Goal: Task Accomplishment & Management: Manage account settings

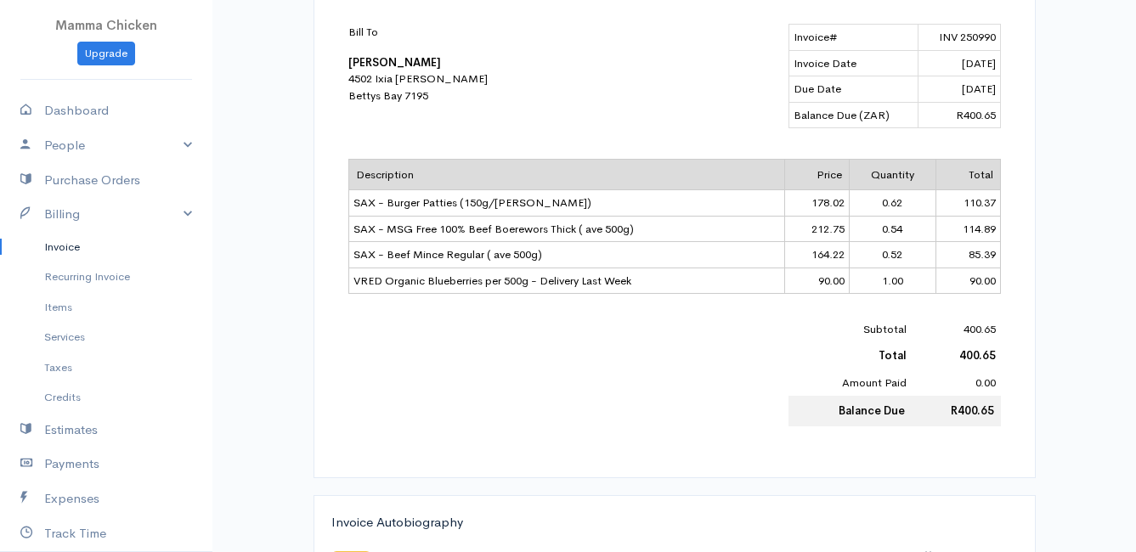
scroll to position [425, 0]
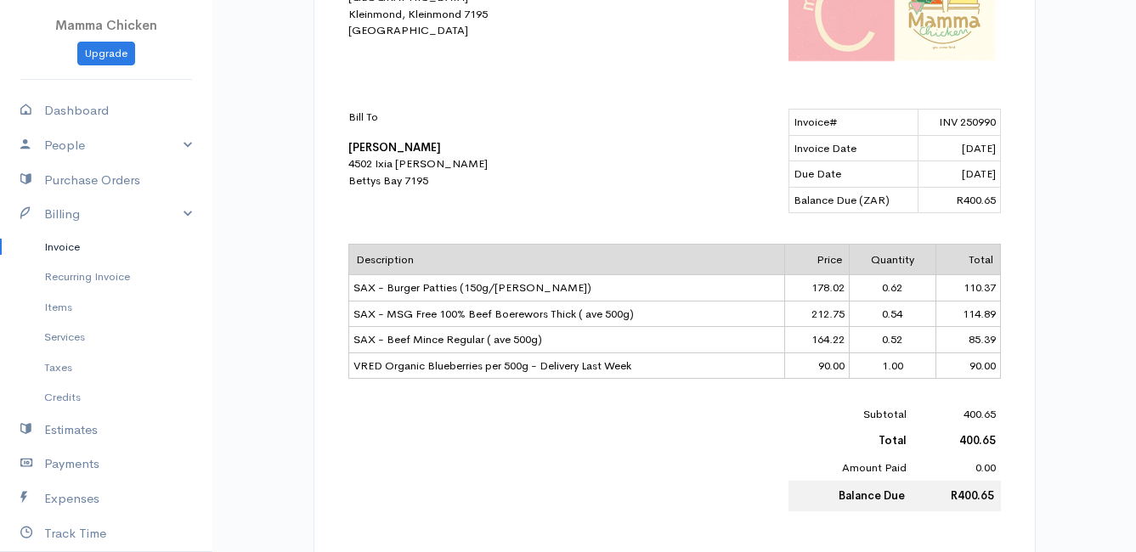
click at [91, 252] on link "Invoice" at bounding box center [106, 247] width 212 height 31
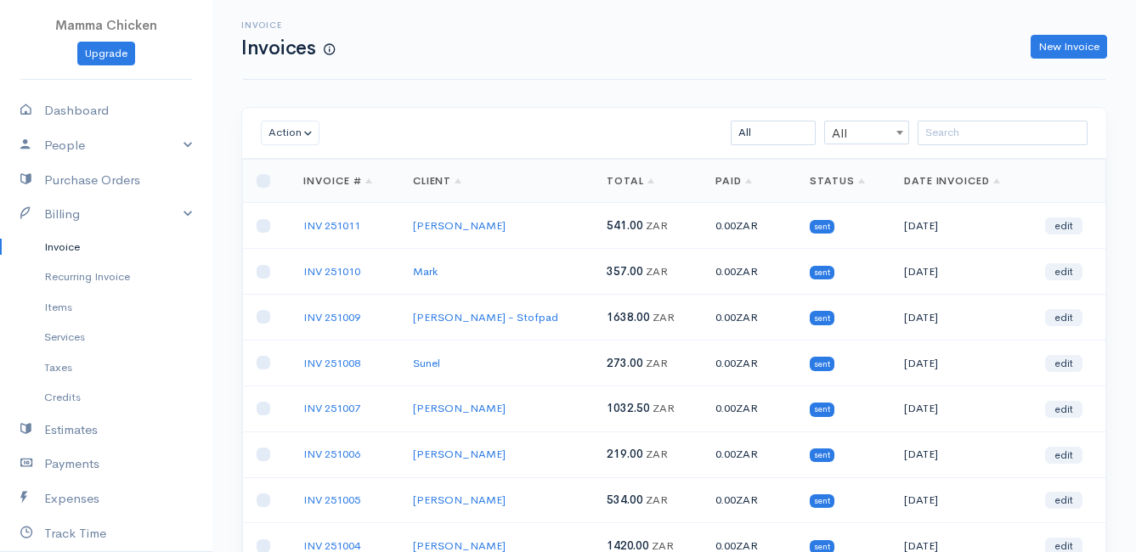
click at [78, 242] on link "Invoice" at bounding box center [106, 247] width 212 height 31
click at [1066, 46] on link "New Invoice" at bounding box center [1069, 47] width 76 height 25
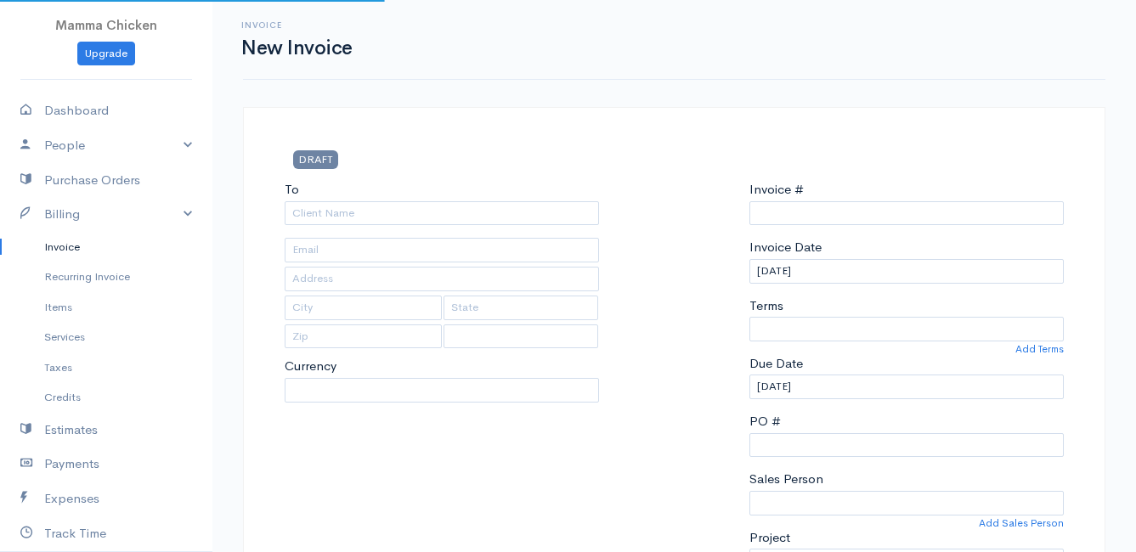
type input "INV 251012"
select select "[GEOGRAPHIC_DATA]"
select select "ZAR"
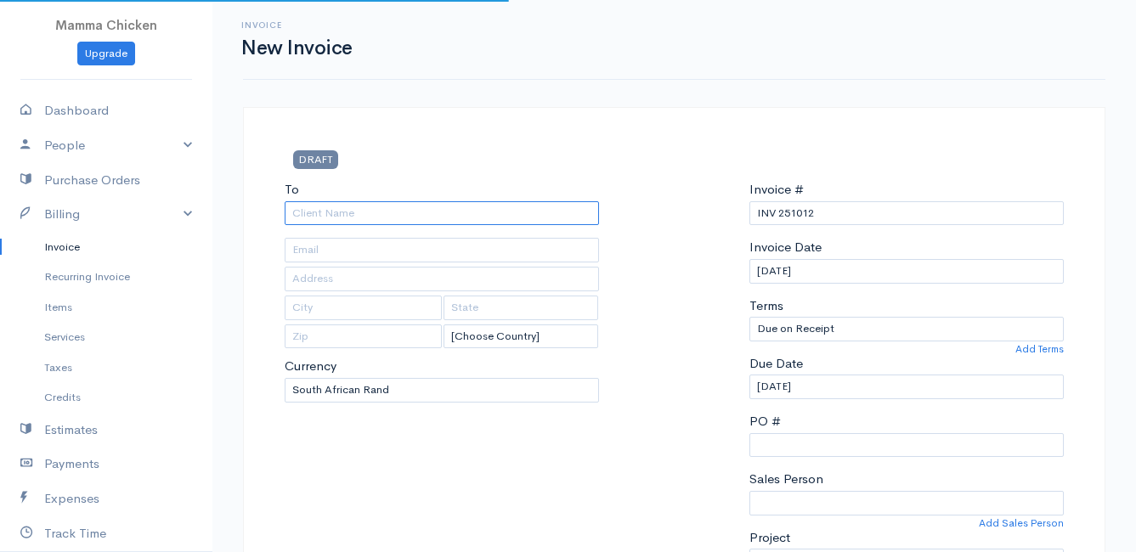
click at [317, 206] on input "To" at bounding box center [442, 213] width 314 height 25
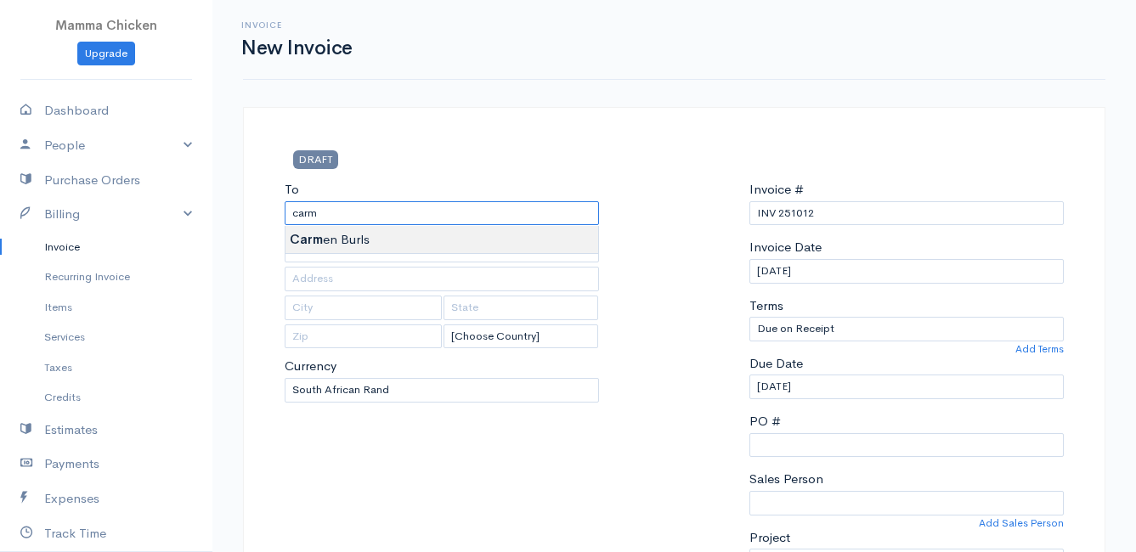
type input "[PERSON_NAME]"
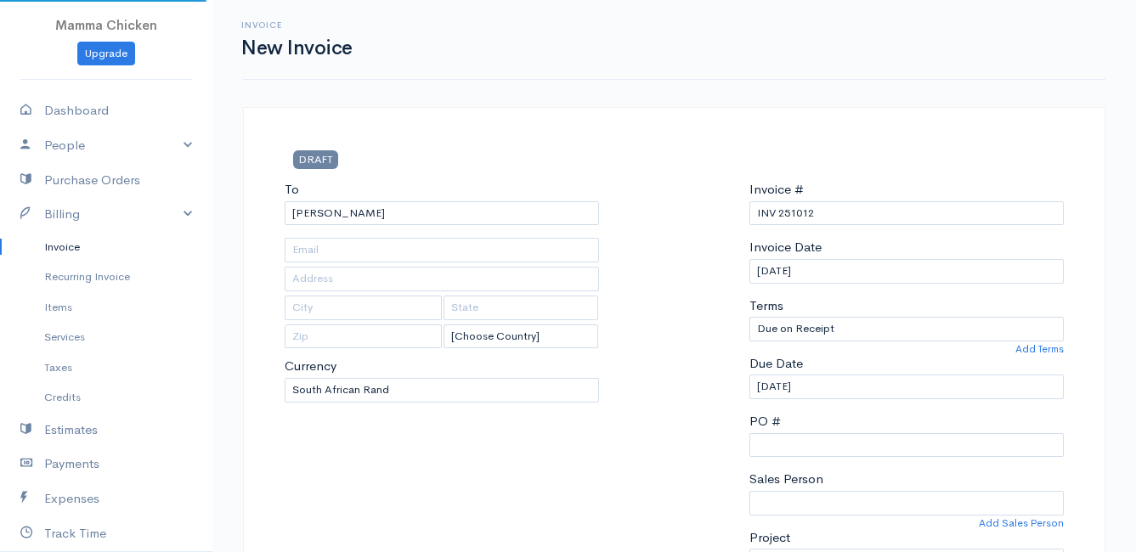
type input "[STREET_ADDRESS]"
type input "[PERSON_NAME] Bay"
type input "7195"
click at [840, 390] on input "[DATE]" at bounding box center [906, 387] width 314 height 25
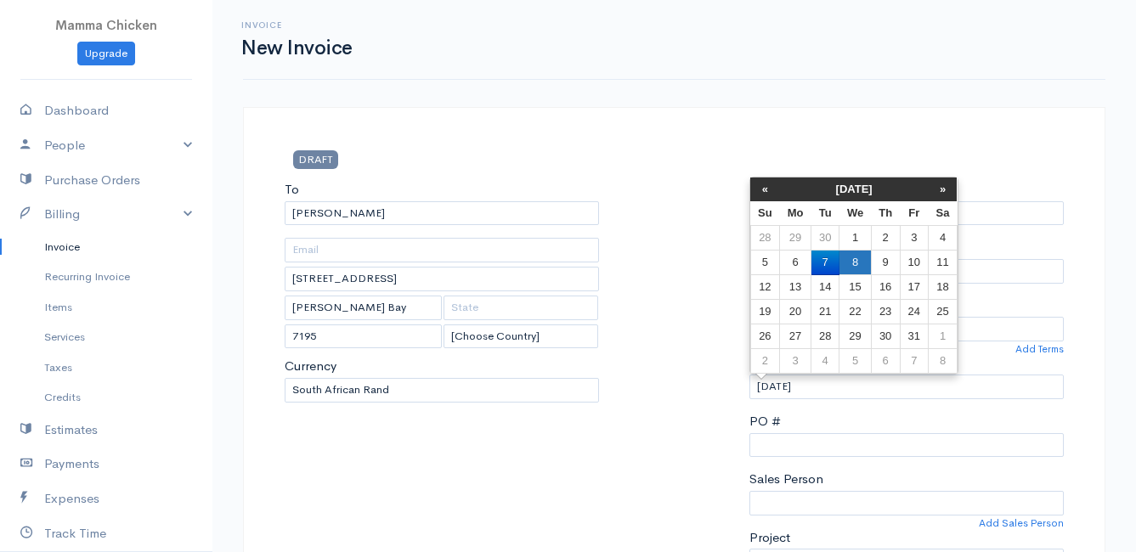
click at [862, 263] on td "8" at bounding box center [855, 263] width 31 height 25
type input "[DATE]"
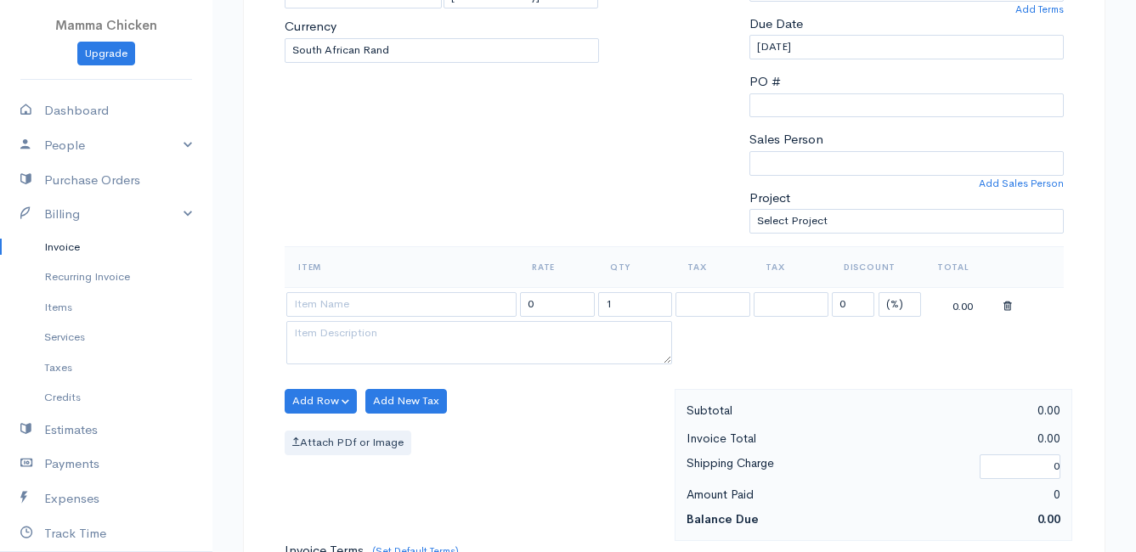
scroll to position [425, 0]
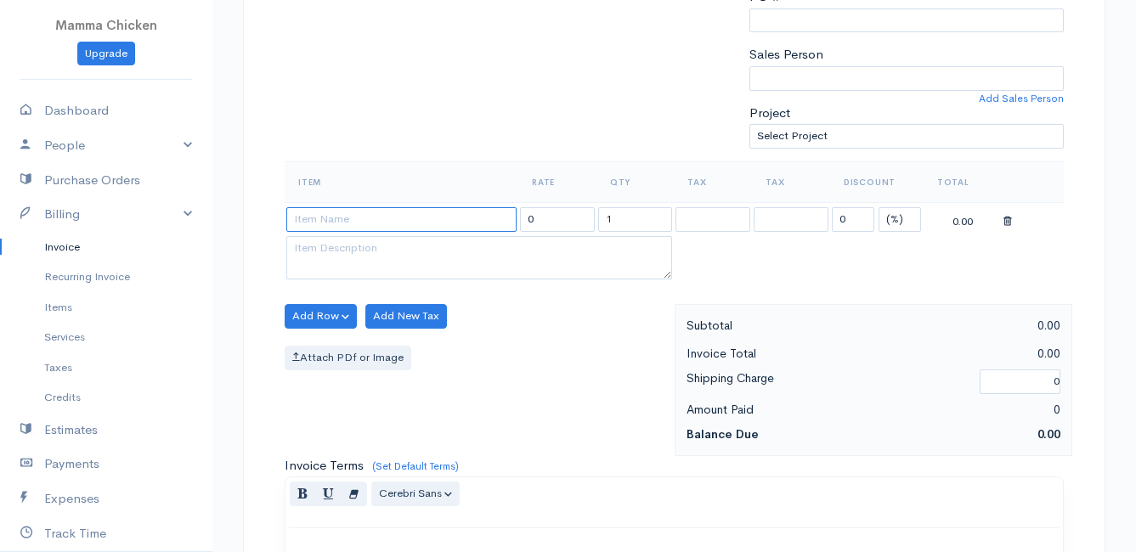
click at [342, 221] on input at bounding box center [401, 219] width 230 height 25
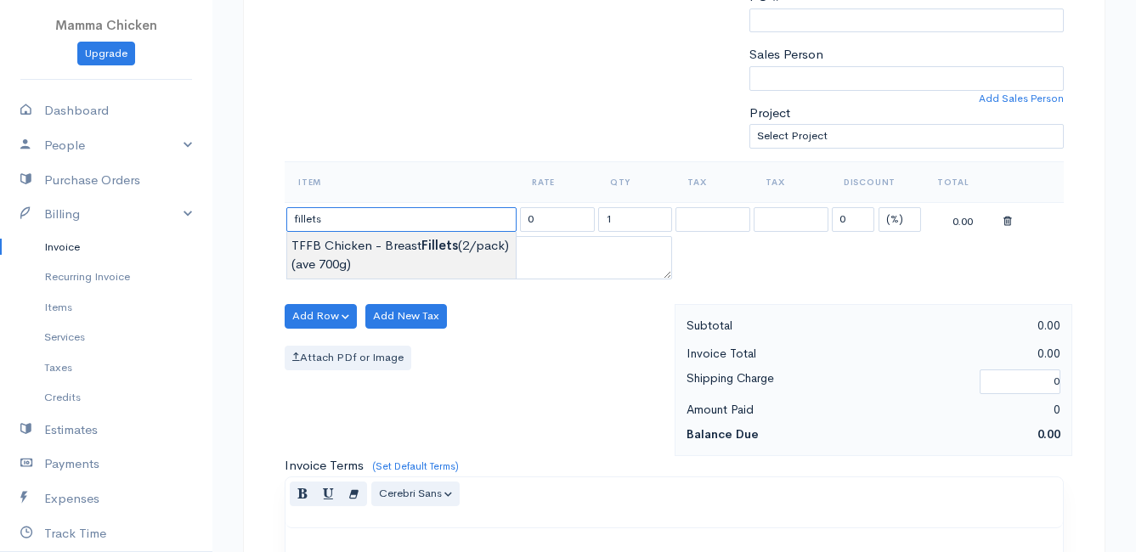
type input "TFFB Chicken - Breast Fillets (2/pack) (ave 700g)"
type input "165.00"
click at [367, 243] on body "Mamma Chicken Upgrade Dashboard People Clients Vendors Staff Users Purchase Ord…" at bounding box center [568, 309] width 1136 height 1469
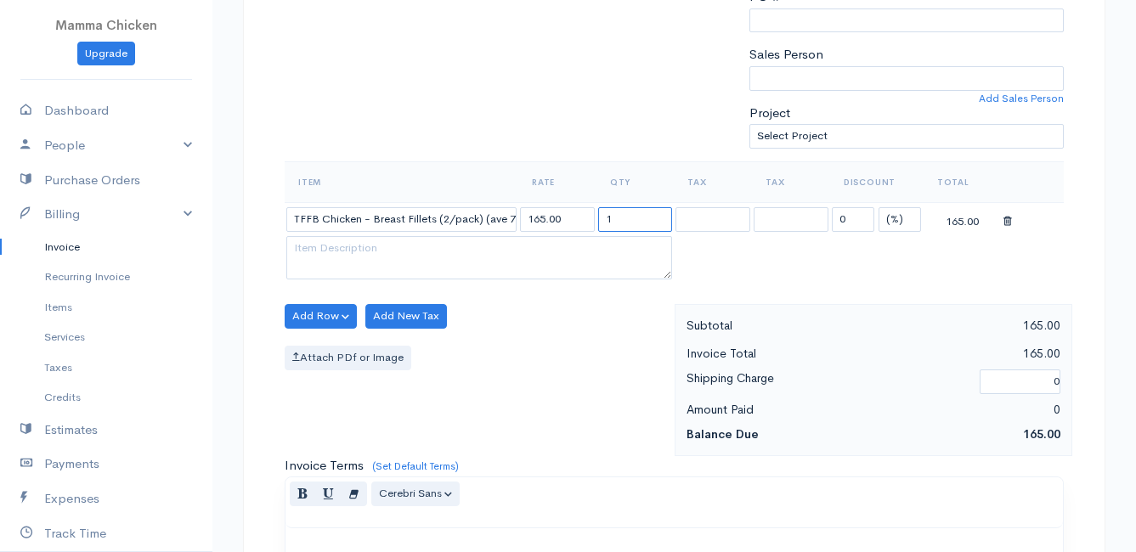
click at [621, 223] on input "1" at bounding box center [635, 219] width 75 height 25
click at [650, 219] on input "1" at bounding box center [635, 219] width 75 height 25
type input "1.37"
click at [308, 311] on button "Add Row" at bounding box center [321, 316] width 72 height 25
click at [314, 347] on link "Add Item Row" at bounding box center [353, 351] width 134 height 30
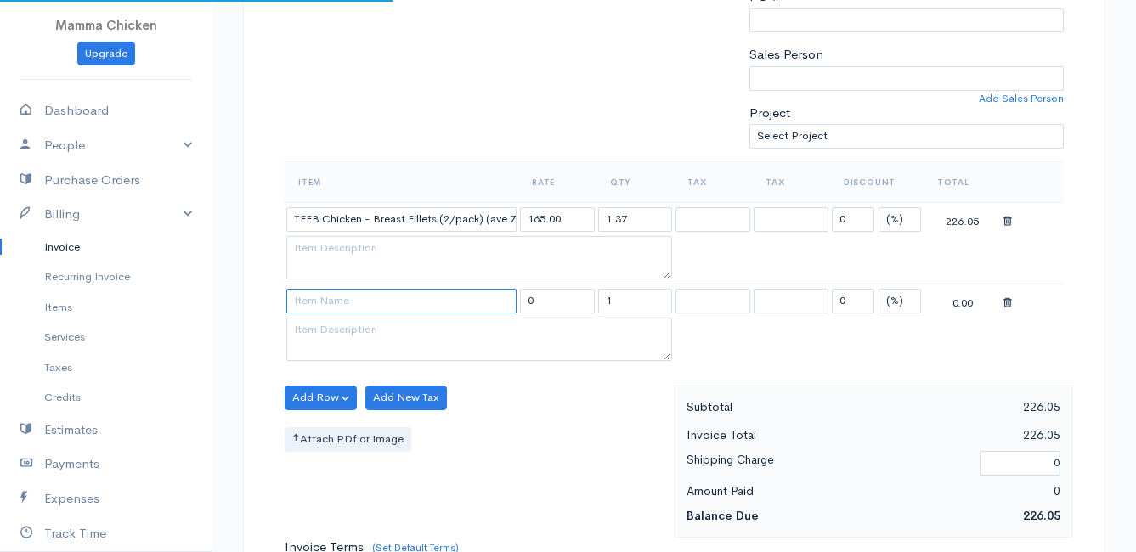
click at [318, 307] on input at bounding box center [401, 301] width 230 height 25
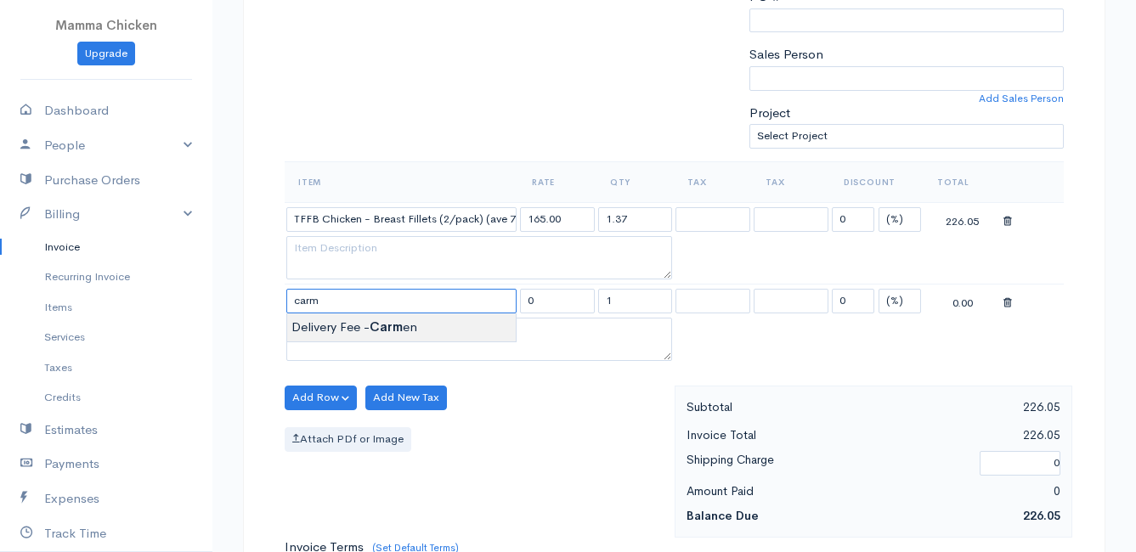
type input "Delivery Fee - [PERSON_NAME]"
type input "25.00"
click at [334, 317] on body "Mamma Chicken Upgrade Dashboard People Clients Vendors Staff Users Purchase Ord…" at bounding box center [568, 350] width 1136 height 1551
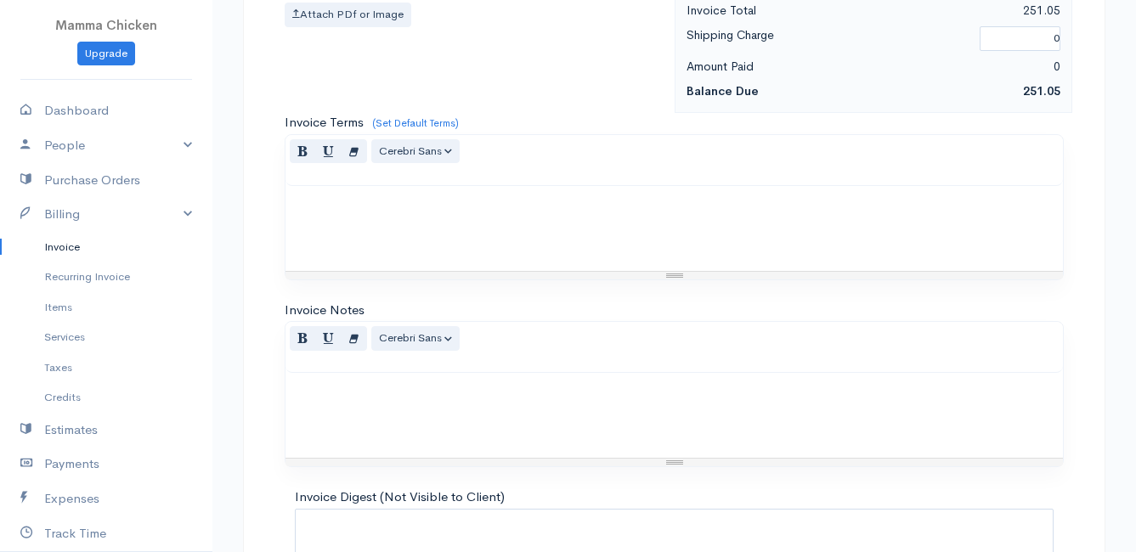
scroll to position [998, 0]
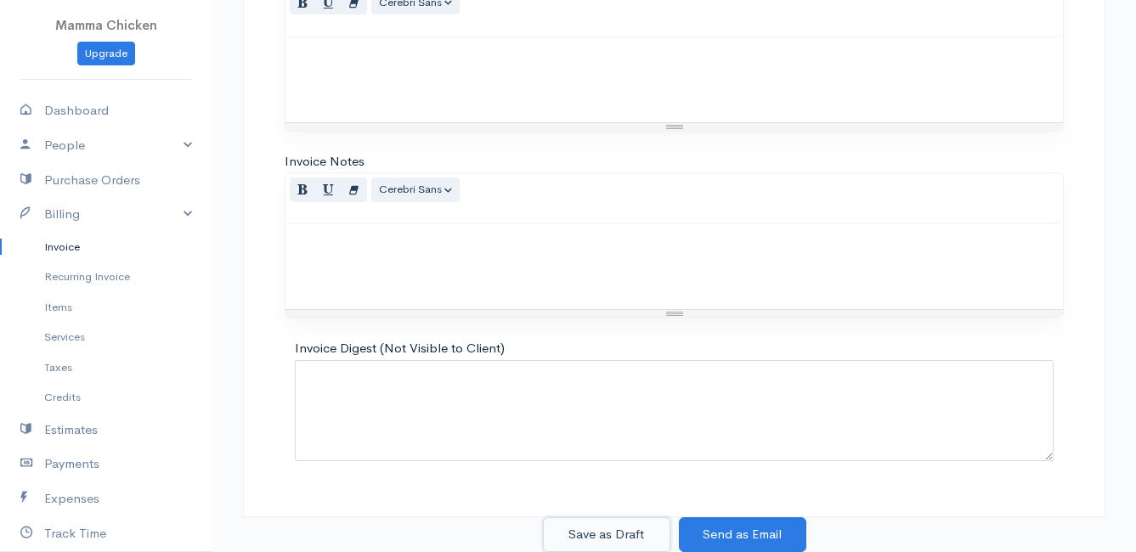
click at [594, 528] on button "Save as Draft" at bounding box center [606, 534] width 127 height 35
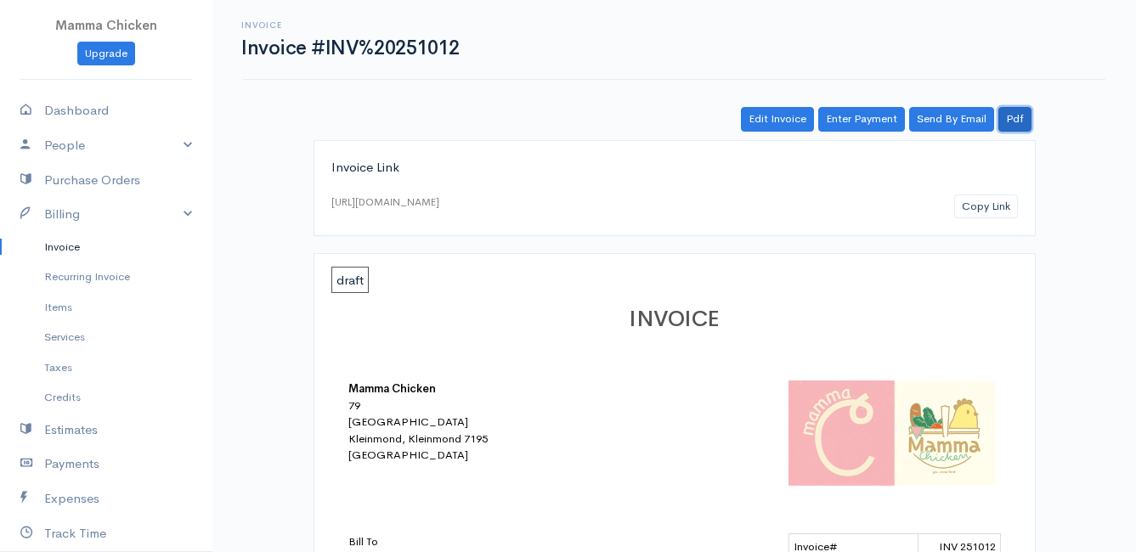
click at [1021, 113] on link "Pdf" at bounding box center [1014, 119] width 33 height 25
click at [54, 244] on link "Invoice" at bounding box center [106, 247] width 212 height 31
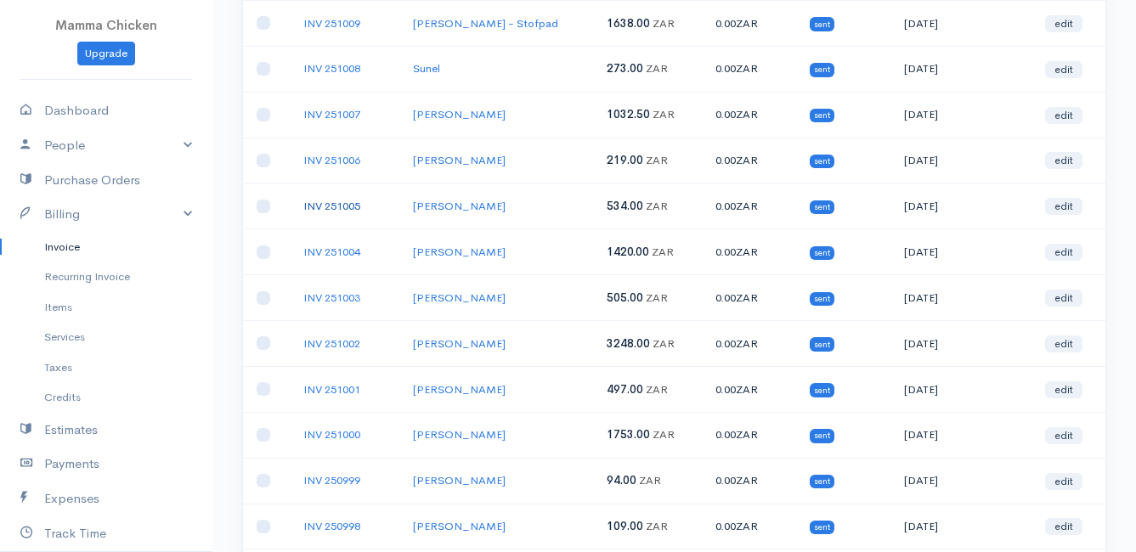
scroll to position [425, 0]
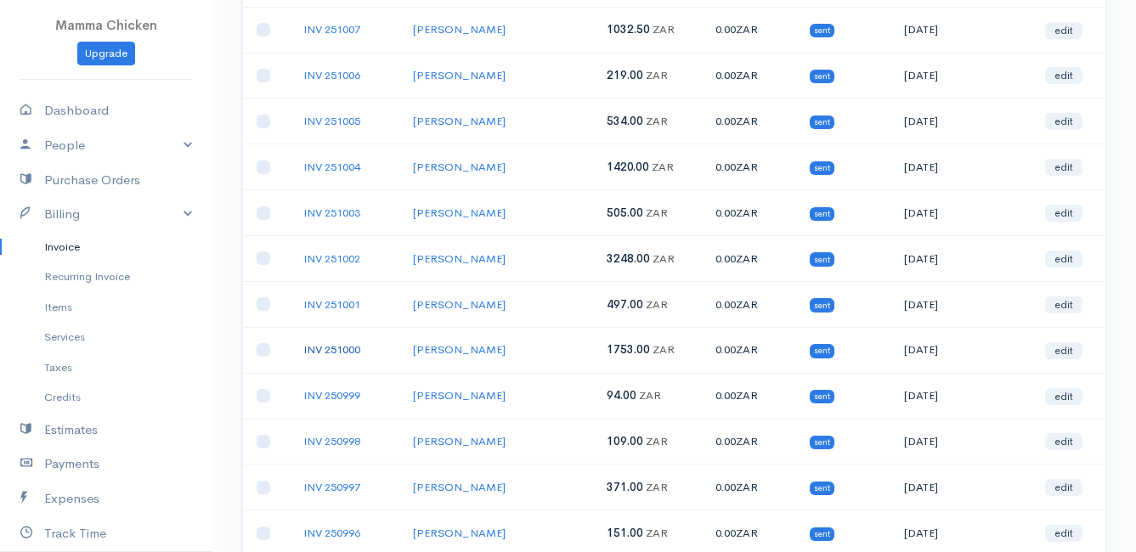
click at [342, 348] on link "INV 251000" at bounding box center [331, 349] width 57 height 14
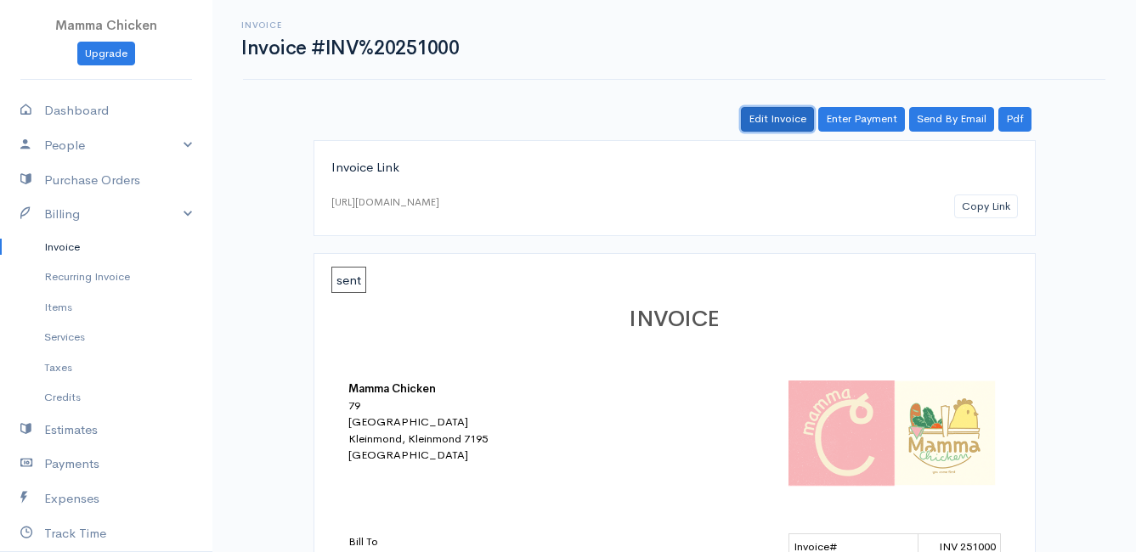
click at [782, 121] on link "Edit Invoice" at bounding box center [777, 119] width 73 height 25
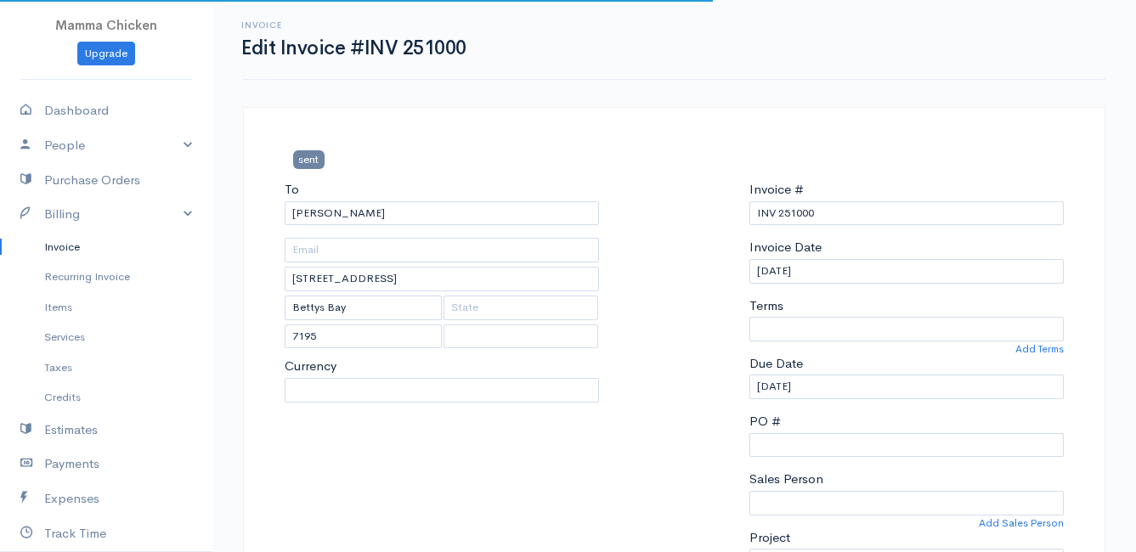
select select
select select "[GEOGRAPHIC_DATA]"
select select "ZAR"
select select "0"
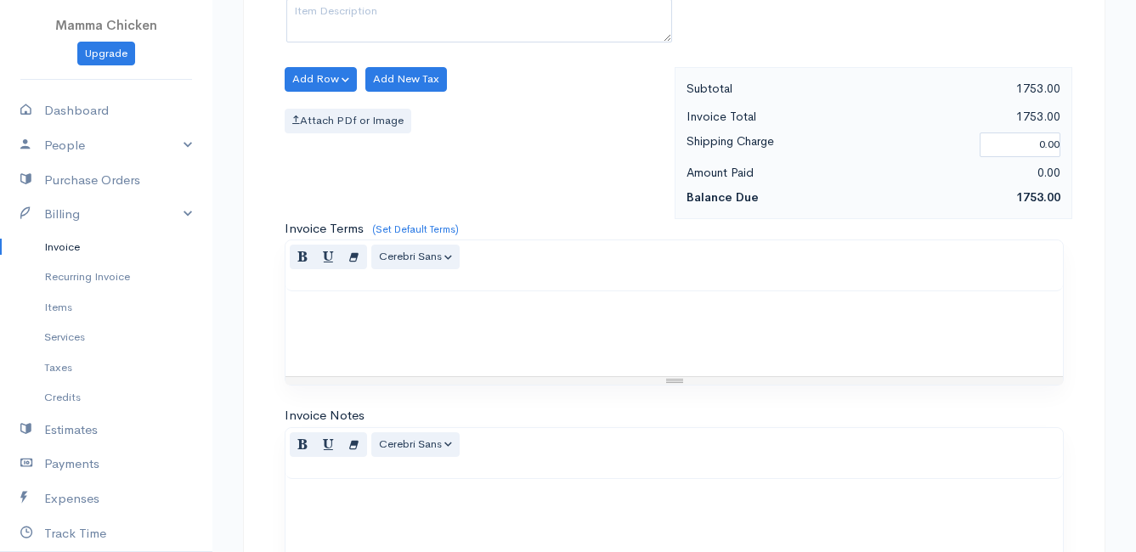
scroll to position [2128, 0]
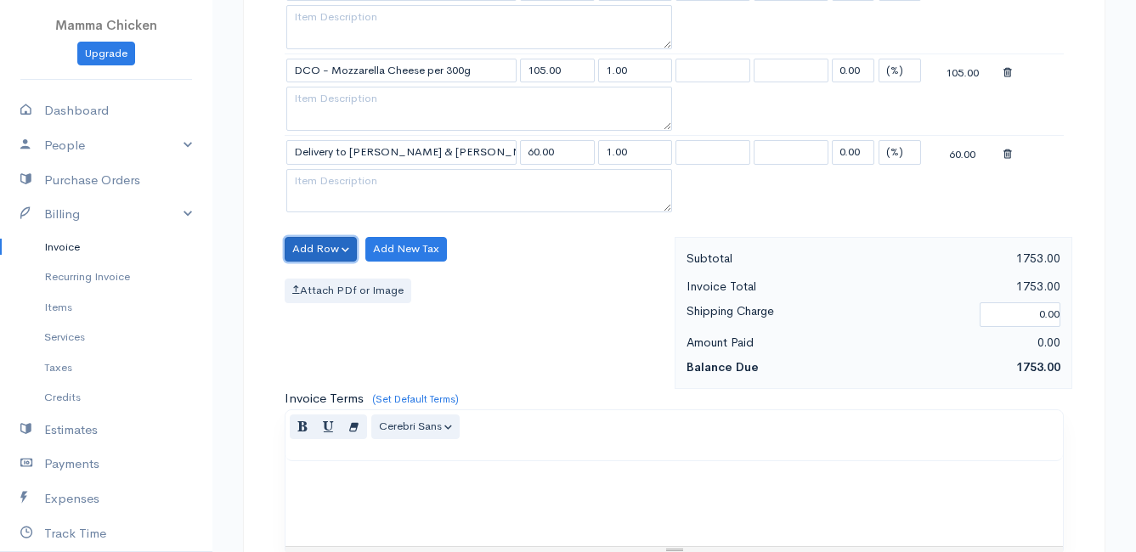
click at [308, 248] on button "Add Row" at bounding box center [321, 249] width 72 height 25
click at [314, 277] on link "Add Item Row" at bounding box center [353, 284] width 134 height 30
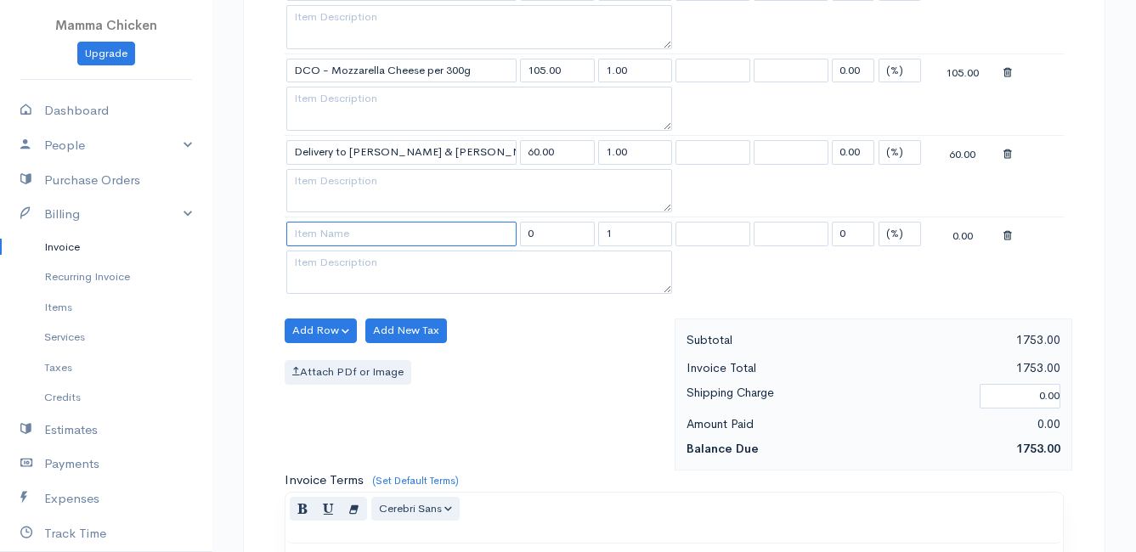
click at [330, 235] on input at bounding box center [401, 234] width 230 height 25
type input "TFFB Beef - T-Bone Steak (ave 500g)"
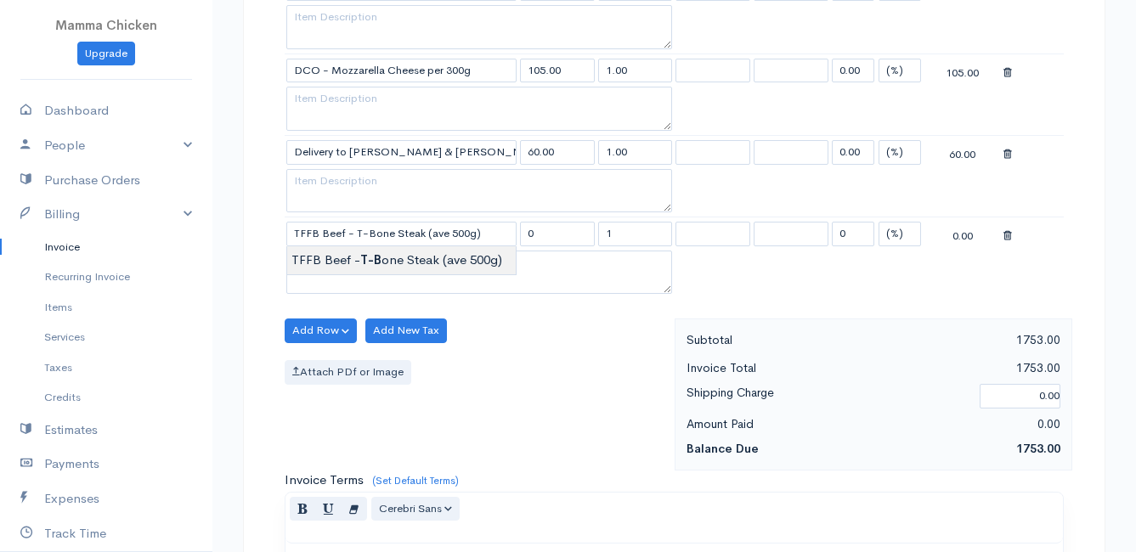
type input "230.00"
click at [635, 232] on input "1" at bounding box center [635, 234] width 75 height 25
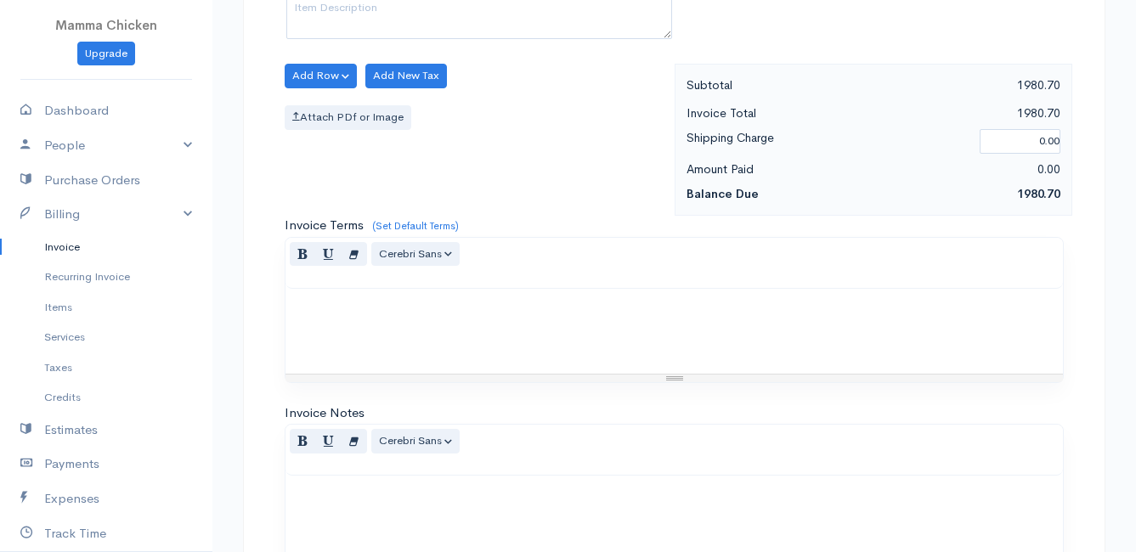
scroll to position [2634, 0]
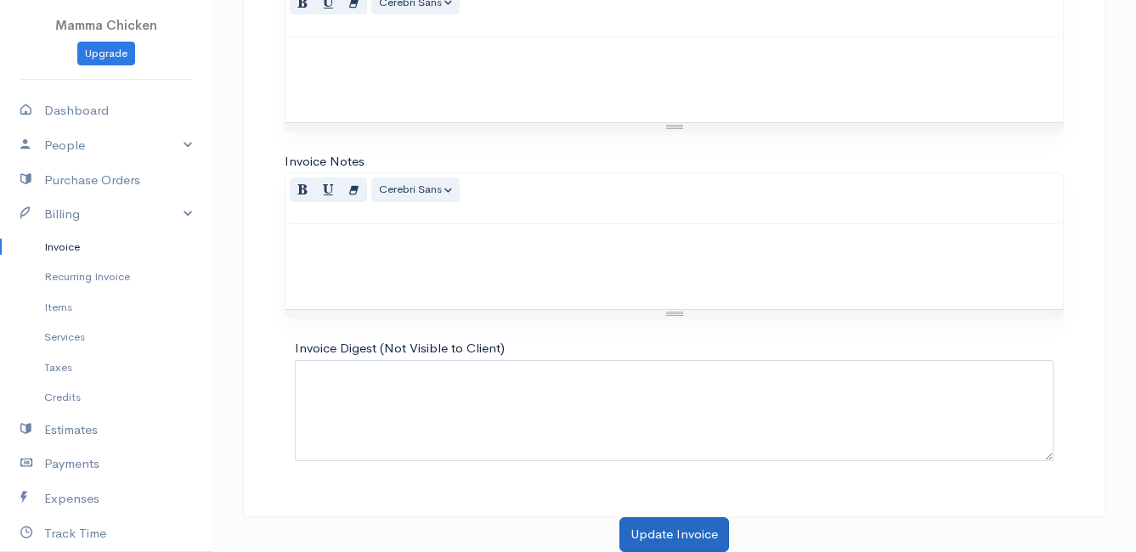
type input "0.99"
click at [654, 532] on button "Update Invoice" at bounding box center [674, 534] width 110 height 35
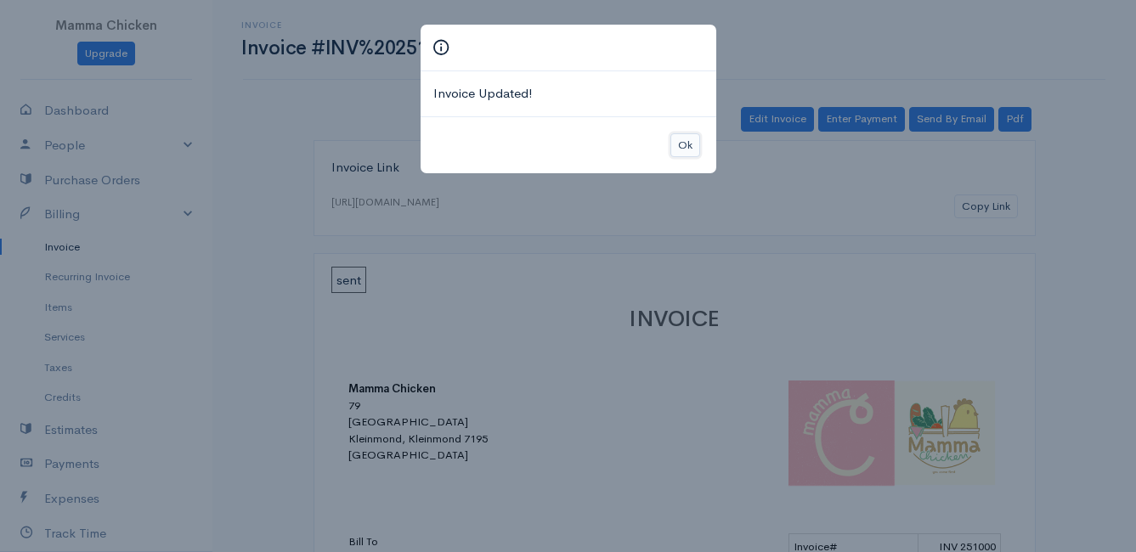
click at [693, 146] on button "Ok" at bounding box center [685, 145] width 30 height 25
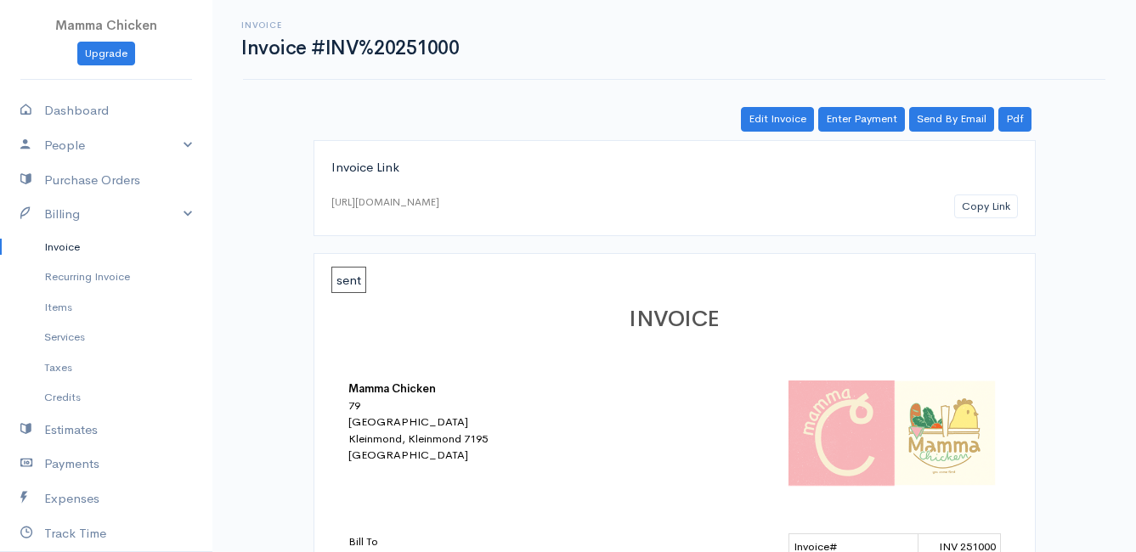
scroll to position [85, 0]
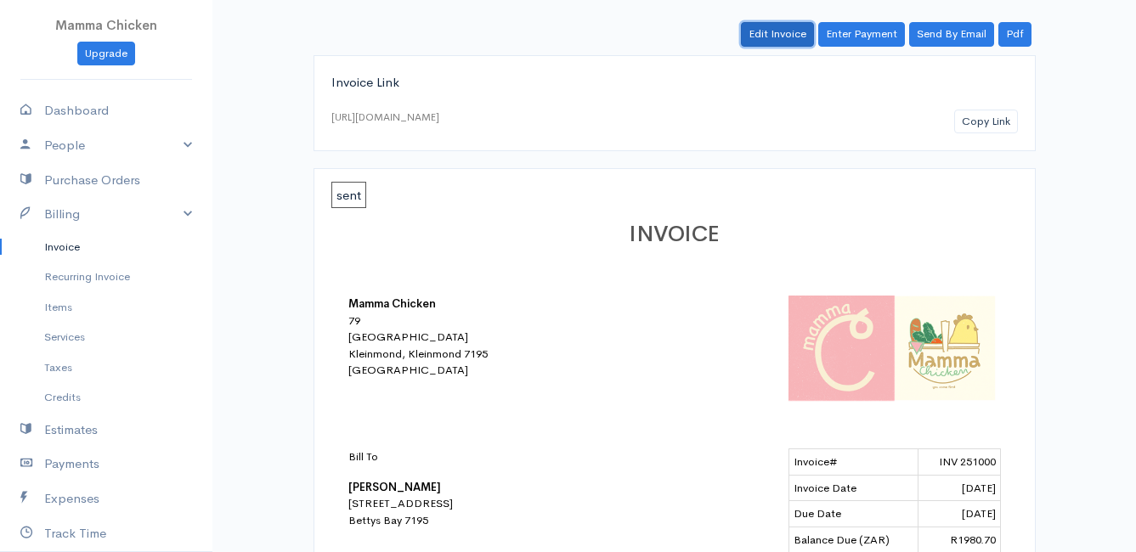
click at [778, 25] on link "Edit Invoice" at bounding box center [777, 34] width 73 height 25
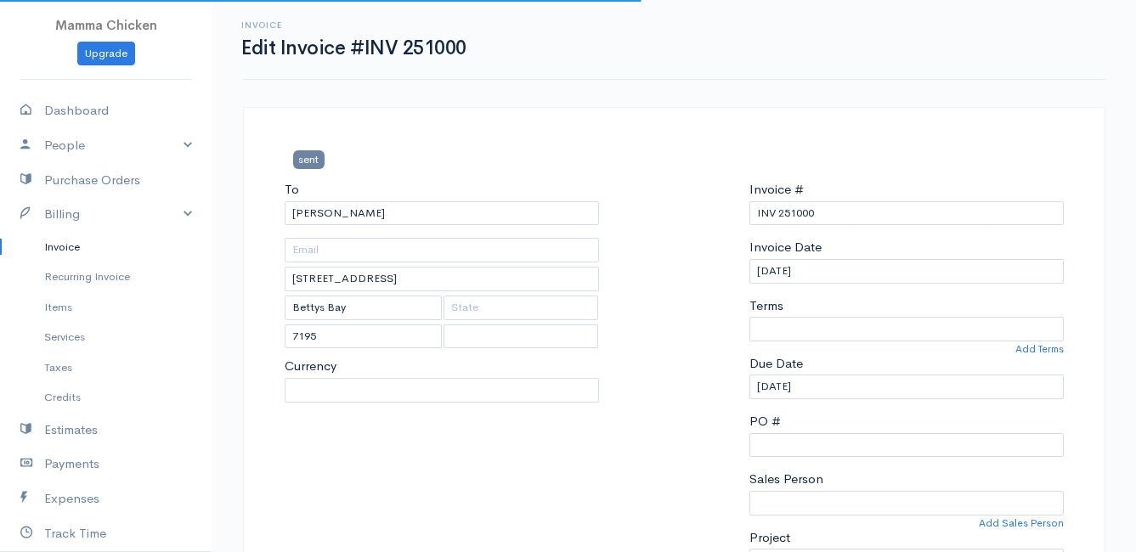
select select
select select "[GEOGRAPHIC_DATA]"
select select "ZAR"
select select "0"
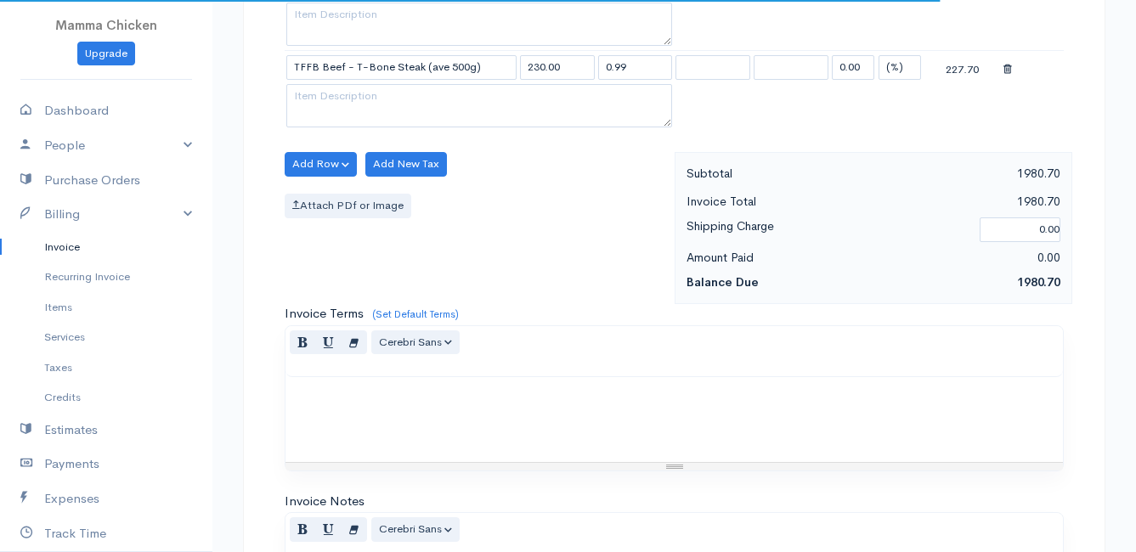
scroll to position [2209, 0]
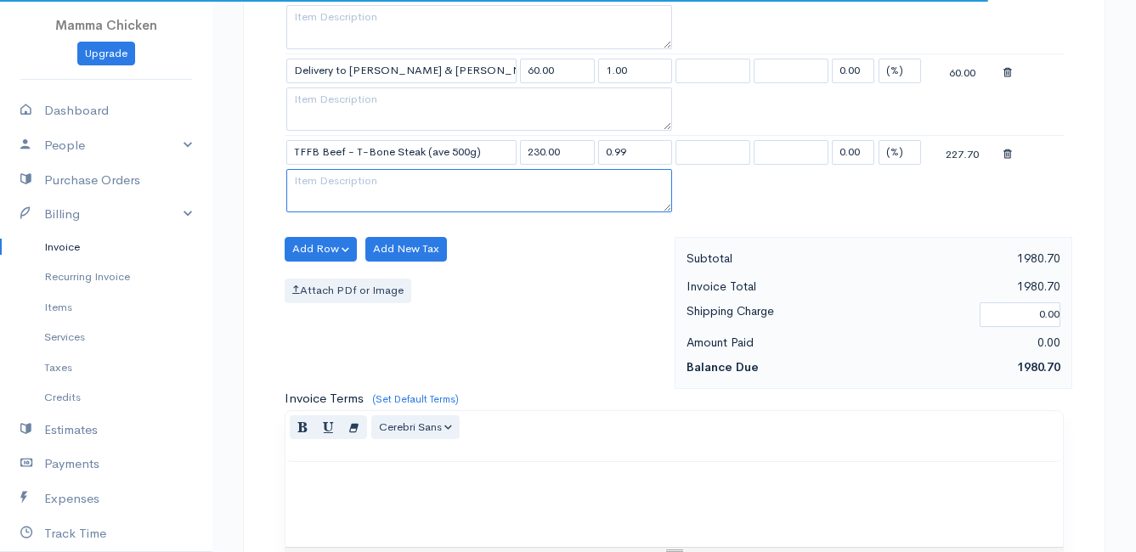
click at [352, 179] on textarea at bounding box center [479, 191] width 386 height 44
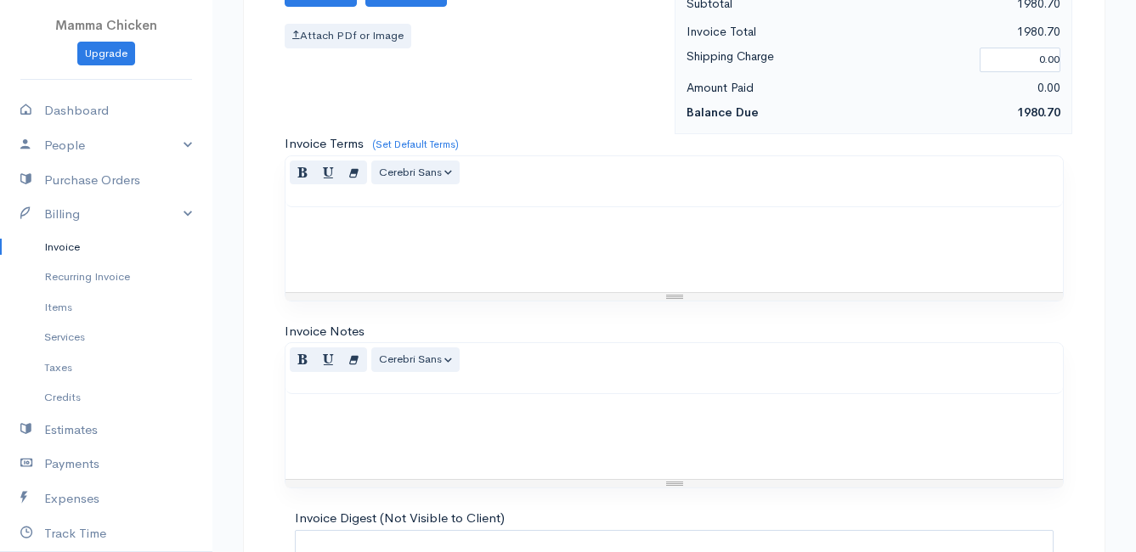
scroll to position [2634, 0]
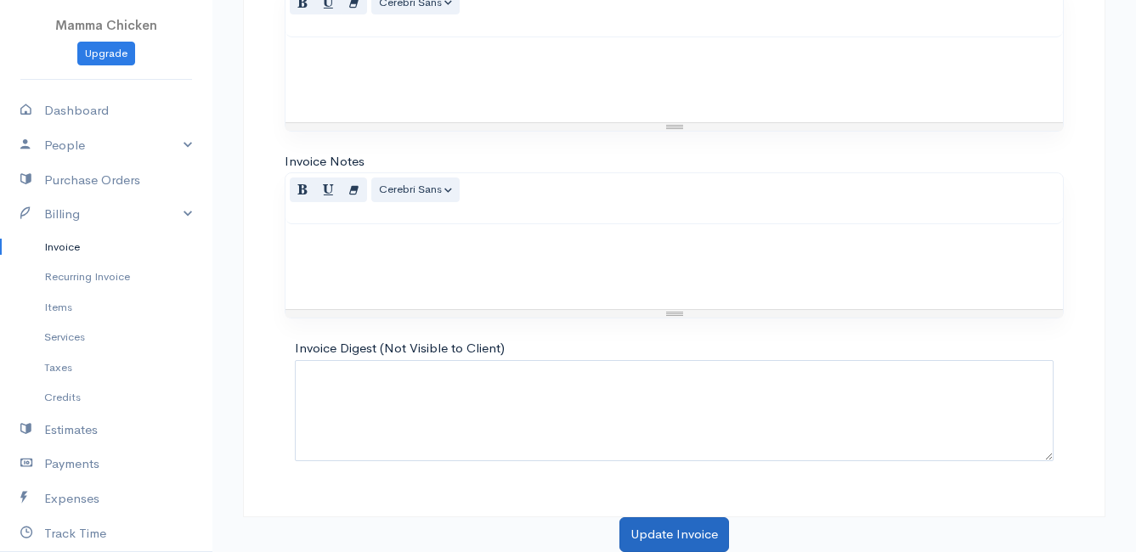
type textarea "Deliver [DATE]."
click at [670, 535] on button "Update Invoice" at bounding box center [674, 534] width 110 height 35
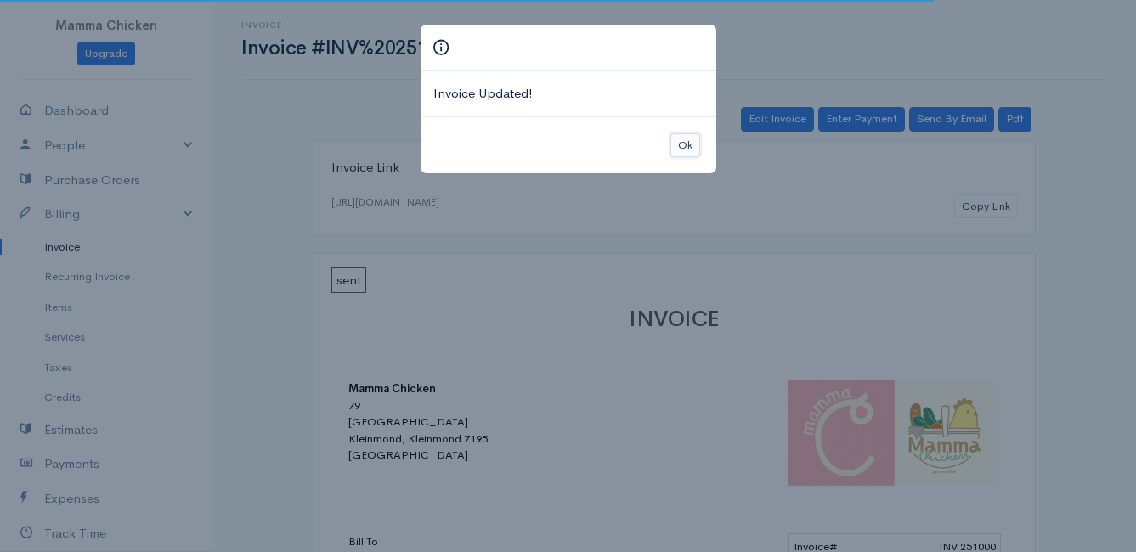
click at [673, 144] on button "Ok" at bounding box center [685, 145] width 30 height 25
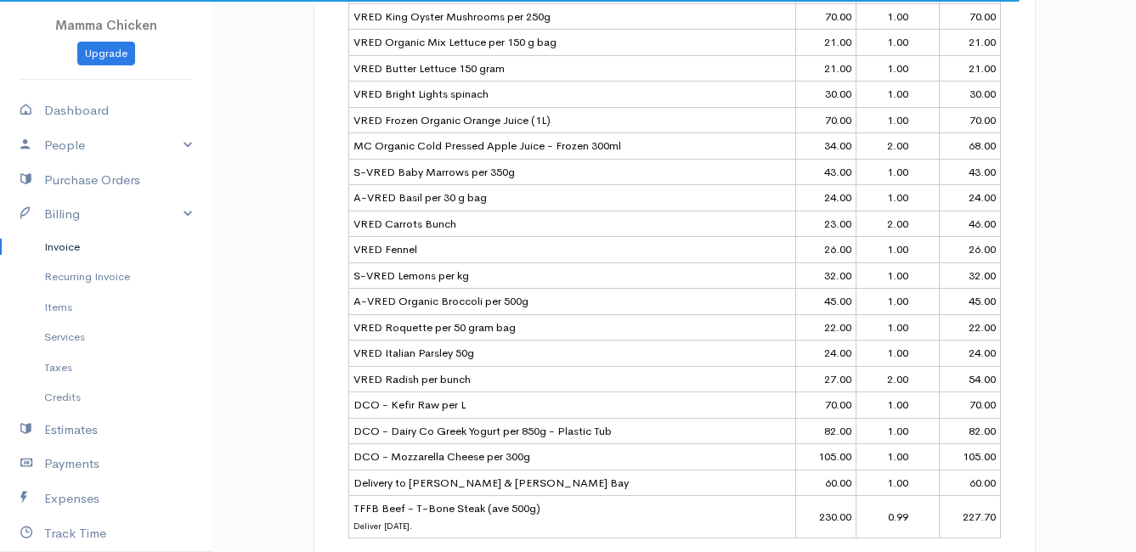
scroll to position [1020, 0]
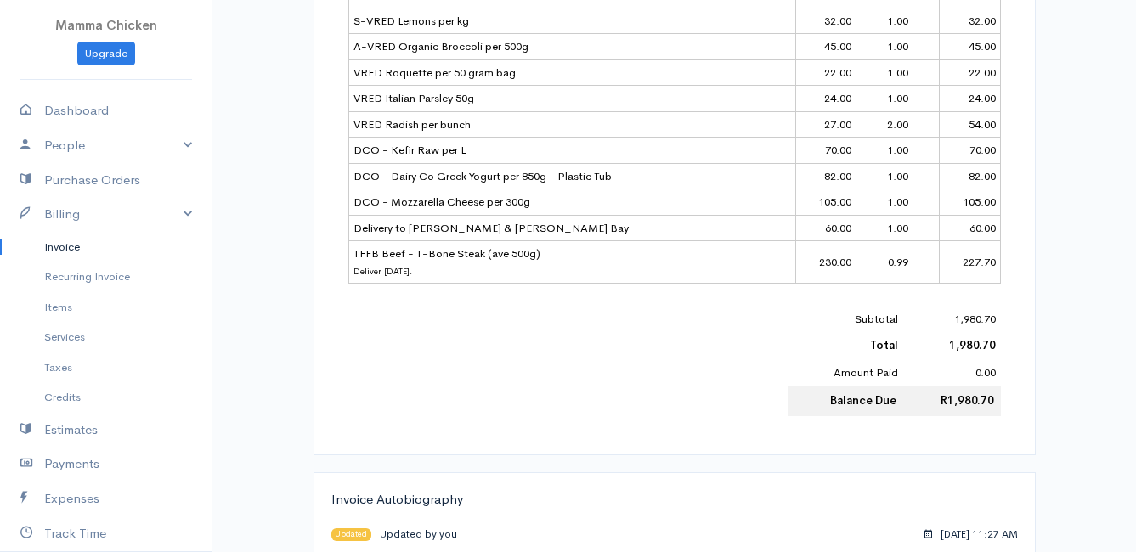
click at [566, 389] on div "Subtotal 1,980.70 Total 1,980.70 Amount Paid 0.00 Balance Due R1,980.70" at bounding box center [674, 361] width 653 height 110
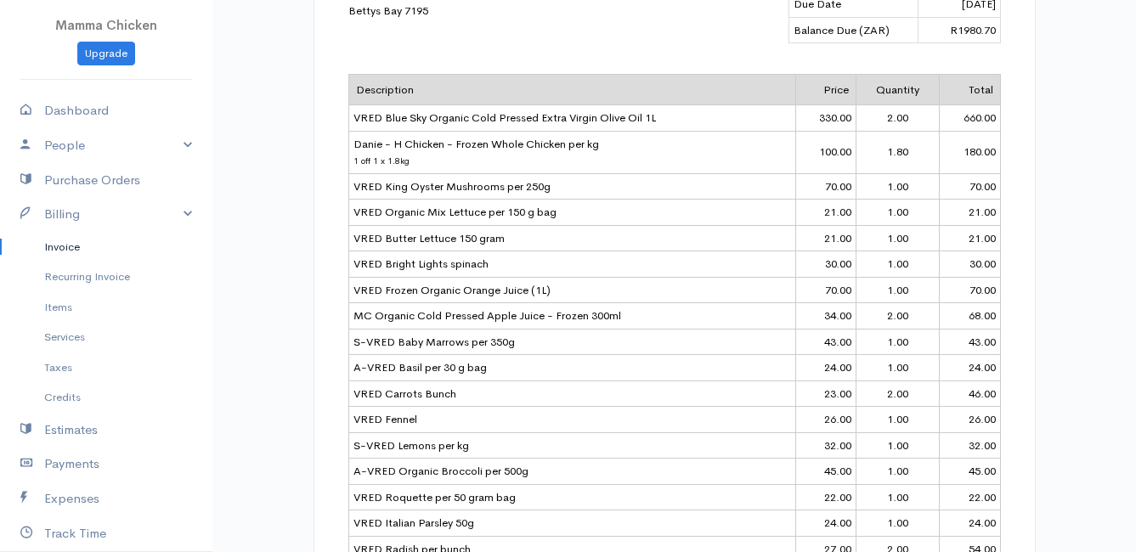
scroll to position [425, 0]
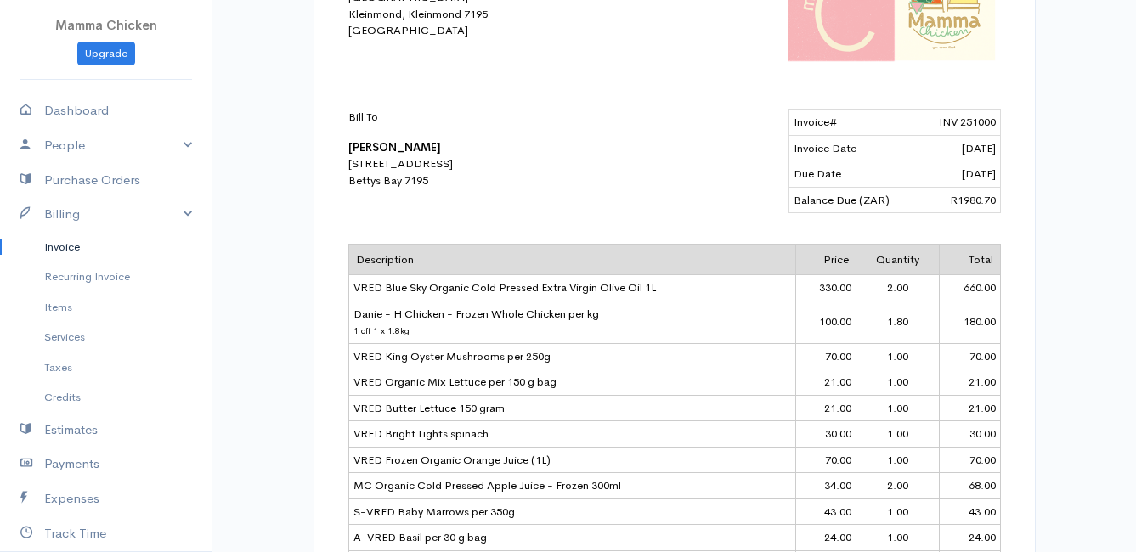
click at [55, 242] on link "Invoice" at bounding box center [106, 247] width 212 height 31
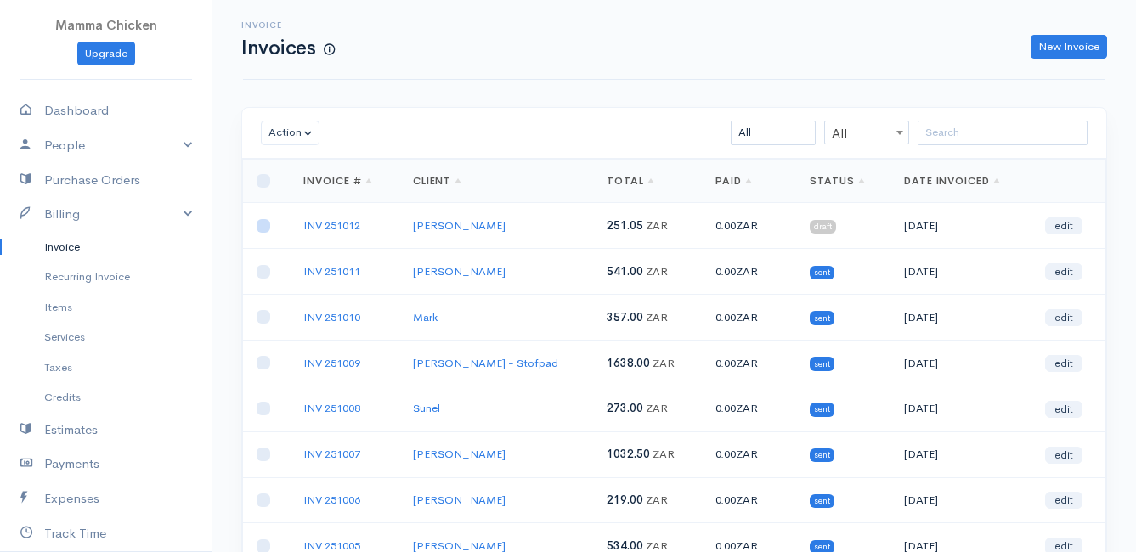
click at [266, 228] on input "checkbox" at bounding box center [264, 226] width 14 height 14
checkbox input "true"
click at [293, 134] on button "Action" at bounding box center [290, 133] width 59 height 25
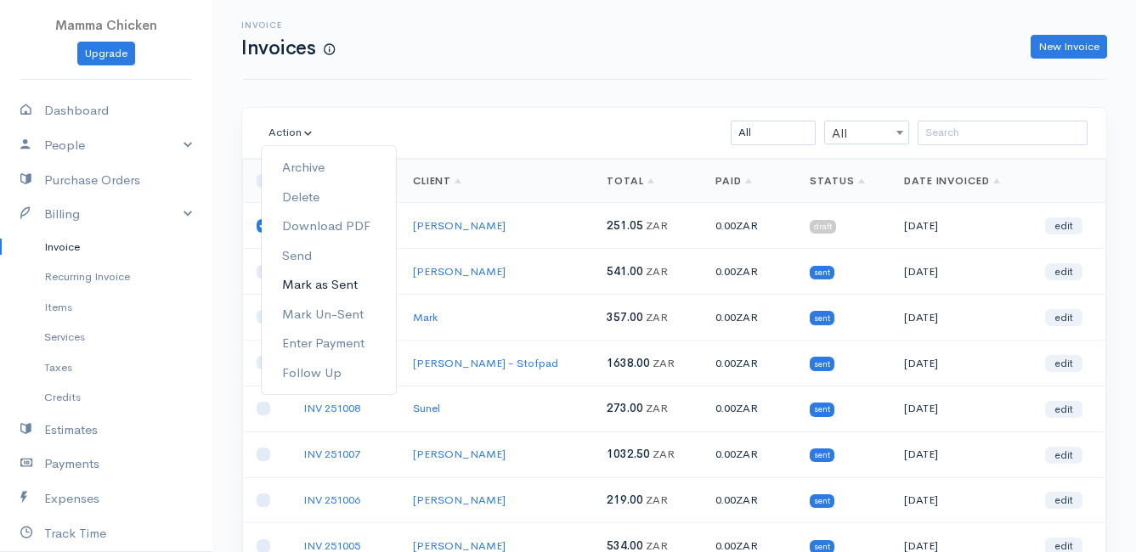
click at [337, 282] on link "Mark as Sent" at bounding box center [329, 285] width 134 height 30
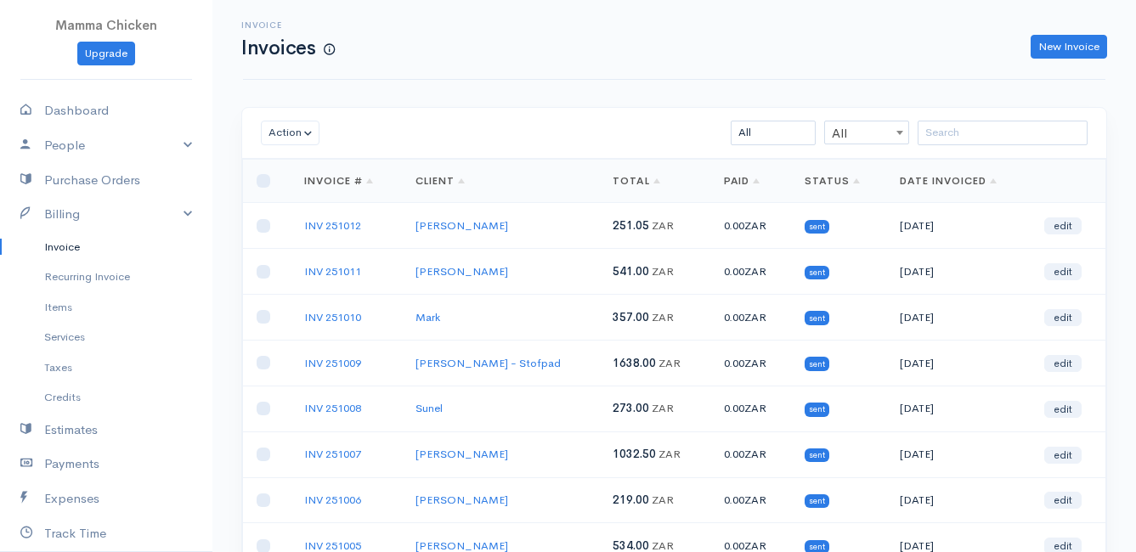
click at [74, 243] on link "Invoice" at bounding box center [106, 247] width 212 height 31
click at [1065, 43] on link "New Invoice" at bounding box center [1069, 47] width 76 height 25
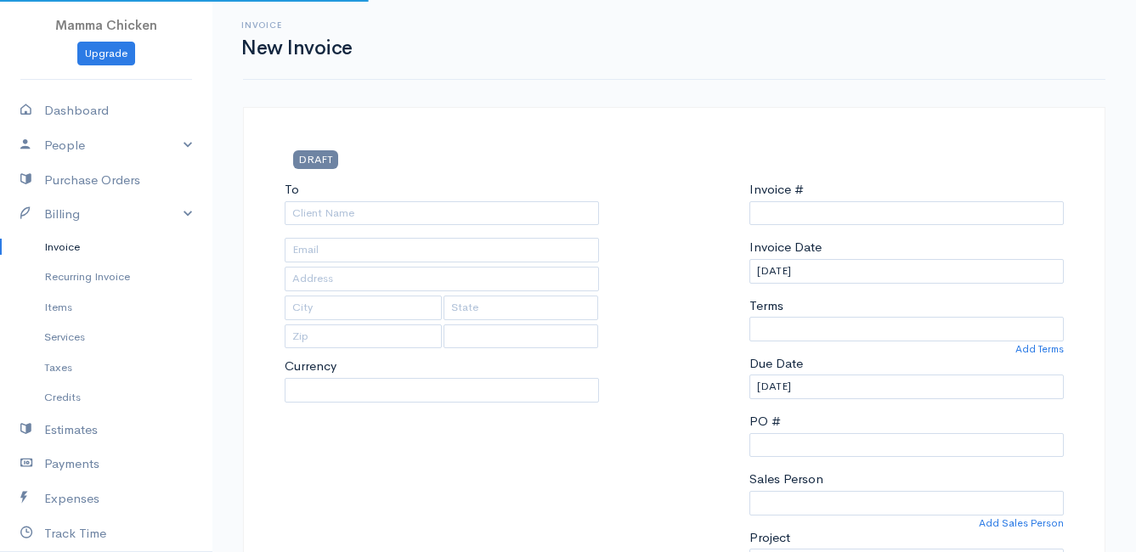
type input "INV 251013"
select select "[GEOGRAPHIC_DATA]"
select select "ZAR"
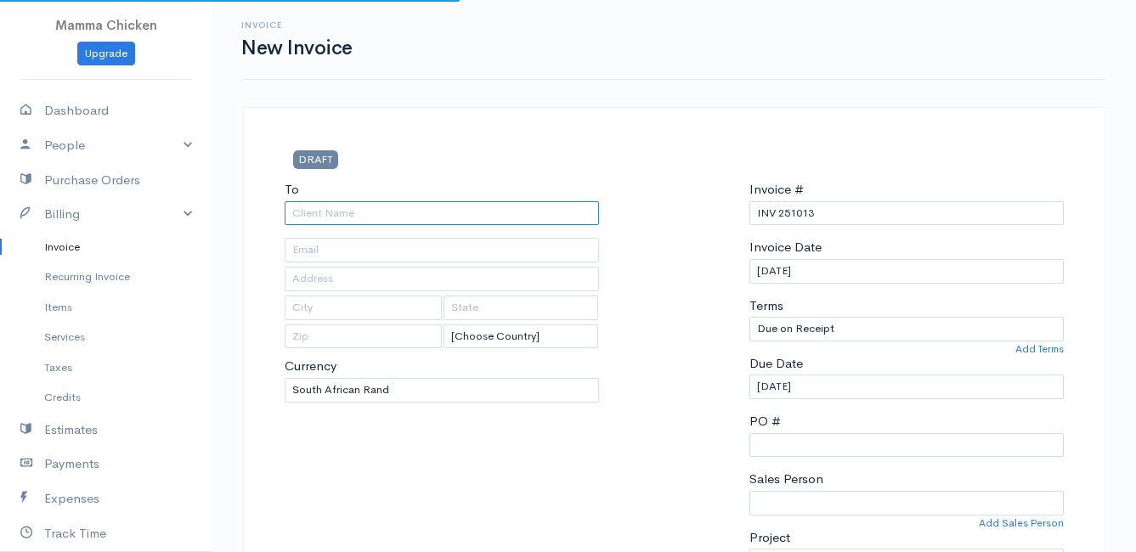
click at [386, 210] on input "To" at bounding box center [442, 213] width 314 height 25
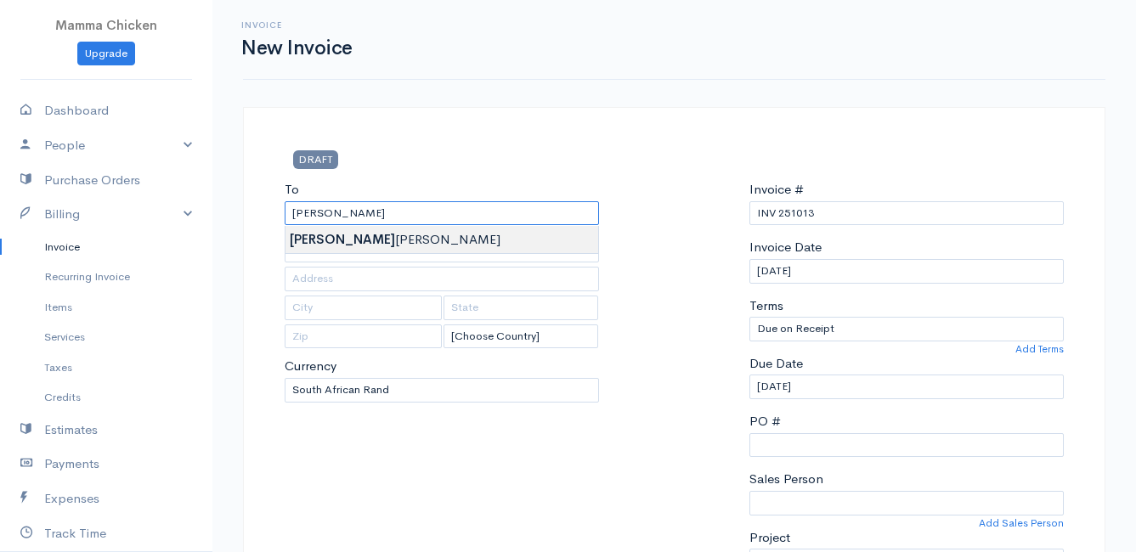
type input "[PERSON_NAME]"
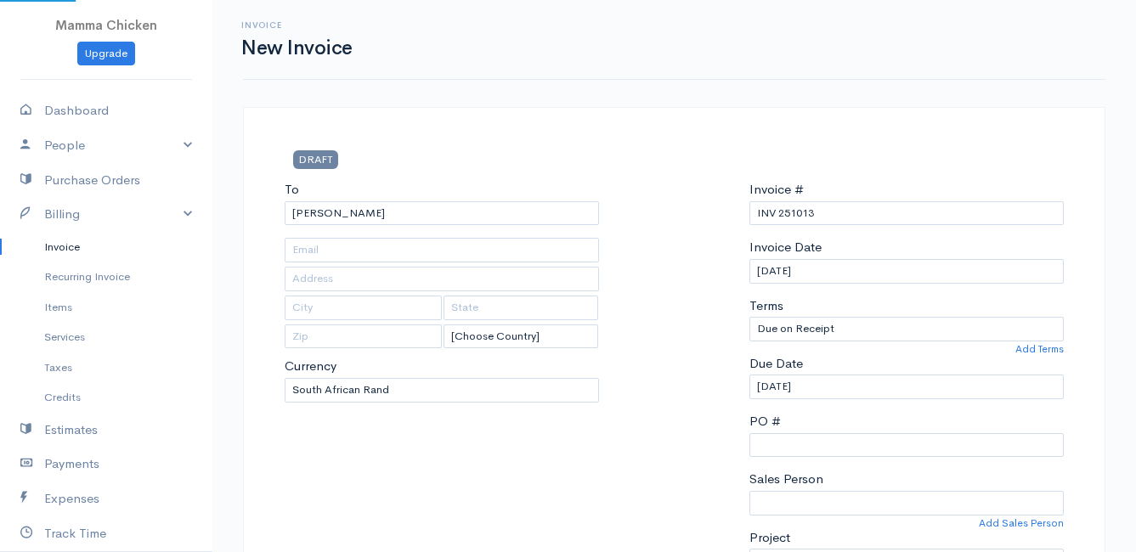
type input "[STREET_ADDRESS]"
type input "[PERSON_NAME] Bay"
type input "7195"
click at [848, 389] on input "[DATE]" at bounding box center [906, 387] width 314 height 25
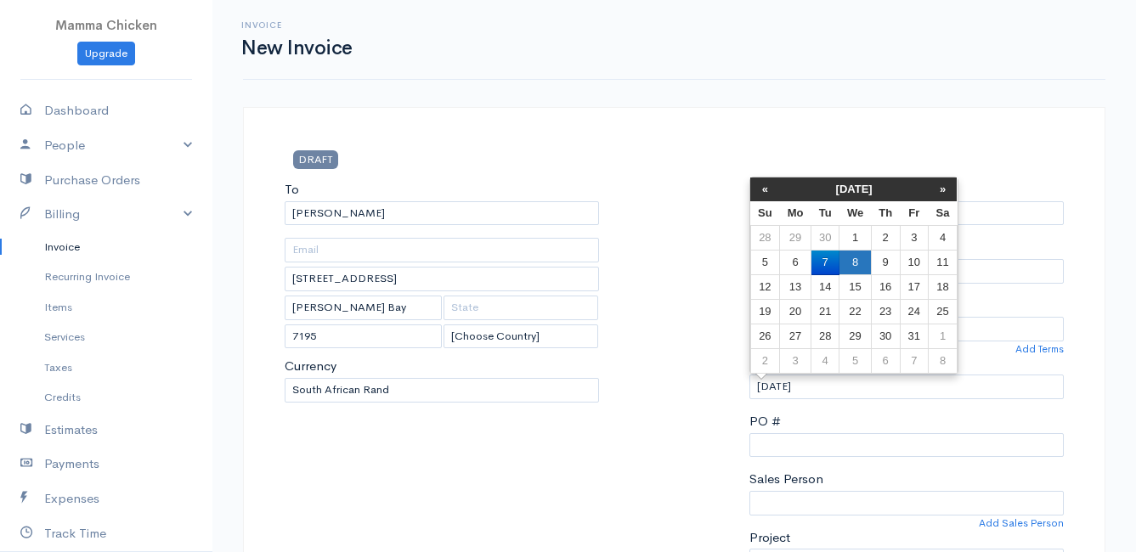
click at [862, 260] on td "8" at bounding box center [855, 263] width 31 height 25
type input "[DATE]"
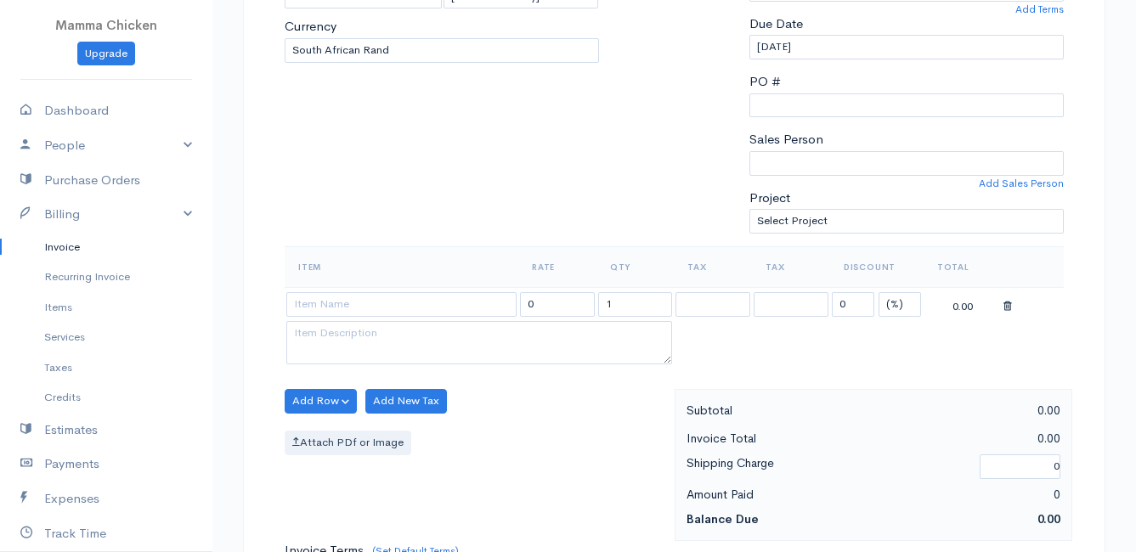
scroll to position [425, 0]
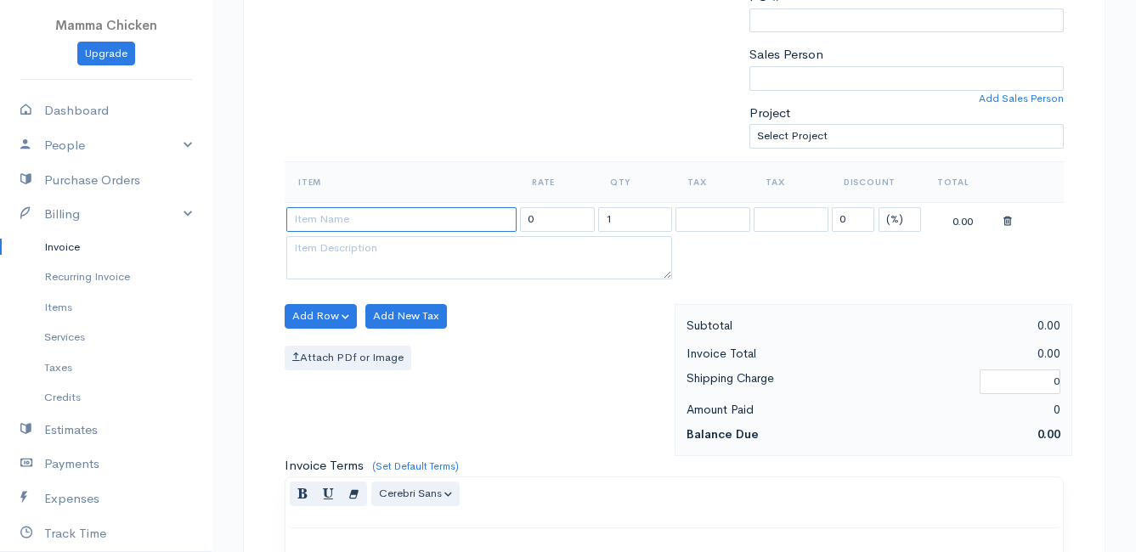
click at [343, 212] on input at bounding box center [401, 219] width 230 height 25
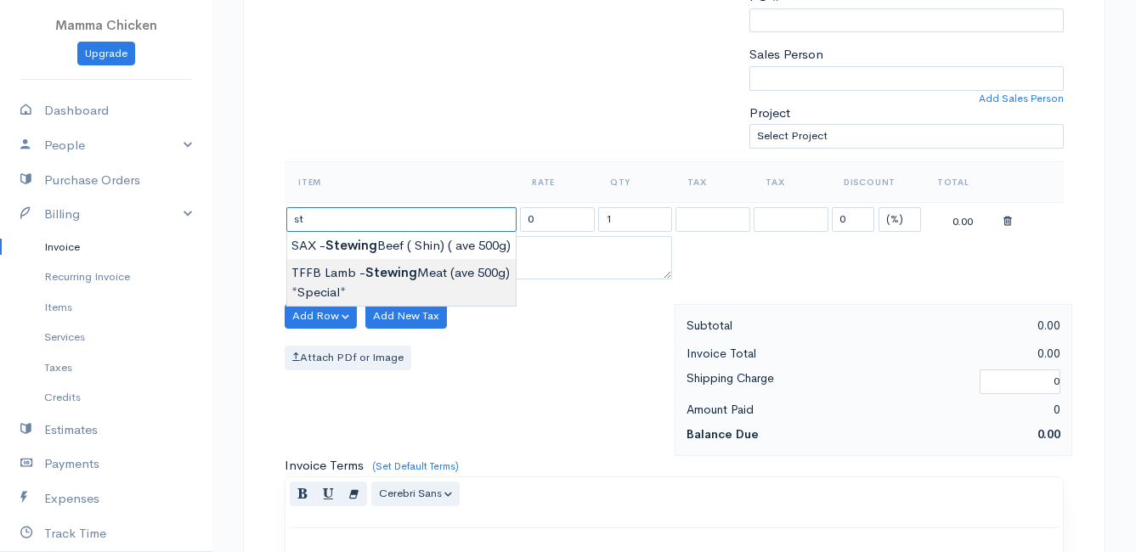
type input "s"
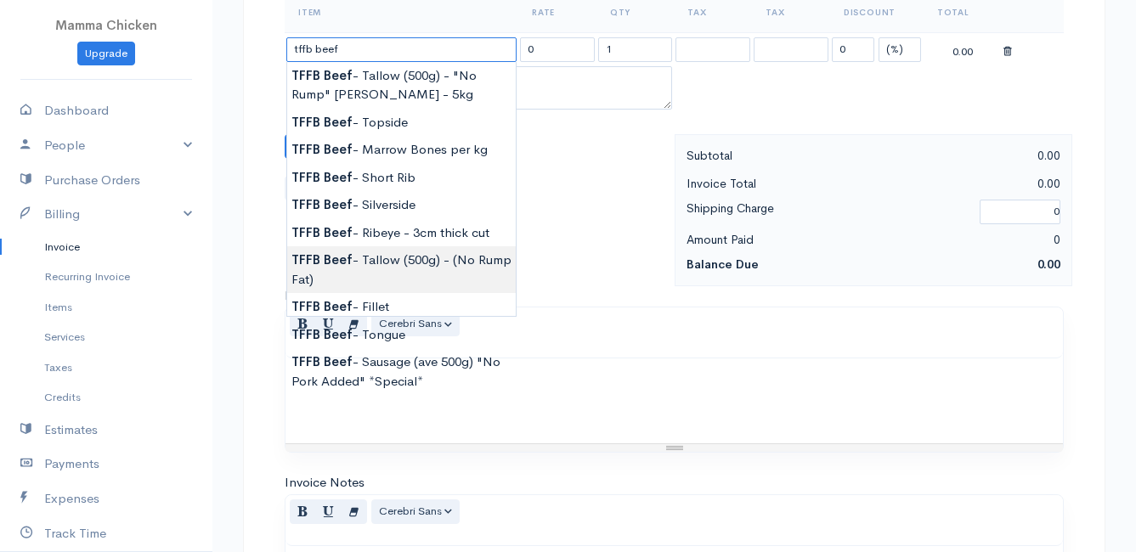
scroll to position [340, 0]
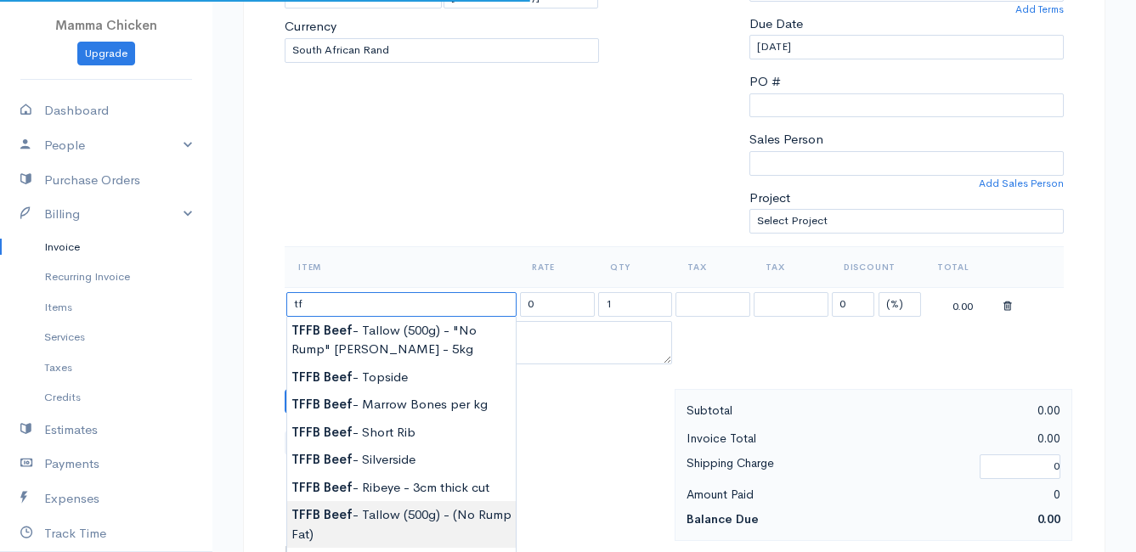
type input "t"
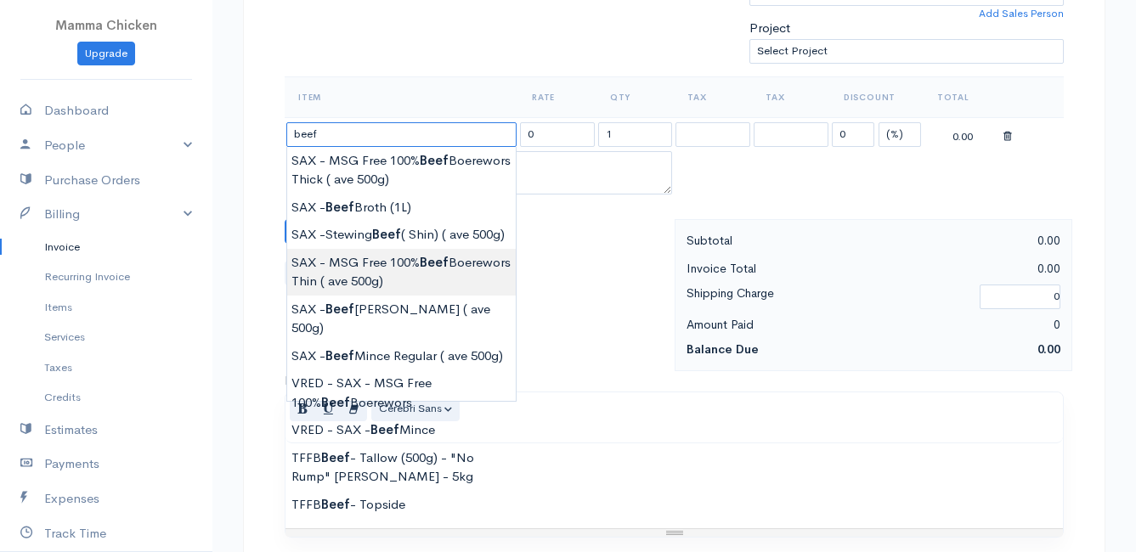
scroll to position [595, 0]
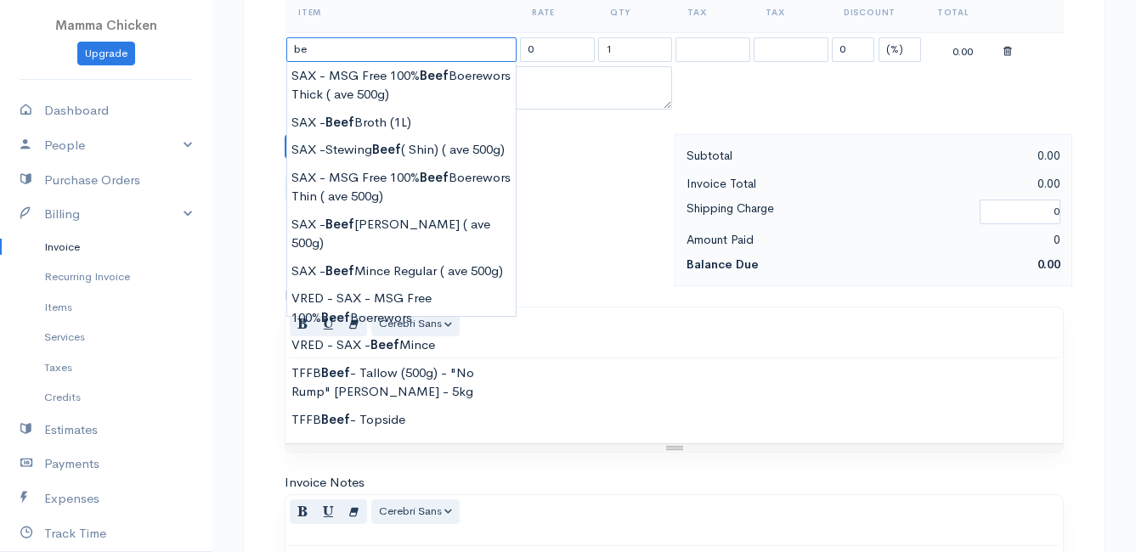
type input "b"
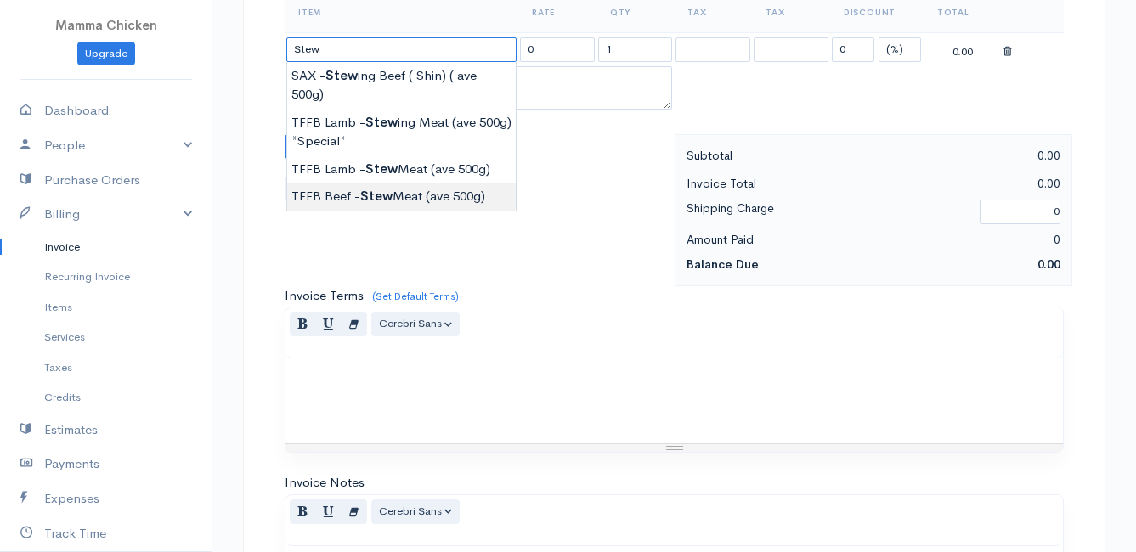
type input "TFFB Beef - Stew Meat (ave 500g)"
type input "120.75"
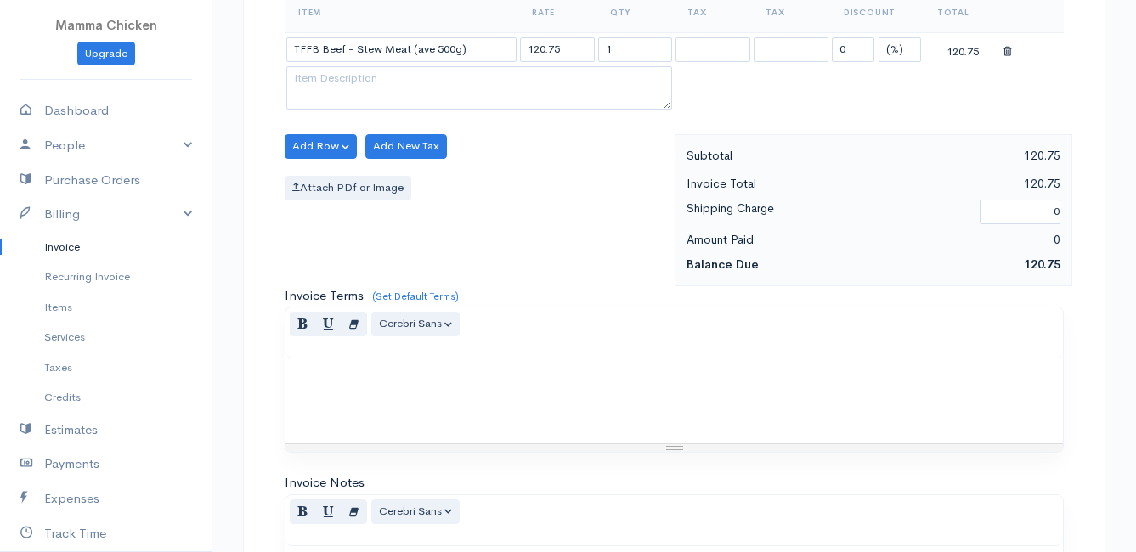
click at [362, 200] on body "Mamma Chicken Upgrade Dashboard People Clients Vendors Staff Users Purchase Ord…" at bounding box center [568, 139] width 1136 height 1469
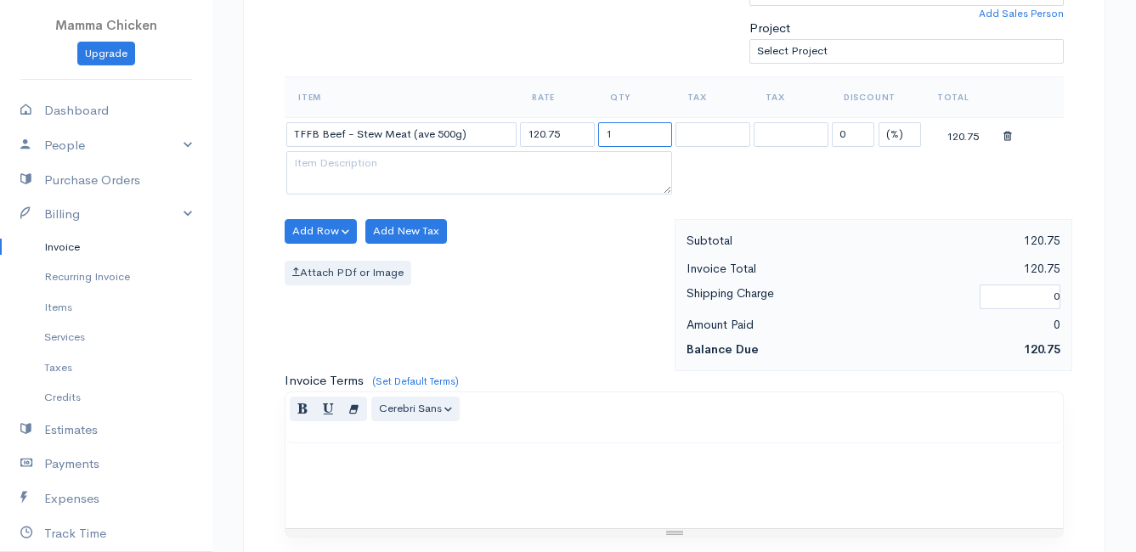
click at [654, 143] on input "1" at bounding box center [635, 134] width 75 height 25
type input "0.53"
click at [597, 315] on div "Add Row Add Item Row Add Time Row Add New Tax Attach PDf or Image" at bounding box center [475, 295] width 399 height 152
click at [320, 229] on button "Add Row" at bounding box center [321, 231] width 72 height 25
click at [321, 264] on link "Add Item Row" at bounding box center [353, 267] width 134 height 30
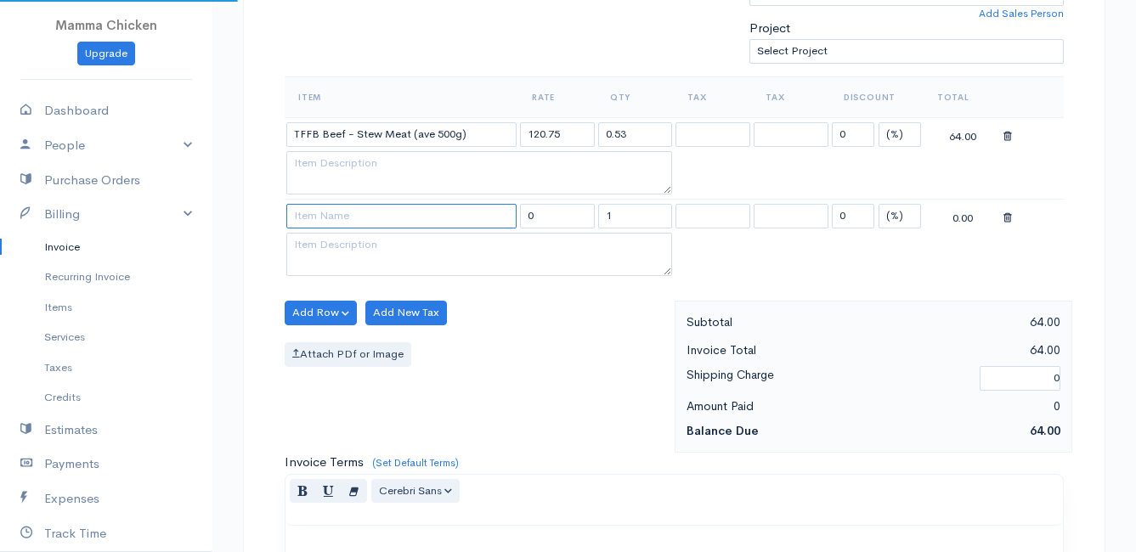
click at [326, 219] on input at bounding box center [401, 216] width 230 height 25
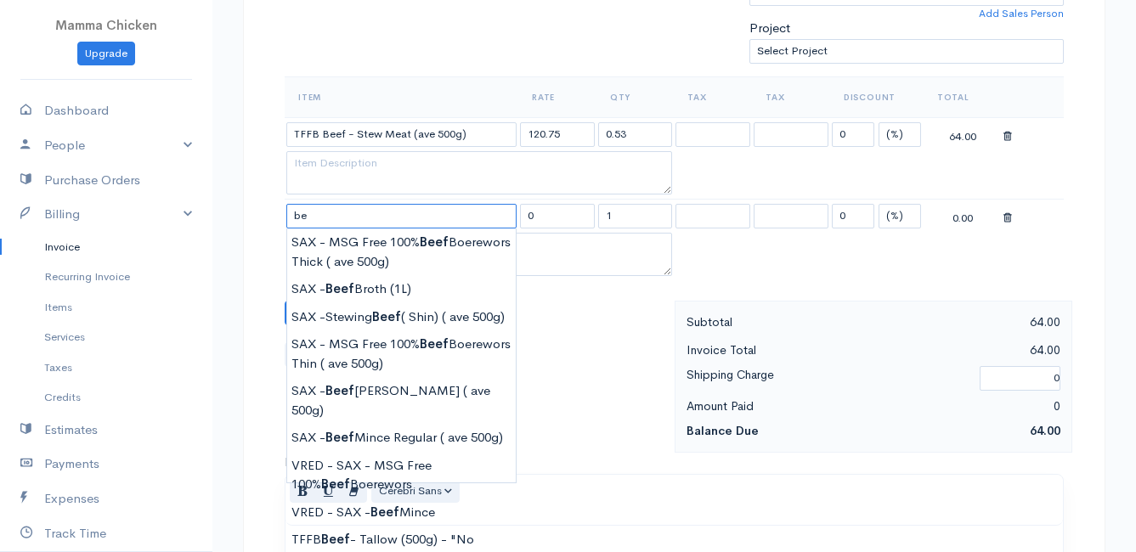
type input "b"
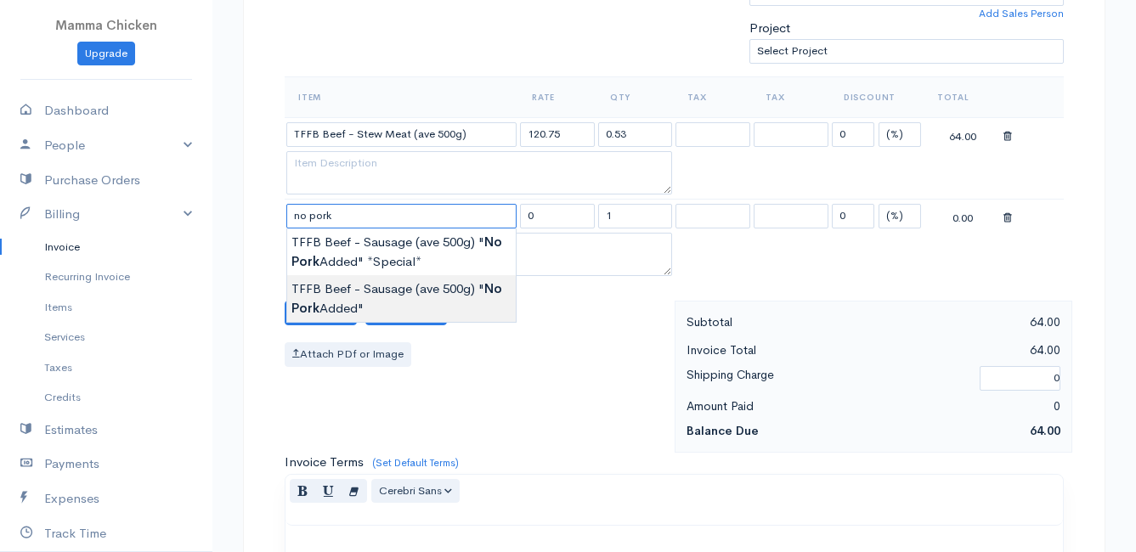
type input "TFFB Beef - Sausage (ave 500g) "No Pork Added""
type input "212.75"
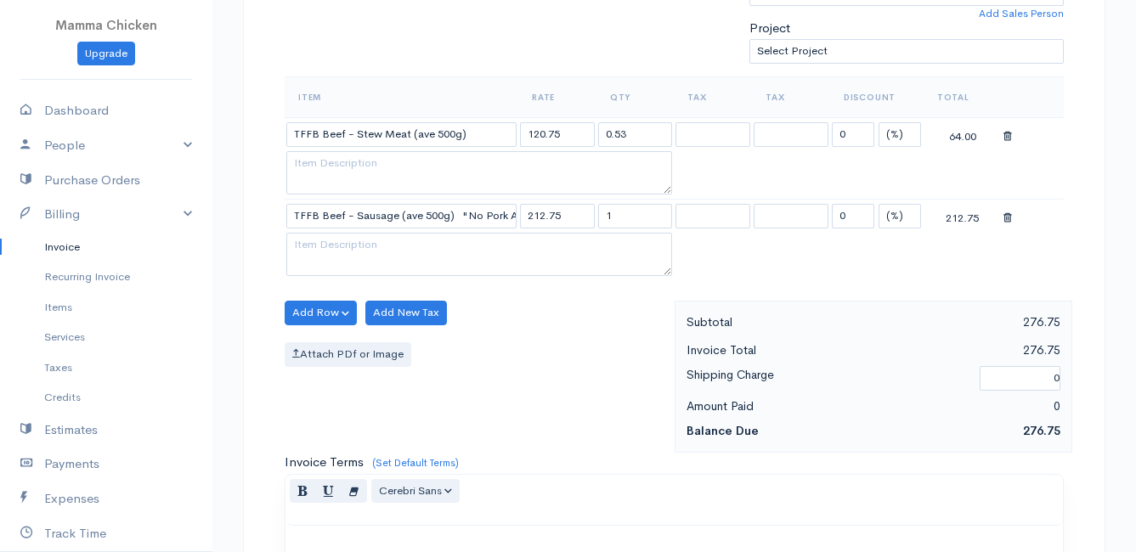
click at [397, 305] on body "Mamma Chicken Upgrade Dashboard People Clients Vendors Staff Users Purchase Ord…" at bounding box center [568, 265] width 1136 height 1551
click at [636, 216] on input "1" at bounding box center [635, 216] width 75 height 25
type input "0.51"
click at [534, 318] on div "Add Row Add Item Row Add Time Row Add New Tax Attach PDf or Image" at bounding box center [475, 377] width 399 height 152
click at [303, 308] on button "Add Row" at bounding box center [321, 313] width 72 height 25
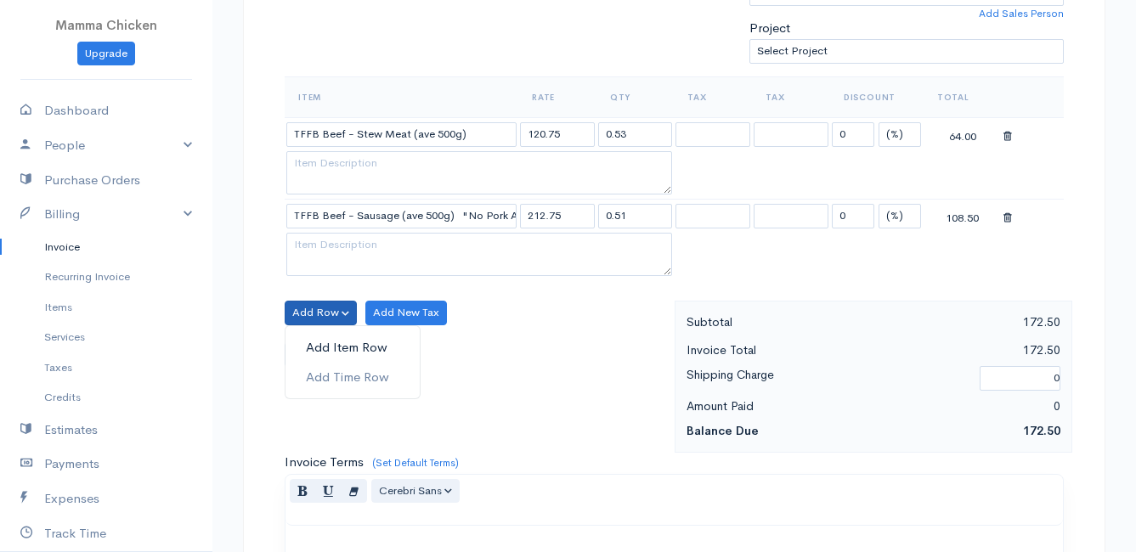
click at [315, 343] on link "Add Item Row" at bounding box center [353, 348] width 134 height 30
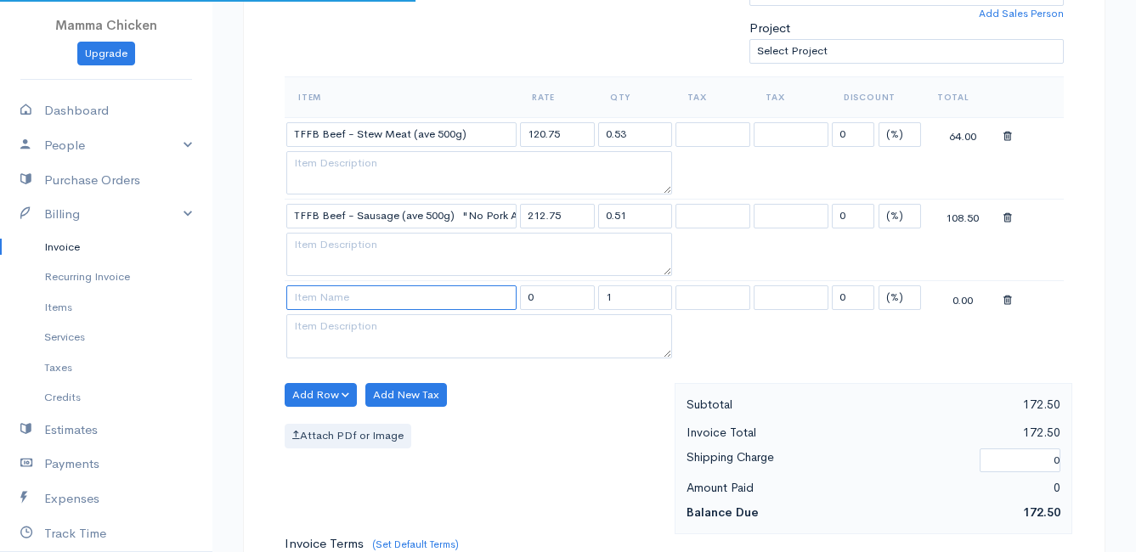
click at [313, 304] on input at bounding box center [401, 298] width 230 height 25
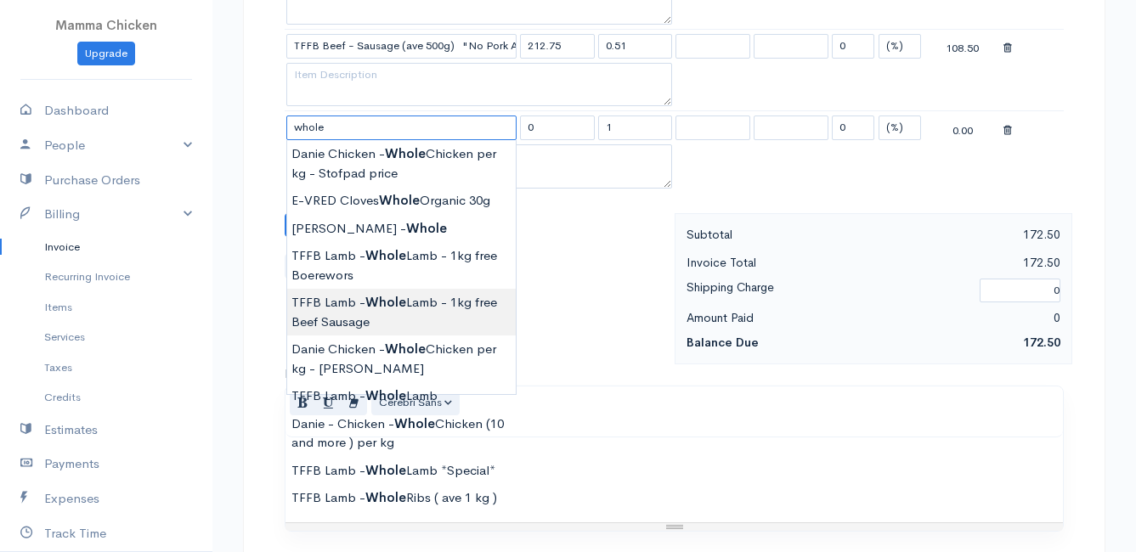
scroll to position [595, 0]
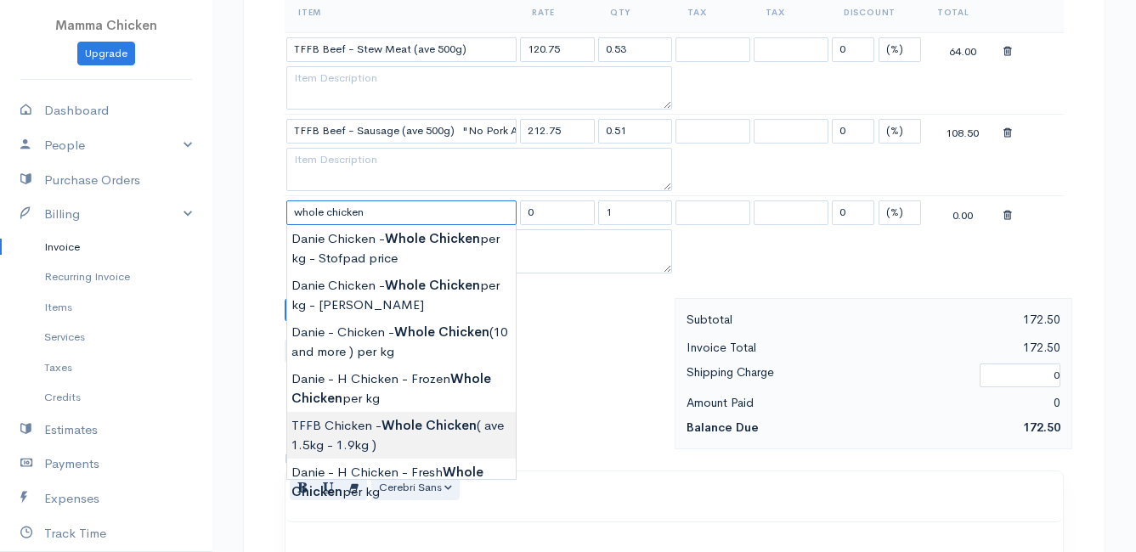
type input "TFFB Chicken - Whole Chicken ( ave 1.5kg - 1.9kg )"
type input "105.00"
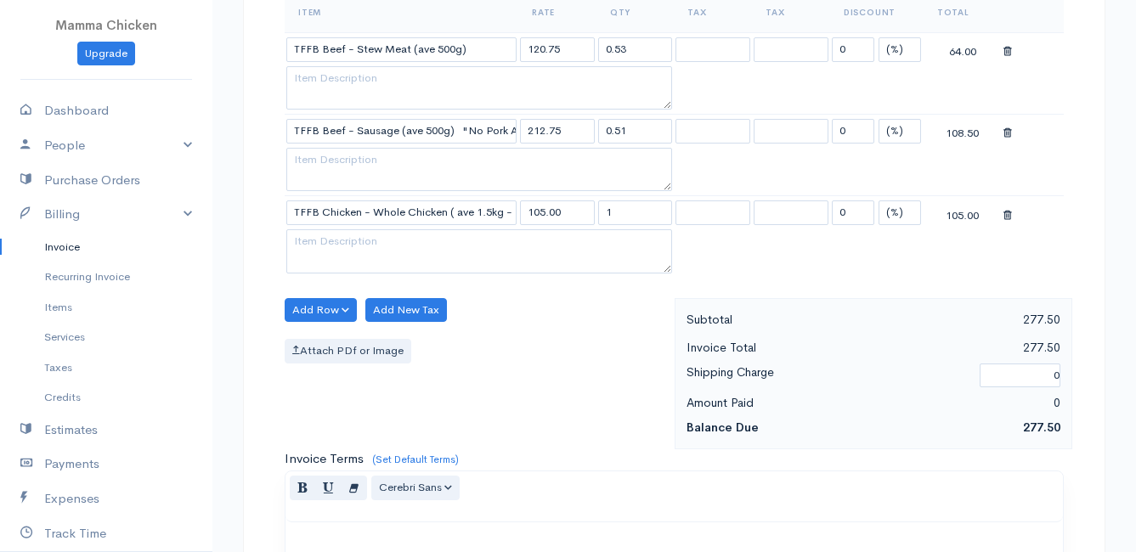
click at [404, 428] on body "Mamma Chicken Upgrade Dashboard People Clients Vendors Staff Users Purchase Ord…" at bounding box center [568, 221] width 1136 height 1632
click at [620, 219] on input "1" at bounding box center [635, 213] width 75 height 25
type input "1.97"
click at [559, 357] on div "Attach PDf or Image" at bounding box center [476, 351] width 382 height 25
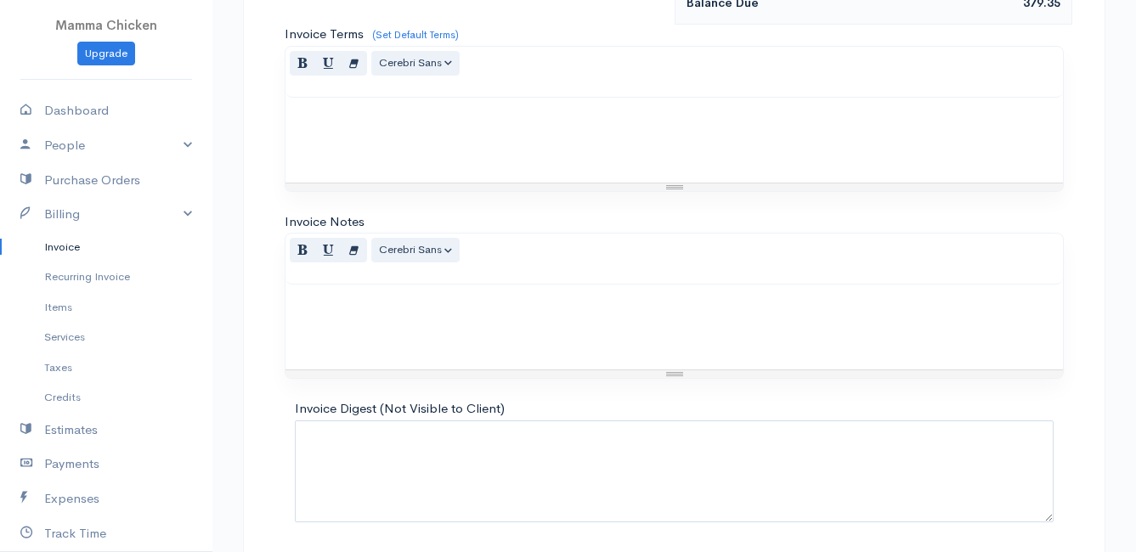
scroll to position [1080, 0]
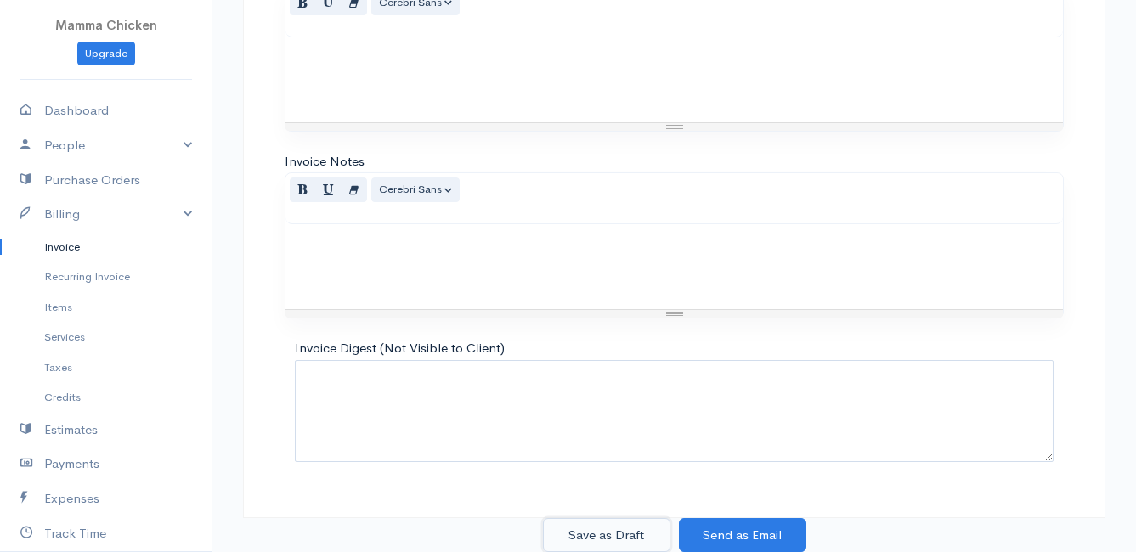
click at [601, 531] on button "Save as Draft" at bounding box center [606, 535] width 127 height 35
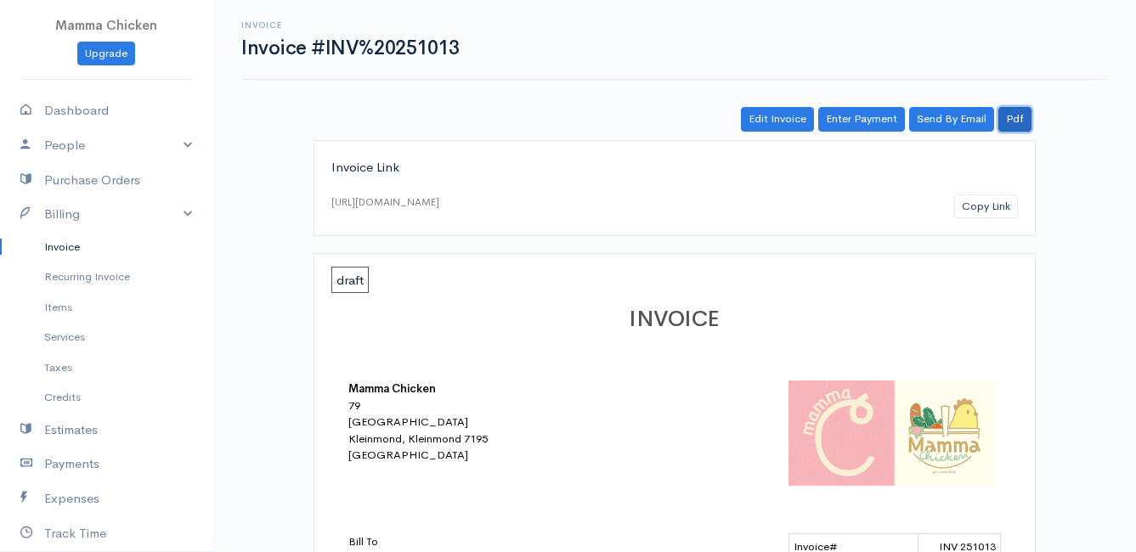
click at [1014, 115] on link "Pdf" at bounding box center [1014, 119] width 33 height 25
click at [76, 246] on link "Invoice" at bounding box center [106, 247] width 212 height 31
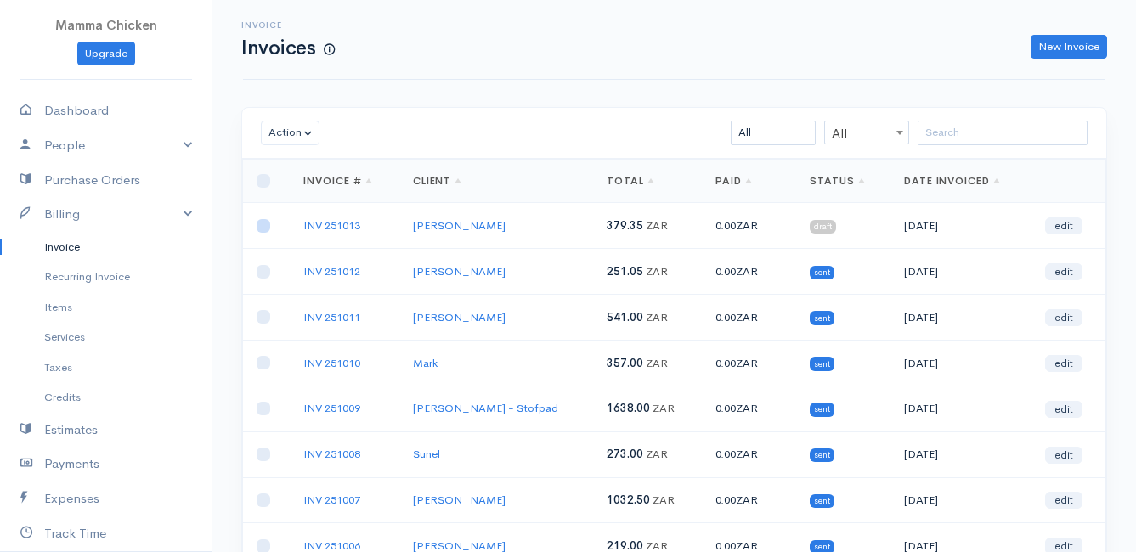
click at [261, 225] on input "checkbox" at bounding box center [264, 226] width 14 height 14
checkbox input "true"
click at [274, 124] on button "Action" at bounding box center [290, 133] width 59 height 25
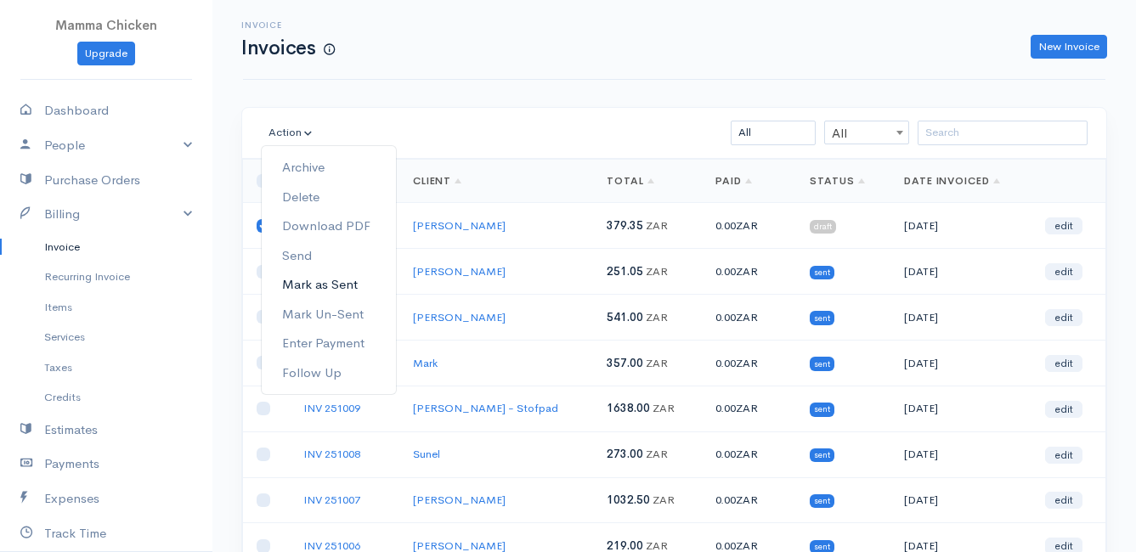
click at [338, 277] on link "Mark as Sent" at bounding box center [329, 285] width 134 height 30
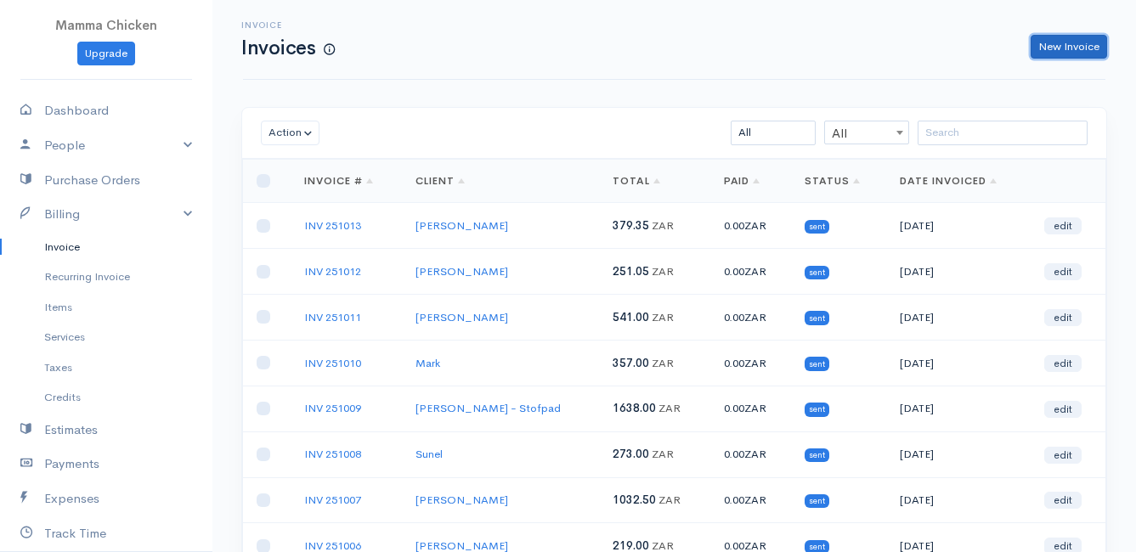
click at [1055, 49] on link "New Invoice" at bounding box center [1069, 47] width 76 height 25
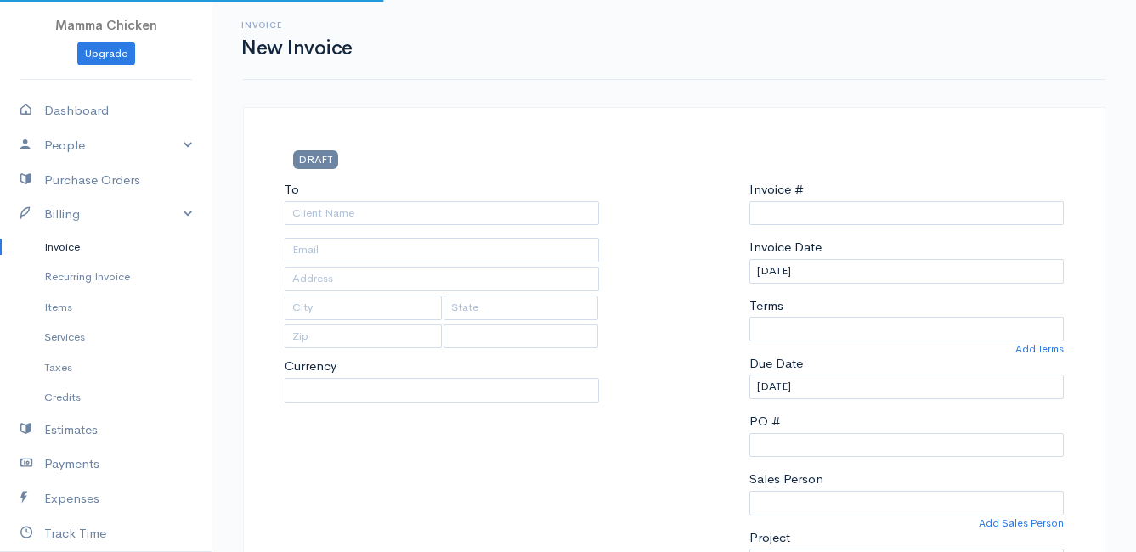
type input "INV 251014"
select select "[GEOGRAPHIC_DATA]"
select select "ZAR"
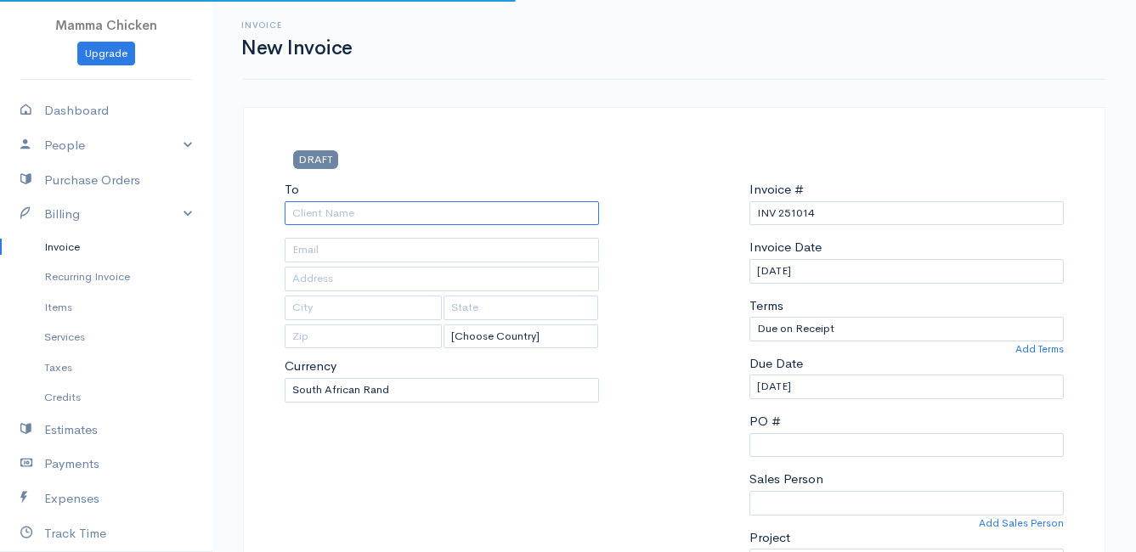
click at [429, 210] on input "To" at bounding box center [442, 213] width 314 height 25
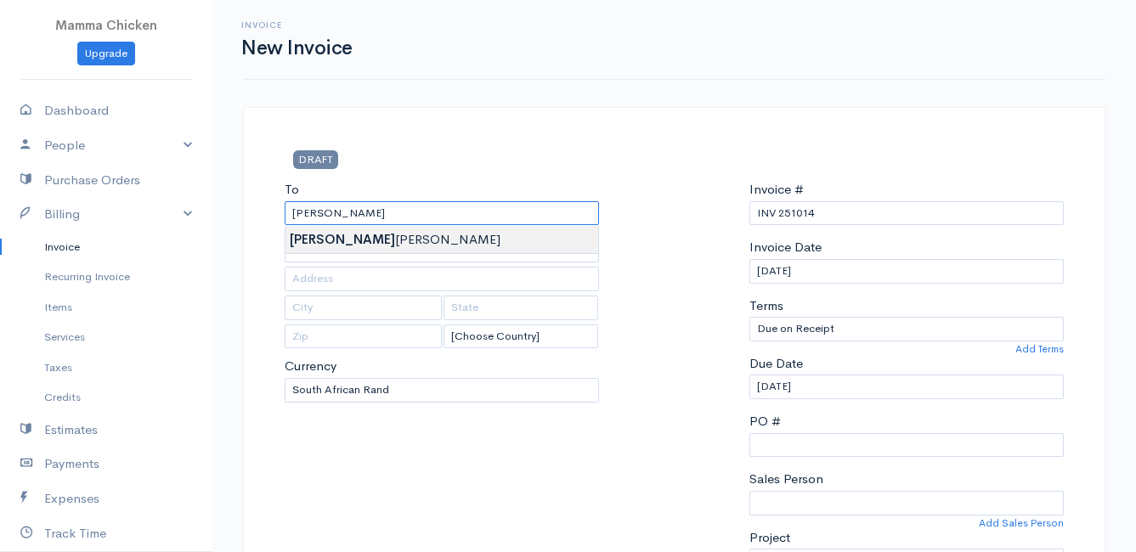
type input "[PERSON_NAME]"
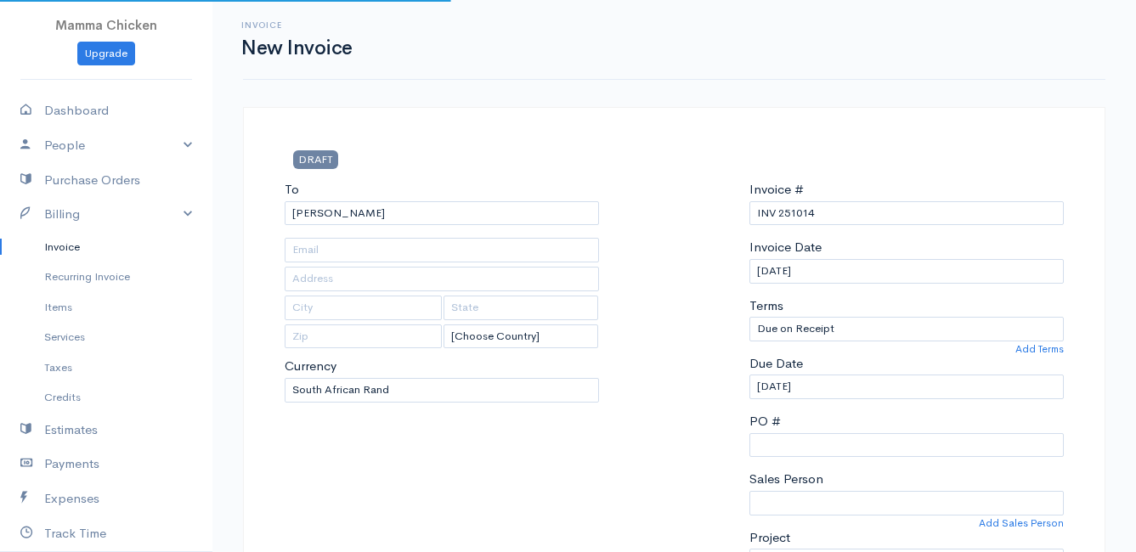
type input "[STREET_ADDRESS]"
type input "Rooiels"
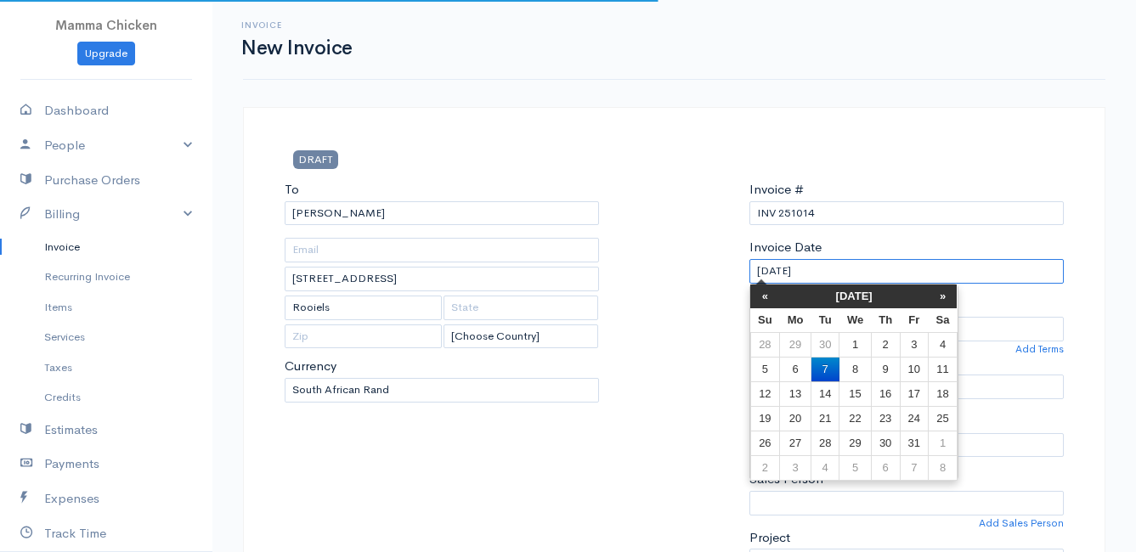
click at [908, 274] on input "[DATE]" at bounding box center [906, 271] width 314 height 25
click at [891, 176] on div "DRAFT" at bounding box center [674, 165] width 796 height 30
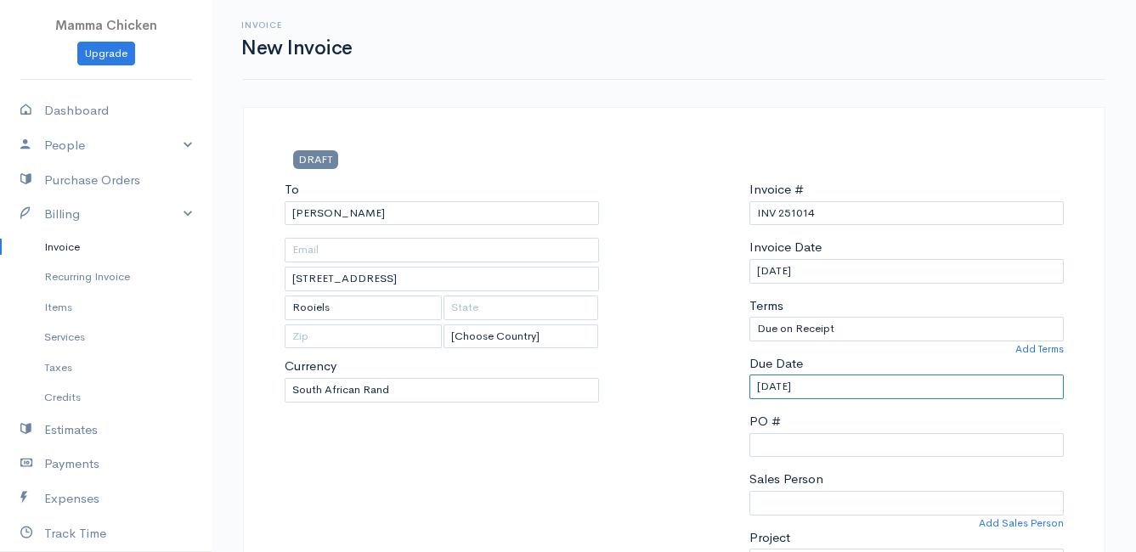
click at [856, 386] on input "[DATE]" at bounding box center [906, 387] width 314 height 25
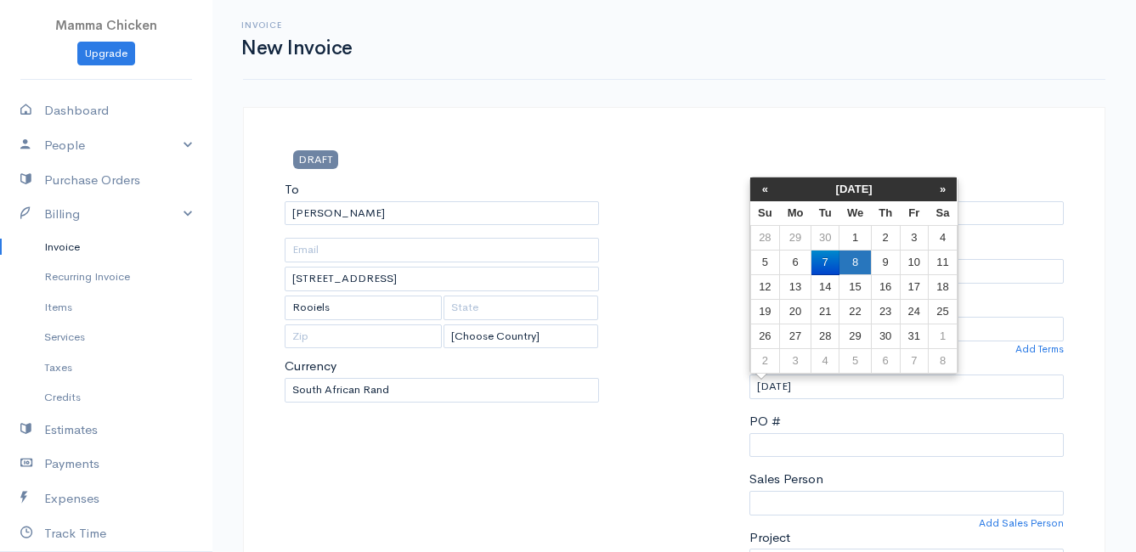
click at [857, 263] on td "8" at bounding box center [855, 263] width 31 height 25
type input "[DATE]"
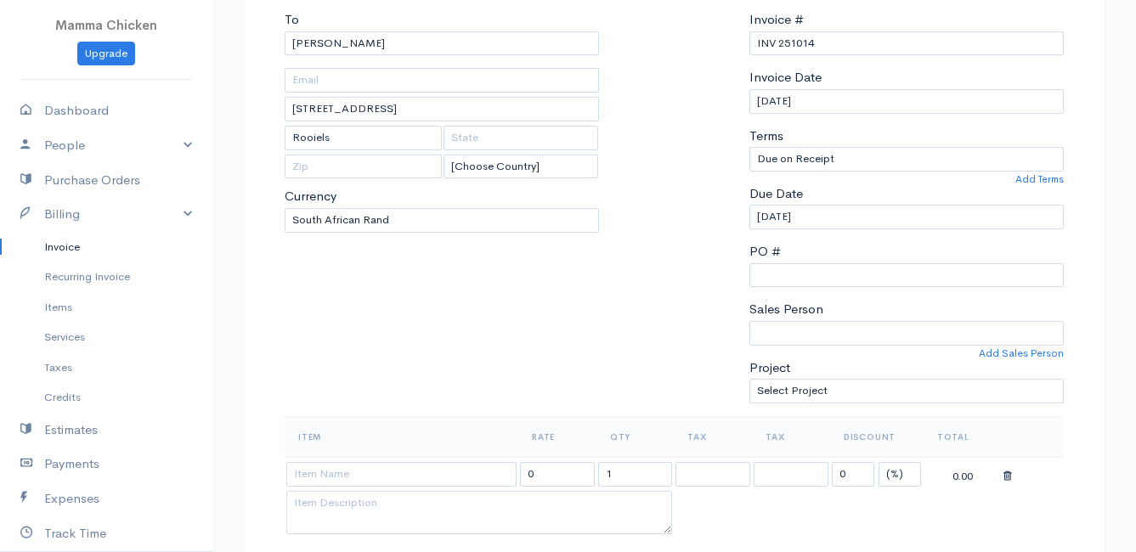
scroll to position [340, 0]
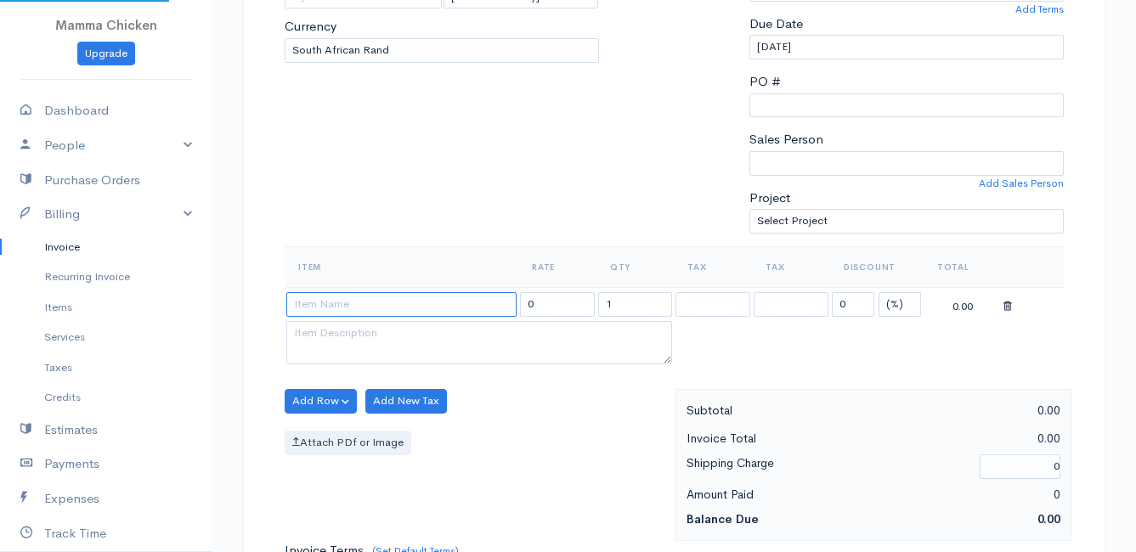
click at [351, 313] on input at bounding box center [401, 304] width 230 height 25
type input "m"
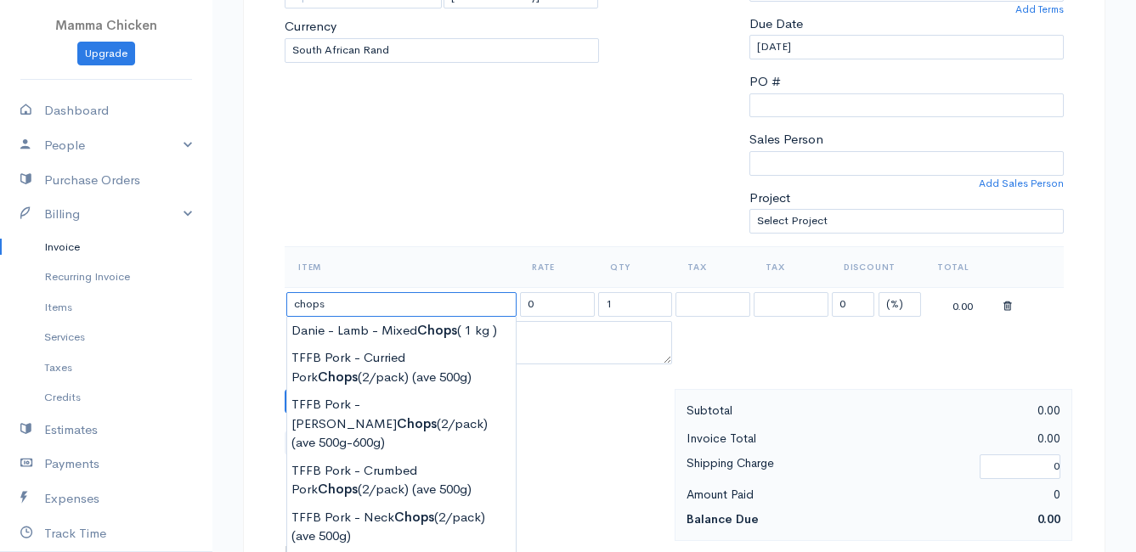
scroll to position [510, 0]
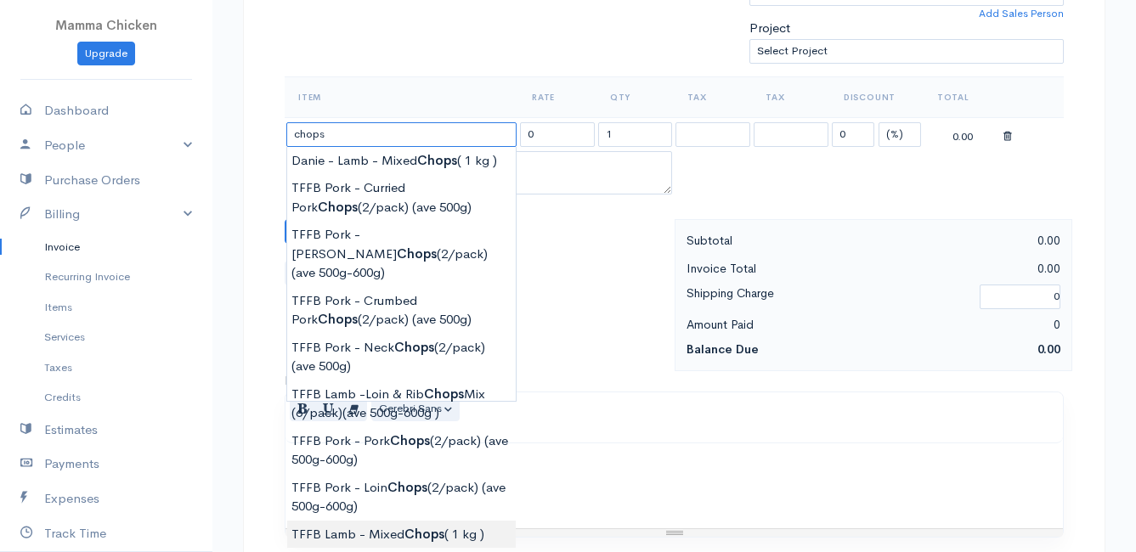
type input "TFFB Lamb - Mixed Chops ( 1 kg )"
type input "235.75"
click at [425, 515] on body "Mamma Chicken Upgrade Dashboard People Clients Vendors Staff Users Purchase Ord…" at bounding box center [568, 224] width 1136 height 1469
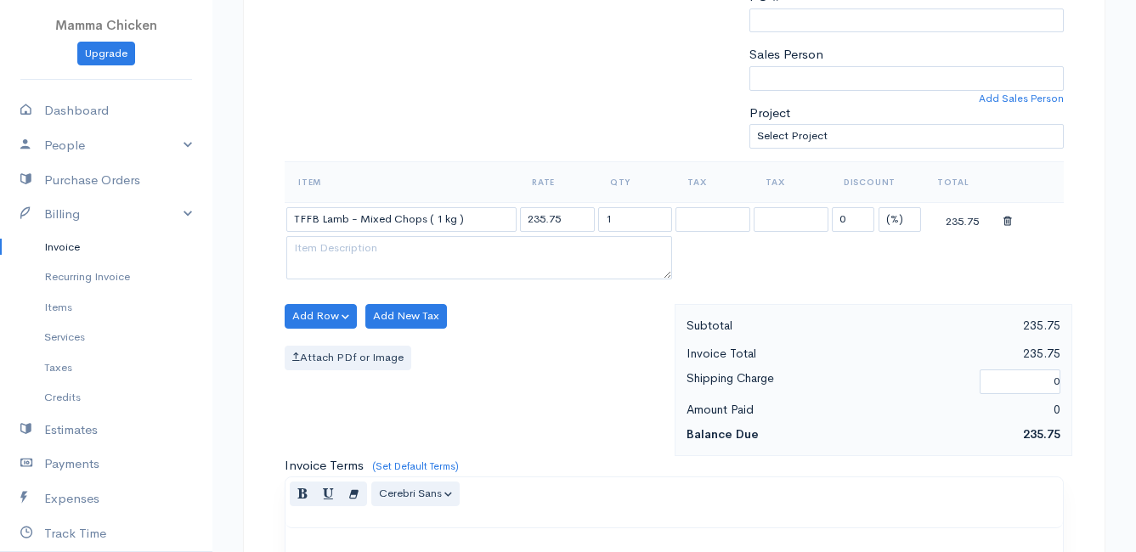
scroll to position [340, 0]
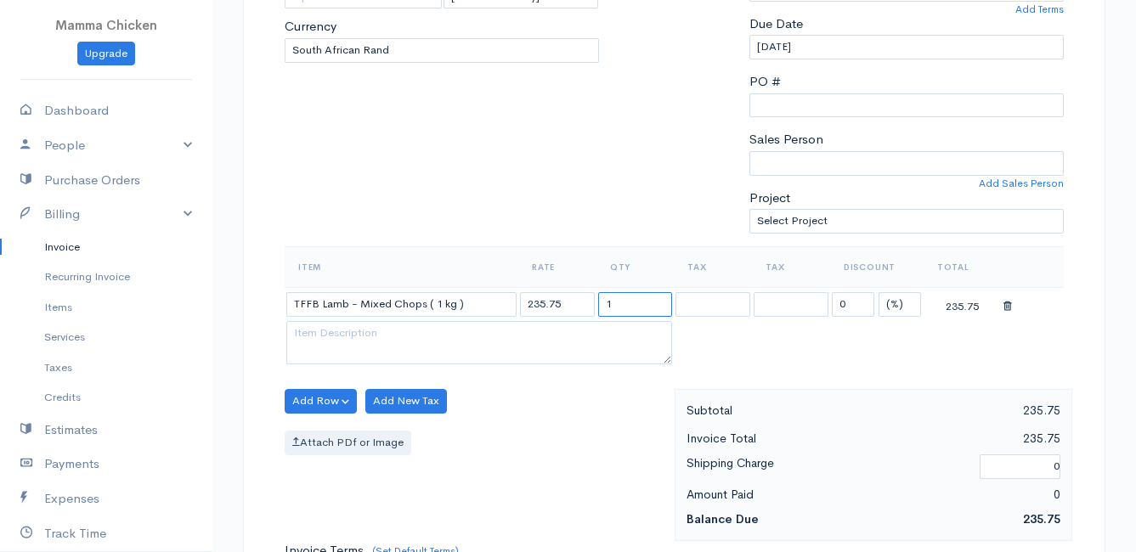
click at [642, 309] on input "1" at bounding box center [635, 304] width 75 height 25
type input "1.02"
click at [568, 455] on div "Add Row Add Item Row Add Time Row Add New Tax Attach PDf or Image" at bounding box center [475, 465] width 399 height 152
click at [323, 396] on button "Add Row" at bounding box center [321, 401] width 72 height 25
click at [329, 429] on link "Add Item Row" at bounding box center [353, 436] width 134 height 30
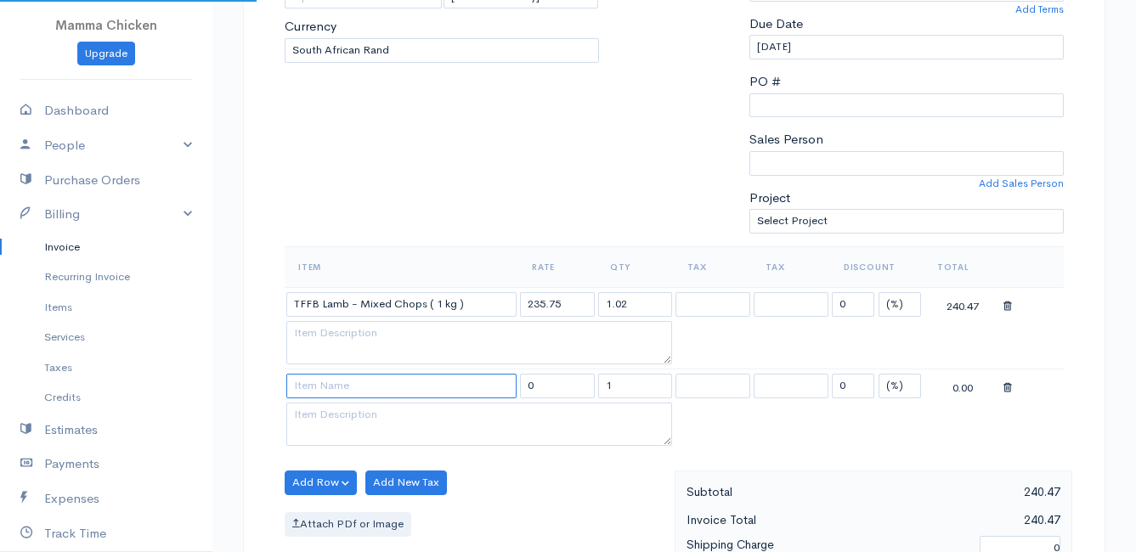
click at [320, 383] on input at bounding box center [401, 386] width 230 height 25
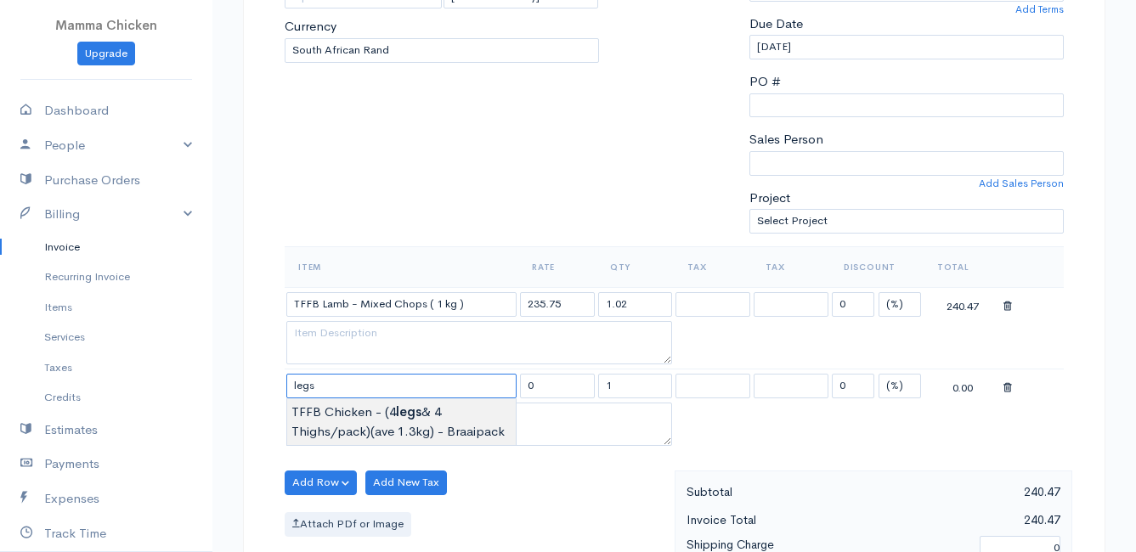
type input "TFFB Chicken - (4 legs & 4 Thighs/pack)(ave 1.3kg) - Braaipack"
type input "130.00"
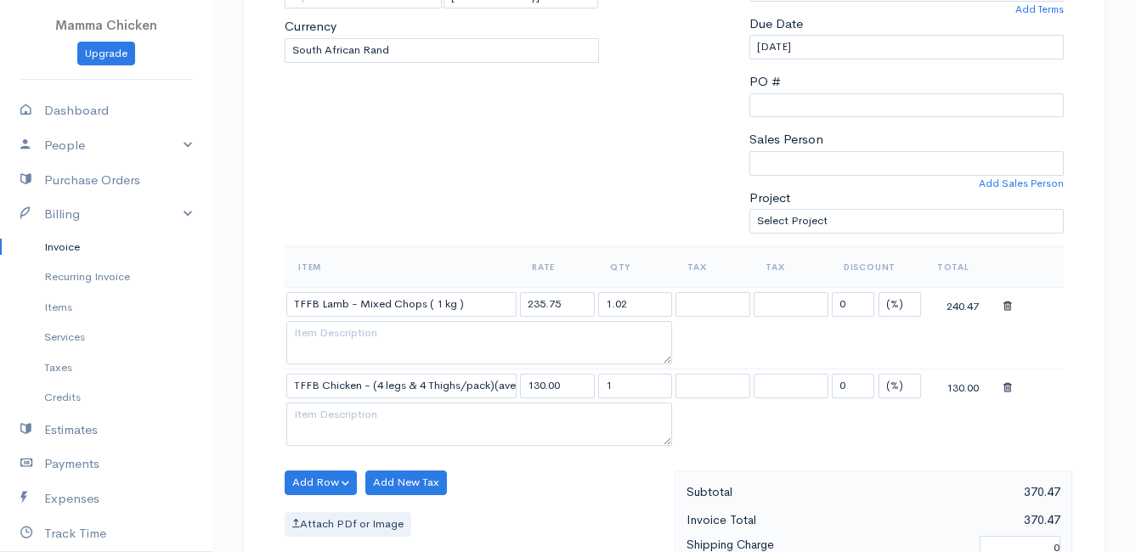
click at [417, 421] on body "Mamma Chicken Upgrade Dashboard People Clients Vendors Staff Users Purchase Ord…" at bounding box center [568, 435] width 1136 height 1551
click at [624, 389] on input "1" at bounding box center [635, 386] width 75 height 25
click at [642, 381] on input "1" at bounding box center [635, 386] width 75 height 25
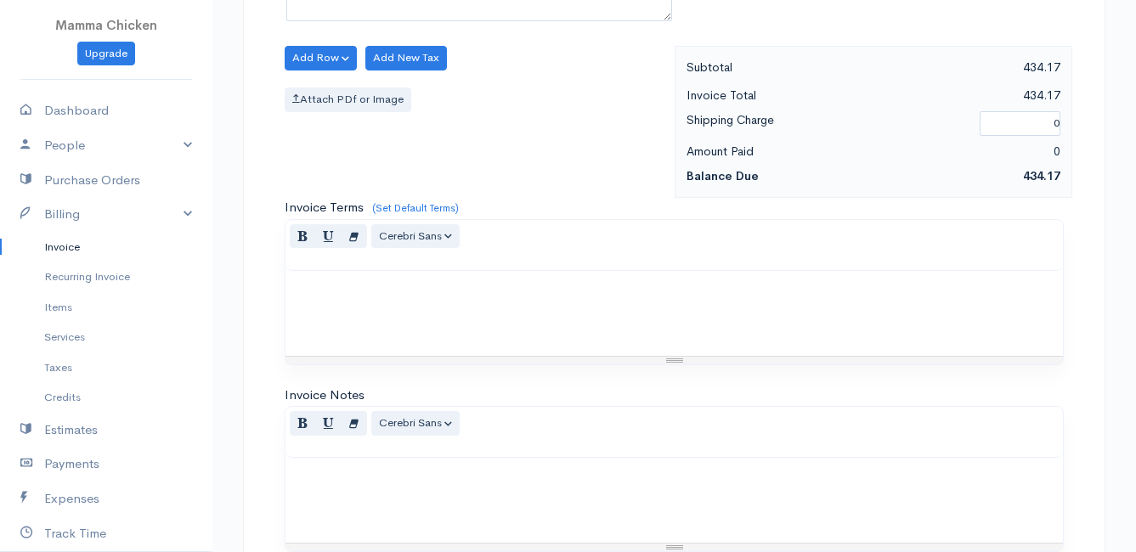
scroll to position [998, 0]
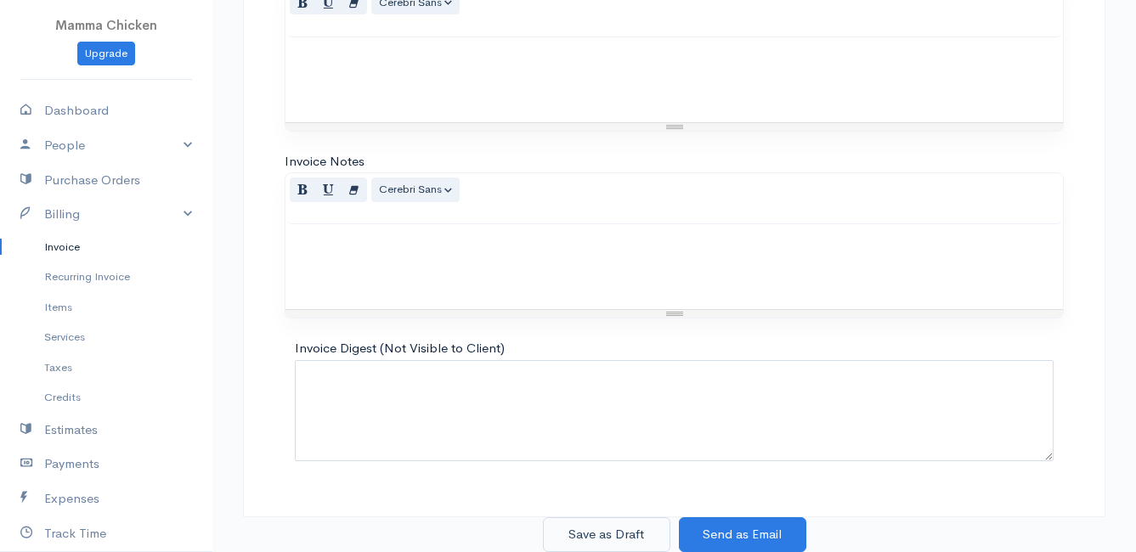
type input "1.49"
click at [610, 527] on button "Save as Draft" at bounding box center [606, 534] width 127 height 35
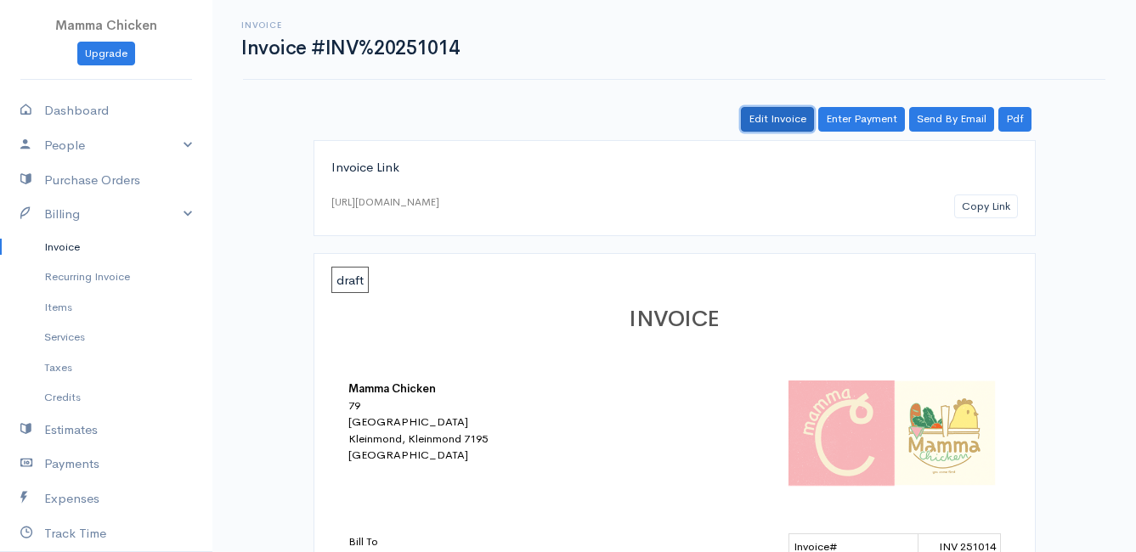
click at [783, 121] on link "Edit Invoice" at bounding box center [777, 119] width 73 height 25
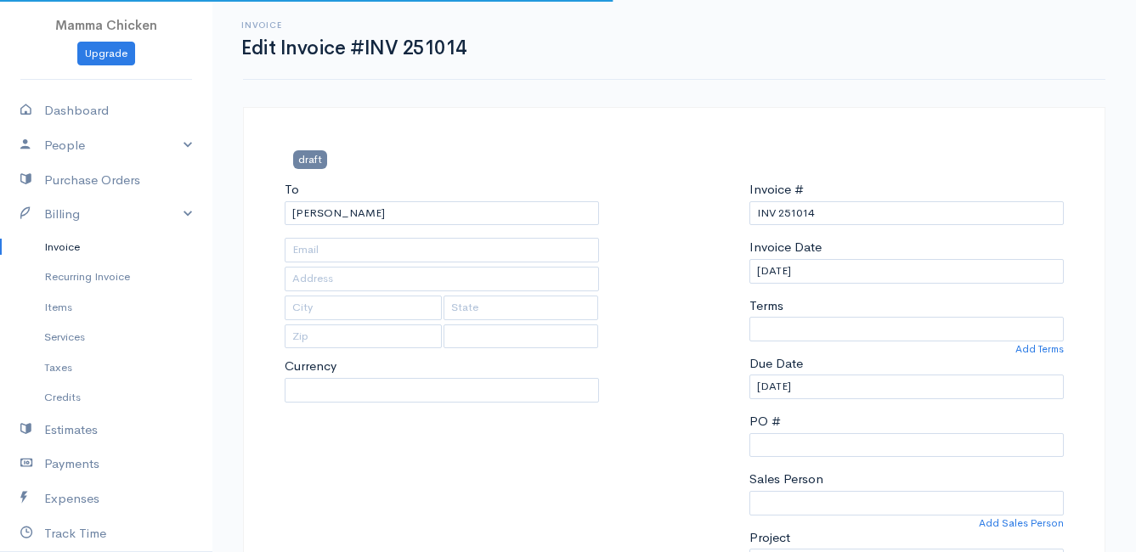
type input "[STREET_ADDRESS]"
type input "Rooiels"
select select
select select "[GEOGRAPHIC_DATA]"
select select "ZAR"
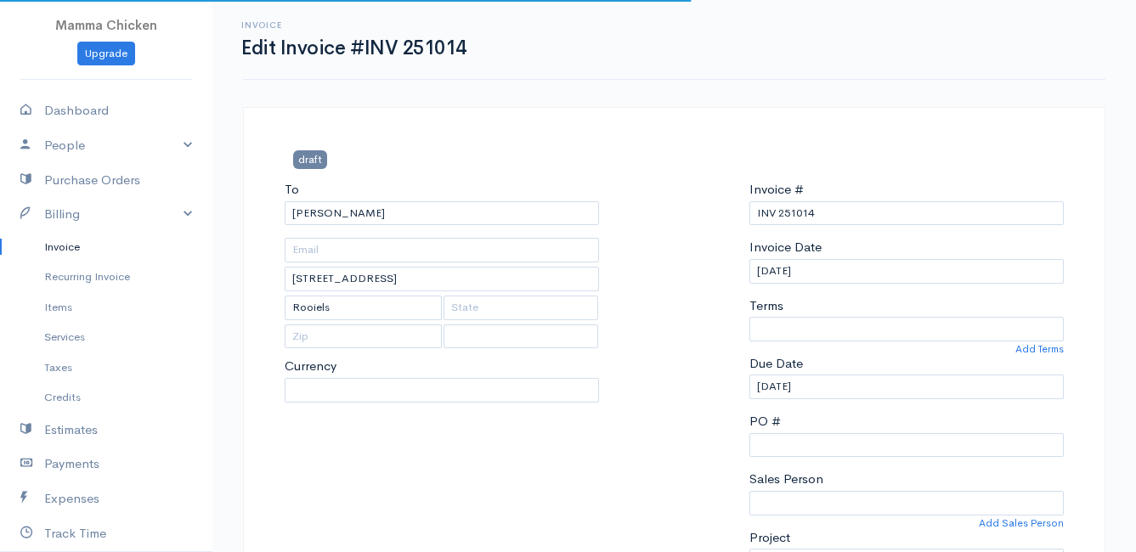
select select "0"
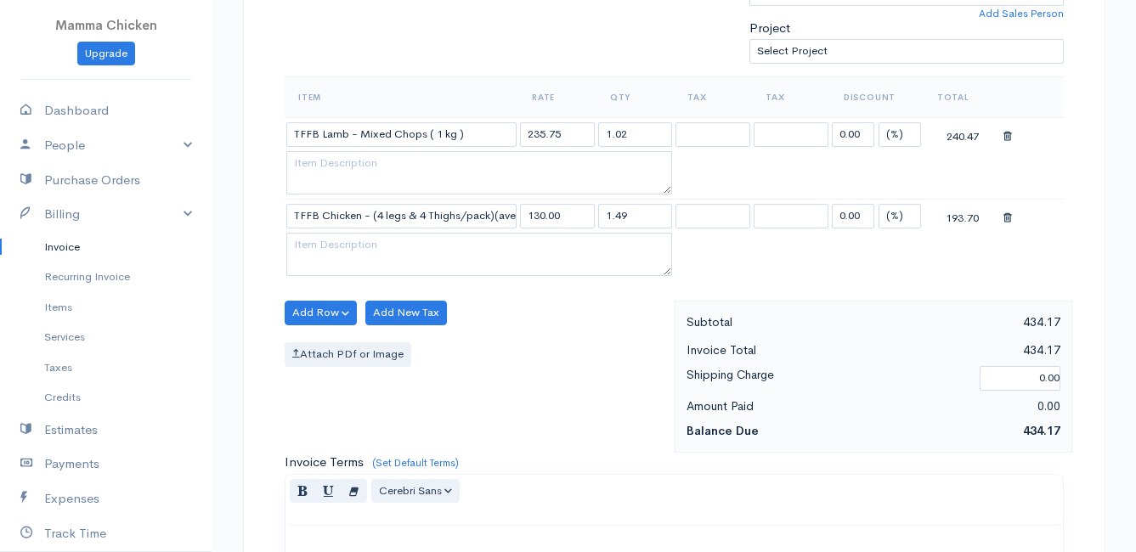
scroll to position [998, 0]
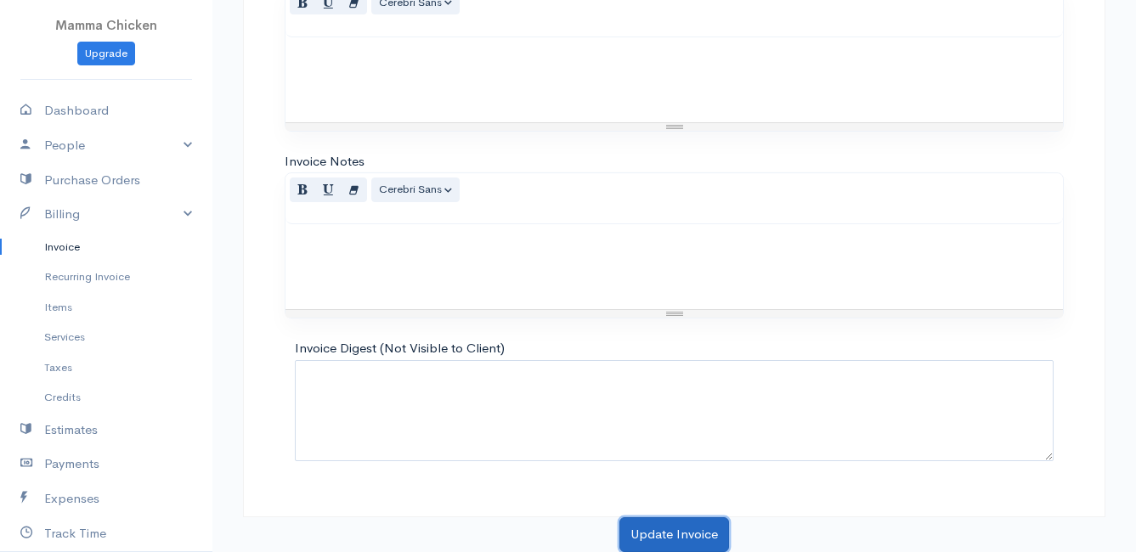
click at [670, 529] on button "Update Invoice" at bounding box center [674, 534] width 110 height 35
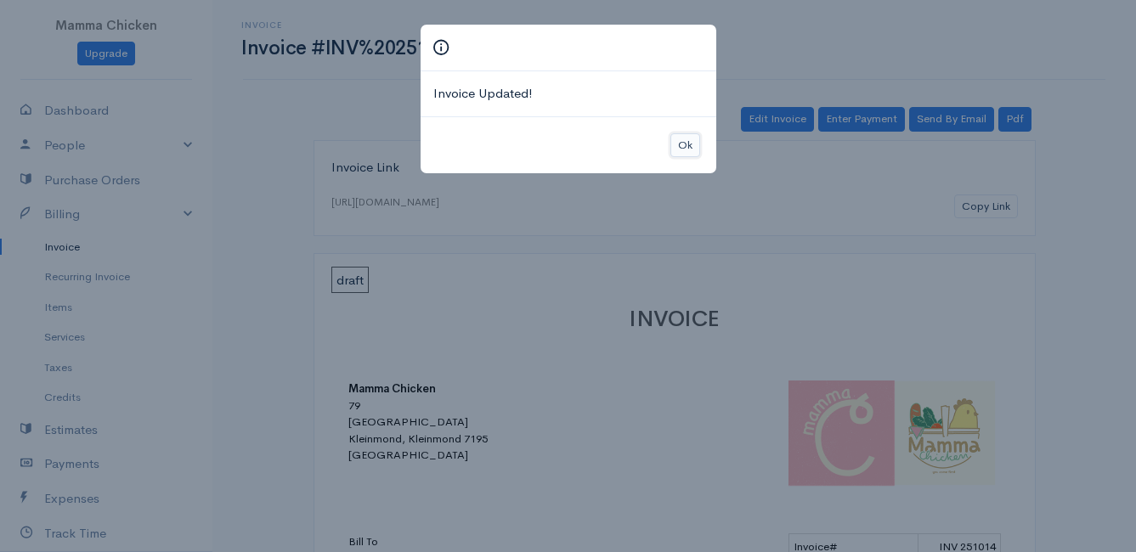
click at [689, 145] on button "Ok" at bounding box center [685, 145] width 30 height 25
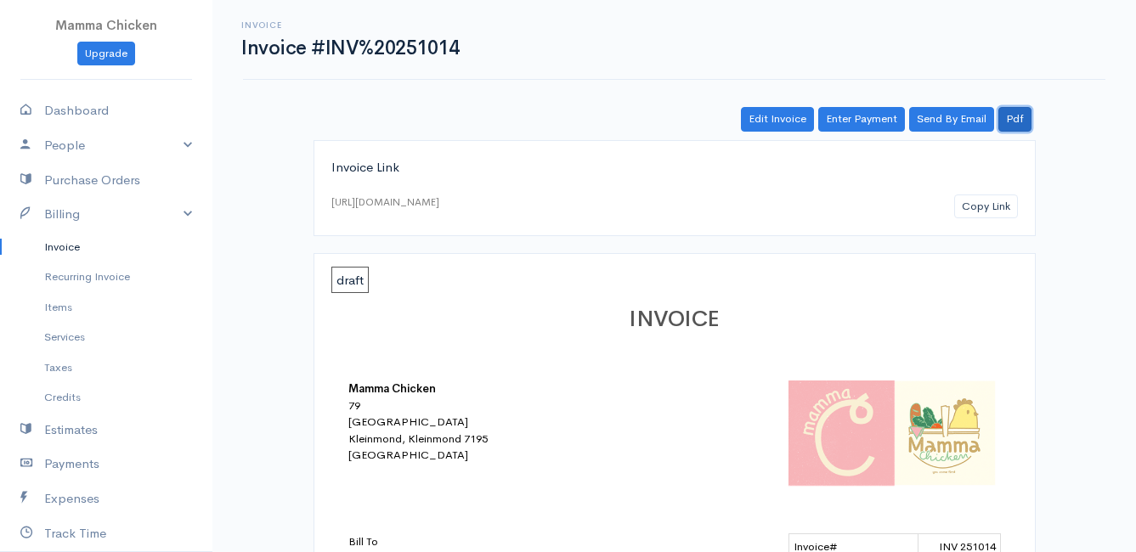
click at [1024, 118] on link "Pdf" at bounding box center [1014, 119] width 33 height 25
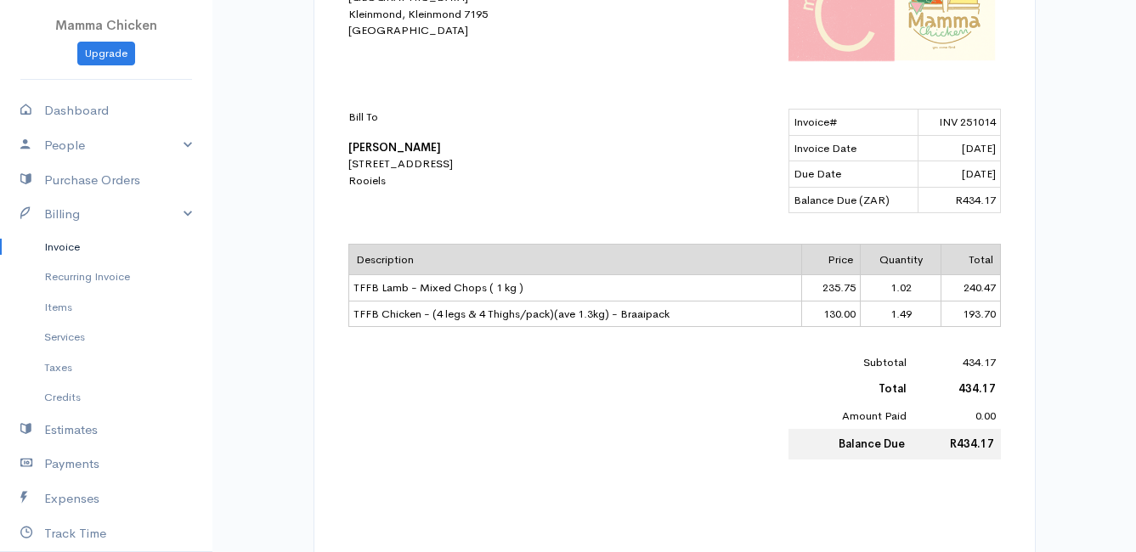
scroll to position [85, 0]
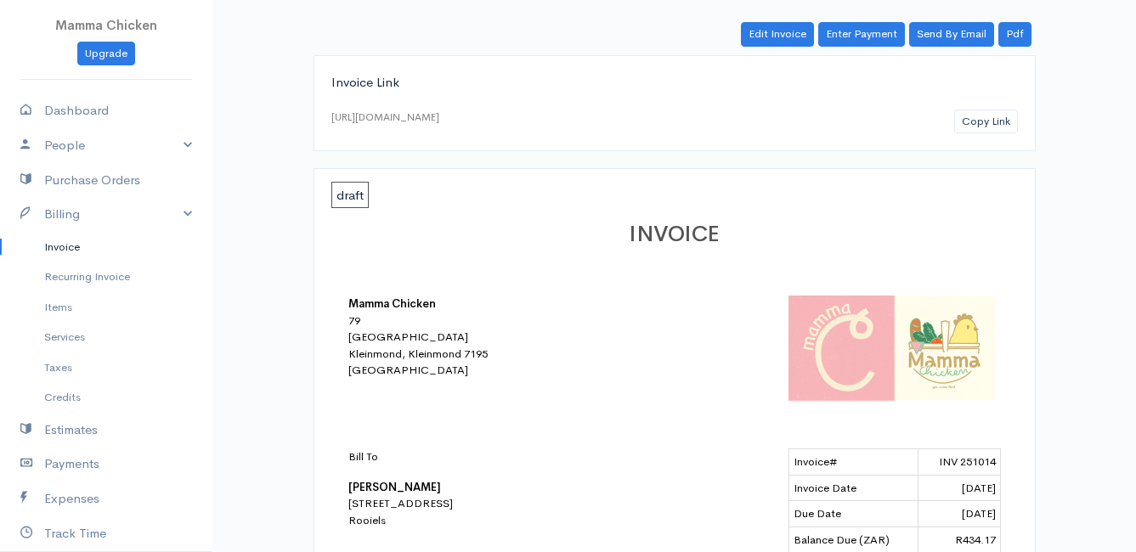
click at [60, 249] on link "Invoice" at bounding box center [106, 247] width 212 height 31
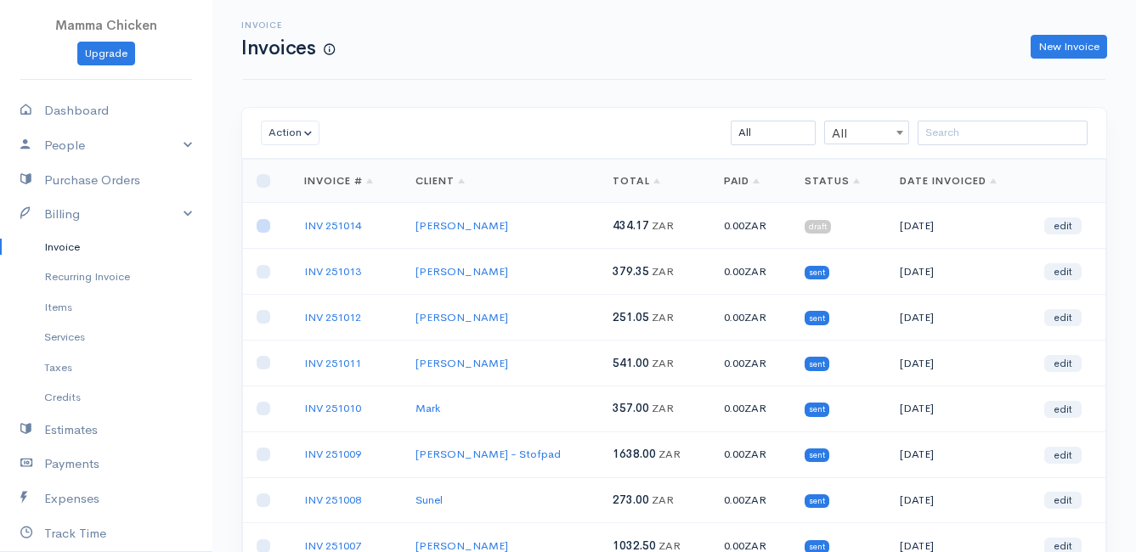
click at [261, 225] on input "checkbox" at bounding box center [264, 226] width 14 height 14
checkbox input "true"
click at [262, 136] on button "Action" at bounding box center [290, 133] width 59 height 25
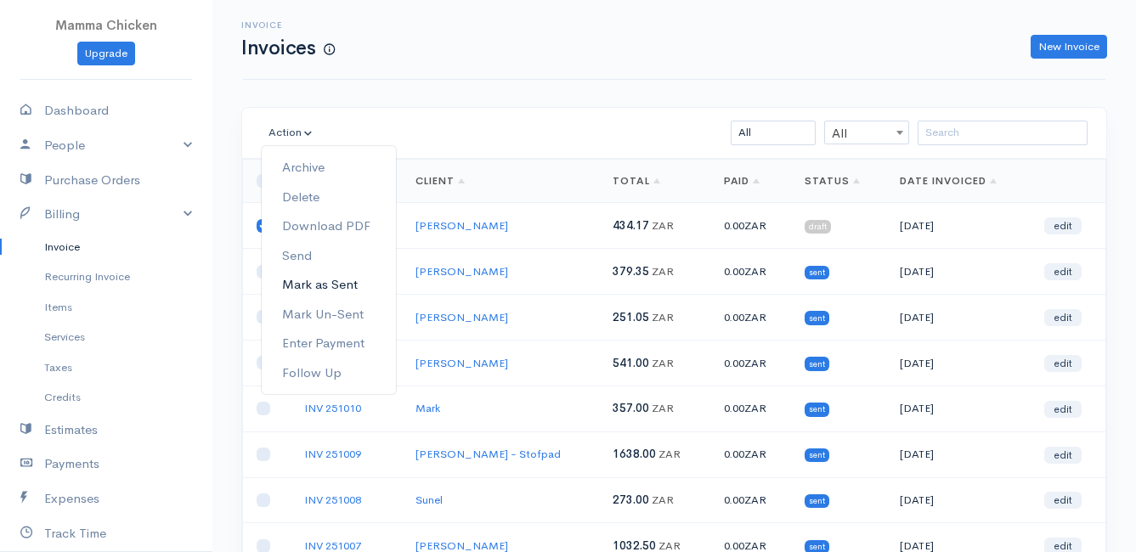
click at [321, 288] on link "Mark as Sent" at bounding box center [329, 285] width 134 height 30
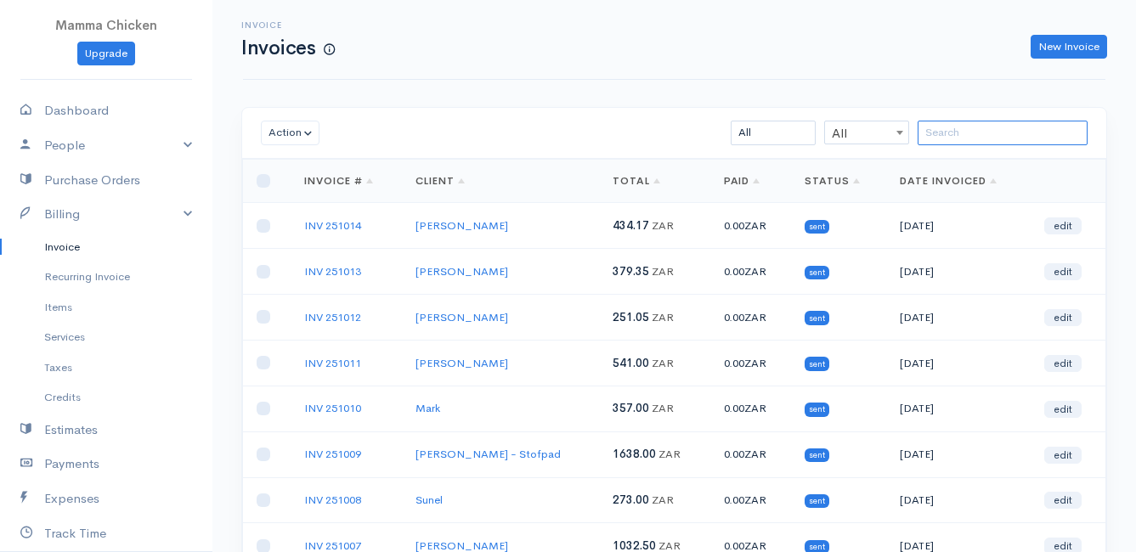
click at [937, 129] on input "search" at bounding box center [1003, 133] width 170 height 25
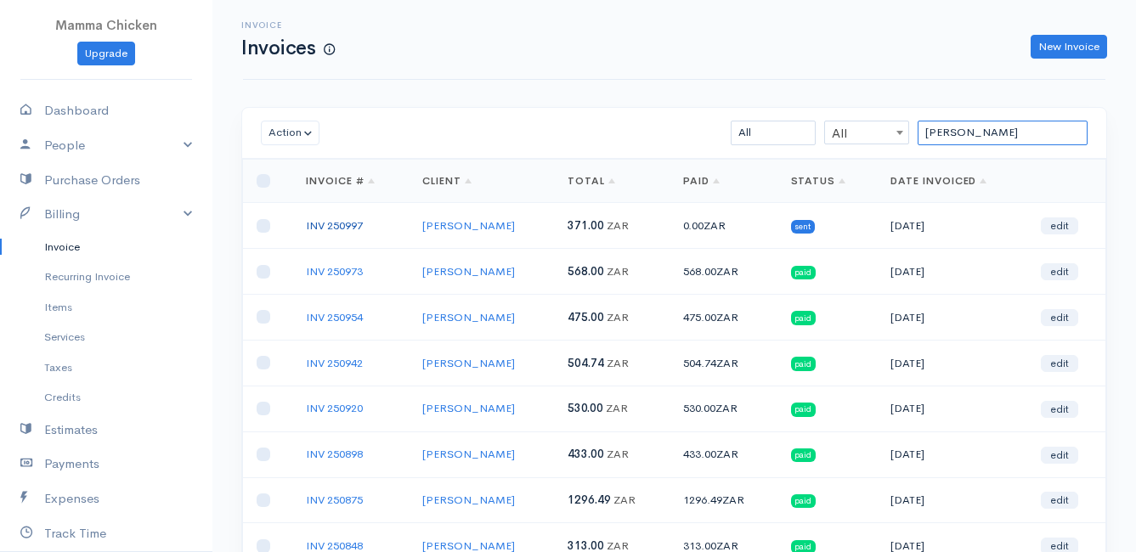
type input "[PERSON_NAME]"
click at [349, 225] on link "INV 250997" at bounding box center [334, 225] width 57 height 14
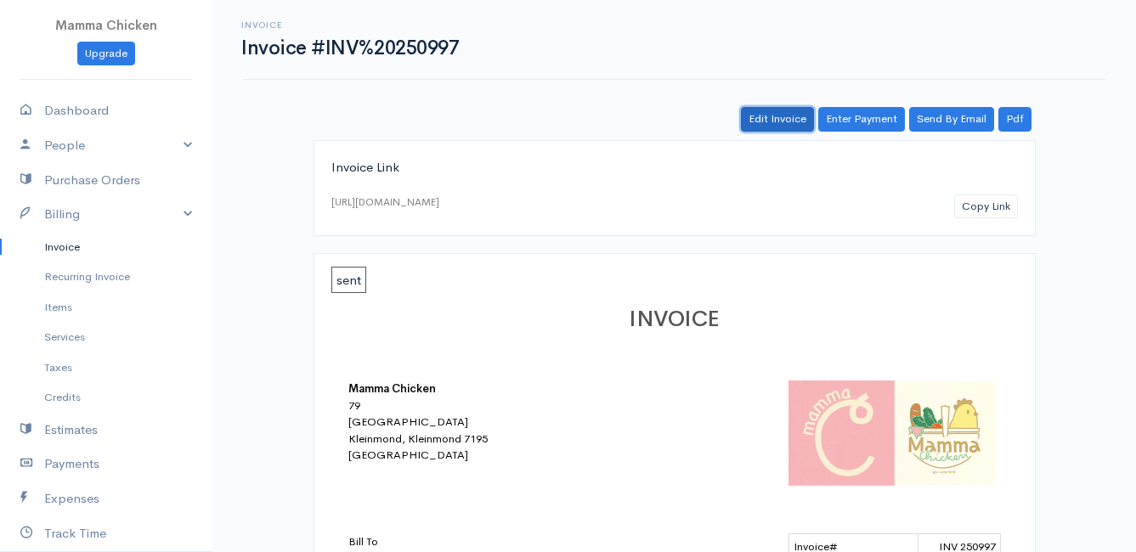
click at [778, 116] on link "Edit Invoice" at bounding box center [777, 119] width 73 height 25
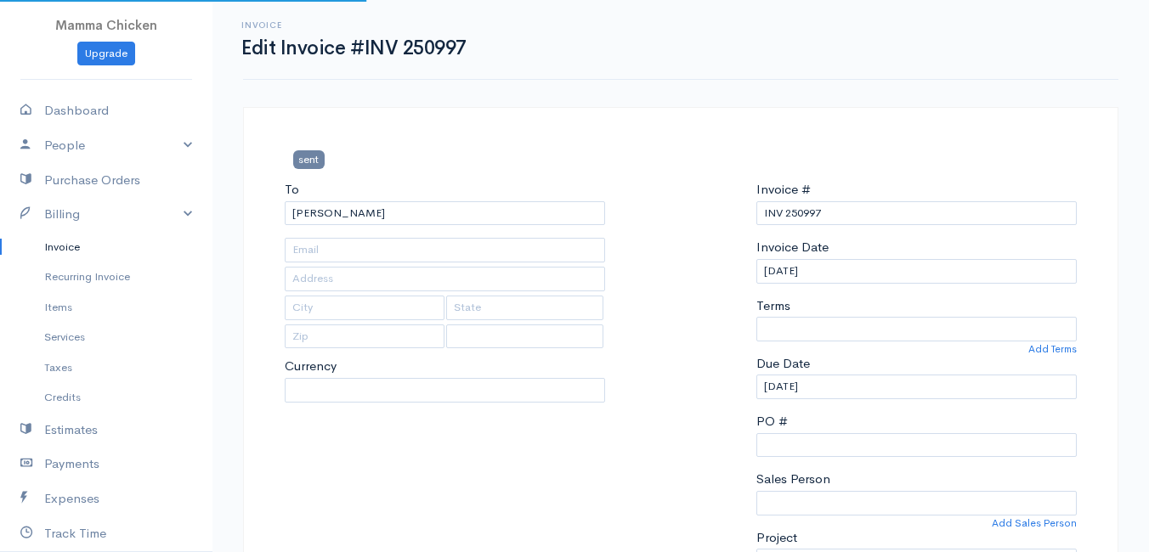
type input "[STREET_ADDRESS]"
type input "Bettys Bay"
type input "7195"
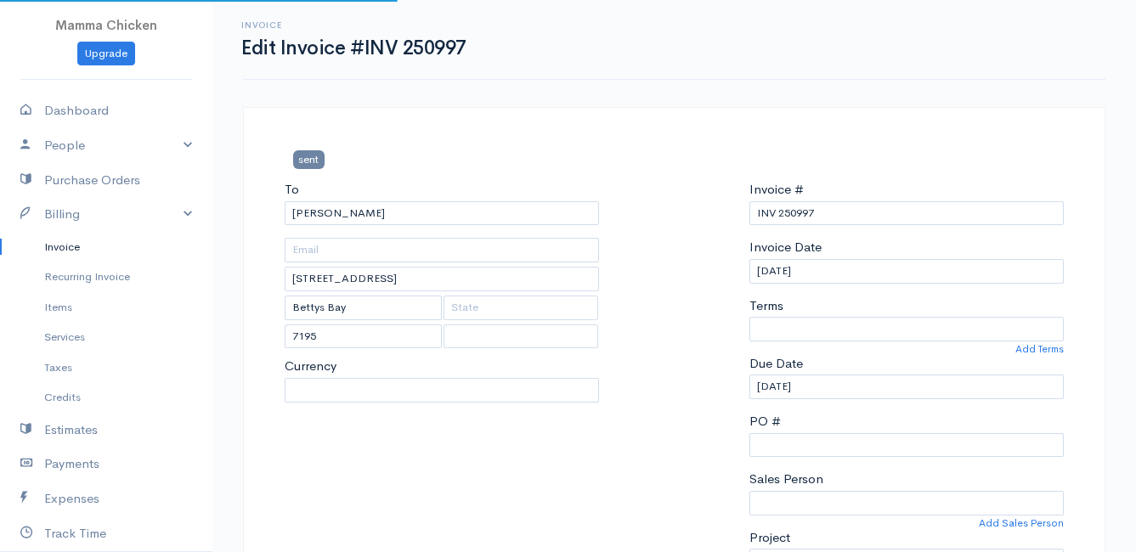
select select
select select "[GEOGRAPHIC_DATA]"
select select "ZAR"
select select "0"
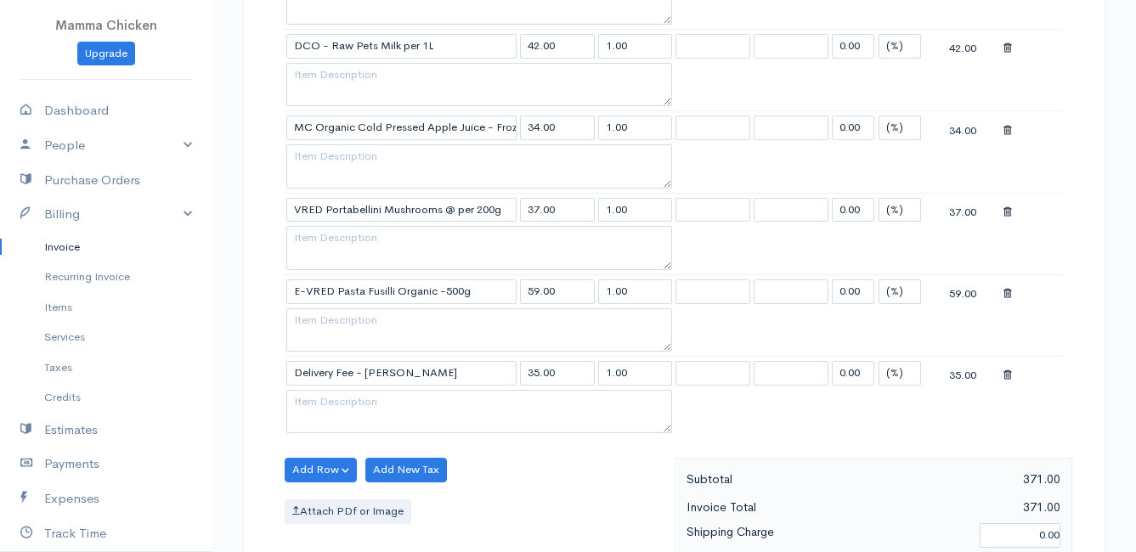
scroll to position [935, 0]
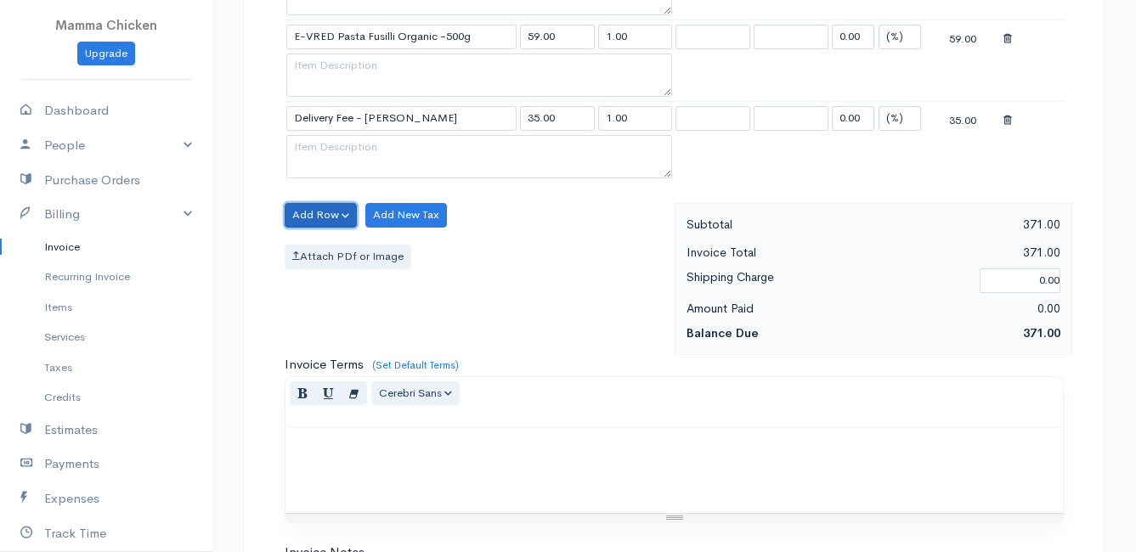
click at [316, 217] on button "Add Row" at bounding box center [321, 215] width 72 height 25
click at [320, 245] on link "Add Item Row" at bounding box center [353, 250] width 134 height 30
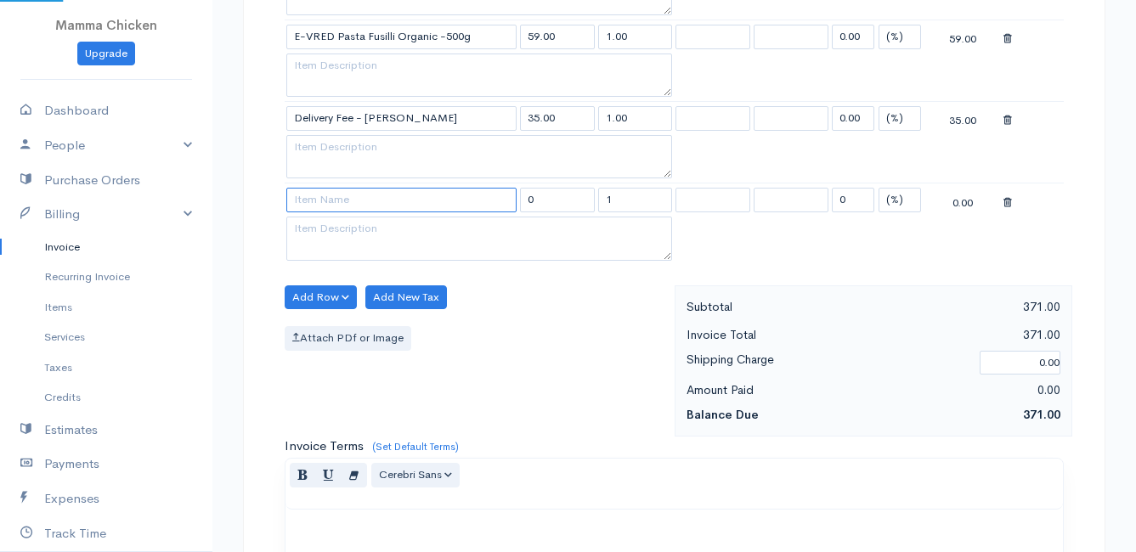
click at [315, 206] on input at bounding box center [401, 200] width 230 height 25
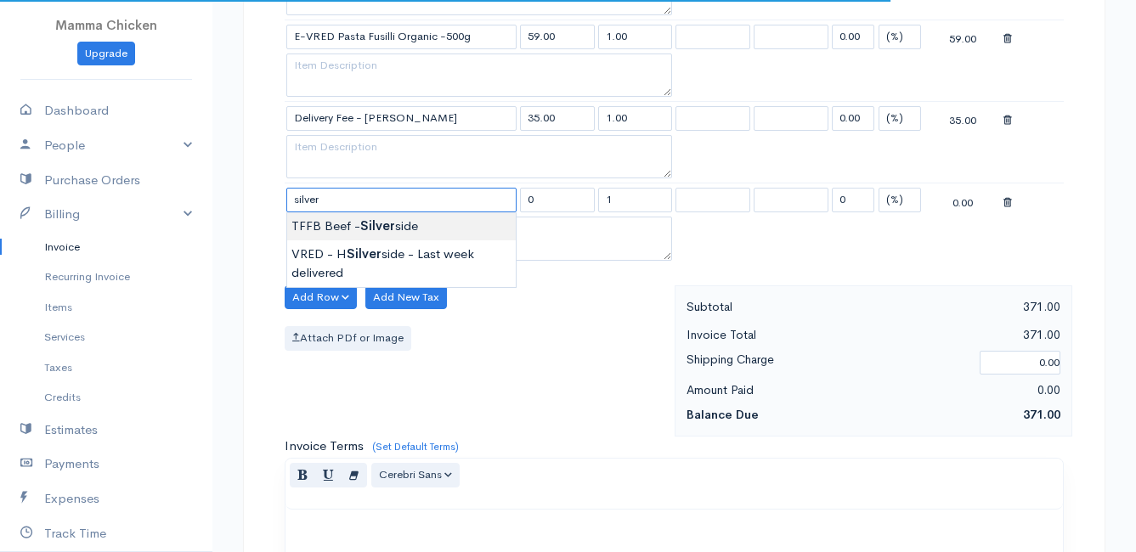
type input "TFFB Beef - Silverside"
type input "195.50"
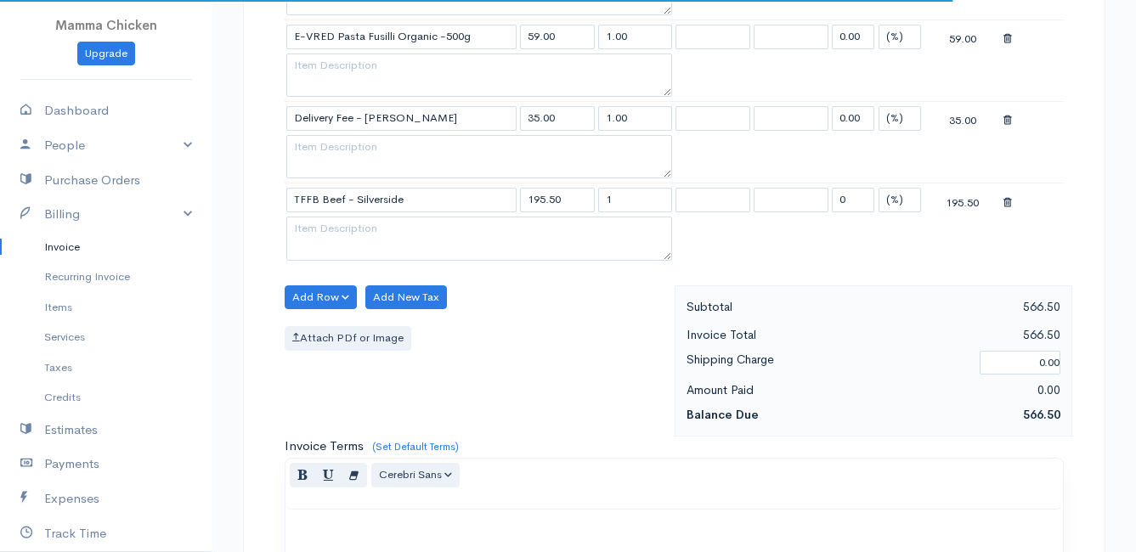
click at [334, 232] on body "Mamma Chicken Upgrade Dashboard People Clients Vendors Staff Users Purchase Ord…" at bounding box center [568, 44] width 1136 height 1959
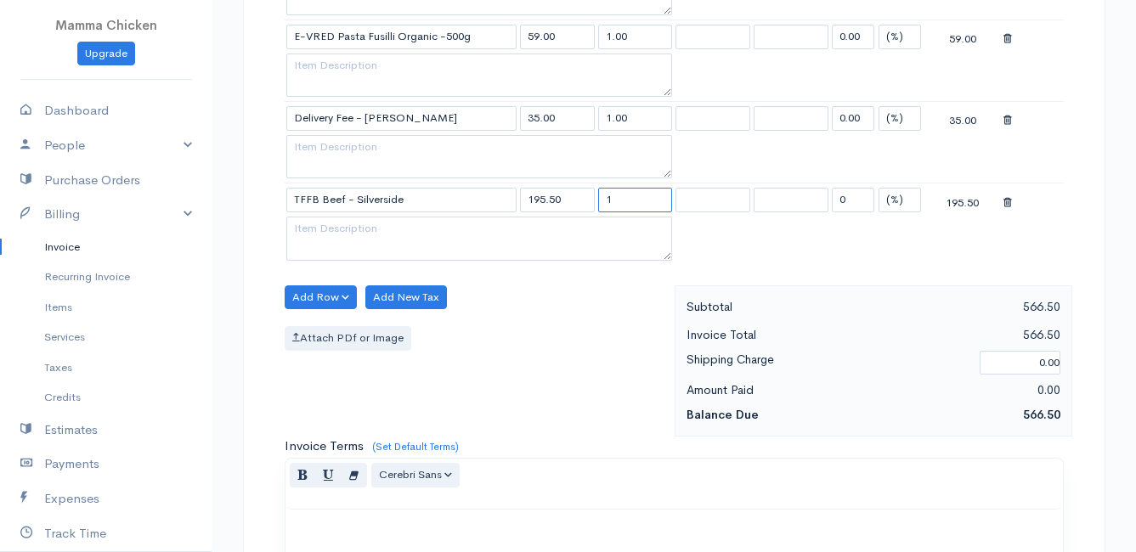
click at [638, 198] on input "1" at bounding box center [635, 200] width 75 height 25
type input "1.07"
click at [599, 350] on div "Attach PDf or Image" at bounding box center [476, 338] width 382 height 25
click at [326, 297] on button "Add Row" at bounding box center [321, 298] width 72 height 25
click at [323, 337] on link "Add Item Row" at bounding box center [353, 333] width 134 height 30
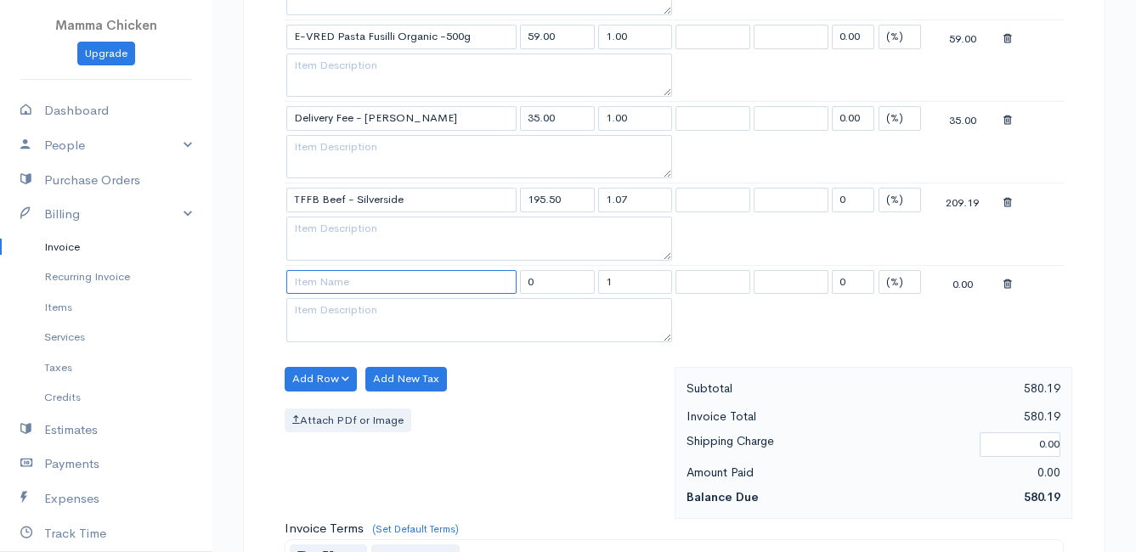
click at [311, 283] on input at bounding box center [401, 282] width 230 height 25
type input "TFFB Pork - Bacon Bits (ave 250g)"
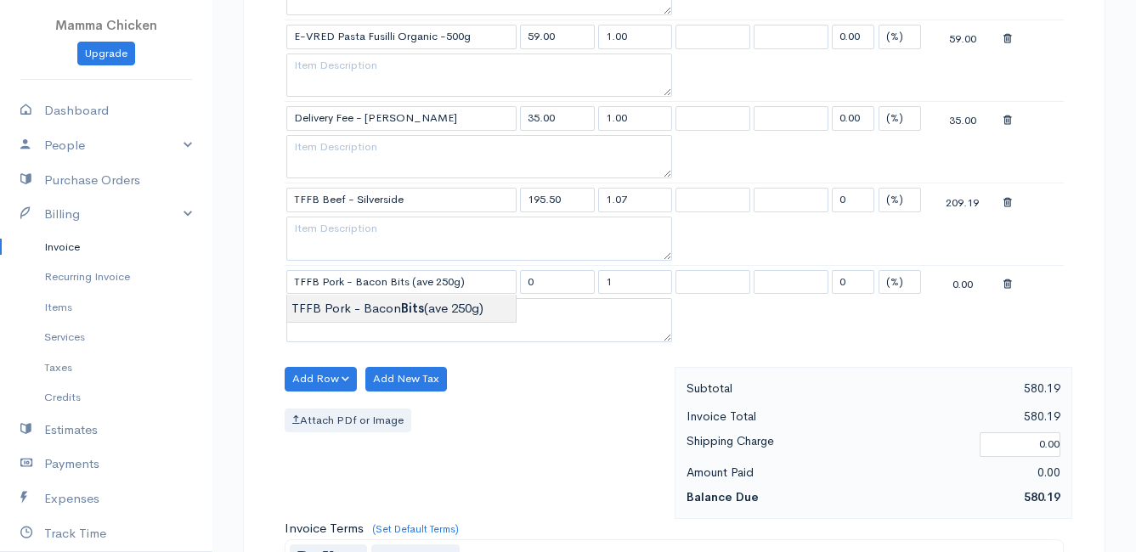
type input "161.00"
click at [314, 302] on body "Mamma Chicken Upgrade Dashboard People Clients Vendors Staff Users Purchase Ord…" at bounding box center [568, 85] width 1136 height 2041
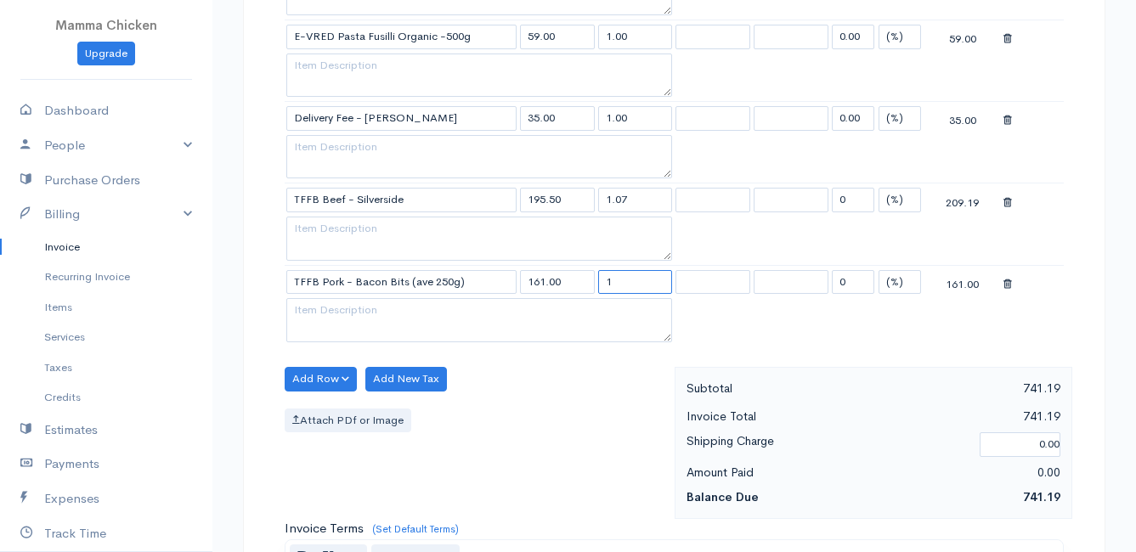
click at [649, 280] on input "1" at bounding box center [635, 282] width 75 height 25
type input "0.76"
click at [577, 406] on div "Add Row Add Item Row Add Time Row Add New Tax Attach PDf or Image" at bounding box center [475, 443] width 399 height 152
click at [329, 376] on button "Add Row" at bounding box center [321, 379] width 72 height 25
click at [326, 407] on link "Add Item Row" at bounding box center [353, 414] width 134 height 30
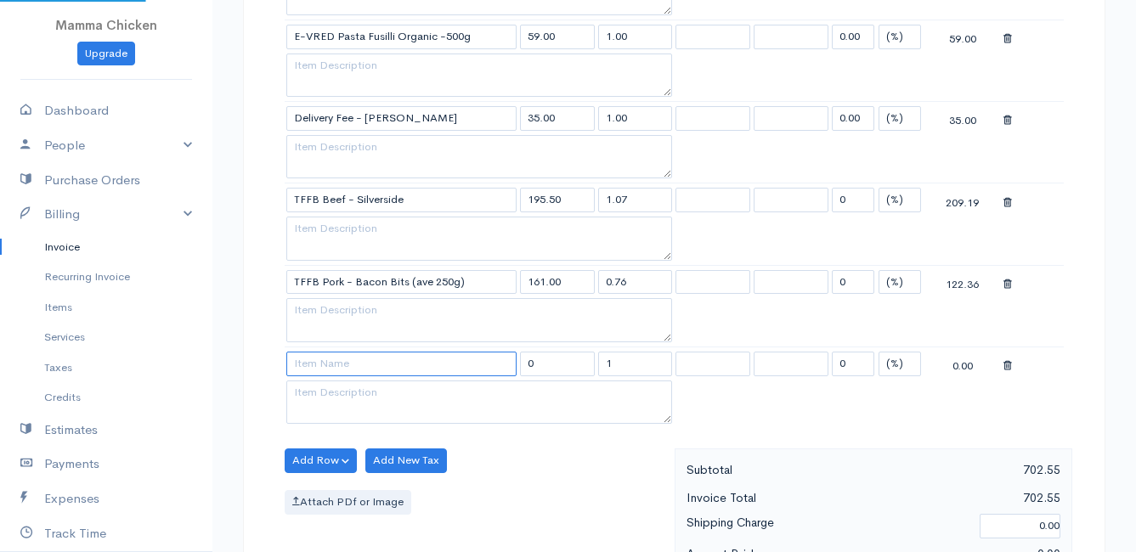
click at [318, 368] on input at bounding box center [401, 364] width 230 height 25
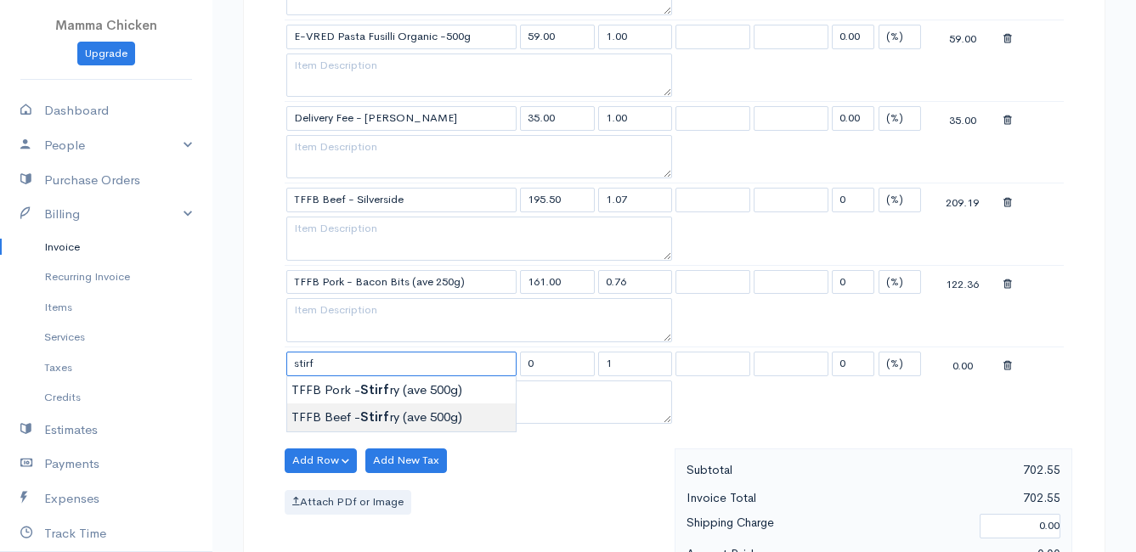
type input "TFFB Beef - Stirfry (ave 500g)"
type input "218.50"
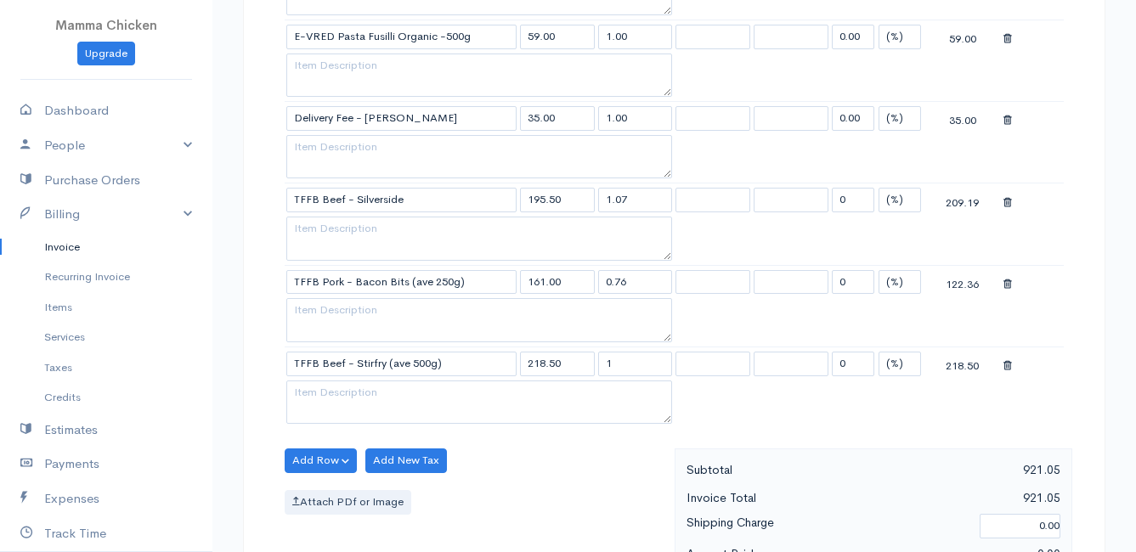
click at [343, 410] on body "Mamma Chicken Upgrade Dashboard People Clients Vendors Staff Users Purchase Ord…" at bounding box center [568, 126] width 1136 height 2123
click at [630, 367] on input "1" at bounding box center [635, 364] width 75 height 25
type input "1.03"
click at [321, 457] on button "Add Row" at bounding box center [321, 461] width 72 height 25
click at [327, 486] on link "Add Item Row" at bounding box center [353, 496] width 134 height 30
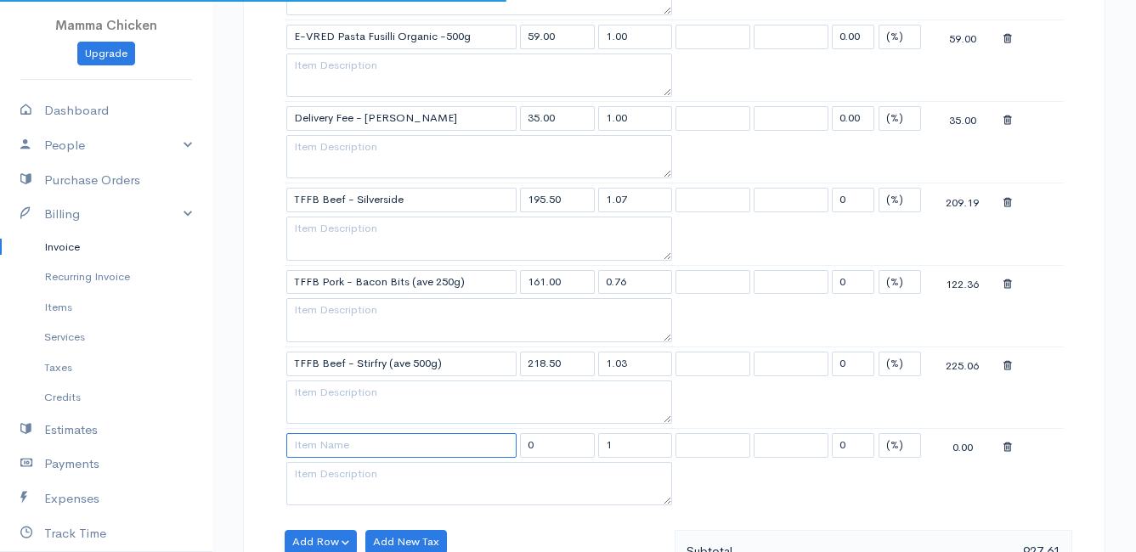
click at [321, 453] on input at bounding box center [401, 445] width 230 height 25
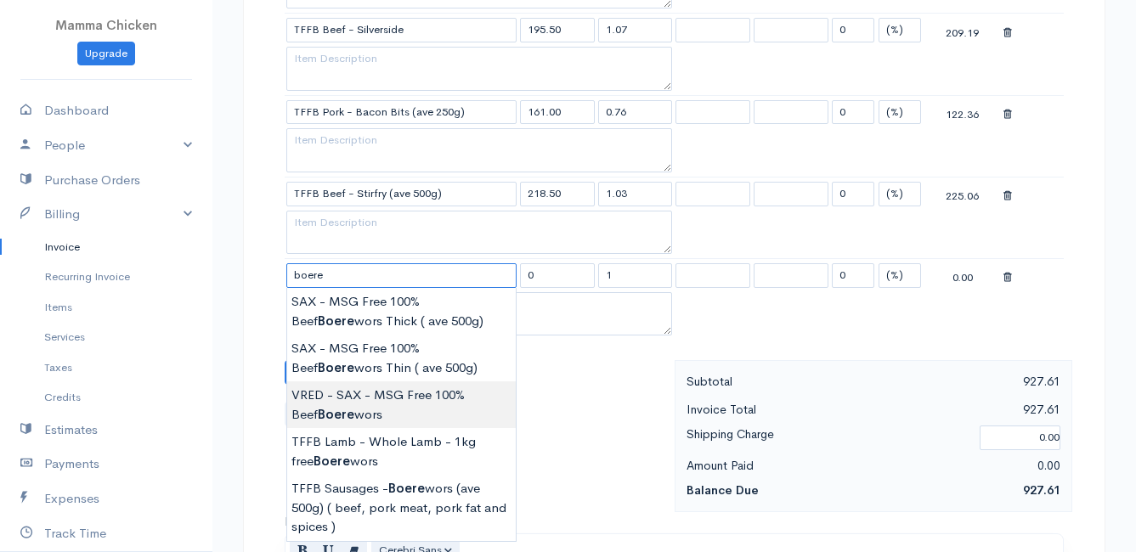
scroll to position [1190, 0]
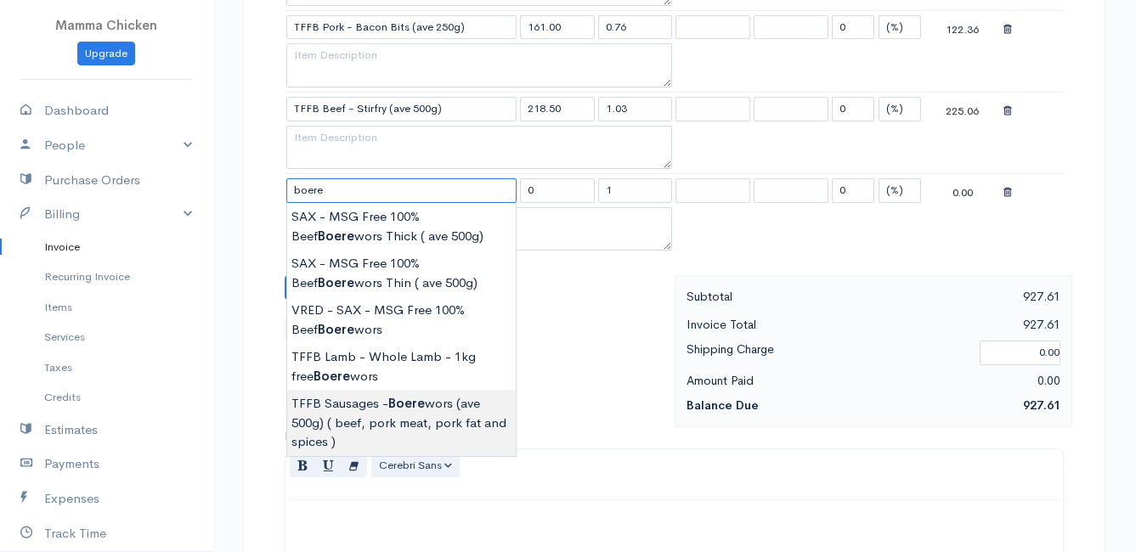
type input "TFFB Sausages - Boerewors (ave 500g) ( beef, pork meat, pork fat and spices )"
type input "161.00"
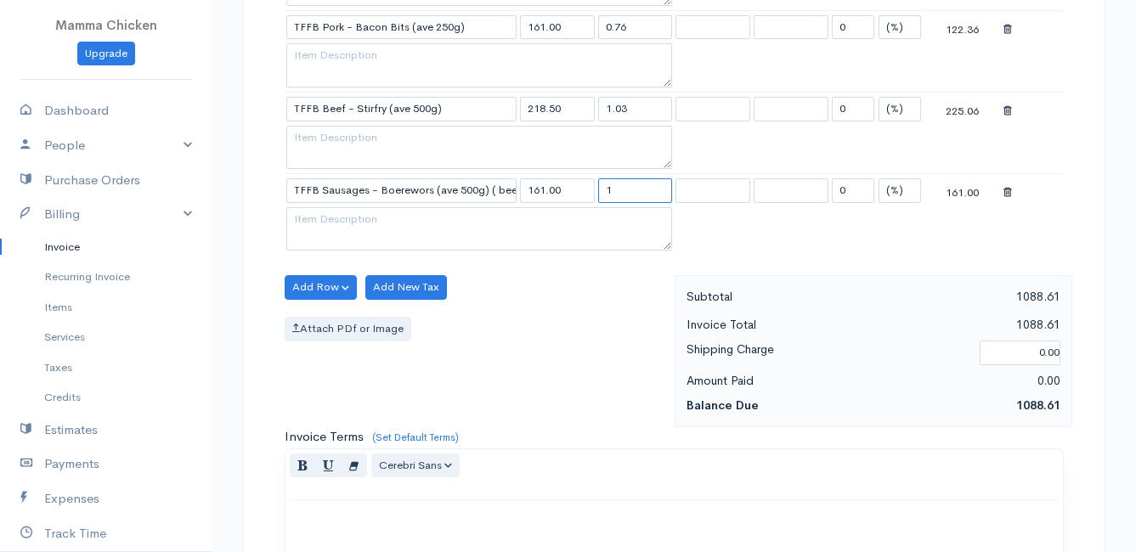
click at [642, 188] on input "1" at bounding box center [635, 190] width 75 height 25
type input "0.52"
click at [593, 366] on div "Add Row Add Item Row Add Time Row Add New Tax Attach PDf or Image" at bounding box center [475, 351] width 399 height 152
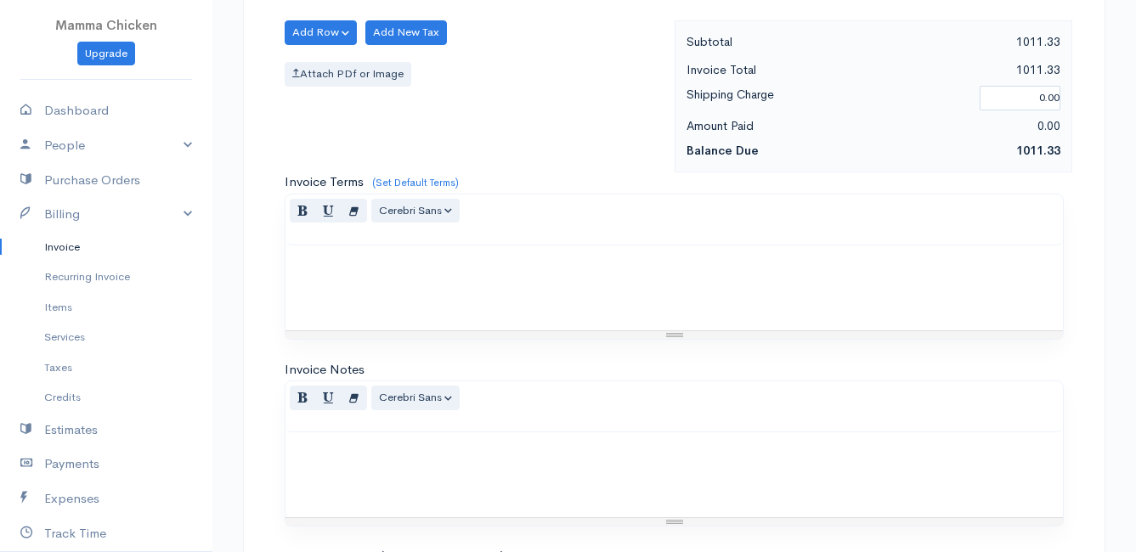
scroll to position [1653, 0]
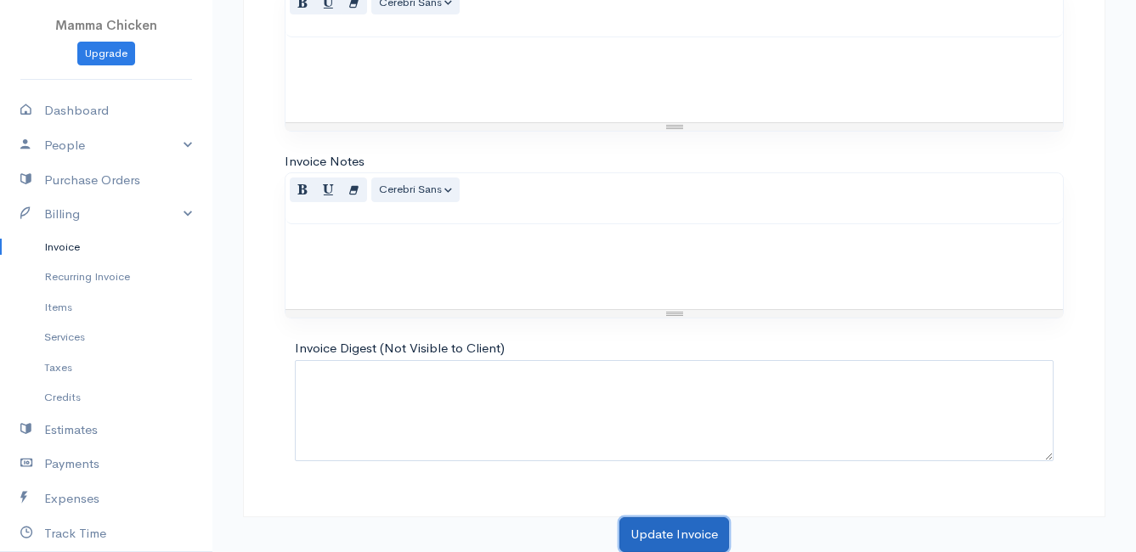
click at [685, 530] on button "Update Invoice" at bounding box center [674, 534] width 110 height 35
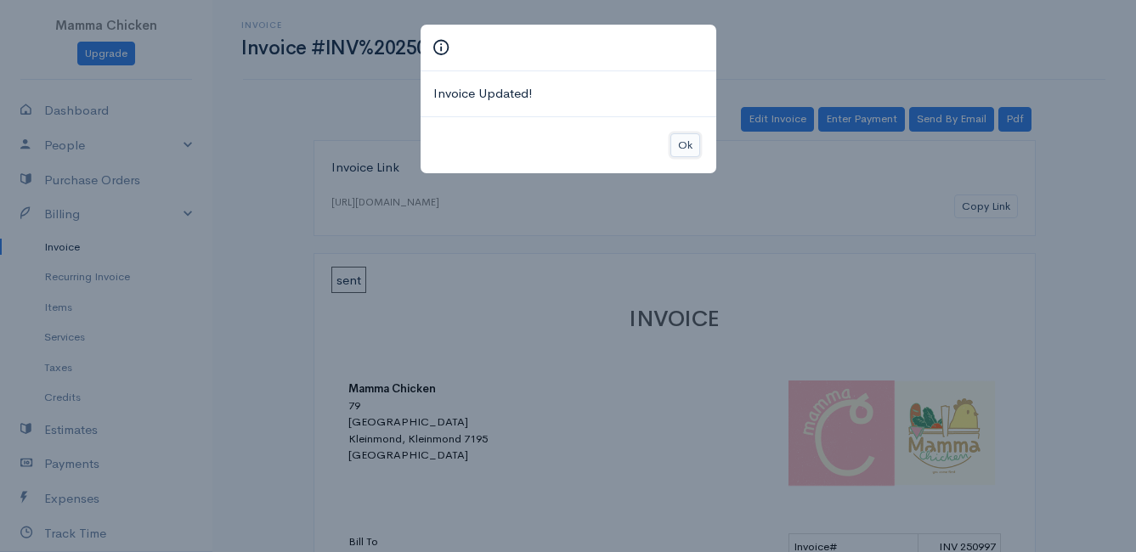
click at [681, 147] on button "Ok" at bounding box center [685, 145] width 30 height 25
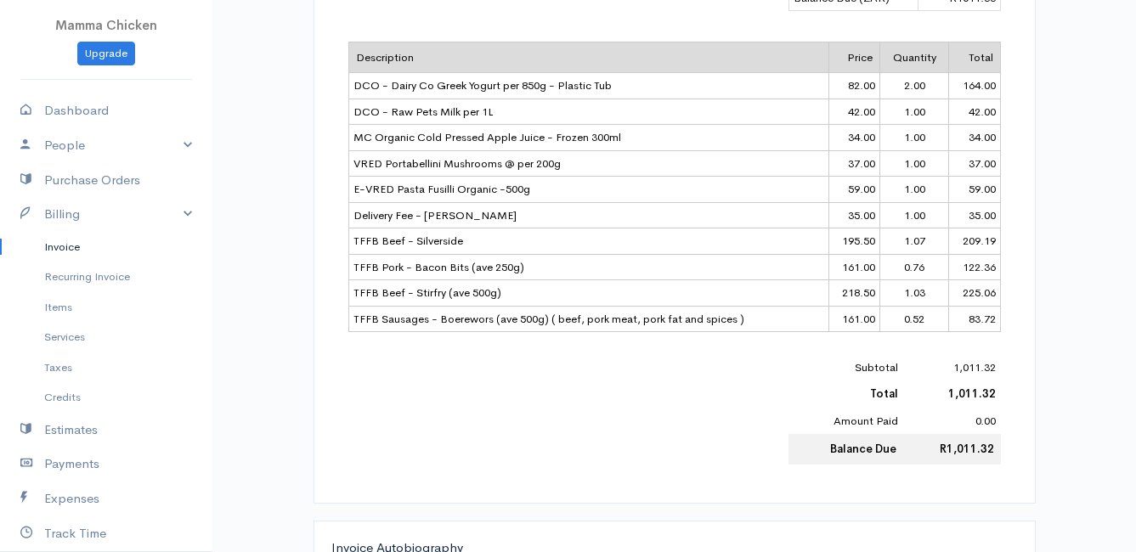
scroll to position [117, 0]
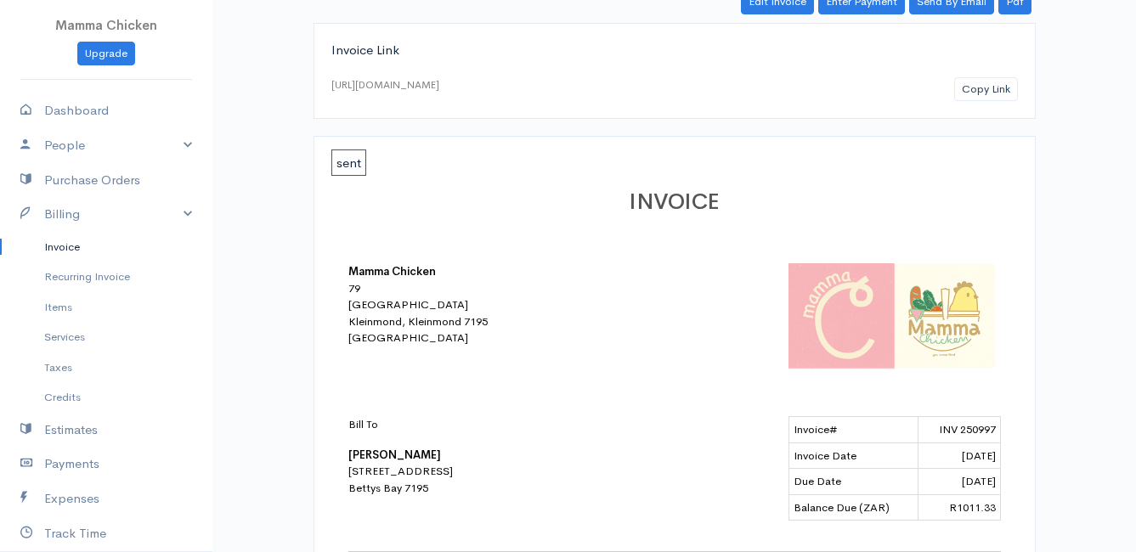
click at [71, 240] on link "Invoice" at bounding box center [106, 247] width 212 height 31
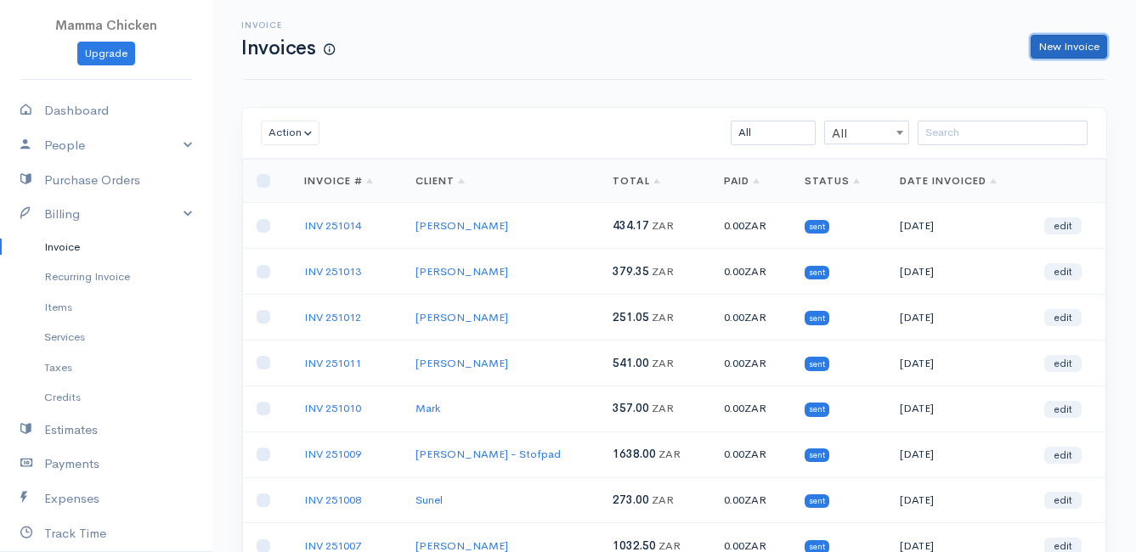
click at [1059, 45] on link "New Invoice" at bounding box center [1069, 47] width 76 height 25
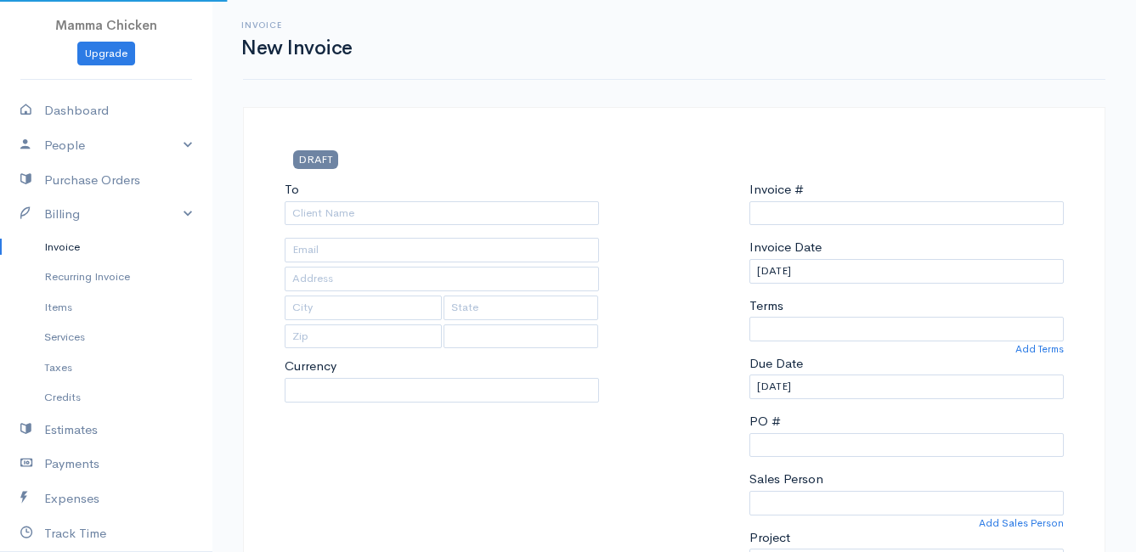
select select "ZAR"
type input "INV 251015"
select select "[GEOGRAPHIC_DATA]"
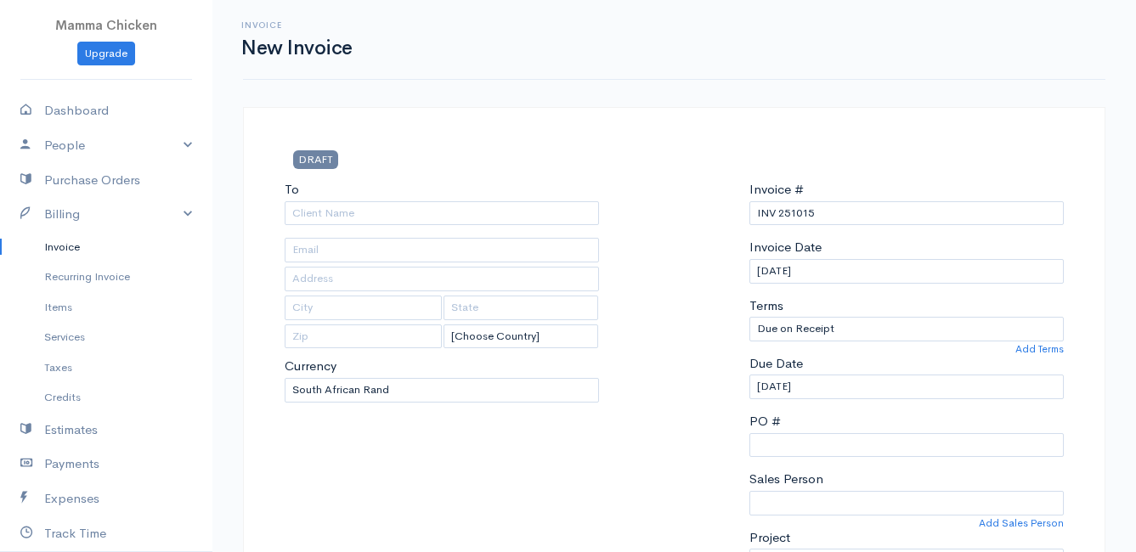
click at [74, 245] on link "Invoice" at bounding box center [106, 247] width 212 height 31
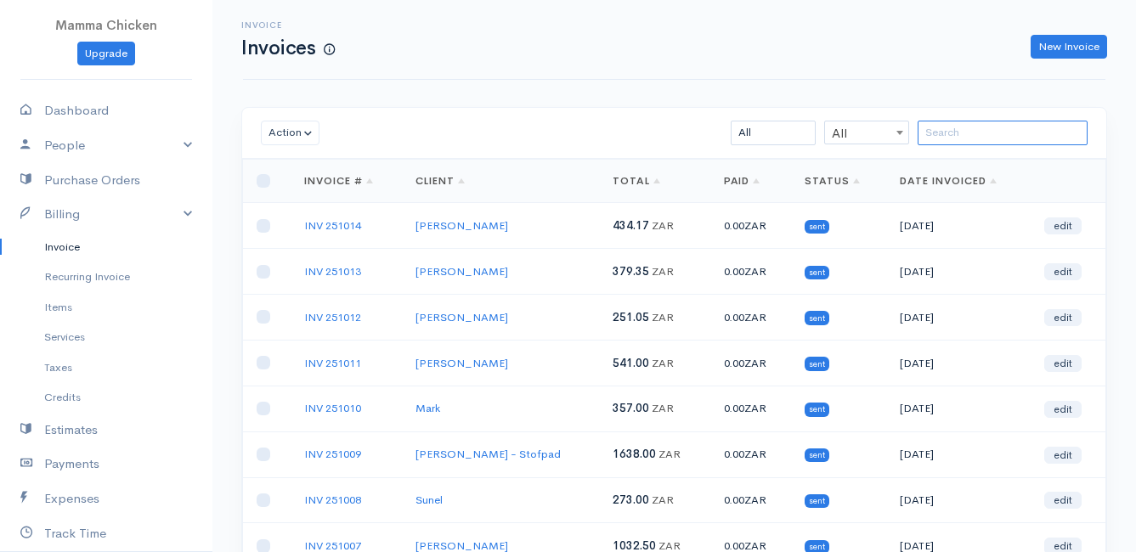
click at [972, 134] on input "search" at bounding box center [1003, 133] width 170 height 25
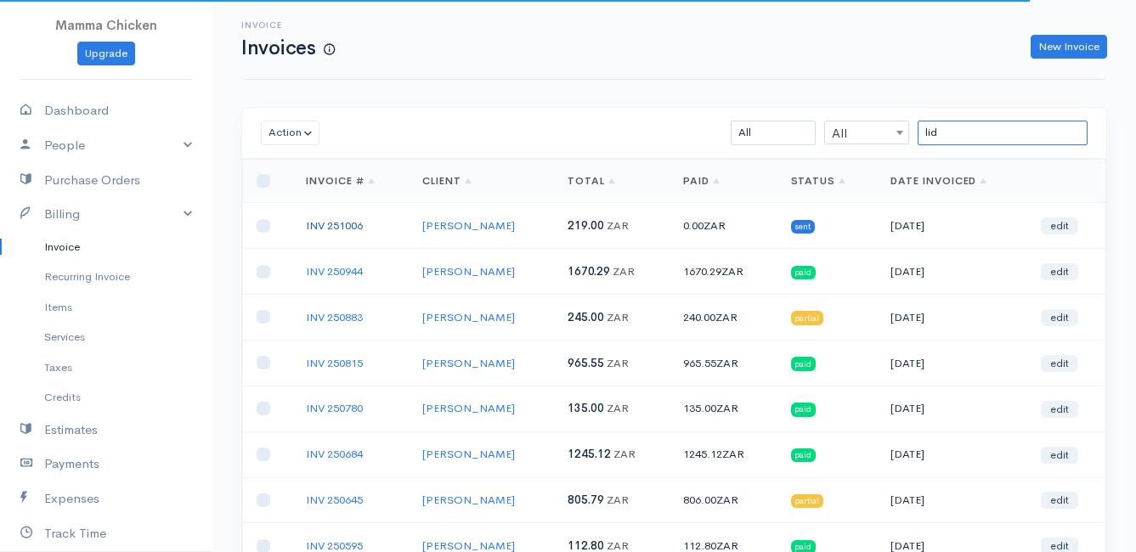
type input "lid"
click at [356, 221] on link "INV 251006" at bounding box center [334, 225] width 57 height 14
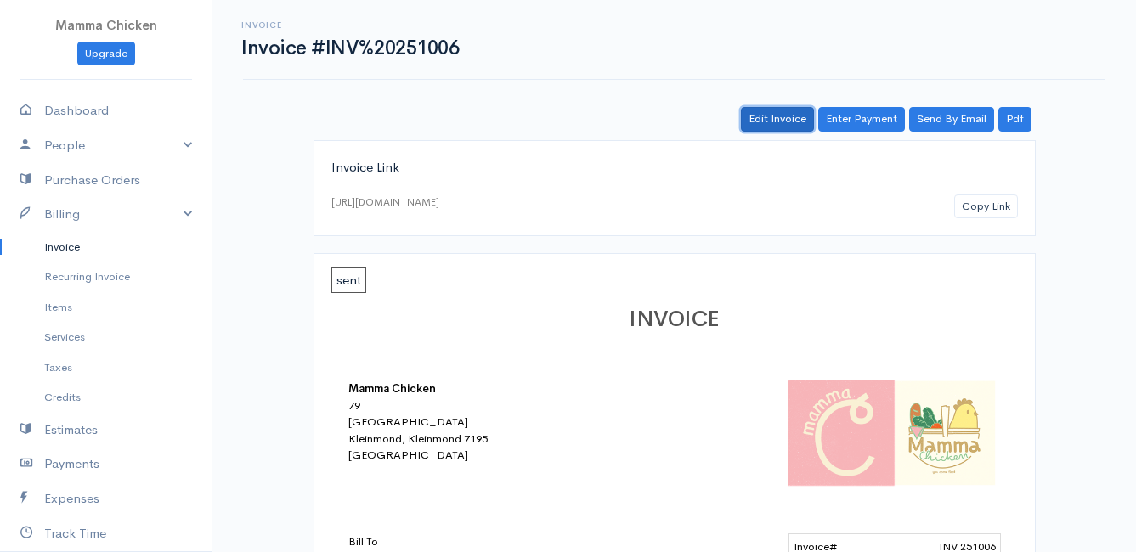
click at [793, 122] on link "Edit Invoice" at bounding box center [777, 119] width 73 height 25
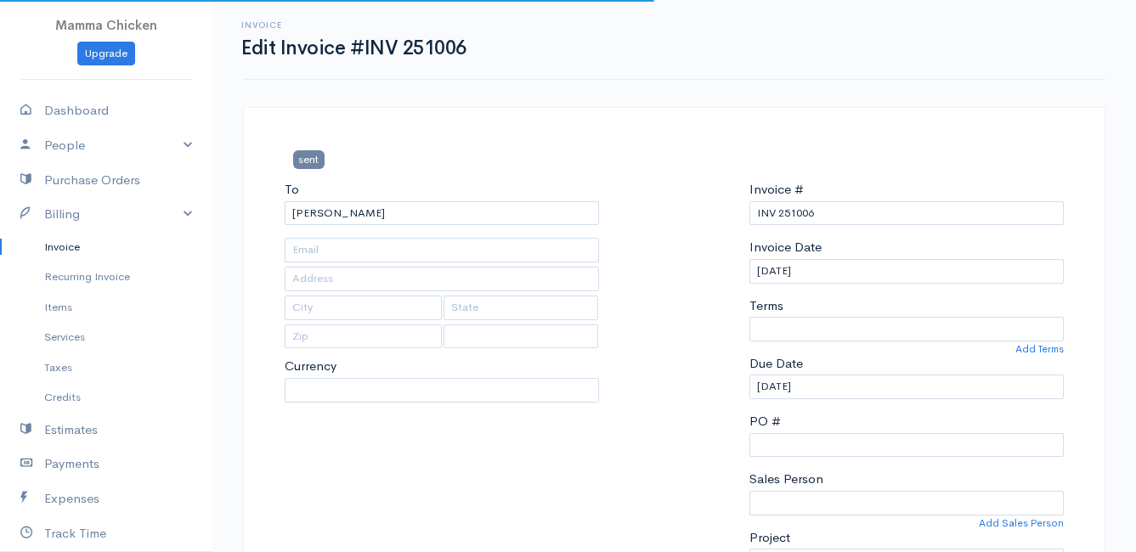
type input "[STREET_ADDRESS]"
type input "Kleinmond"
type input "7195"
select select
select select "0"
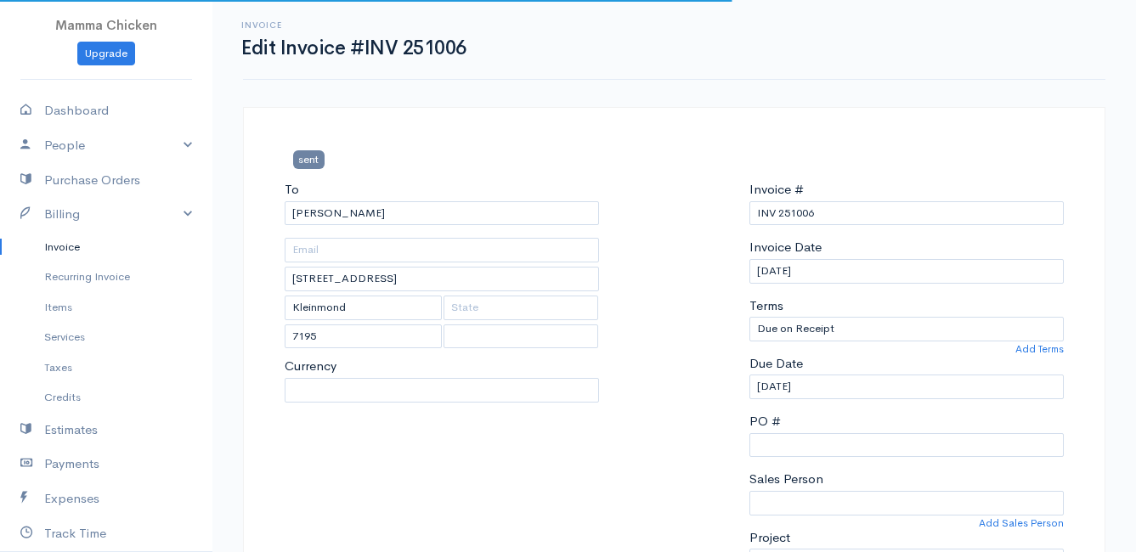
select select "[GEOGRAPHIC_DATA]"
select select "ZAR"
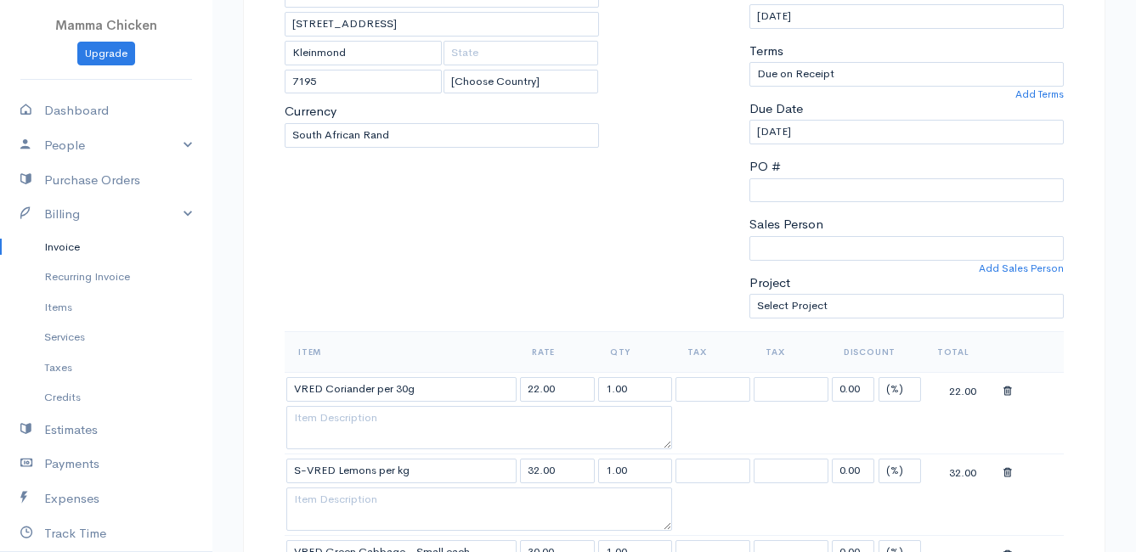
scroll to position [680, 0]
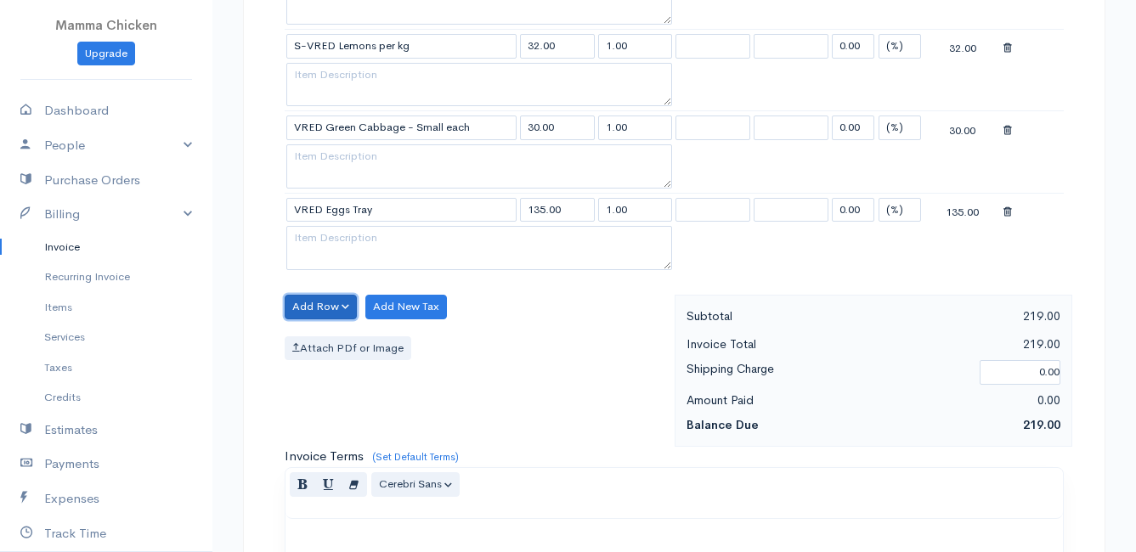
click at [319, 310] on button "Add Row" at bounding box center [321, 307] width 72 height 25
click at [331, 345] on link "Add Item Row" at bounding box center [353, 342] width 134 height 30
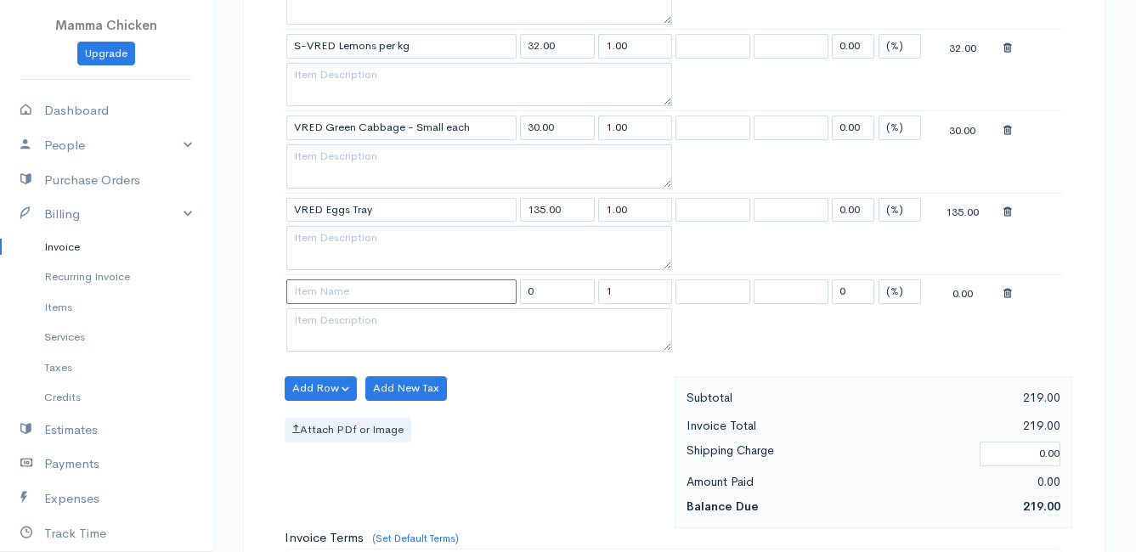
click at [334, 293] on input at bounding box center [401, 292] width 230 height 25
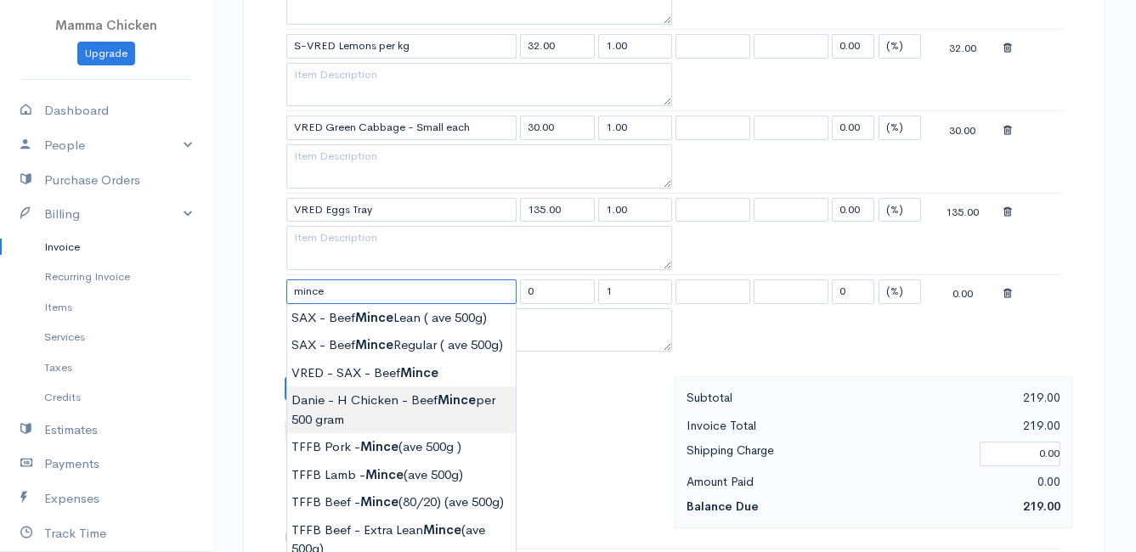
scroll to position [765, 0]
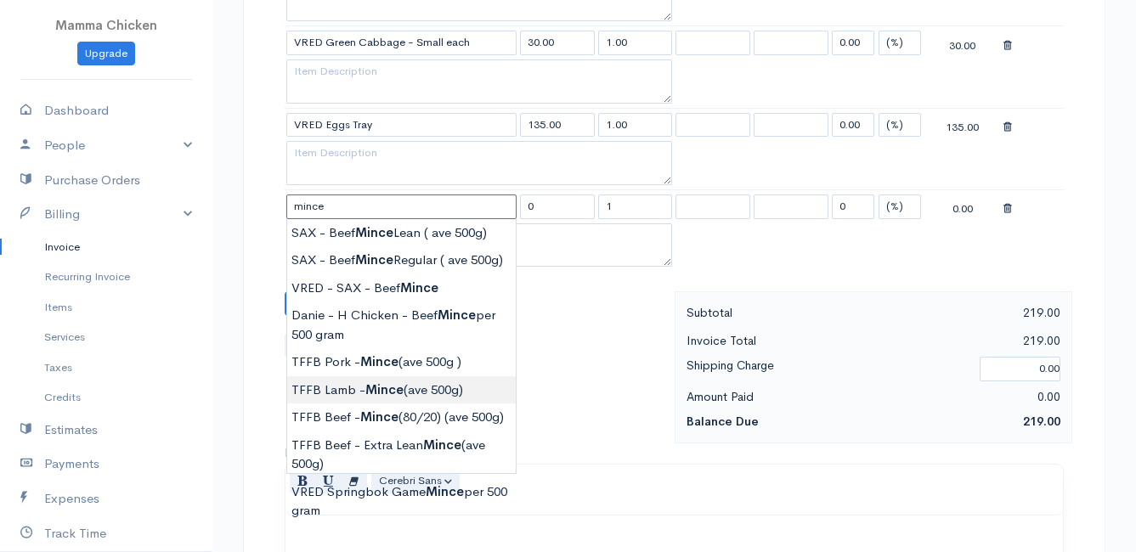
type input "TFFB Lamb - Mince (ave 500g)"
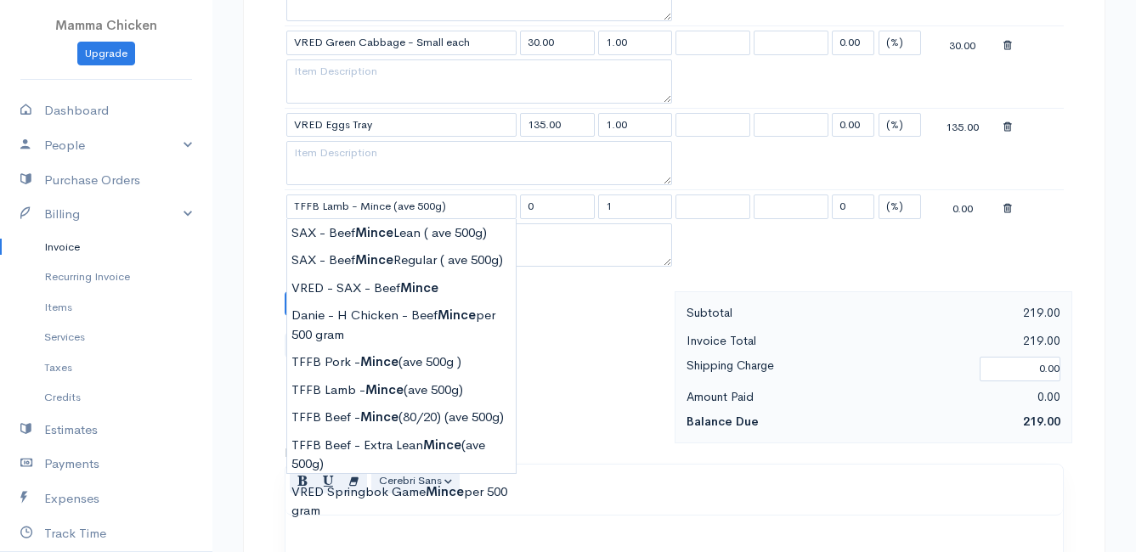
type input "230.00"
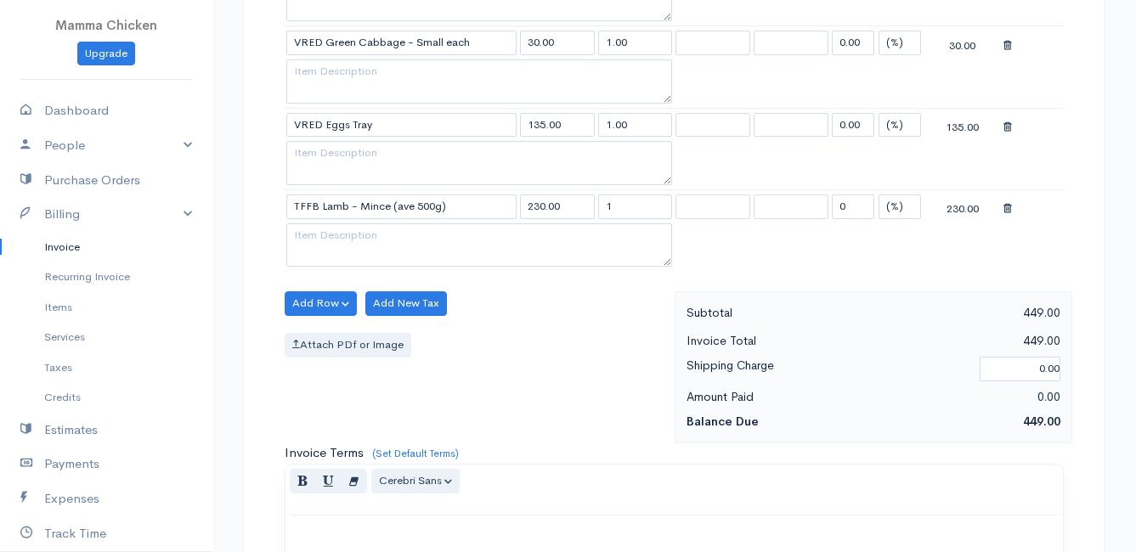
click at [415, 390] on body "Mamma Chicken Upgrade Dashboard People Clients Vendors Staff Users Purchase Ord…" at bounding box center [568, 133] width 1136 height 1796
click at [636, 210] on input "1" at bounding box center [635, 207] width 75 height 25
type input "1.01"
click at [317, 300] on button "Add Row" at bounding box center [321, 303] width 72 height 25
click at [333, 334] on link "Add Item Row" at bounding box center [353, 339] width 134 height 30
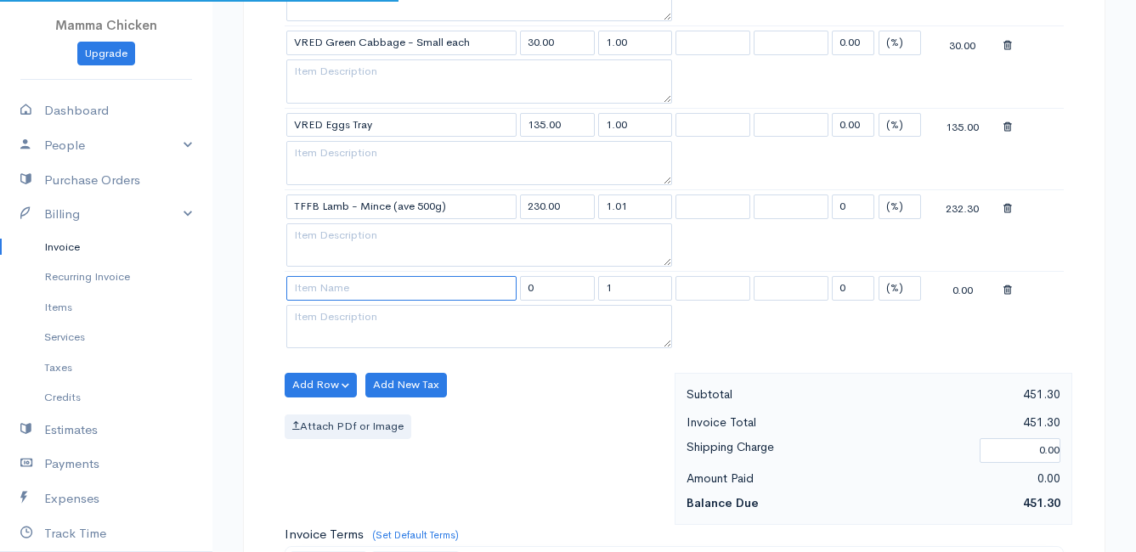
click at [325, 296] on input at bounding box center [401, 288] width 230 height 25
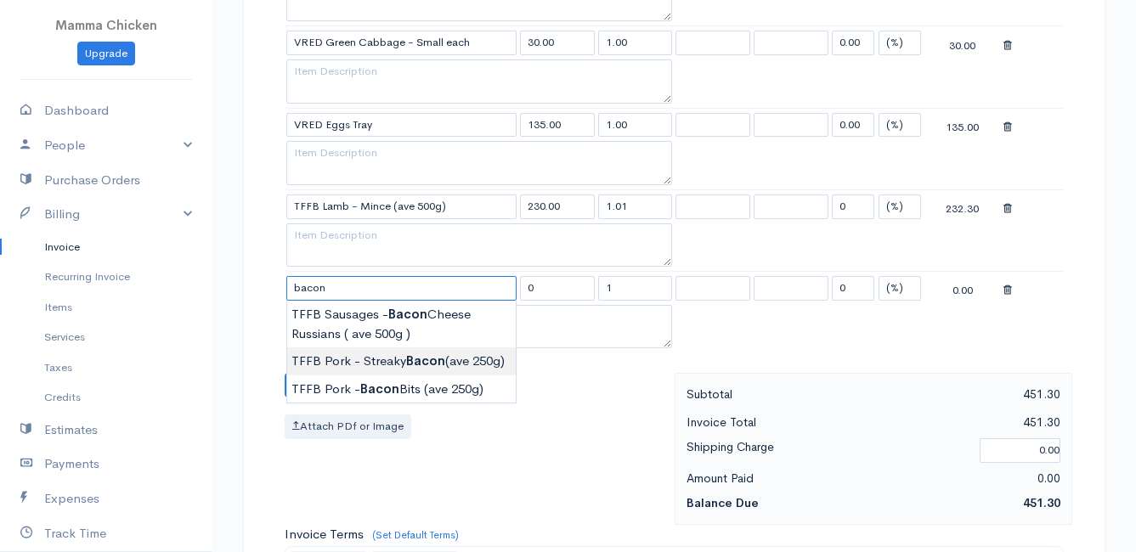
type input "TFFB Pork - Streaky Bacon (ave 250g)"
type input "189.75"
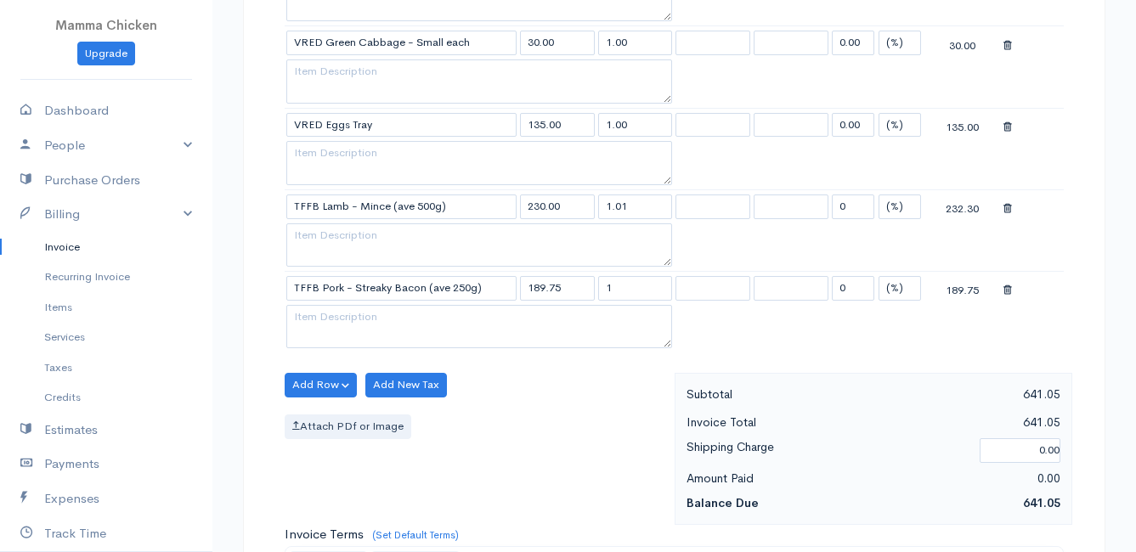
click at [452, 359] on body "Mamma Chicken Upgrade Dashboard People Clients Vendors Staff Users Purchase Ord…" at bounding box center [568, 174] width 1136 height 1878
click at [638, 295] on input "1" at bounding box center [635, 288] width 75 height 25
type input "0.26"
click at [590, 388] on div "Add Row Add Item Row Add Time Row Add New Tax Attach PDf or Image" at bounding box center [475, 449] width 399 height 152
click at [334, 377] on button "Add Row" at bounding box center [321, 385] width 72 height 25
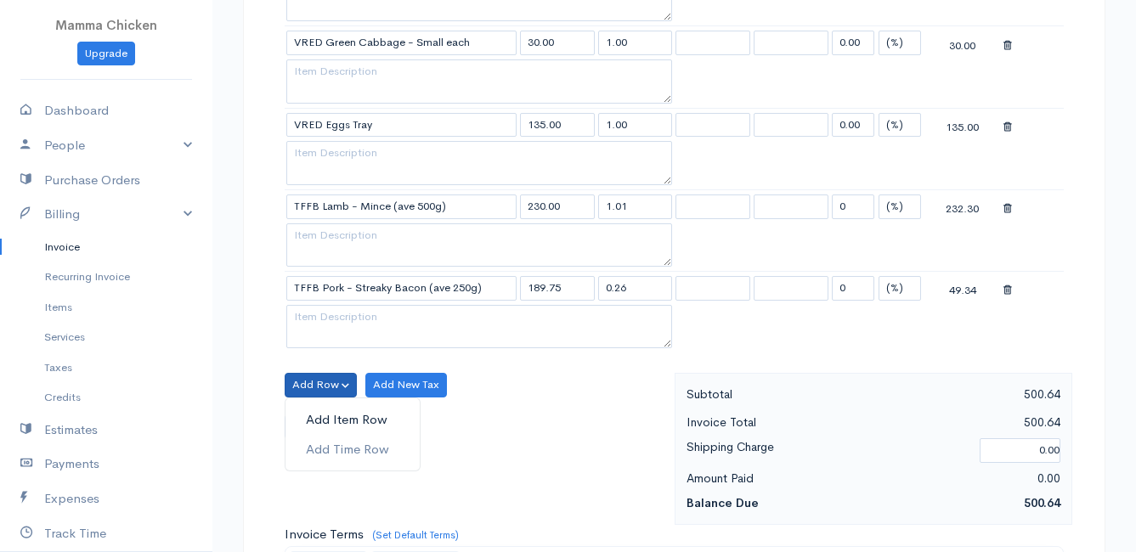
click at [325, 416] on link "Add Item Row" at bounding box center [353, 420] width 134 height 30
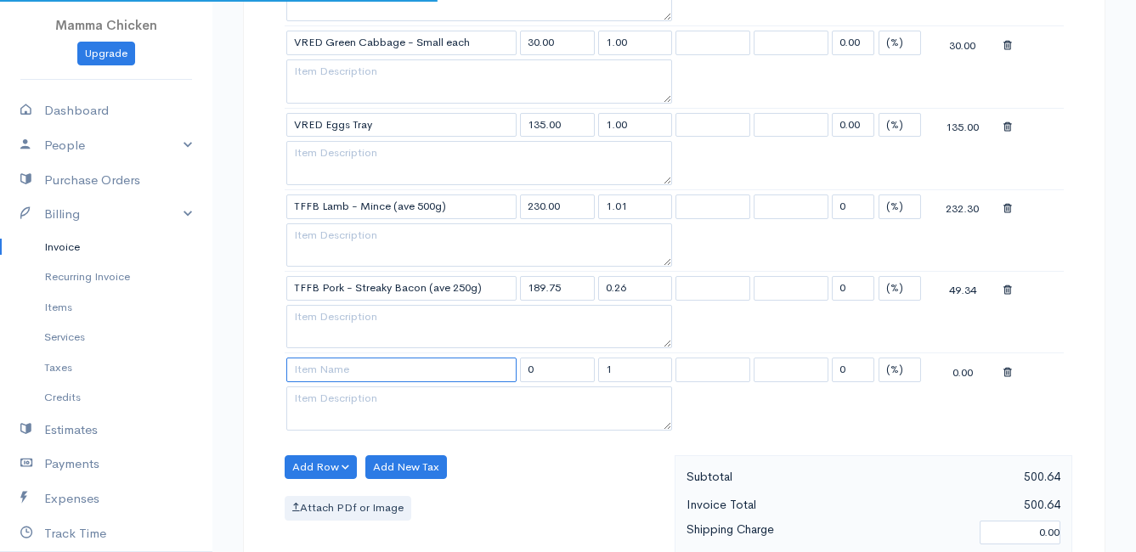
click at [324, 376] on input at bounding box center [401, 370] width 230 height 25
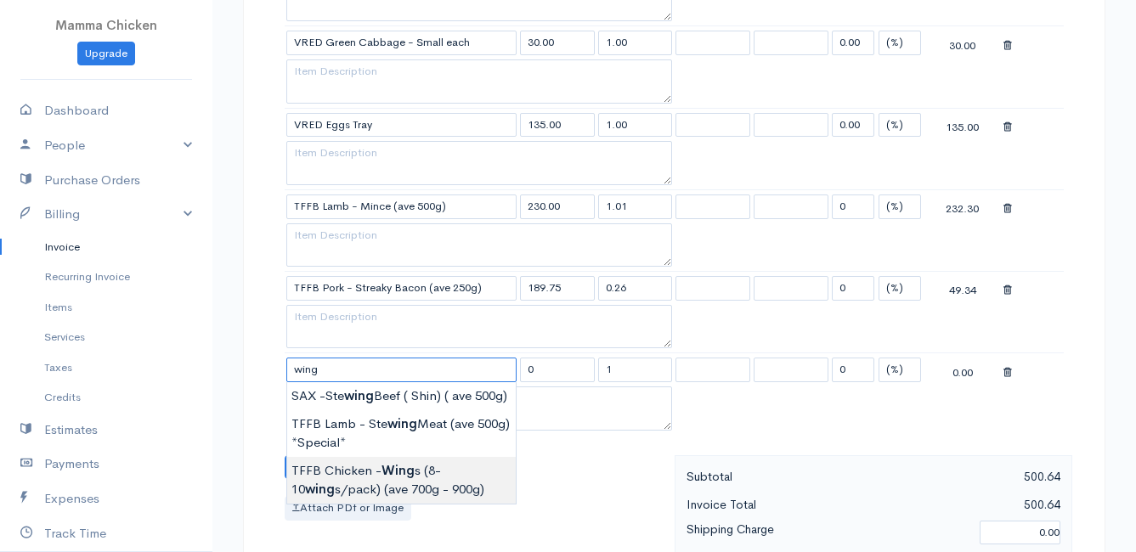
type input "TFFB Chicken - Wings (8-10 wings/pack) (ave 700g - 900g)"
type input "120.00"
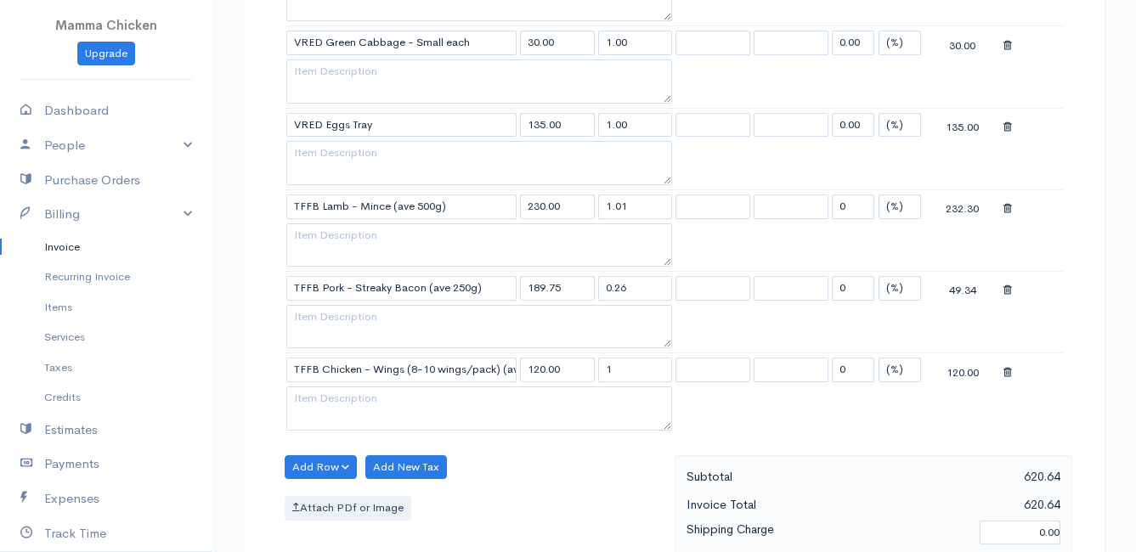
click at [398, 495] on body "Mamma Chicken Upgrade Dashboard People Clients Vendors Staff Users Purchase Ord…" at bounding box center [568, 214] width 1136 height 1959
click at [635, 368] on input "1" at bounding box center [635, 370] width 75 height 25
type input "0.79"
click at [314, 467] on button "Add Row" at bounding box center [321, 467] width 72 height 25
drag, startPoint x: 341, startPoint y: 399, endPoint x: 341, endPoint y: 411, distance: 12.7
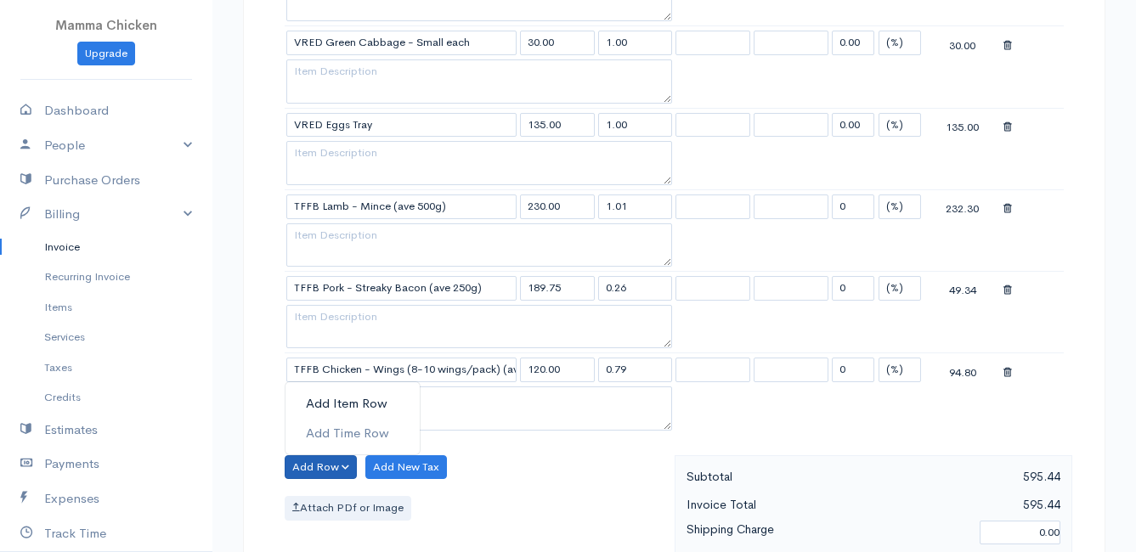
click at [341, 399] on link "Add Item Row" at bounding box center [353, 404] width 134 height 30
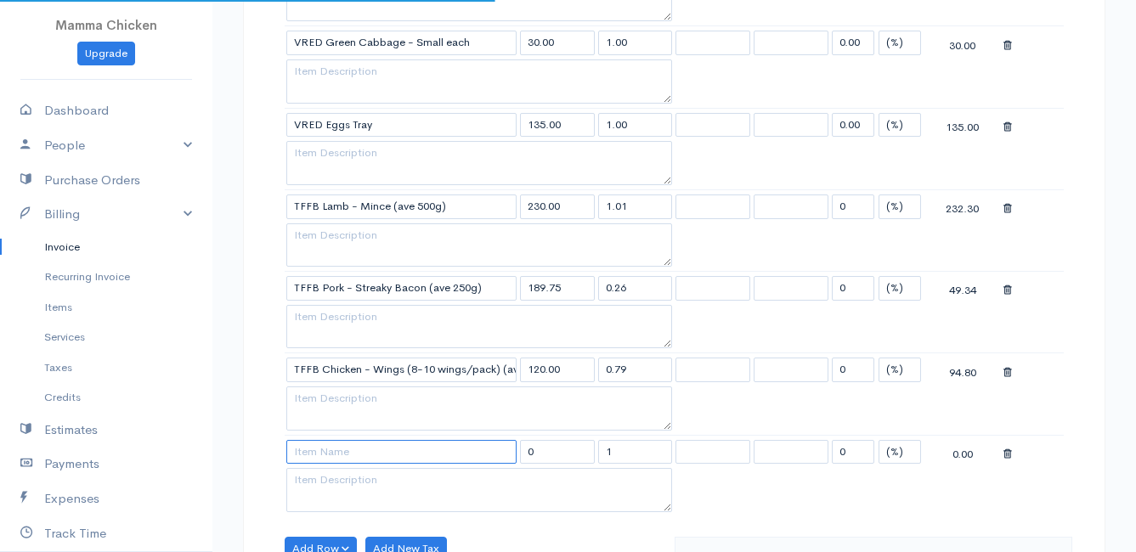
click at [330, 463] on input at bounding box center [401, 452] width 230 height 25
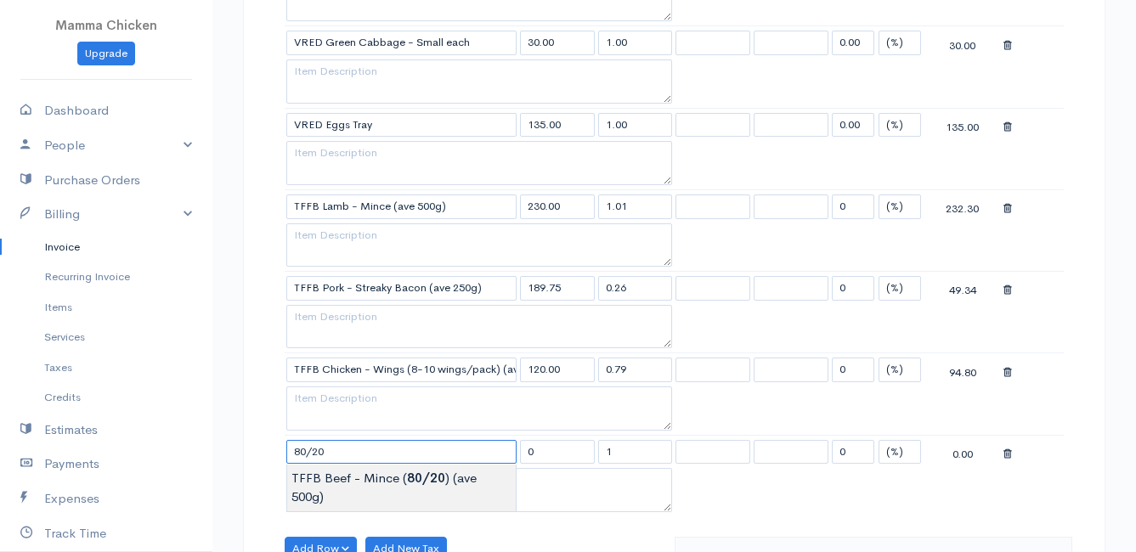
type input "TFFB Beef - Mince (80/20) (ave 500g)"
type input "172.50"
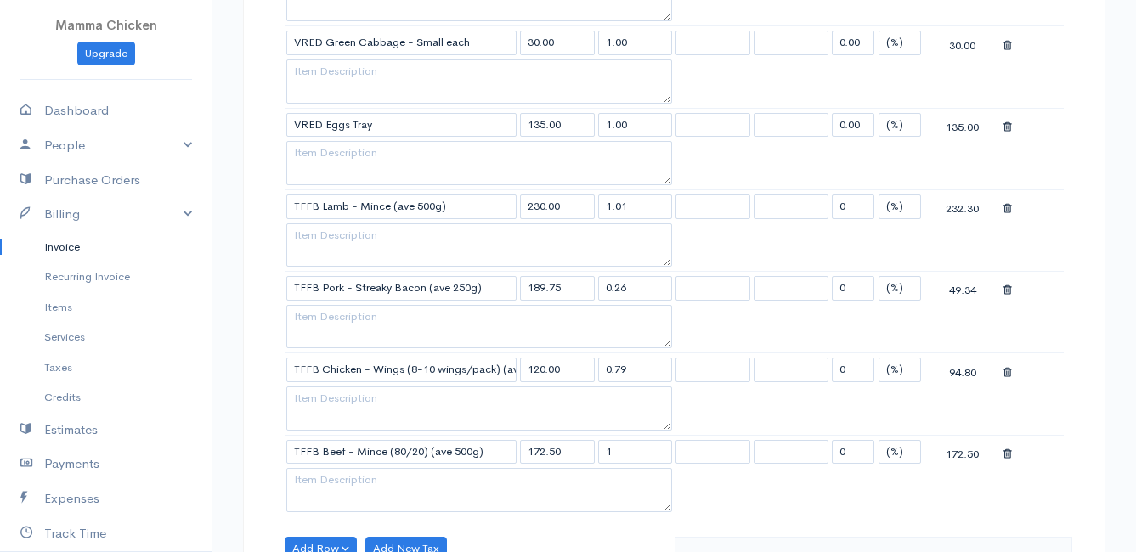
click at [331, 470] on body "Mamma Chicken Upgrade Dashboard People Clients Vendors Staff Users Purchase Ord…" at bounding box center [568, 255] width 1136 height 2041
click at [621, 453] on input "1" at bounding box center [635, 452] width 75 height 25
type input "0.51"
click at [895, 503] on table "Item Rate Qty Tax Tax Discount Total VRED Coriander per 30g 22.00 1.00 0.00 (%)…" at bounding box center [674, 169] width 779 height 695
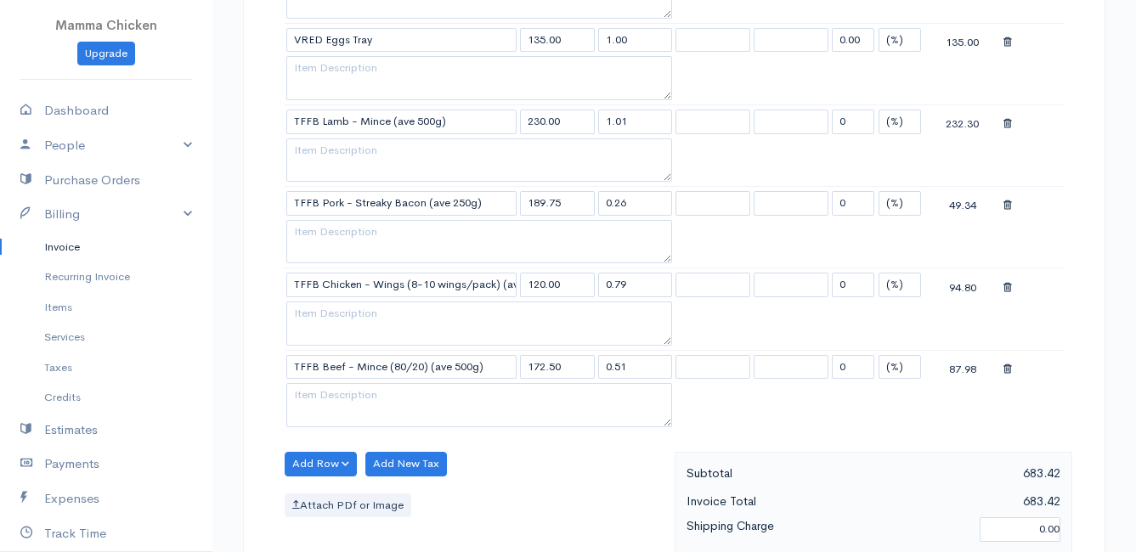
scroll to position [935, 0]
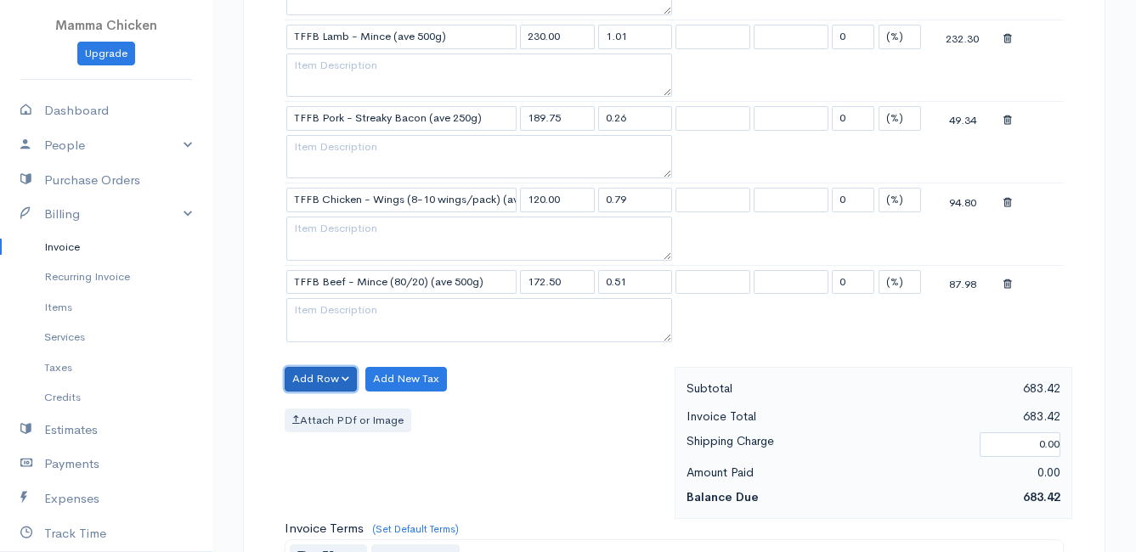
click at [309, 377] on button "Add Row" at bounding box center [321, 379] width 72 height 25
click at [318, 408] on link "Add Item Row" at bounding box center [353, 414] width 134 height 30
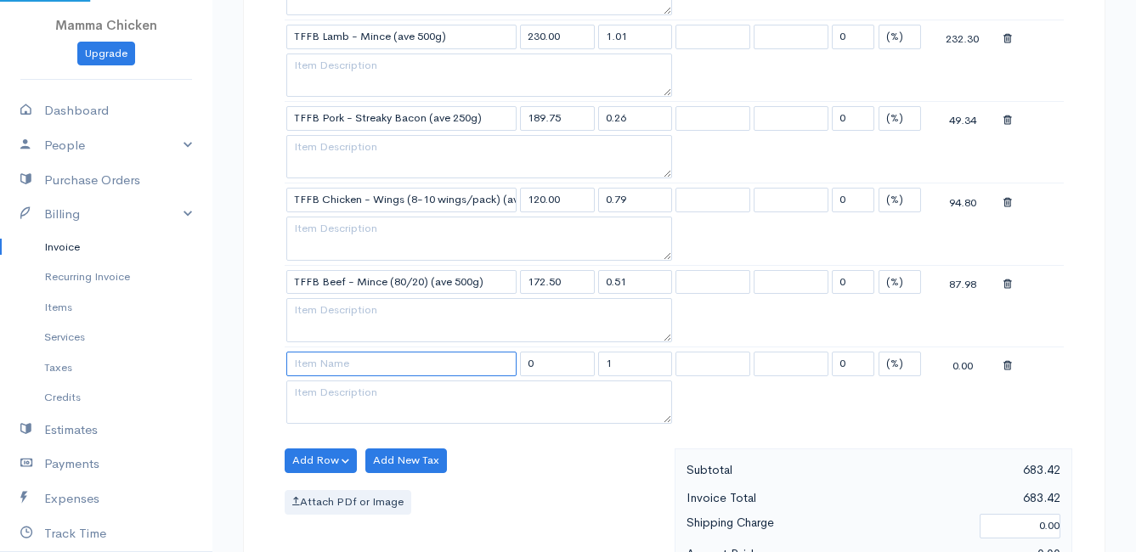
click at [316, 370] on input at bounding box center [401, 364] width 230 height 25
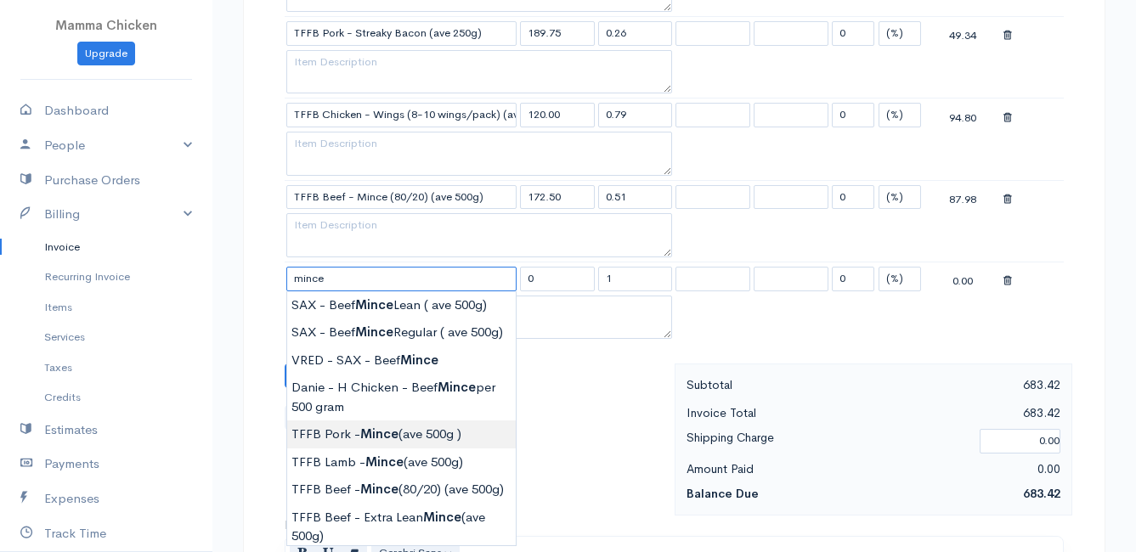
scroll to position [1105, 0]
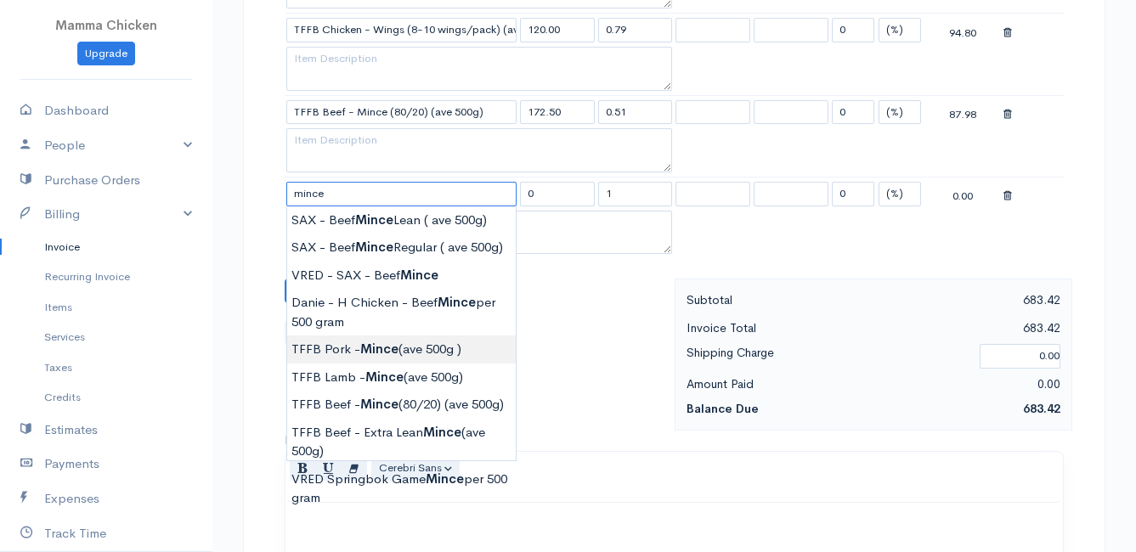
type input "TFFB Pork - Mince (ave 500g )"
type input "132.25"
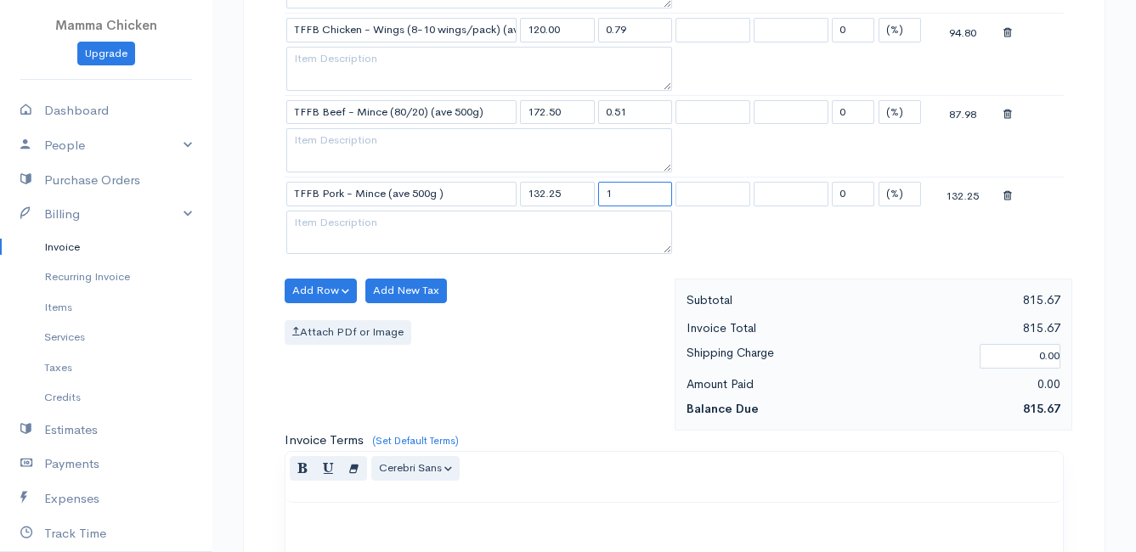
click at [619, 192] on input "1" at bounding box center [635, 194] width 75 height 25
type input "0.5"
click at [532, 352] on div "Add Row Add Item Row Add Time Row Add New Tax Attach PDf or Image" at bounding box center [475, 355] width 399 height 152
click at [311, 282] on button "Add Row" at bounding box center [321, 291] width 72 height 25
click at [312, 322] on link "Add Item Row" at bounding box center [353, 326] width 134 height 30
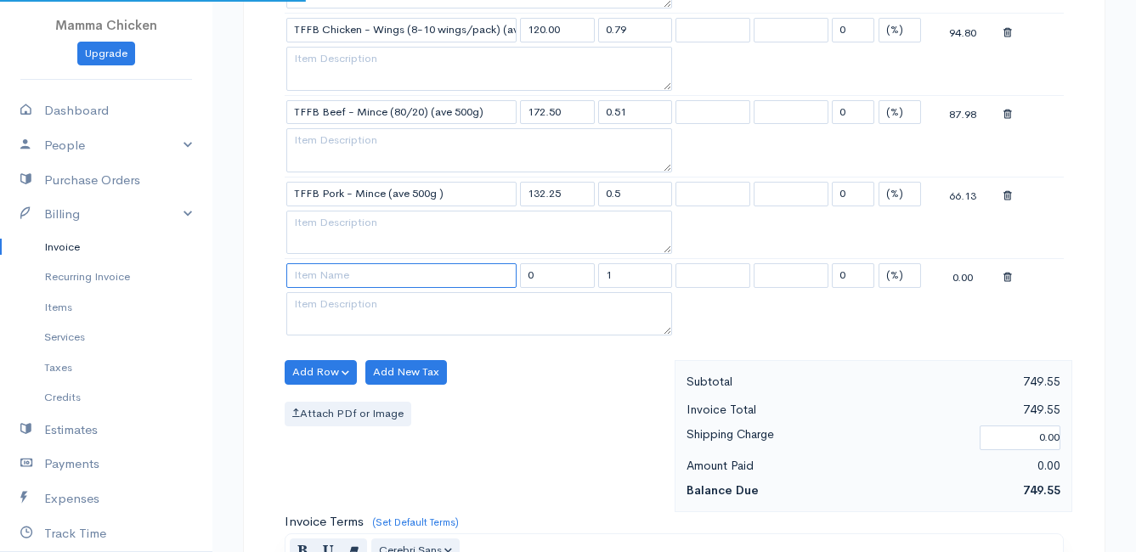
click at [310, 275] on input at bounding box center [401, 275] width 230 height 25
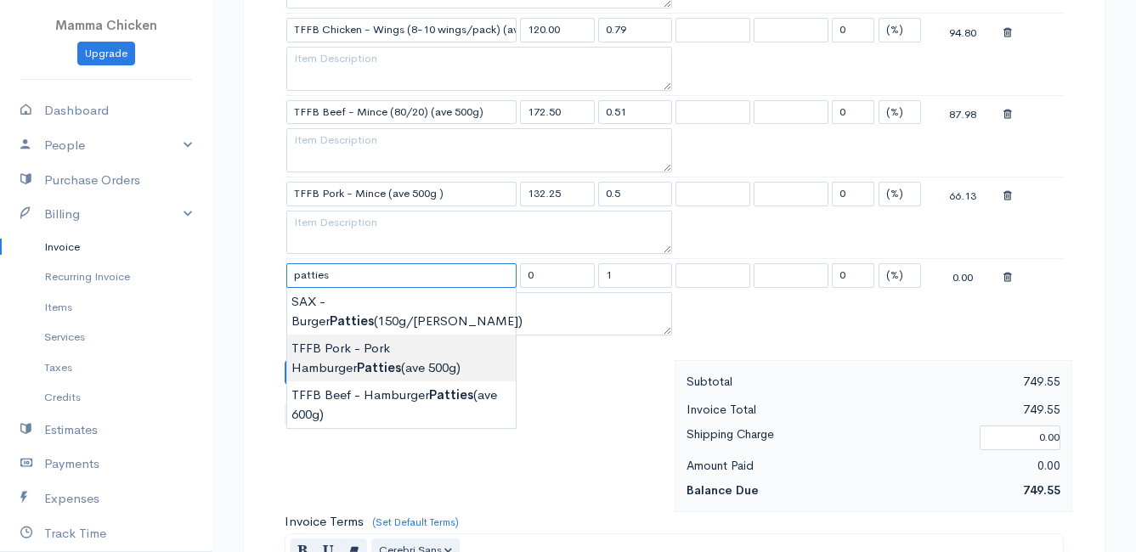
type input "TFFB Pork - Pork Hamburger Patties (ave 500g)"
type input "138.00"
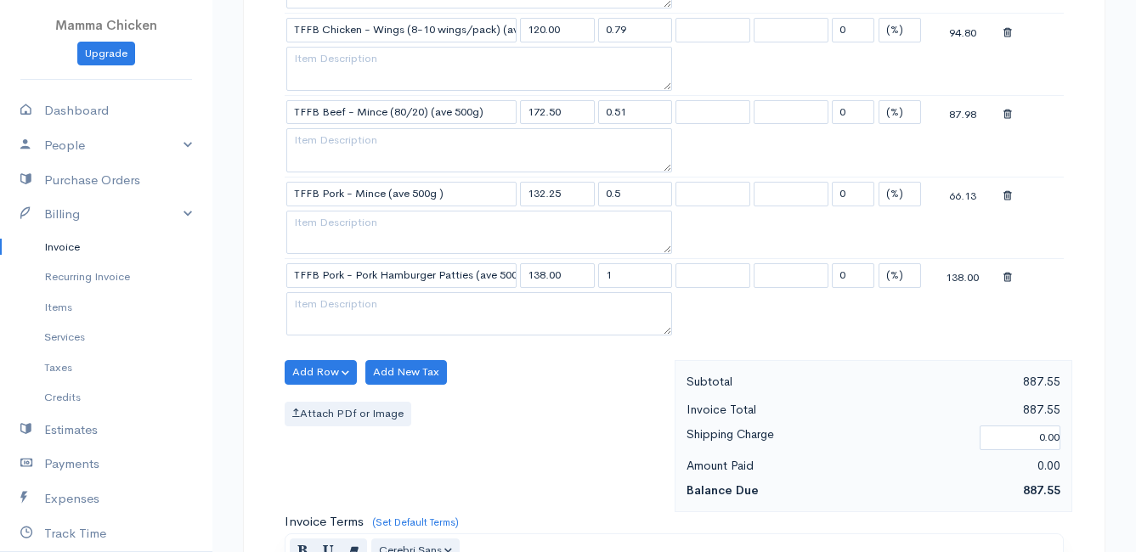
click at [646, 275] on input "1" at bounding box center [635, 275] width 75 height 25
type input "0.49"
click at [582, 412] on div "Attach PDf or Image" at bounding box center [476, 414] width 382 height 25
click at [318, 367] on button "Add Row" at bounding box center [321, 372] width 72 height 25
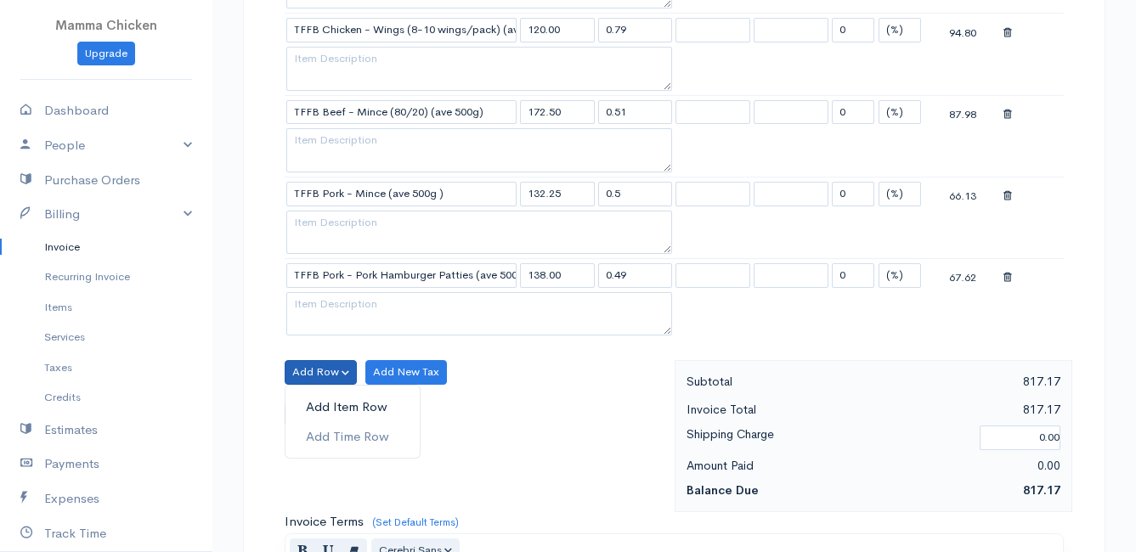
click at [329, 408] on link "Add Item Row" at bounding box center [353, 408] width 134 height 30
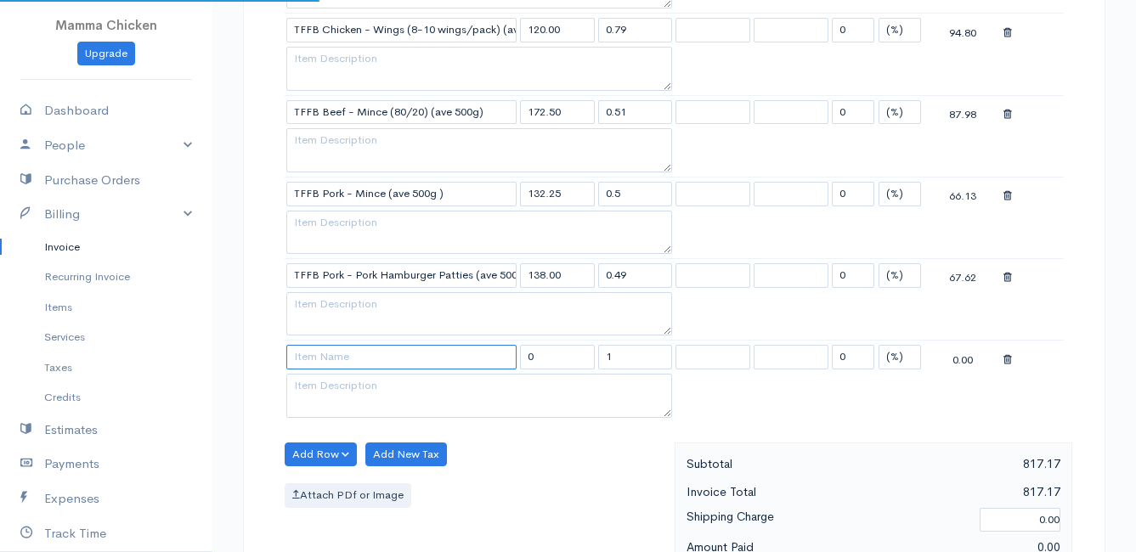
click at [326, 363] on input at bounding box center [401, 357] width 230 height 25
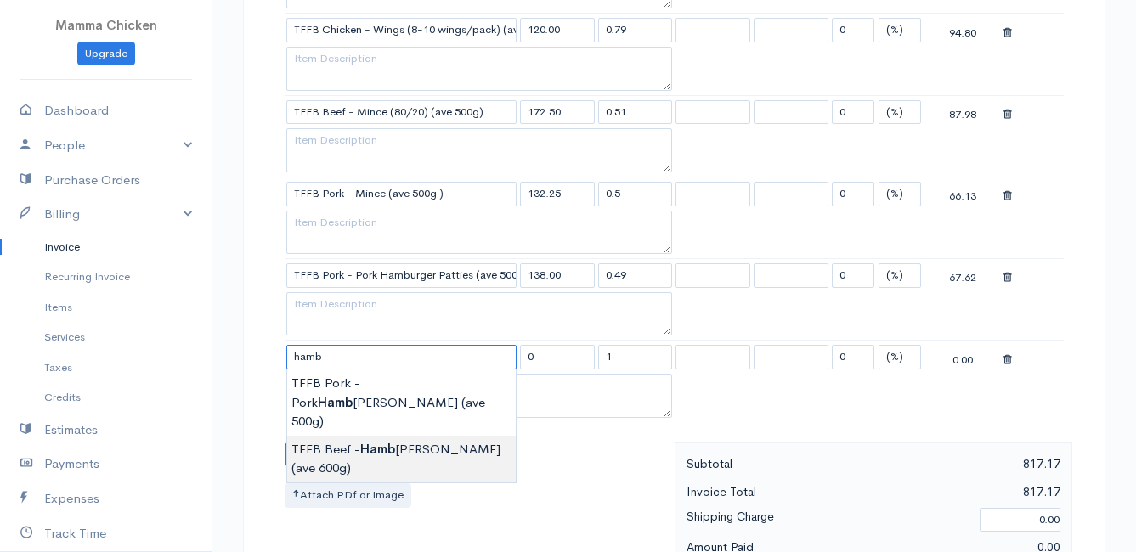
type input "TFFB Beef - Hamburger Patties (ave 600g)"
type input "207.00"
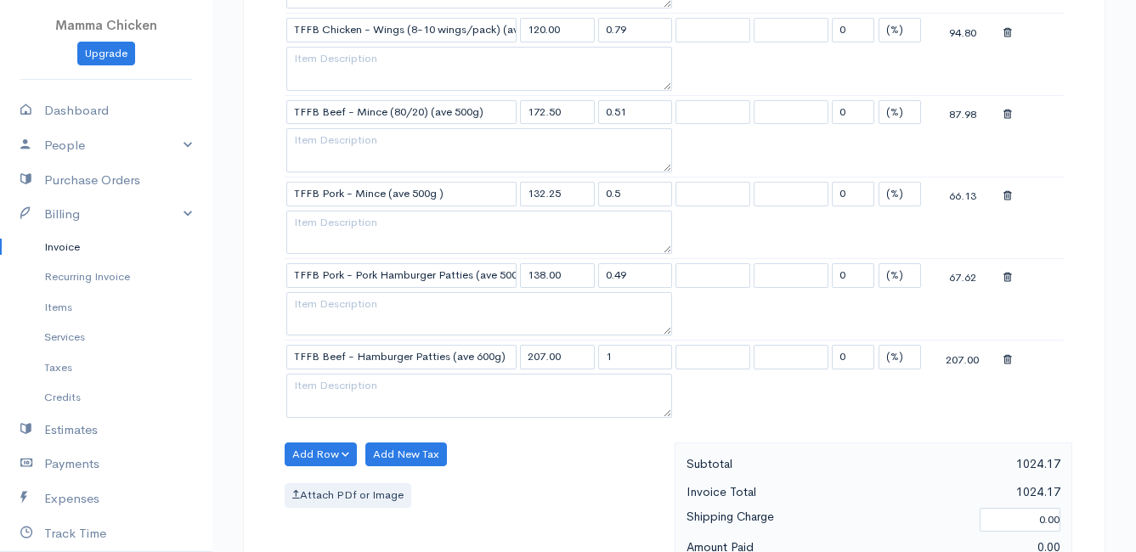
click at [385, 439] on body "Mamma Chicken Upgrade Dashboard People Clients Vendors Staff Users Purchase Ord…" at bounding box center [568, 38] width 1136 height 2287
click at [639, 362] on input "1" at bounding box center [635, 357] width 75 height 25
type input "0.61"
click at [588, 501] on div "Attach PDf or Image" at bounding box center [476, 495] width 382 height 25
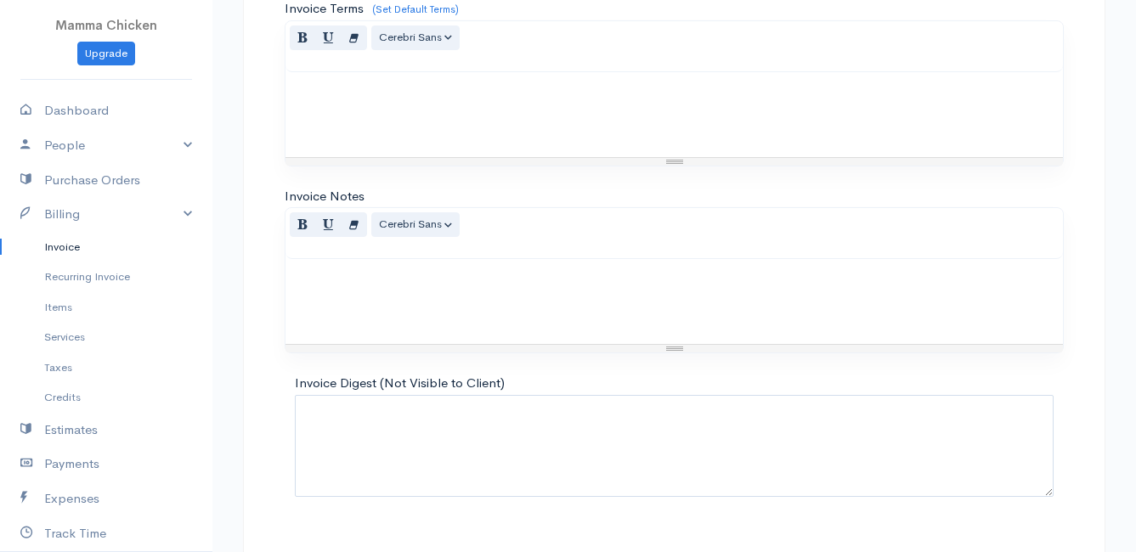
scroll to position [1734, 0]
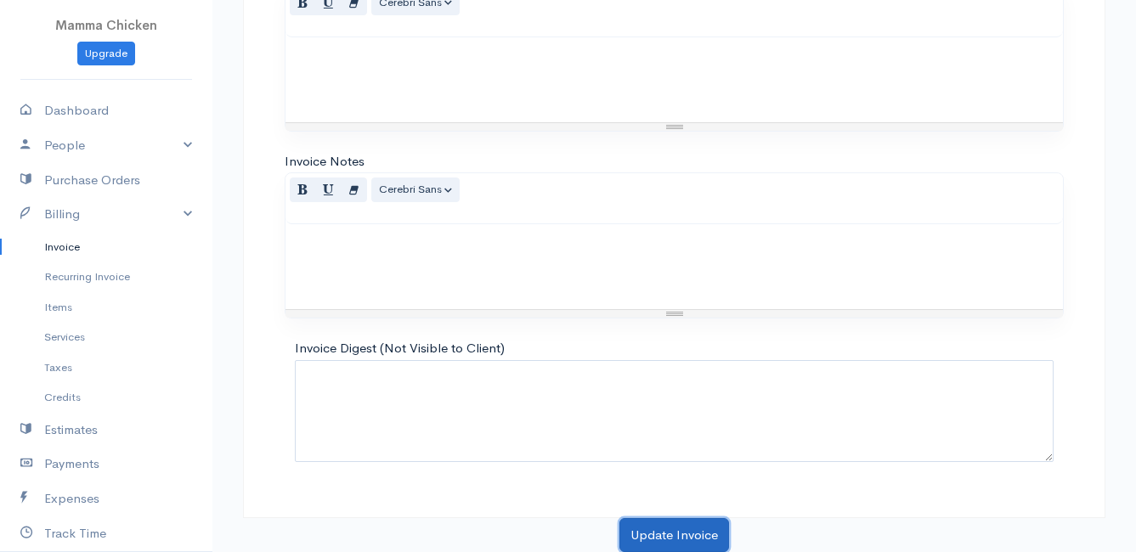
click at [681, 530] on button "Update Invoice" at bounding box center [674, 535] width 110 height 35
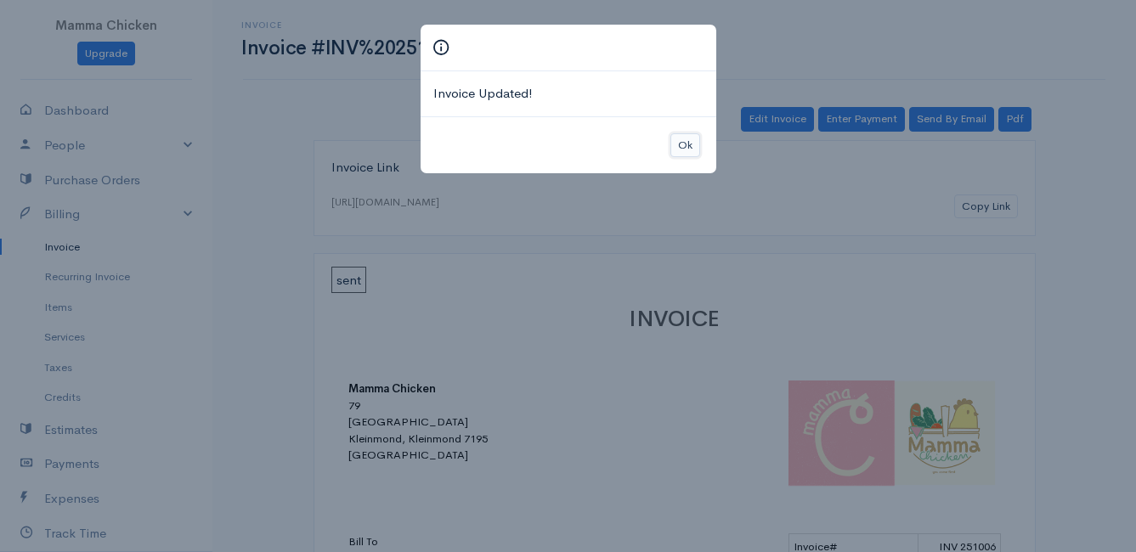
click at [686, 147] on button "Ok" at bounding box center [685, 145] width 30 height 25
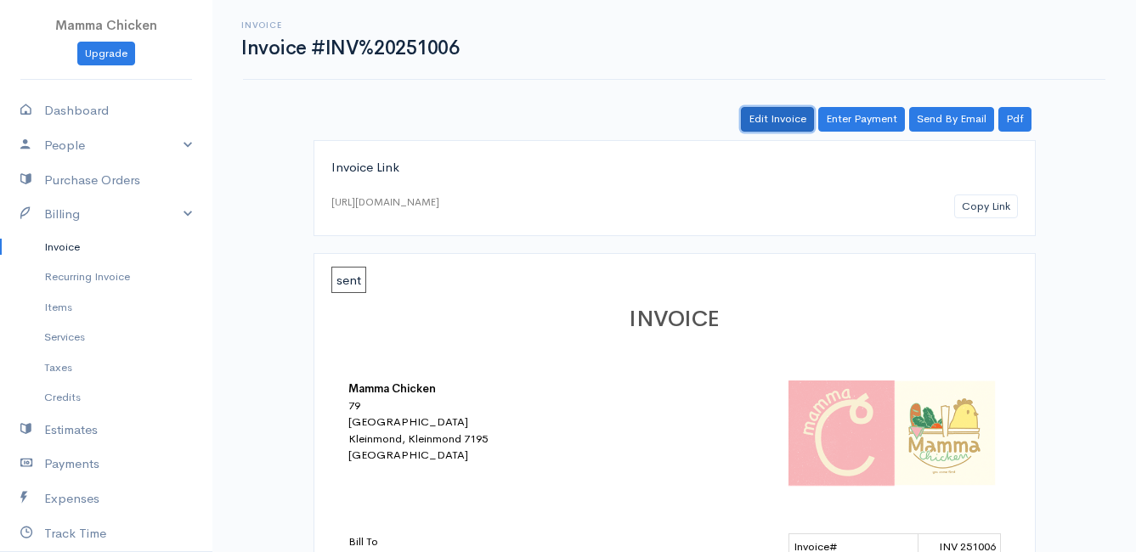
click at [787, 118] on link "Edit Invoice" at bounding box center [777, 119] width 73 height 25
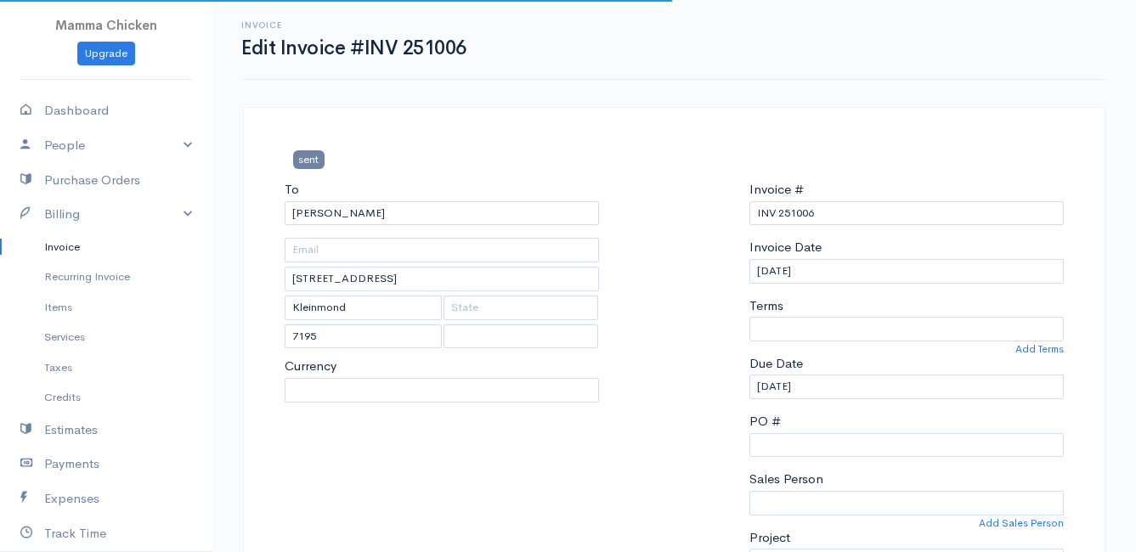
select select "0"
select select
select select "[GEOGRAPHIC_DATA]"
select select "ZAR"
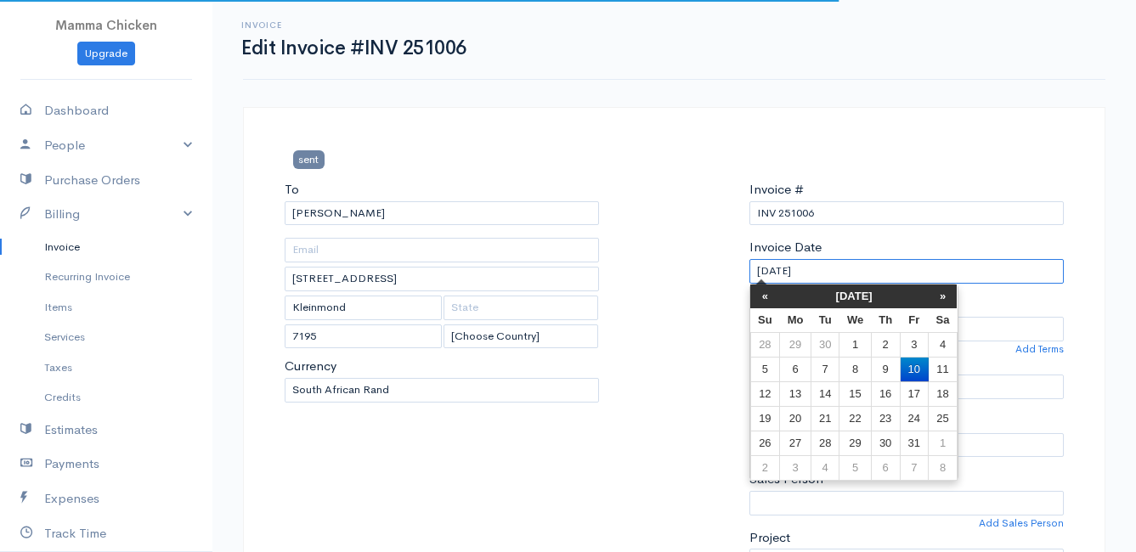
click at [829, 270] on input "[DATE]" at bounding box center [906, 271] width 314 height 25
click at [829, 370] on td "7" at bounding box center [825, 369] width 28 height 25
type input "[DATE]"
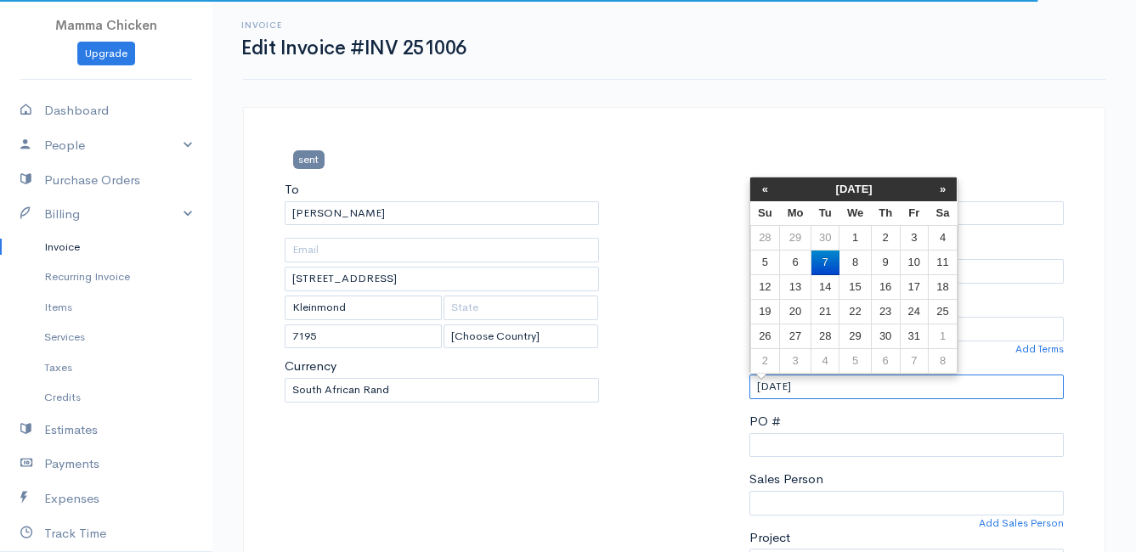
click at [834, 385] on input "[DATE]" at bounding box center [906, 387] width 314 height 25
click at [864, 264] on td "8" at bounding box center [855, 263] width 31 height 25
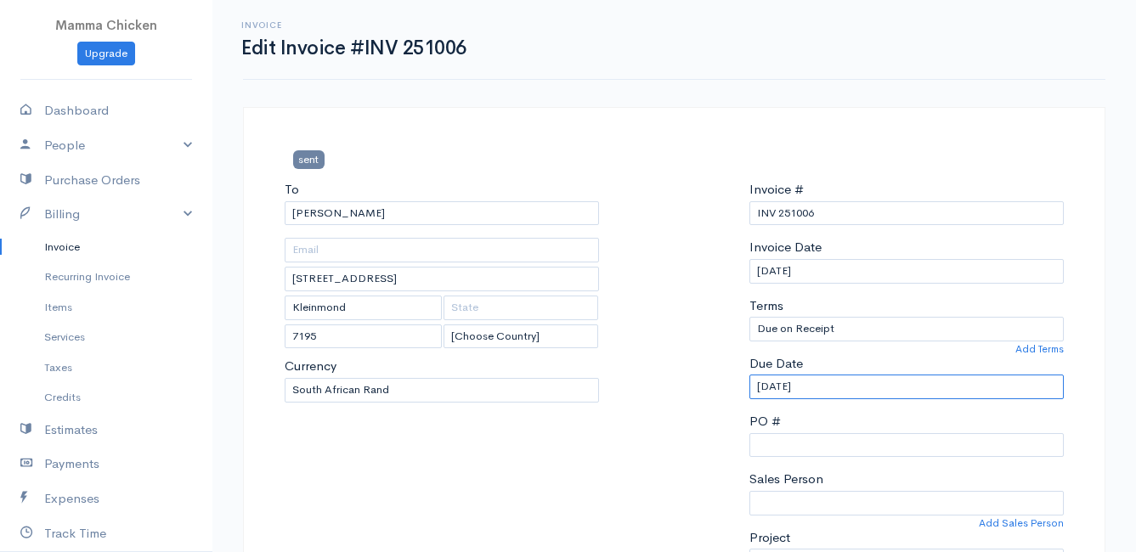
click at [848, 384] on input "[DATE]" at bounding box center [906, 387] width 314 height 25
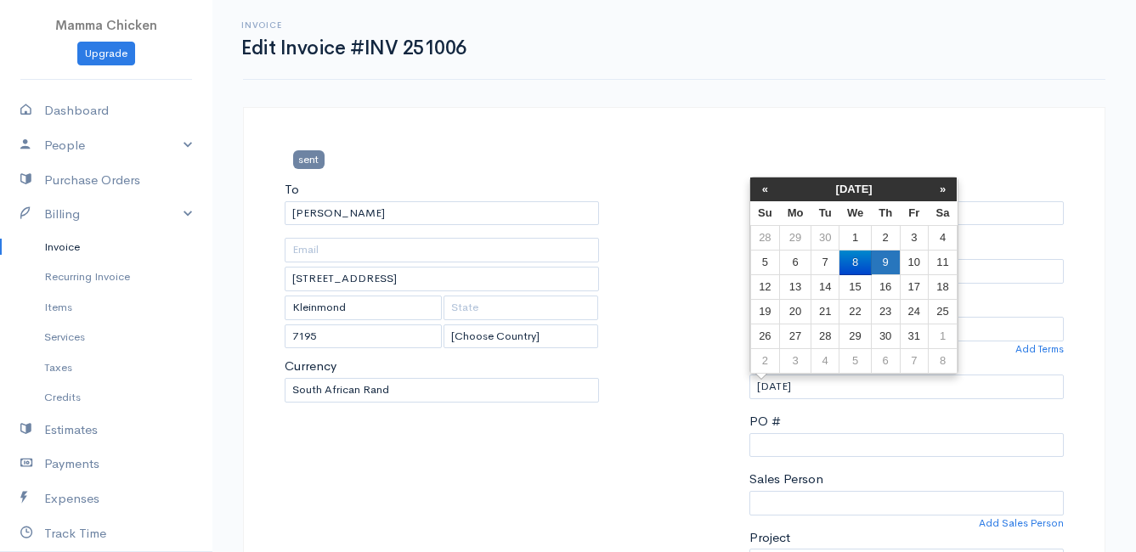
click at [891, 260] on td "9" at bounding box center [885, 263] width 29 height 25
type input "[DATE]"
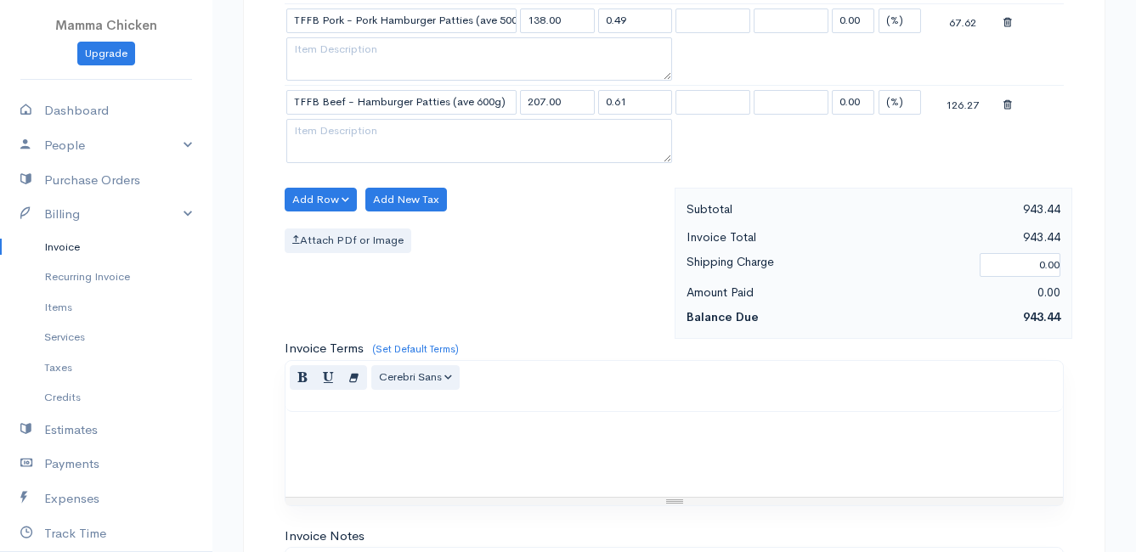
scroll to position [1734, 0]
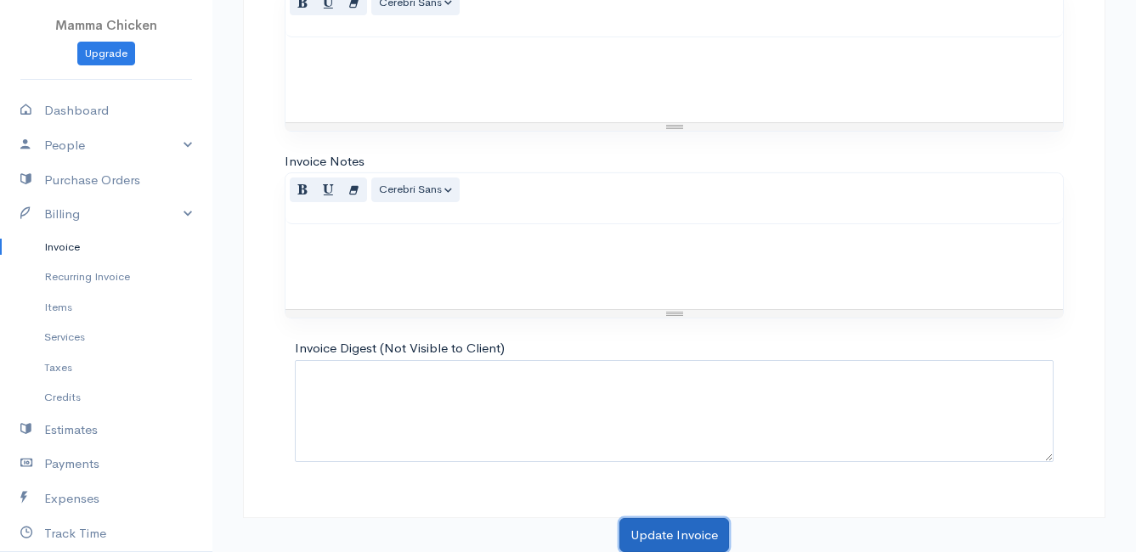
click at [659, 527] on button "Update Invoice" at bounding box center [674, 535] width 110 height 35
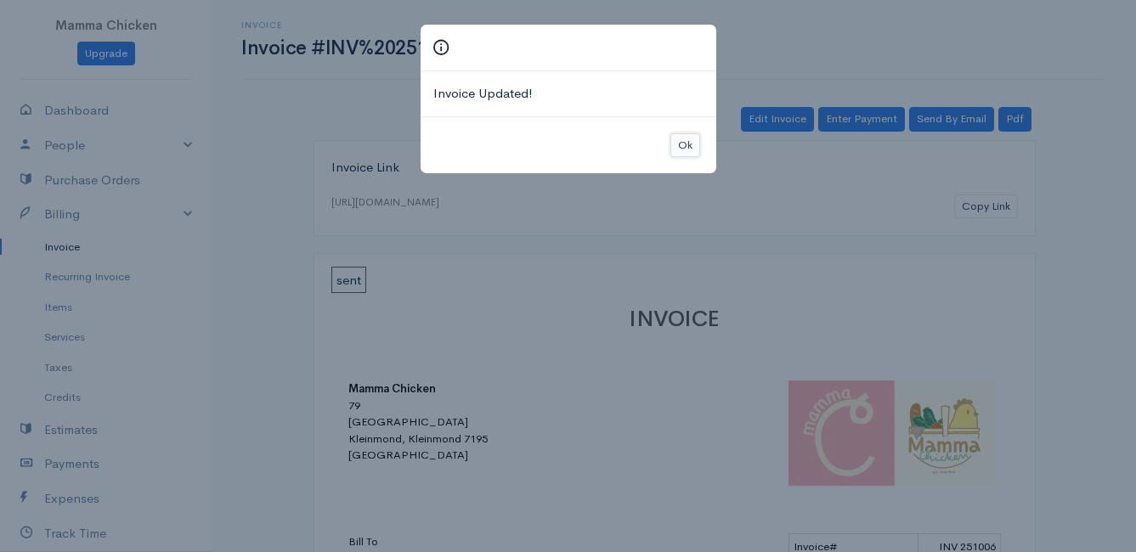
click at [686, 148] on button "Ok" at bounding box center [685, 145] width 30 height 25
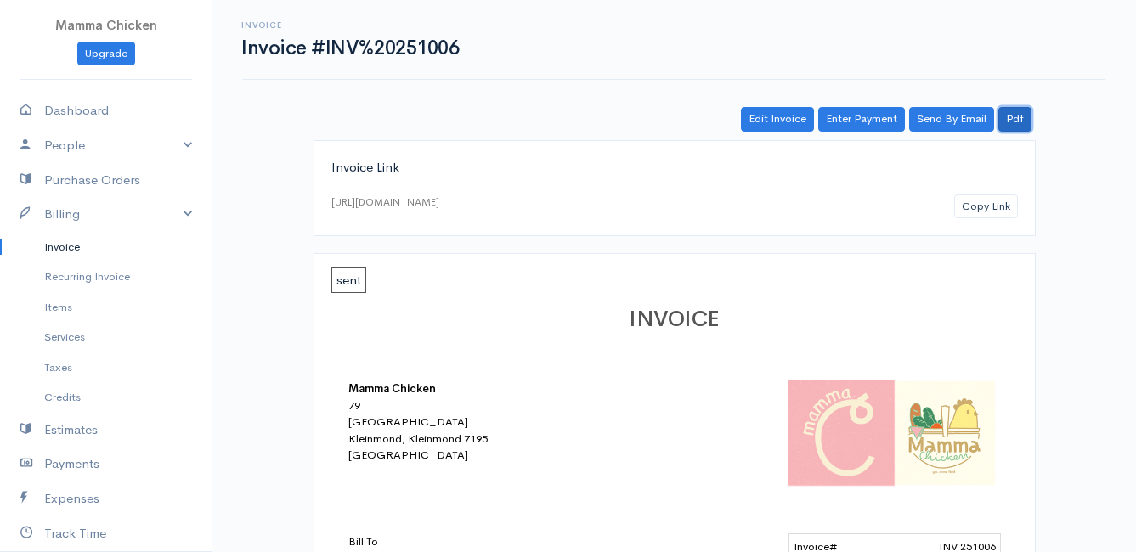
click at [1021, 127] on link "Pdf" at bounding box center [1014, 119] width 33 height 25
click at [73, 239] on link "Invoice" at bounding box center [106, 247] width 212 height 31
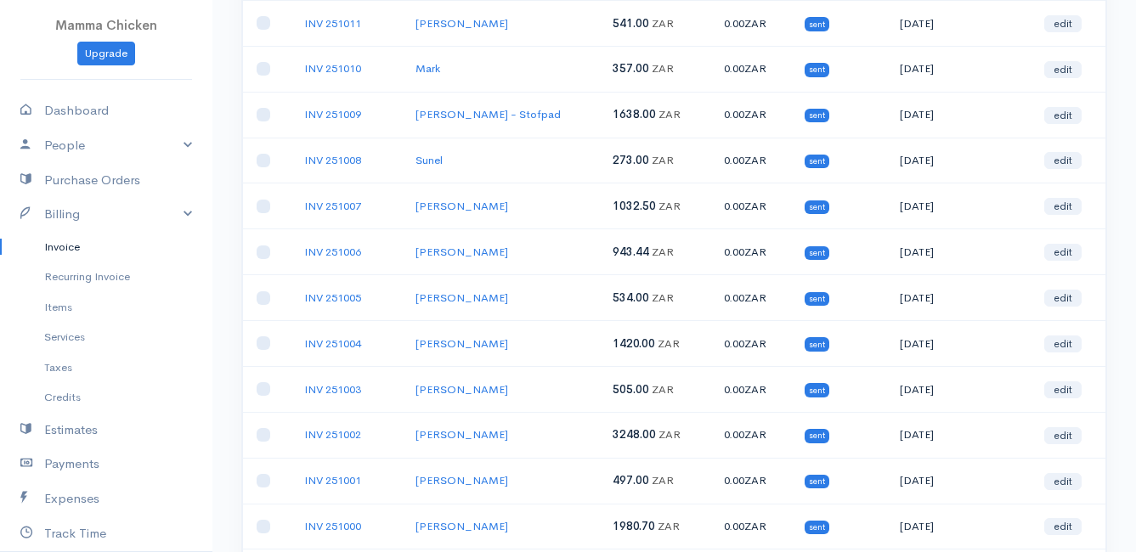
scroll to position [425, 0]
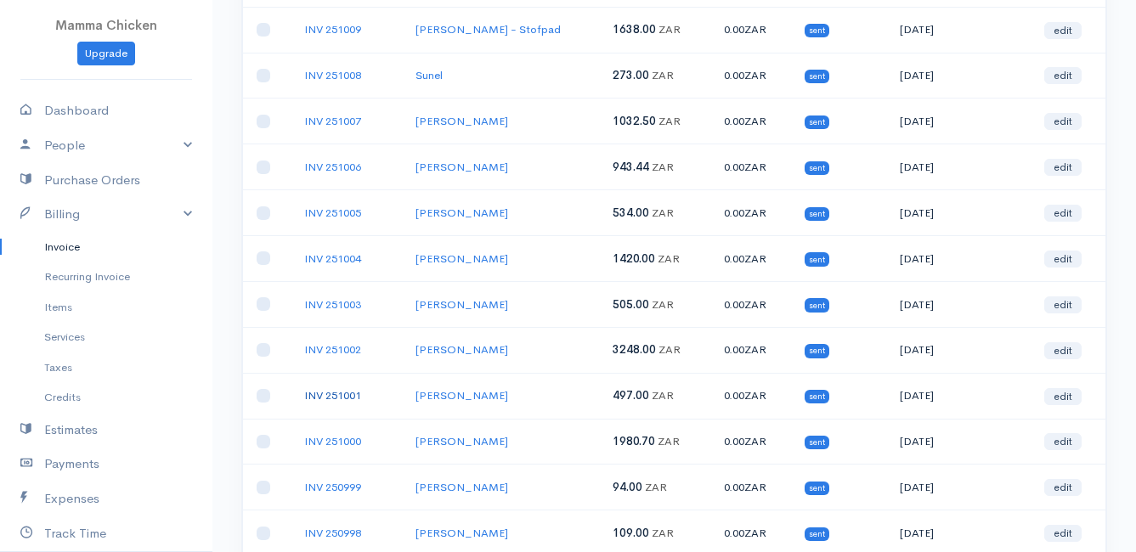
click at [333, 390] on link "INV 251001" at bounding box center [332, 395] width 57 height 14
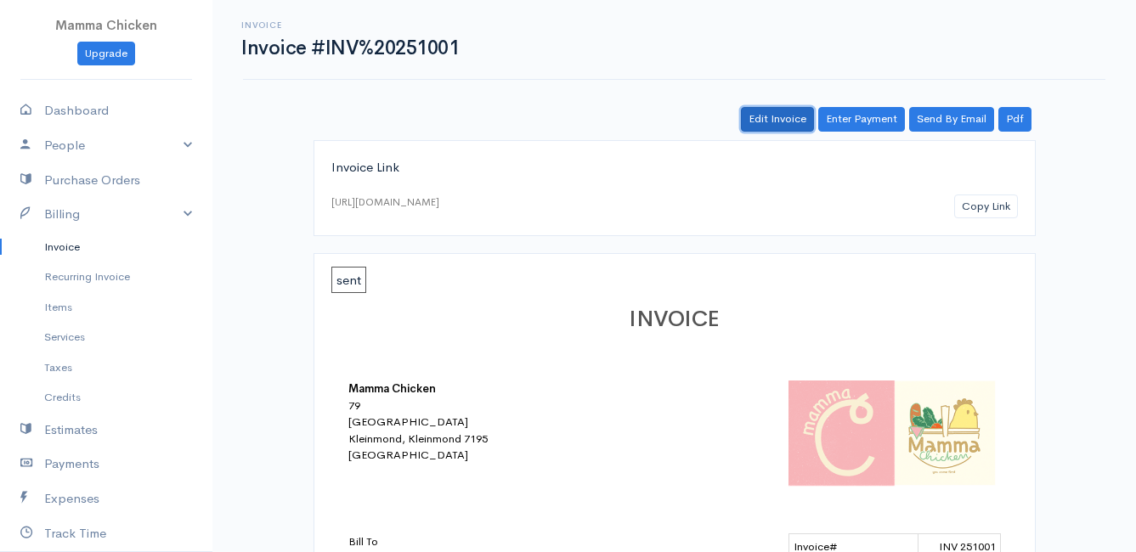
click at [778, 112] on link "Edit Invoice" at bounding box center [777, 119] width 73 height 25
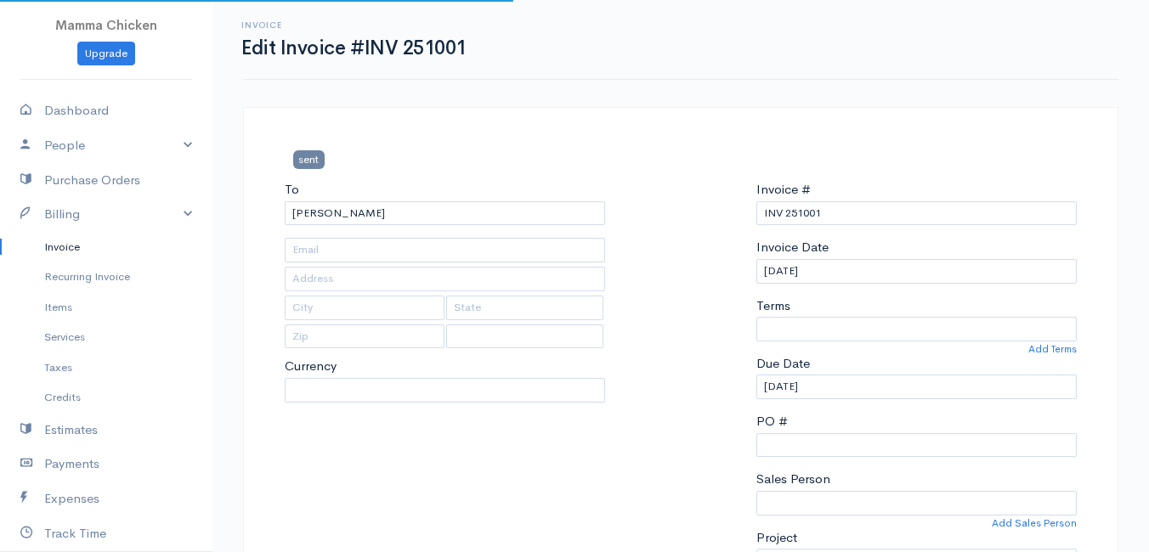
type input "[STREET_ADDRESS]"
type input "[US_STATE]"
type input "7201"
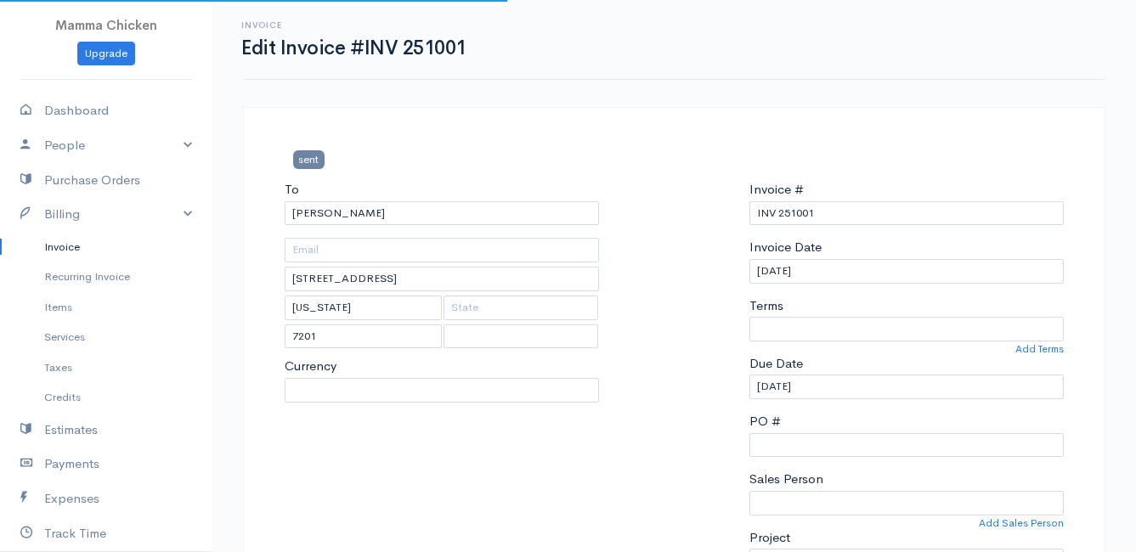
select select
select select "[GEOGRAPHIC_DATA]"
select select "ZAR"
select select "0"
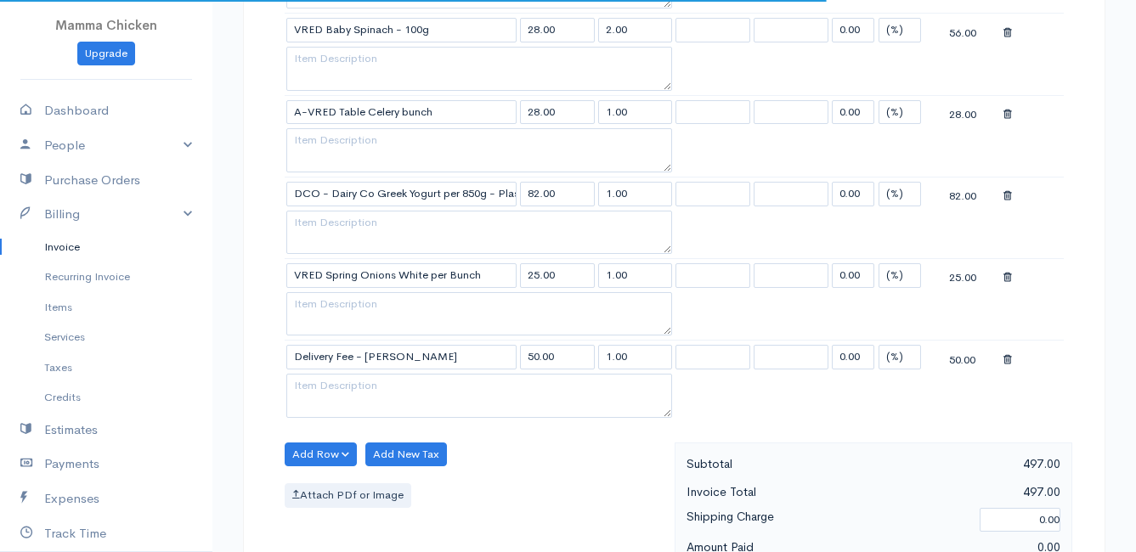
scroll to position [1275, 0]
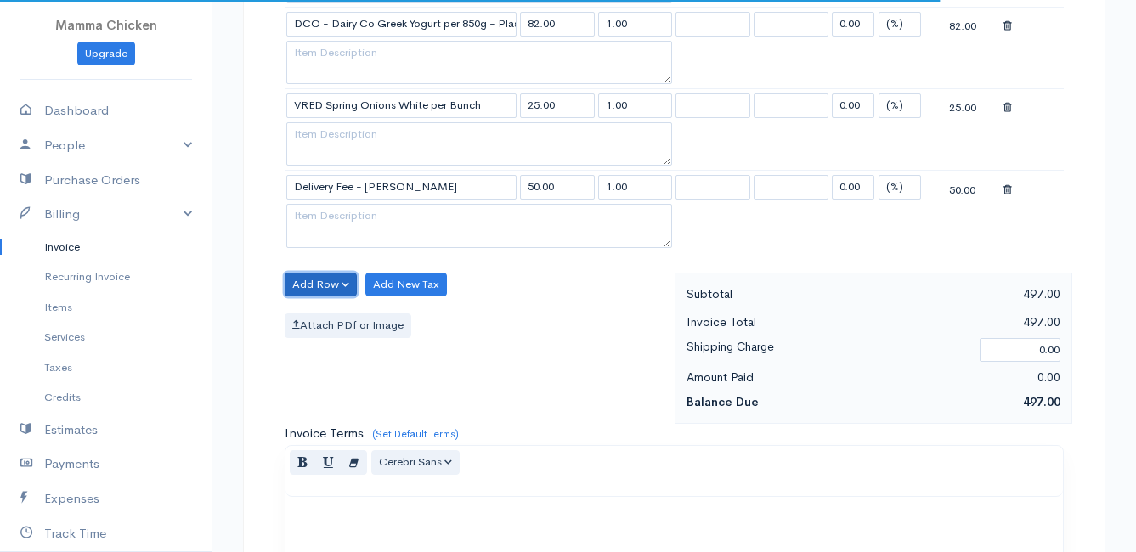
click at [323, 275] on button "Add Row" at bounding box center [321, 285] width 72 height 25
click at [331, 314] on link "Add Item Row" at bounding box center [353, 320] width 134 height 30
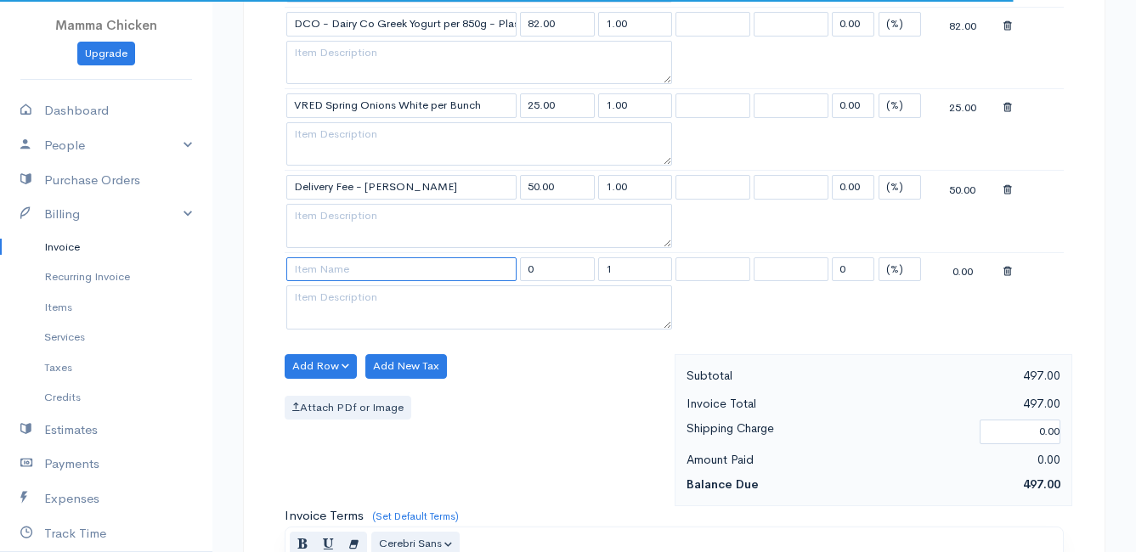
click at [326, 272] on input at bounding box center [401, 269] width 230 height 25
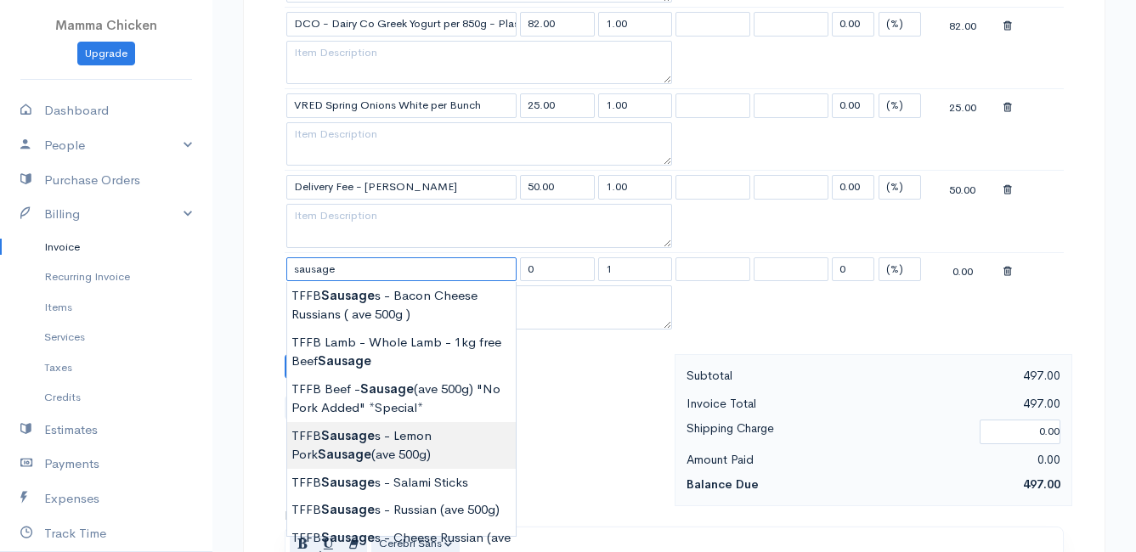
scroll to position [1360, 0]
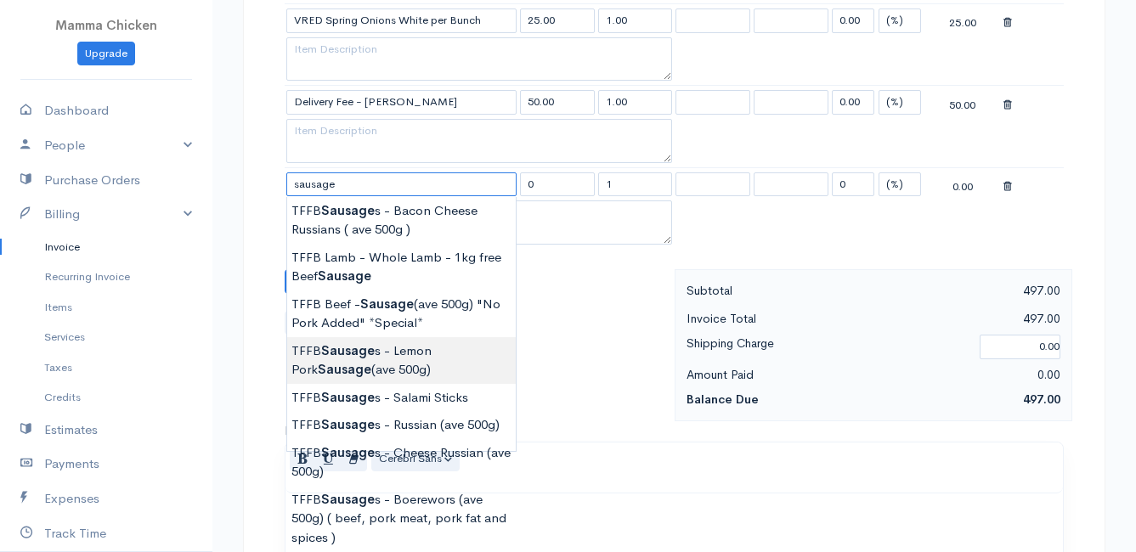
type input "TFFB Sausages - Lemon Pork Sausage (ave 500g)"
type input "126.50"
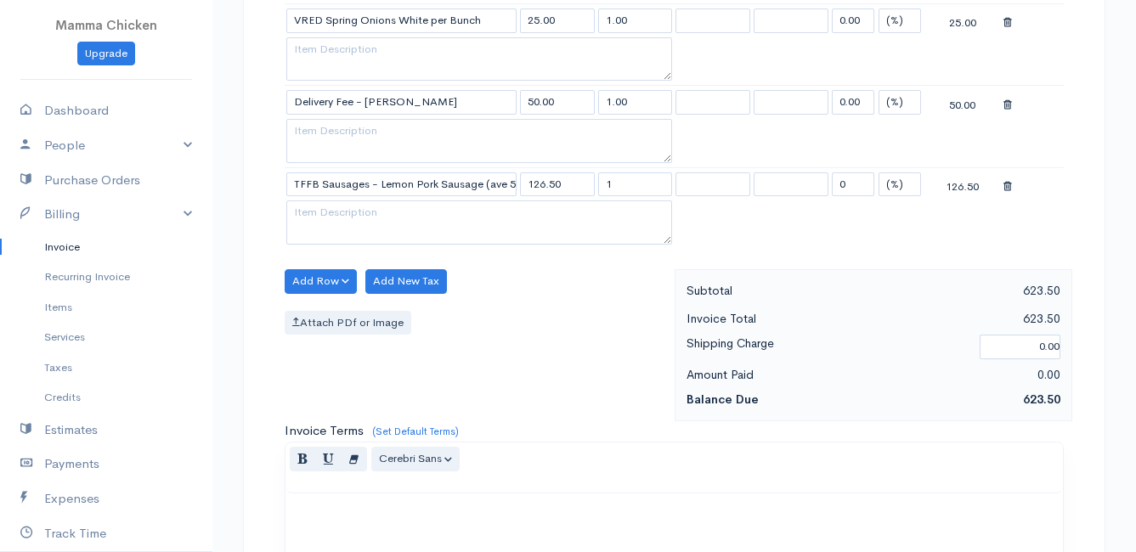
click at [645, 185] on input "1" at bounding box center [635, 184] width 75 height 25
type input "0.53"
click at [594, 270] on div "Add Row Add Item Row Add Time Row Add New Tax Attach PDf or Image" at bounding box center [475, 345] width 399 height 152
click at [324, 271] on button "Add Row" at bounding box center [321, 281] width 72 height 25
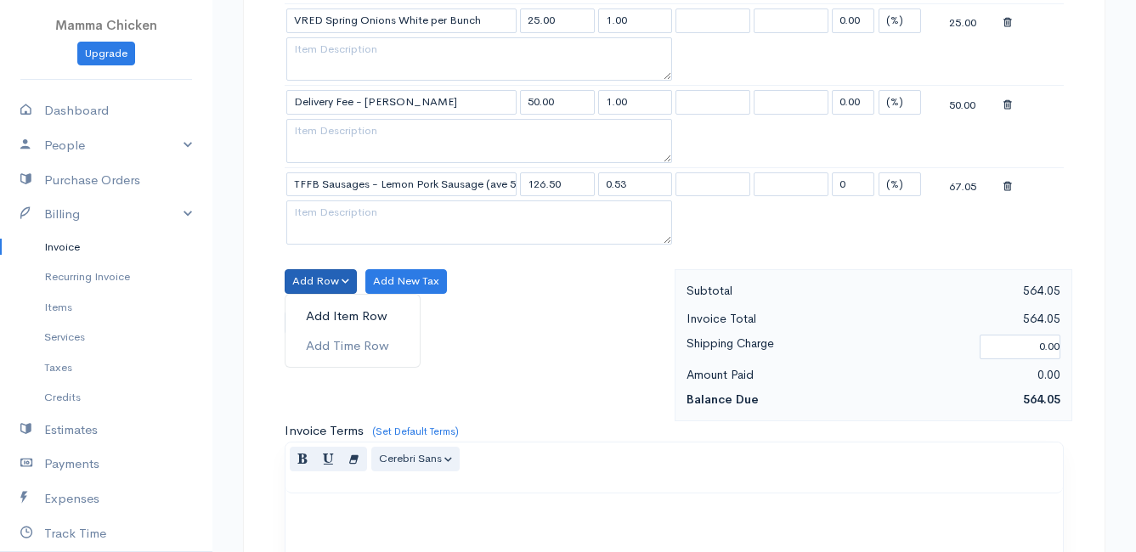
click at [324, 306] on link "Add Item Row" at bounding box center [353, 317] width 134 height 30
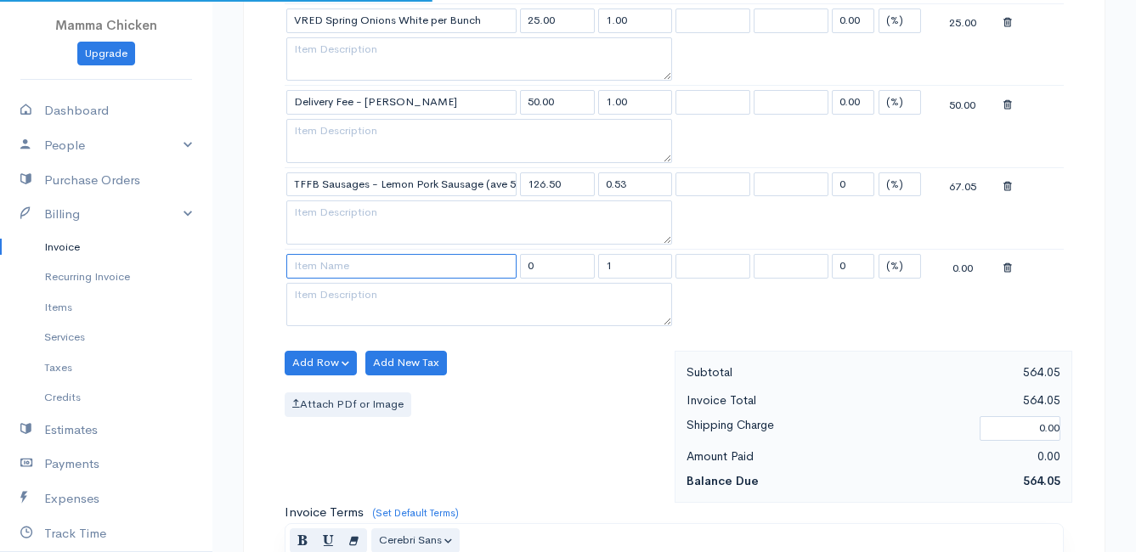
click at [324, 274] on input at bounding box center [401, 266] width 230 height 25
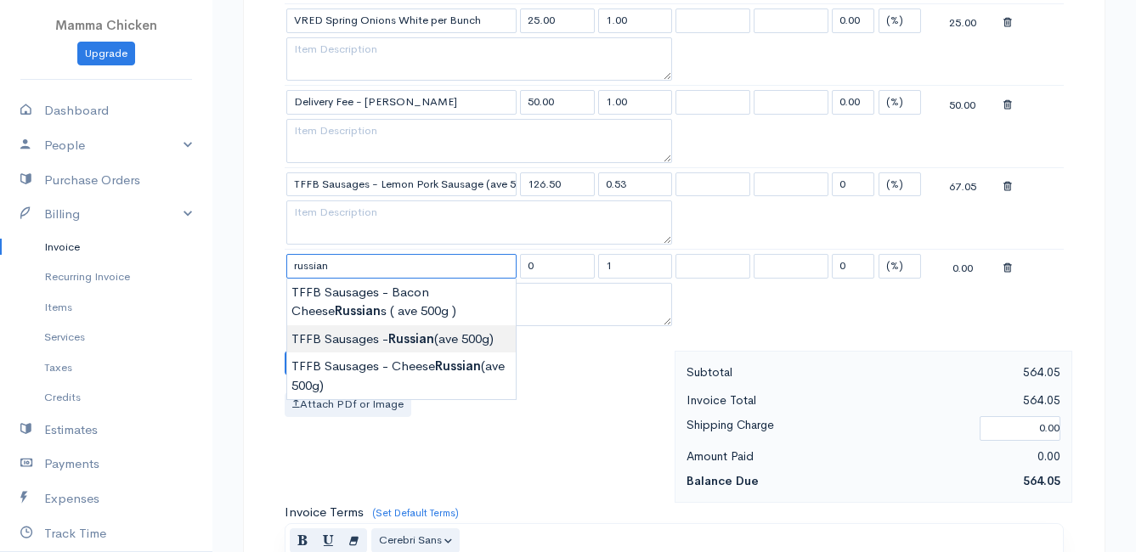
type input "TFFB Sausages - Russian (ave 500g)"
type input "103.50"
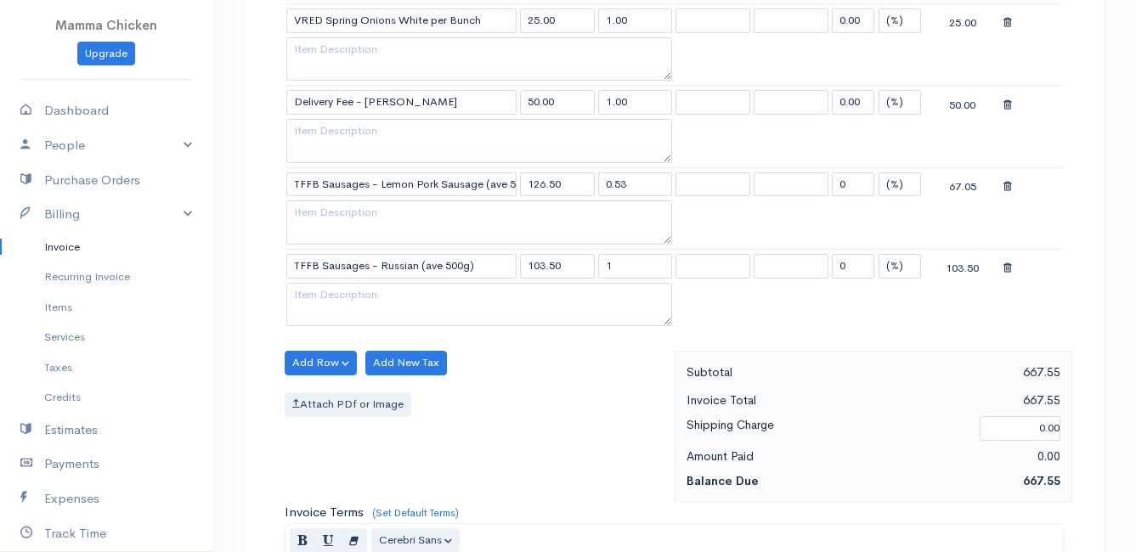
click at [1006, 268] on icon at bounding box center [1008, 269] width 8 height 12
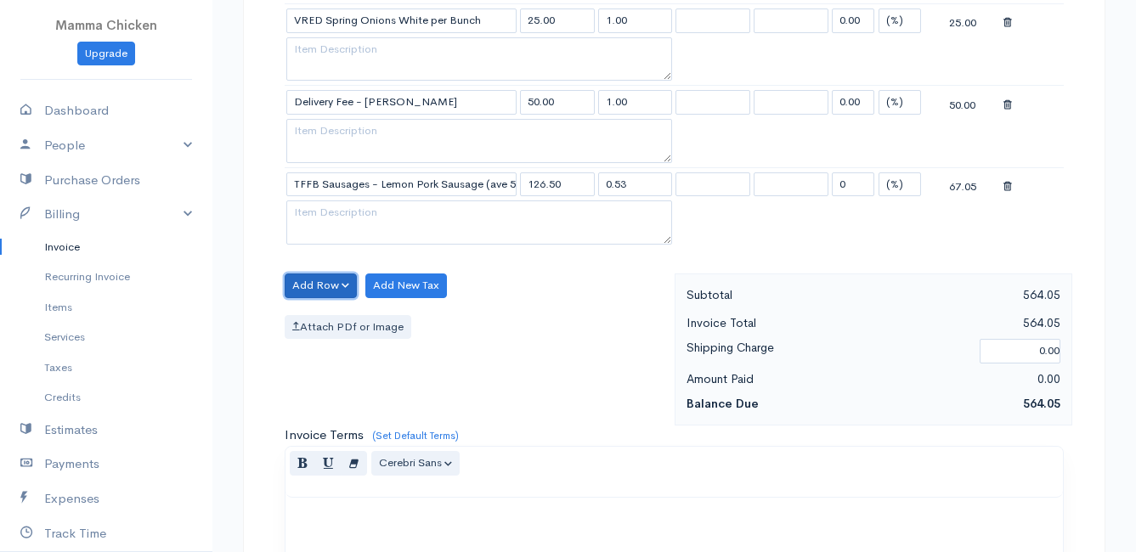
click at [318, 281] on button "Add Row" at bounding box center [321, 286] width 72 height 25
click at [326, 318] on link "Add Item Row" at bounding box center [353, 321] width 134 height 30
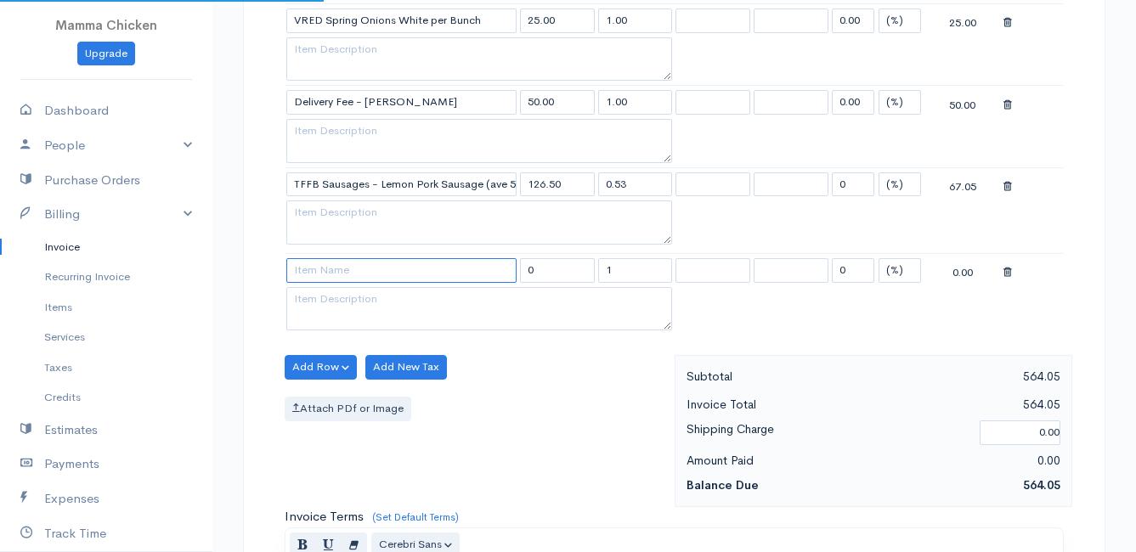
click at [335, 276] on input at bounding box center [401, 270] width 230 height 25
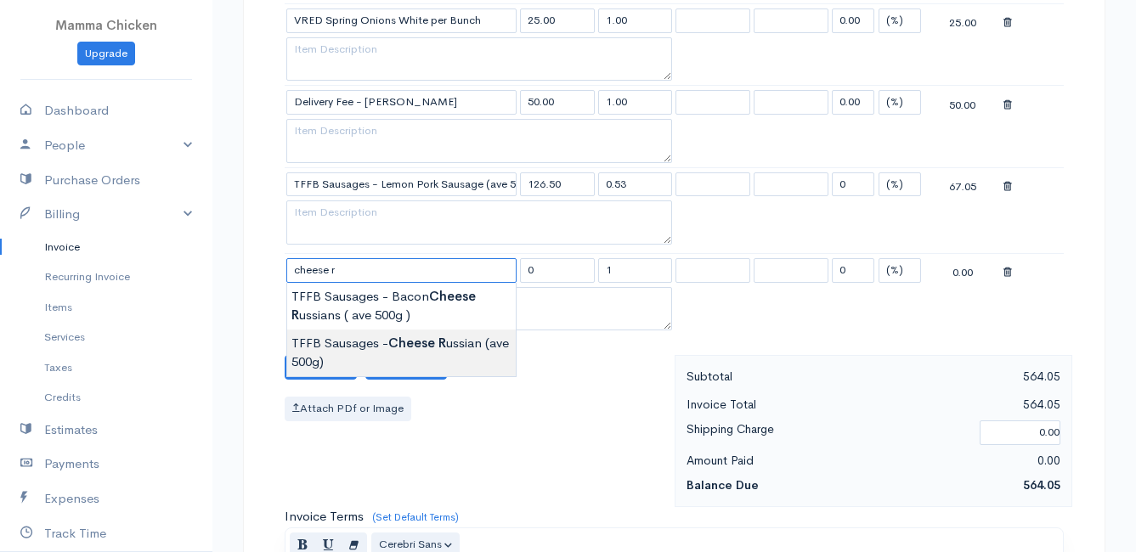
type input "TFFB Sausages - Cheese Russian (ave 500g)"
type input "138.00"
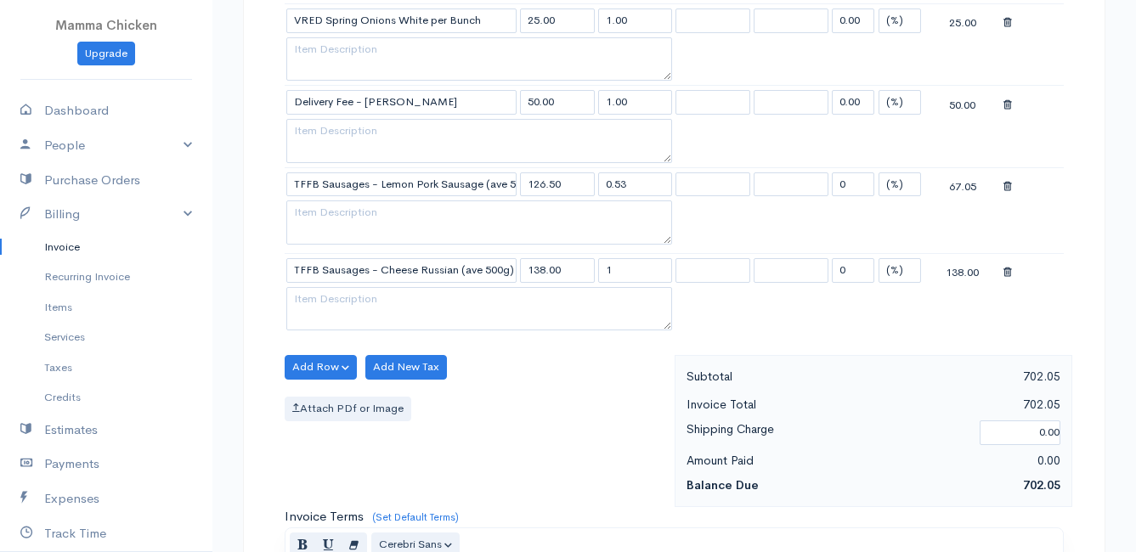
click at [645, 273] on input "1" at bounding box center [635, 270] width 75 height 25
type input "0.53"
click at [609, 369] on div "Add Row Add Item Row Add Time Row Add New Tax Attach PDf or Image" at bounding box center [475, 431] width 399 height 152
click at [324, 363] on button "Add Row" at bounding box center [321, 367] width 72 height 25
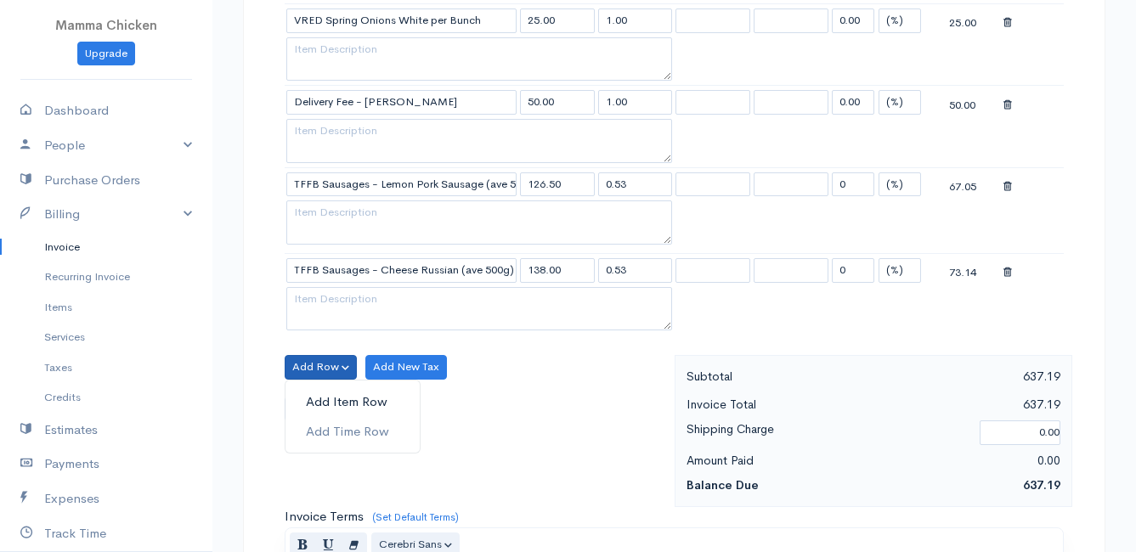
click at [333, 393] on link "Add Item Row" at bounding box center [353, 402] width 134 height 30
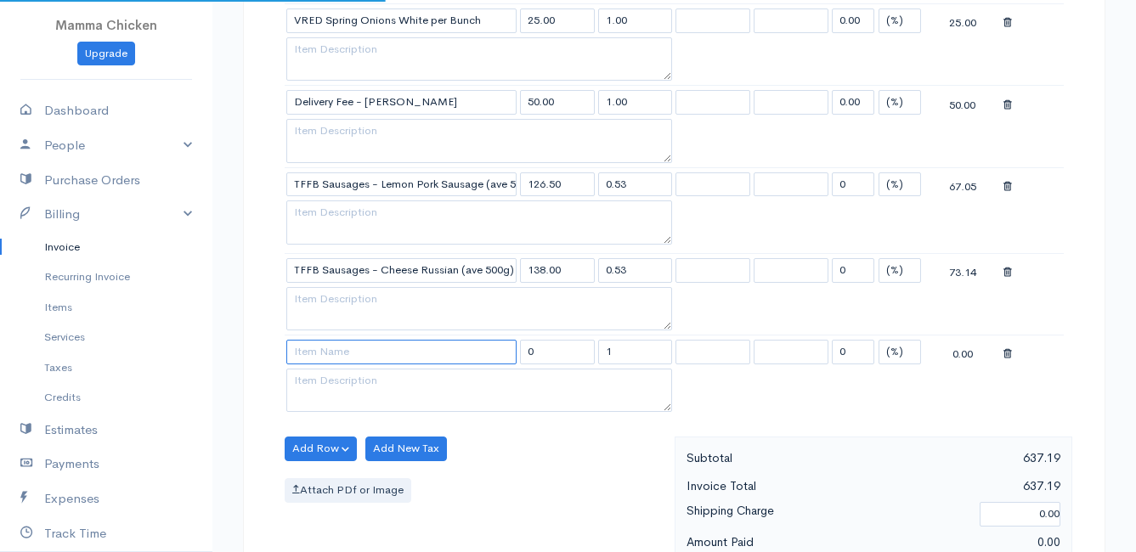
click at [333, 359] on input at bounding box center [401, 352] width 230 height 25
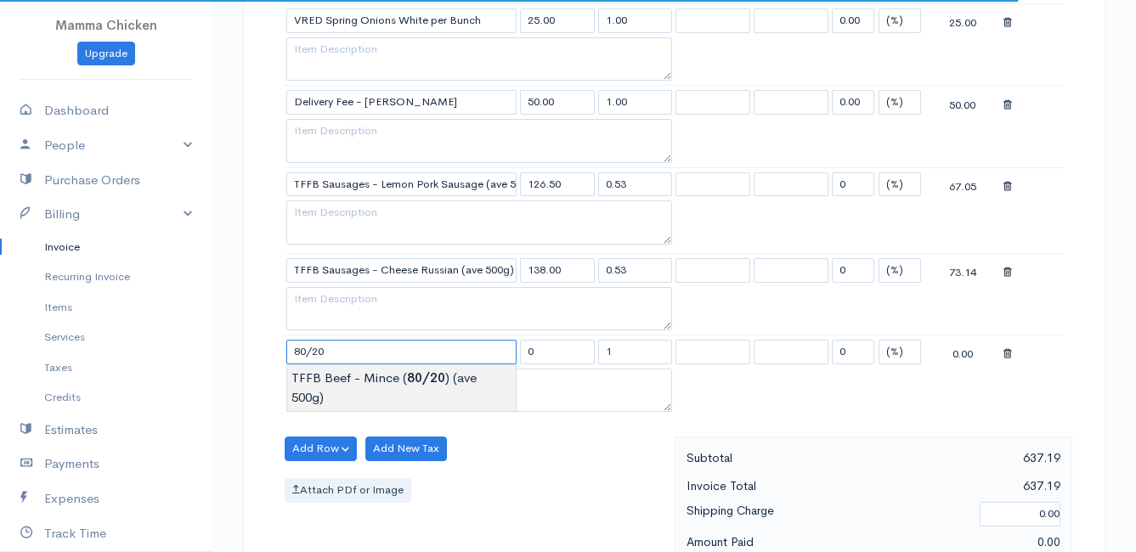
type input "TFFB Beef - Mince (80/20) (ave 500g)"
type input "172.50"
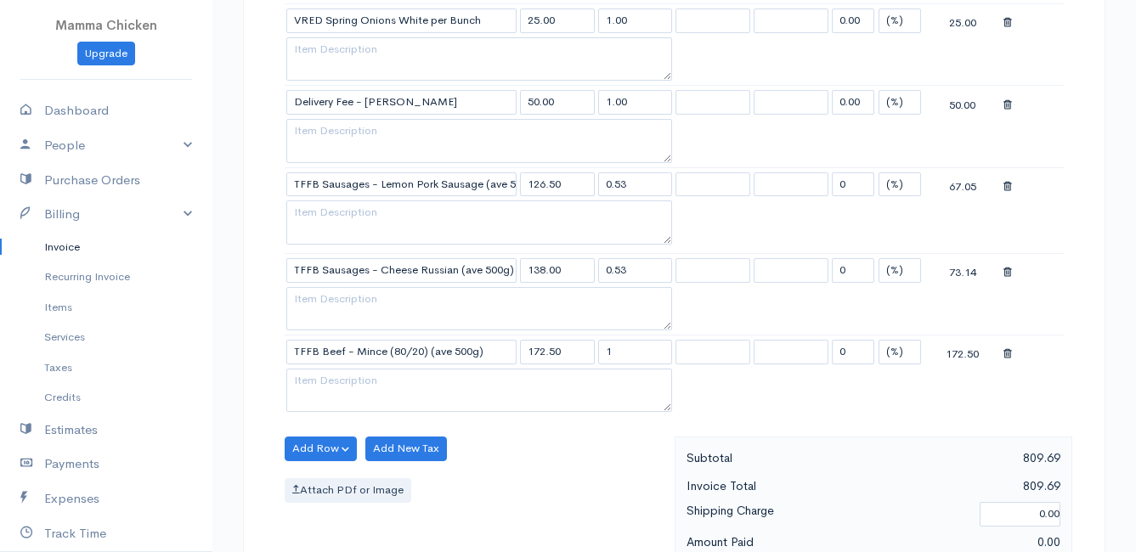
click at [630, 346] on input "1" at bounding box center [635, 352] width 75 height 25
type input "1.01"
click at [564, 489] on div "Attach PDf or Image" at bounding box center [476, 490] width 382 height 25
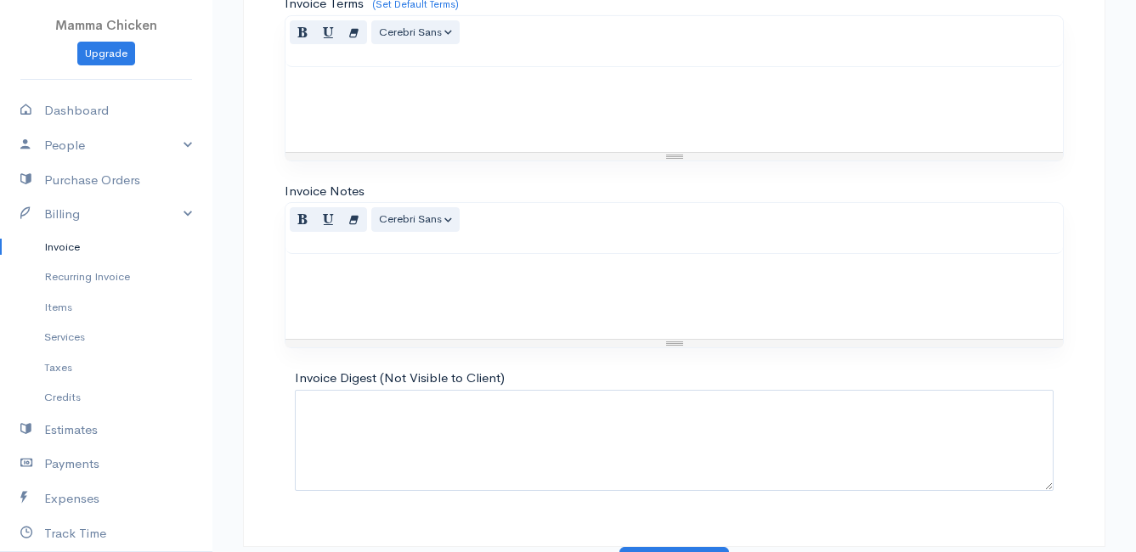
scroll to position [1984, 0]
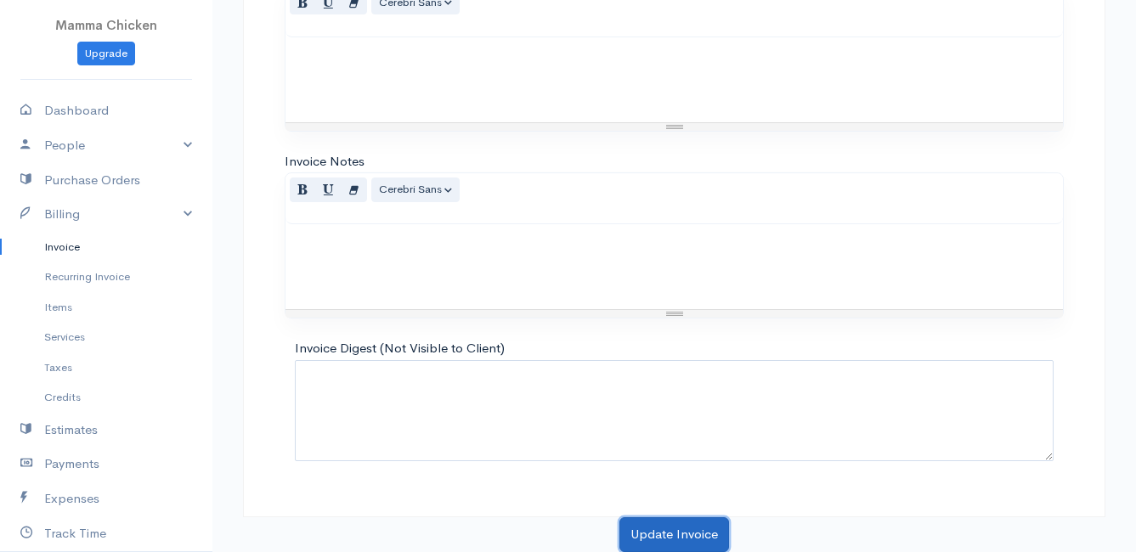
click at [659, 536] on button "Update Invoice" at bounding box center [674, 534] width 110 height 35
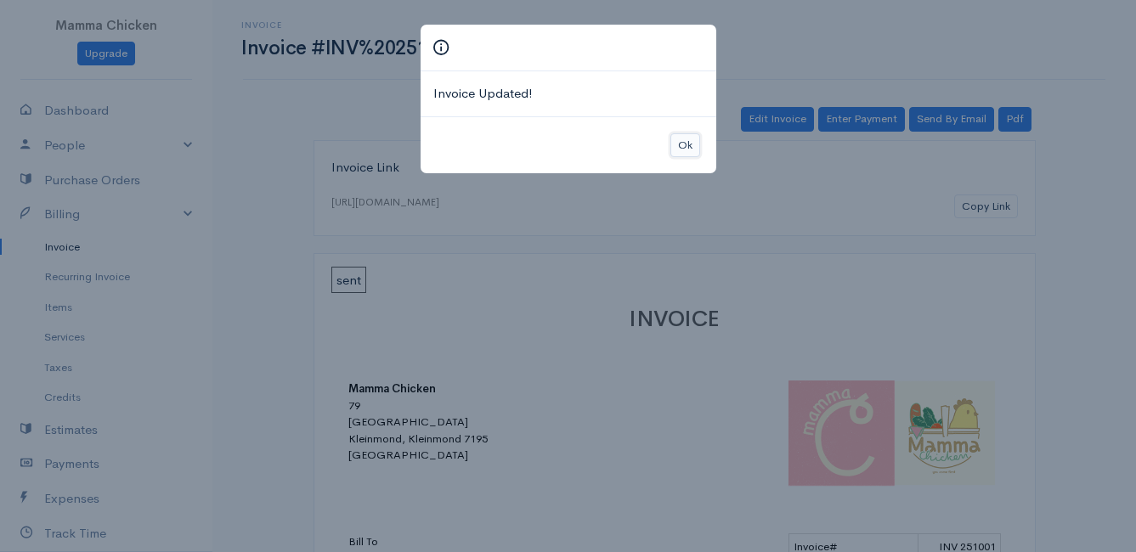
click at [688, 150] on button "Ok" at bounding box center [685, 145] width 30 height 25
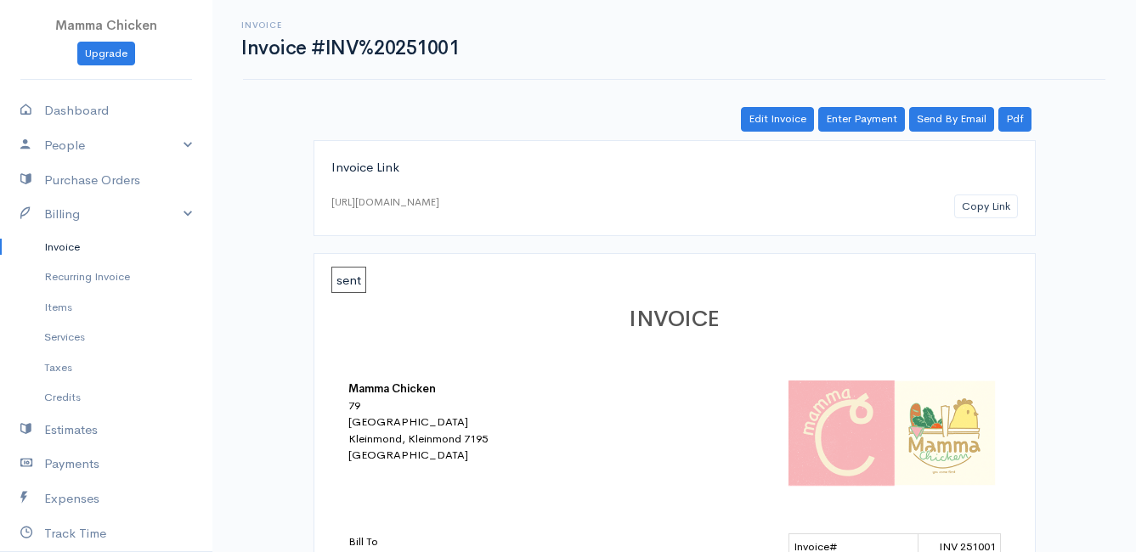
click at [76, 246] on link "Invoice" at bounding box center [106, 247] width 212 height 31
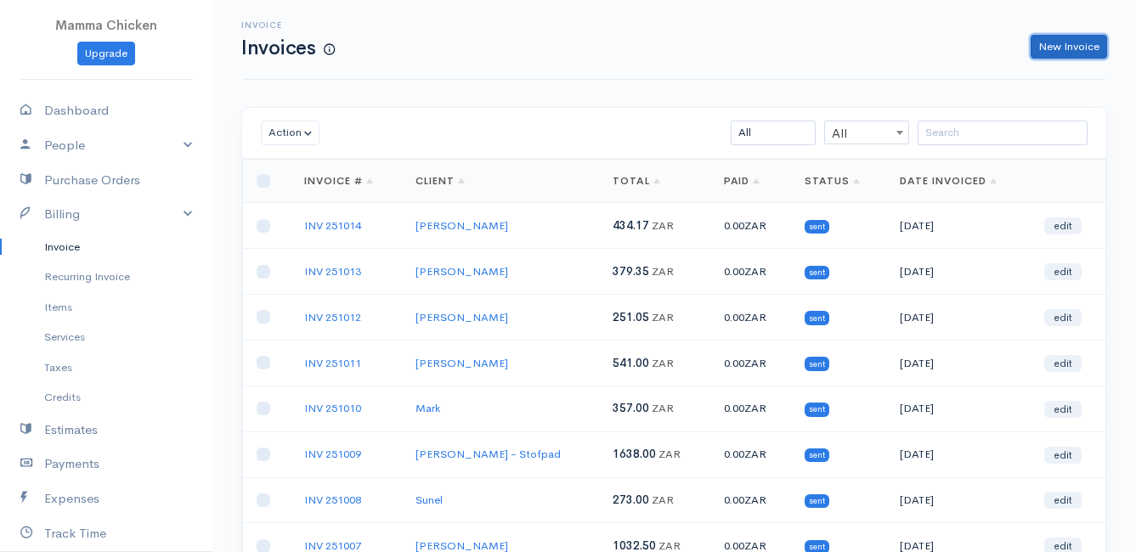
drag, startPoint x: 1066, startPoint y: 54, endPoint x: 932, endPoint y: 103, distance: 143.0
click at [1066, 54] on link "New Invoice" at bounding box center [1069, 47] width 76 height 25
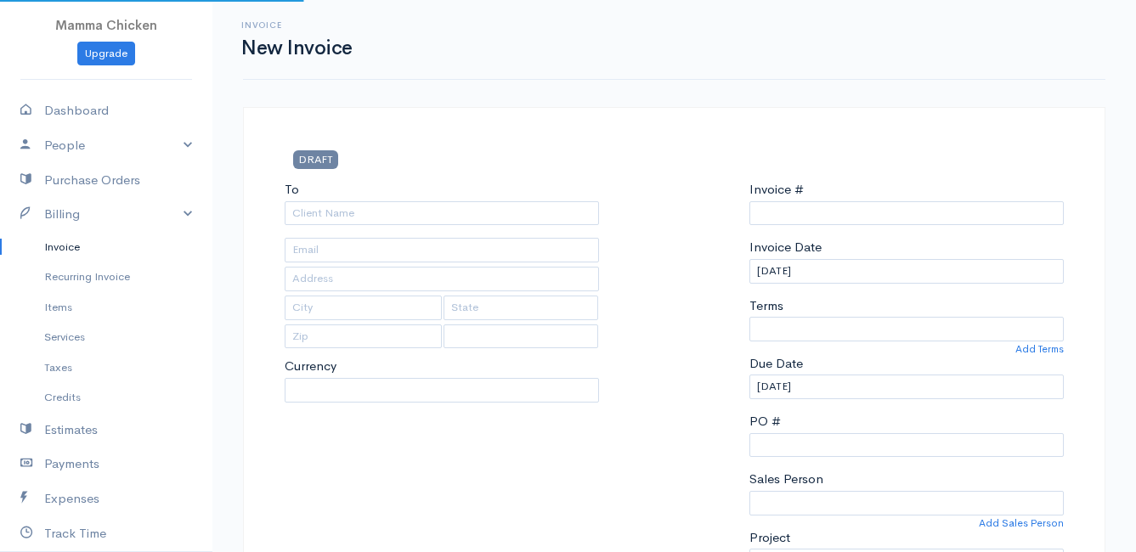
type input "INV 251015"
select select "[GEOGRAPHIC_DATA]"
select select "ZAR"
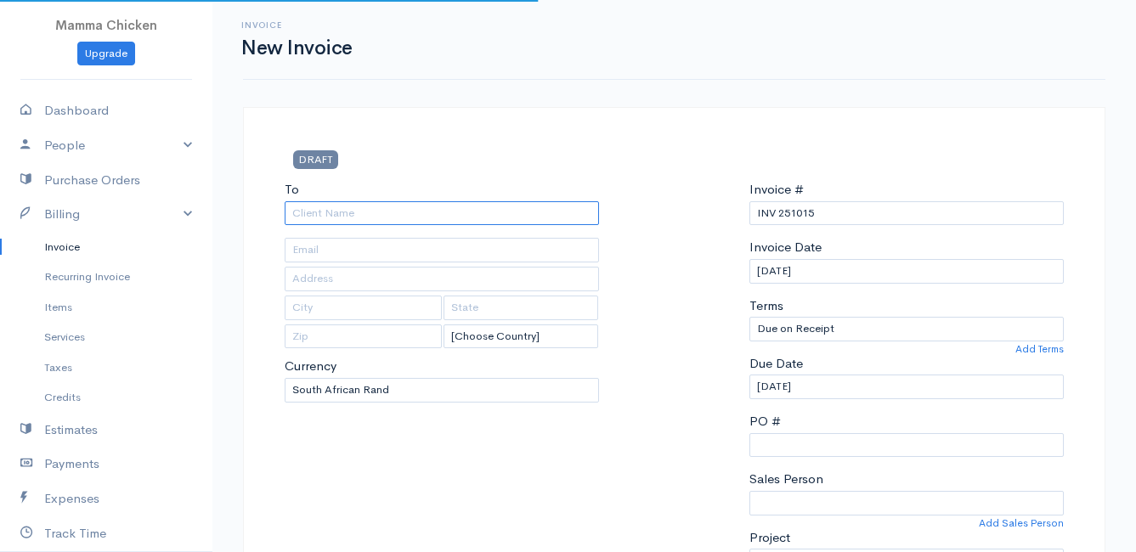
click at [355, 210] on input "To" at bounding box center [442, 213] width 314 height 25
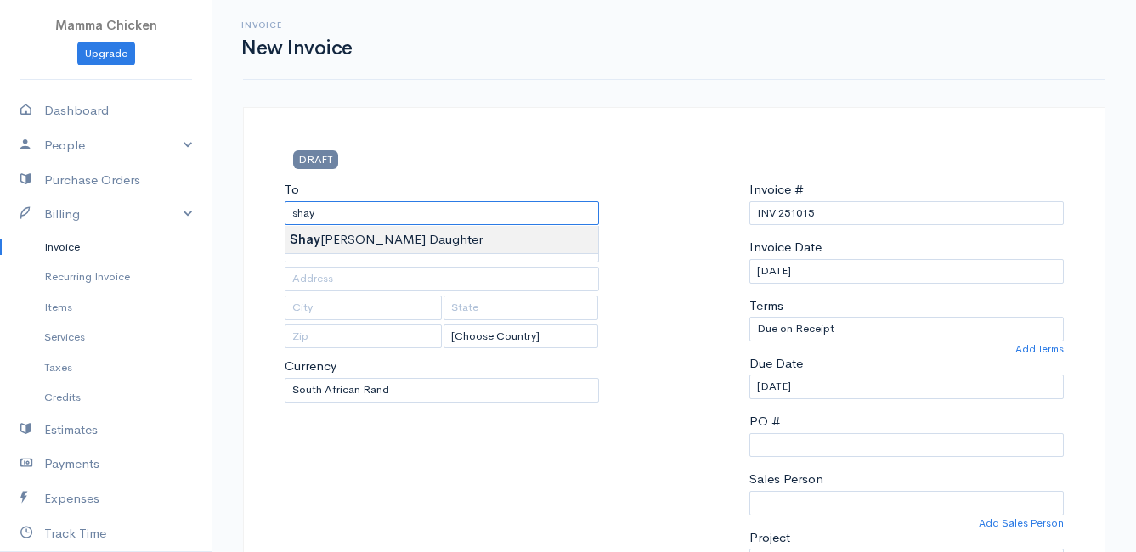
type input "[PERSON_NAME] Daughter"
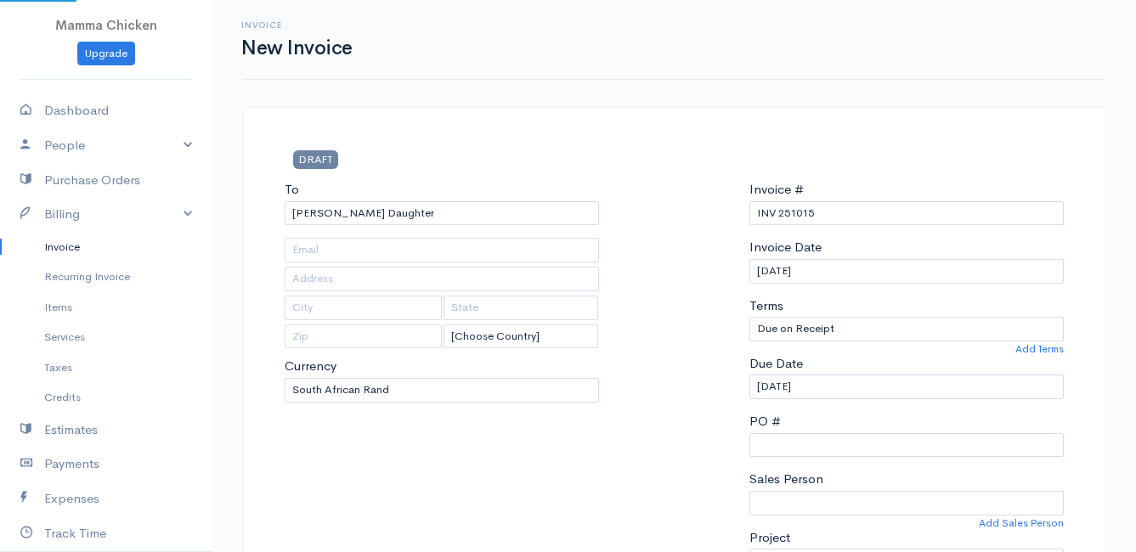
type input "[STREET_ADDRESS]"
type input "[PERSON_NAME] Bay"
type input "7195"
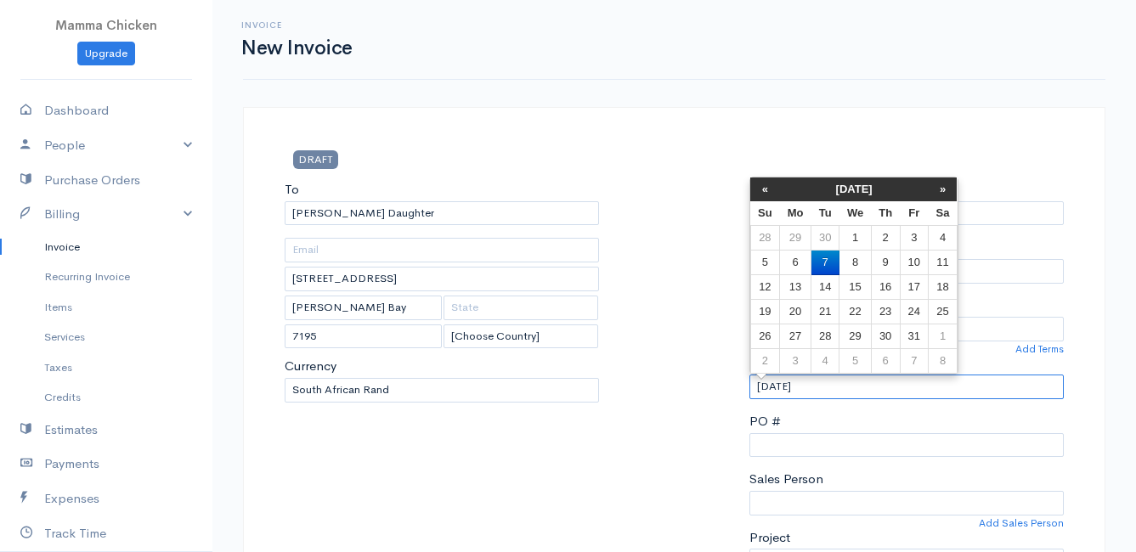
click at [849, 387] on input "[DATE]" at bounding box center [906, 387] width 314 height 25
click at [861, 263] on td "8" at bounding box center [855, 263] width 31 height 25
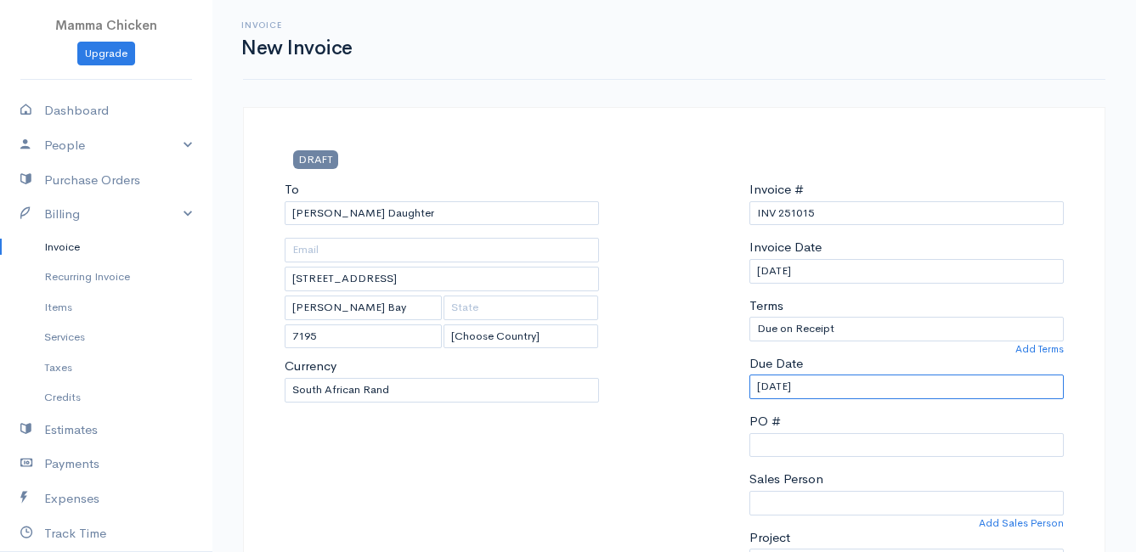
click at [858, 393] on input "[DATE]" at bounding box center [906, 387] width 314 height 25
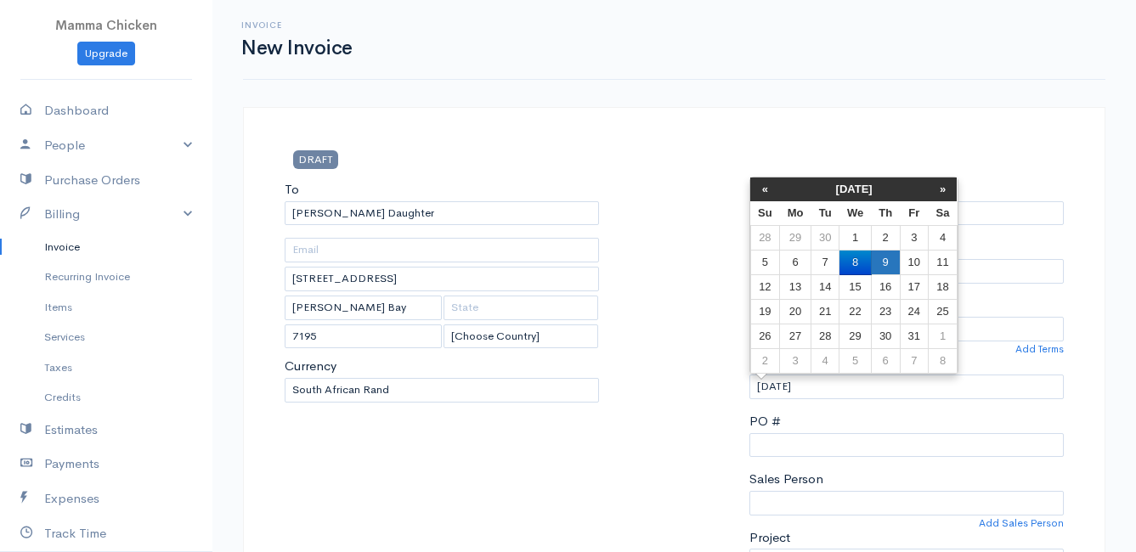
click at [886, 261] on td "9" at bounding box center [885, 263] width 29 height 25
type input "[DATE]"
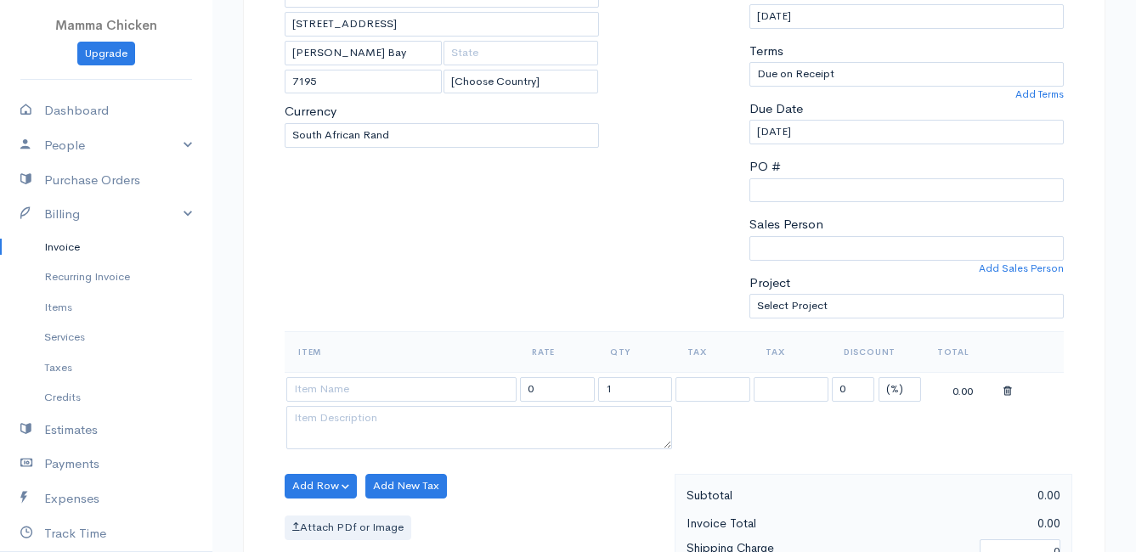
scroll to position [425, 0]
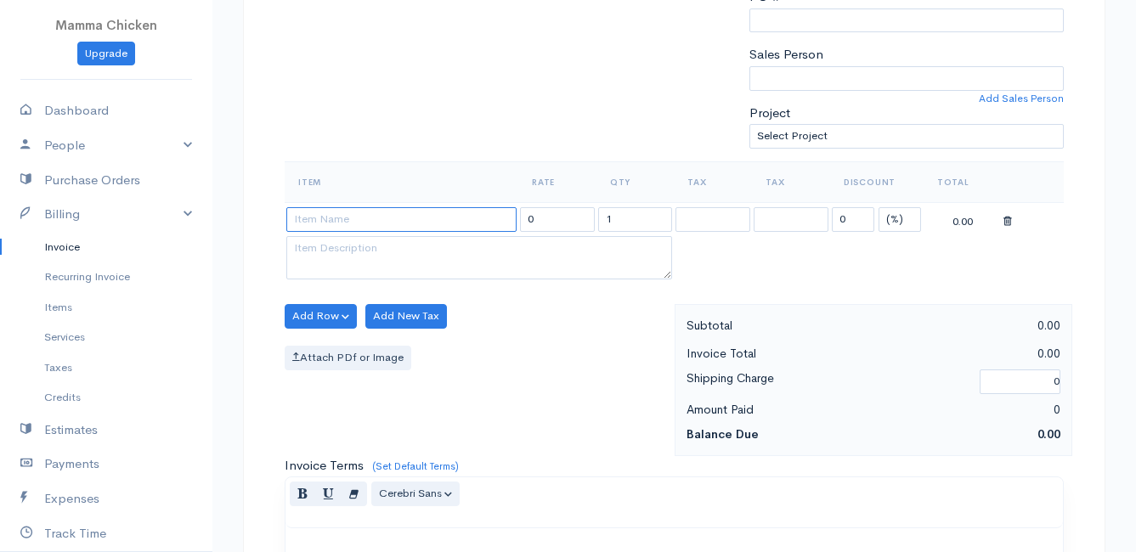
click at [342, 229] on input at bounding box center [401, 219] width 230 height 25
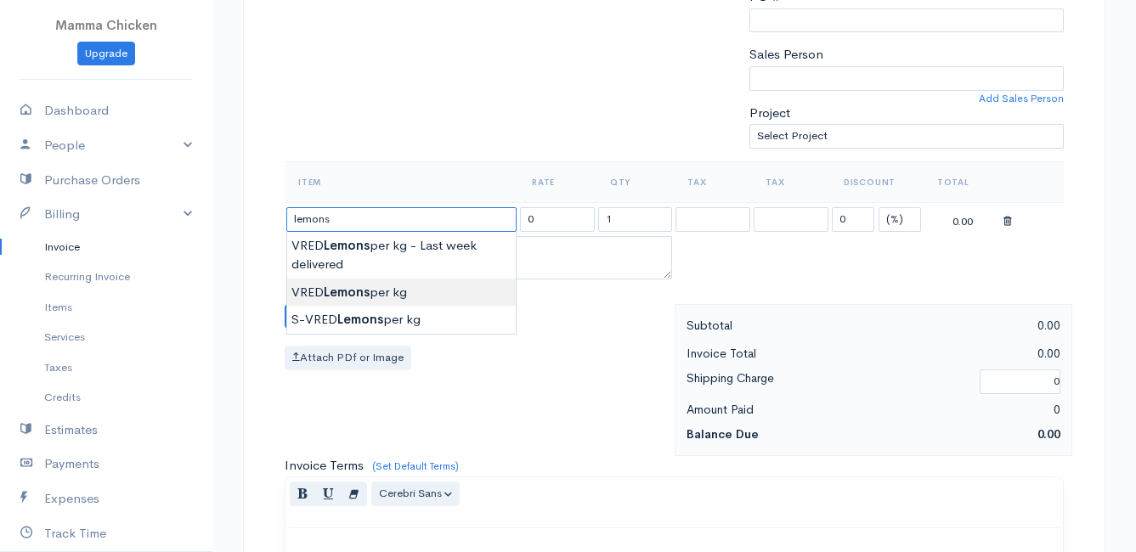
type input "VRED Lemons per kg"
type input "32.00"
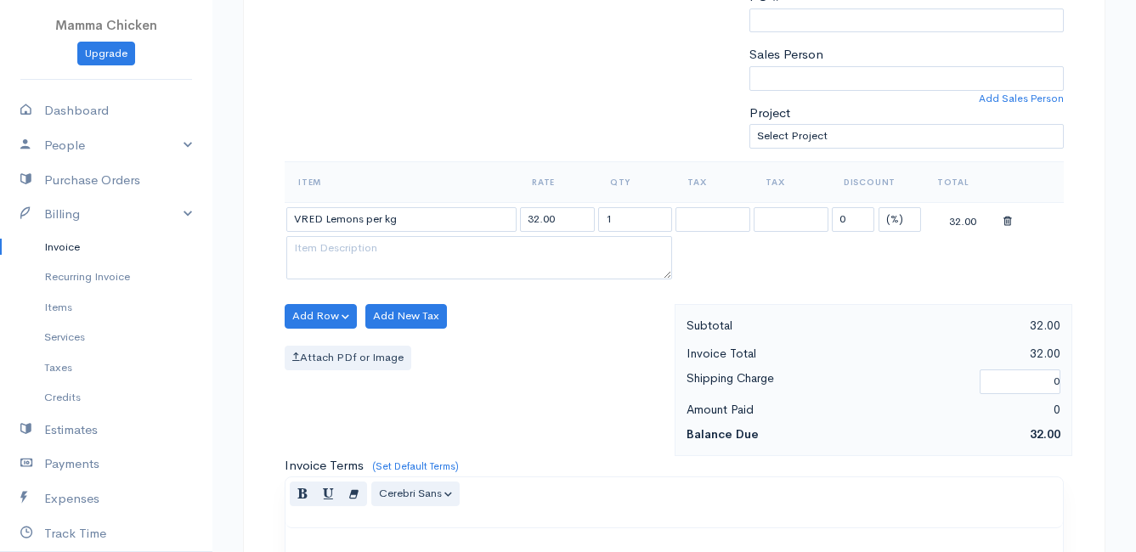
click at [435, 290] on body "Mamma Chicken Upgrade Dashboard People Clients Vendors Staff Users Purchase Ord…" at bounding box center [568, 309] width 1136 height 1469
drag, startPoint x: 628, startPoint y: 220, endPoint x: 584, endPoint y: 220, distance: 44.2
click at [584, 220] on tr "VRED Lemons per kg 32.00 1 0 (%) Flat 32.00" at bounding box center [674, 218] width 779 height 33
type input "2"
click at [317, 255] on textarea at bounding box center [479, 258] width 386 height 44
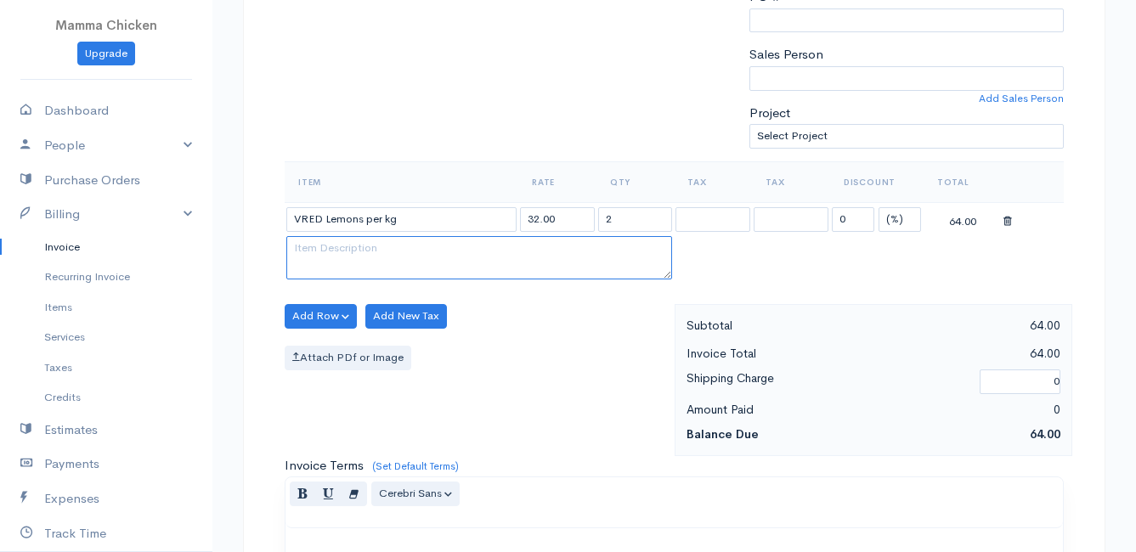
click at [324, 257] on textarea at bounding box center [479, 258] width 386 height 44
click at [367, 247] on textarea "Deliver on the [DATE]" at bounding box center [479, 258] width 386 height 44
click at [526, 254] on textarea "Deliver on [DATE]" at bounding box center [479, 258] width 386 height 44
type textarea "Deliver on [DATE]"
click at [915, 251] on table "Item Rate Qty Tax Tax Discount Total VRED Lemons per kg 32.00 2 0 (%) Flat 64.0…" at bounding box center [674, 222] width 779 height 122
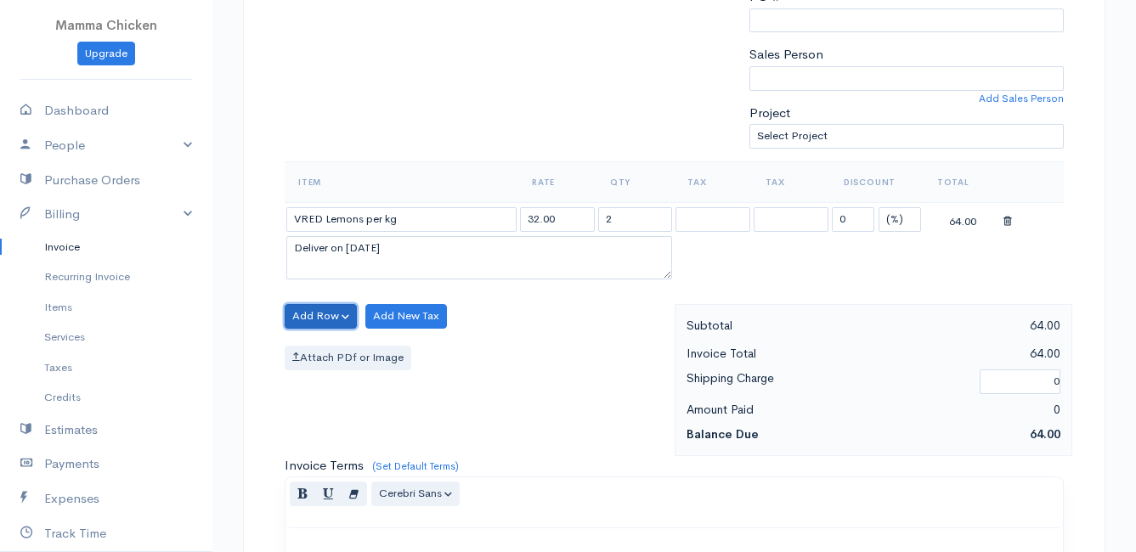
click at [321, 314] on button "Add Row" at bounding box center [321, 316] width 72 height 25
click at [325, 349] on link "Add Item Row" at bounding box center [353, 351] width 134 height 30
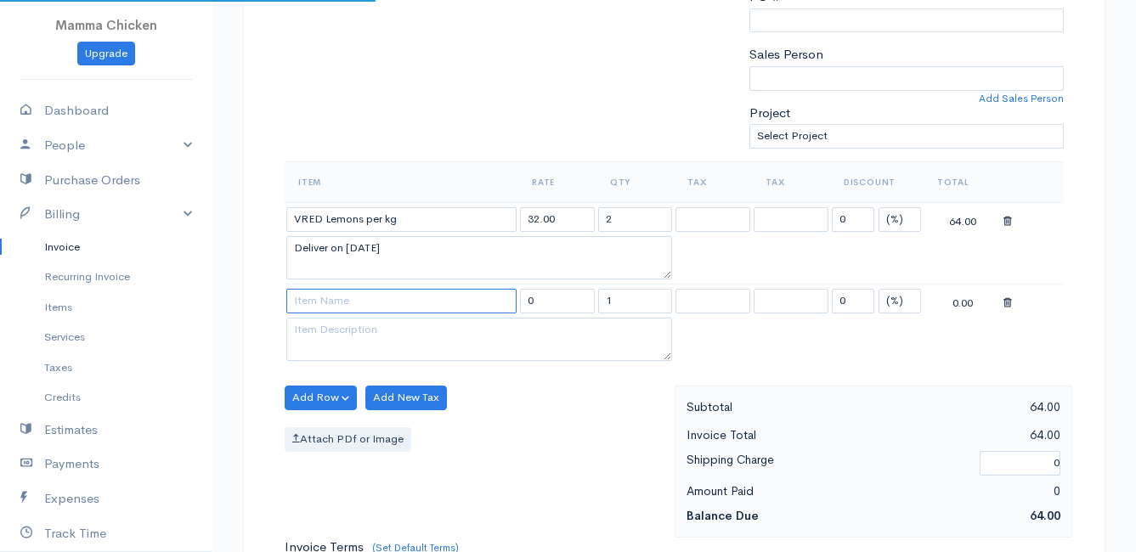
click at [325, 298] on input at bounding box center [401, 301] width 230 height 25
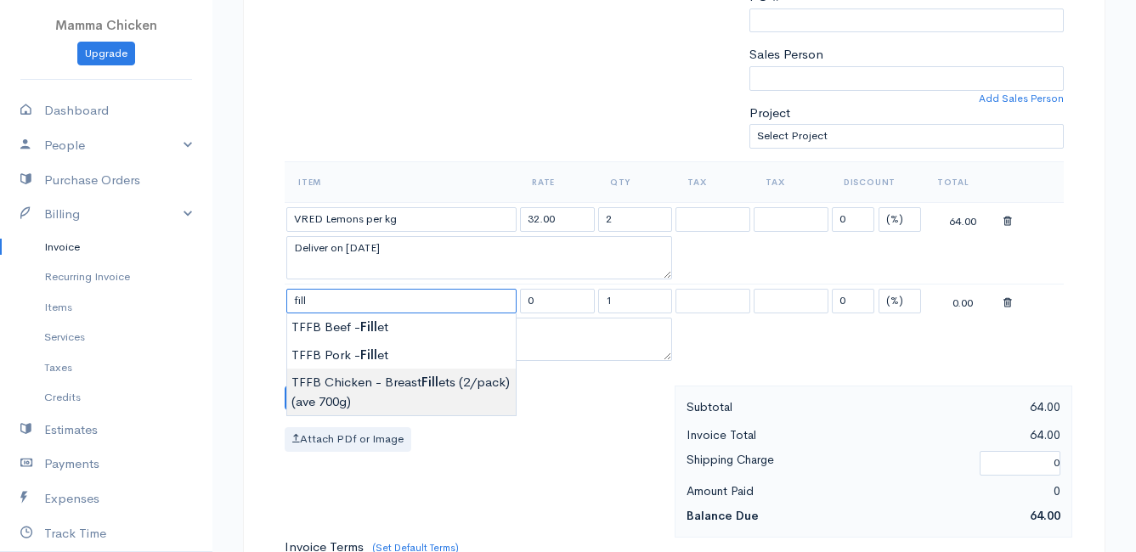
type input "TFFB Chicken - Breast Fillets (2/pack) (ave 700g)"
type input "165.00"
click at [376, 393] on body "Mamma Chicken Upgrade Dashboard People Clients Vendors Staff Users Purchase Ord…" at bounding box center [568, 350] width 1136 height 1551
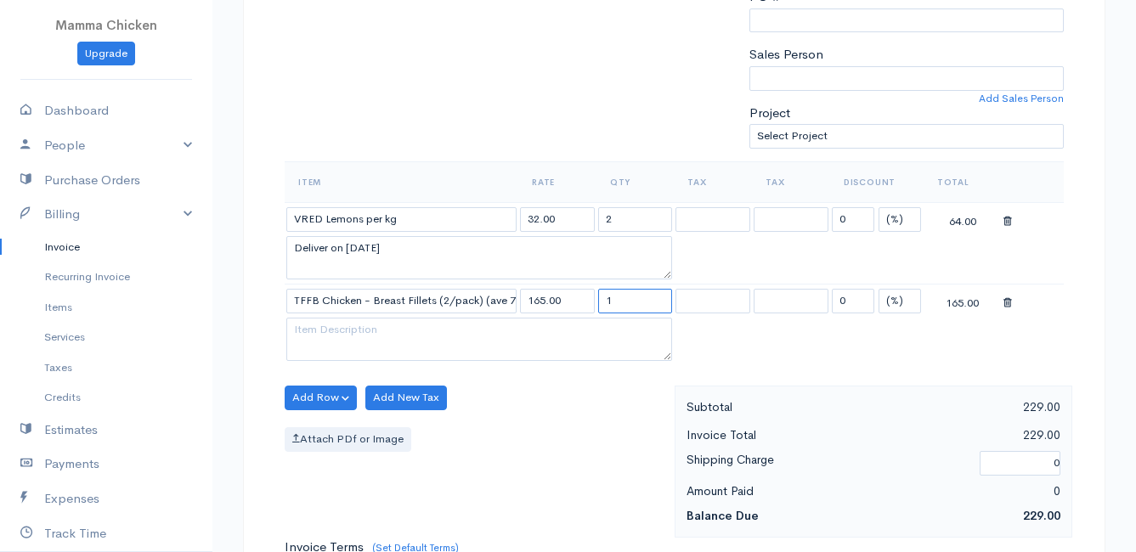
click at [640, 294] on input "1" at bounding box center [635, 301] width 75 height 25
type input "5.34"
click at [564, 392] on div "Add Row Add Item Row Add Time Row Add New Tax Attach PDf or Image" at bounding box center [475, 462] width 399 height 152
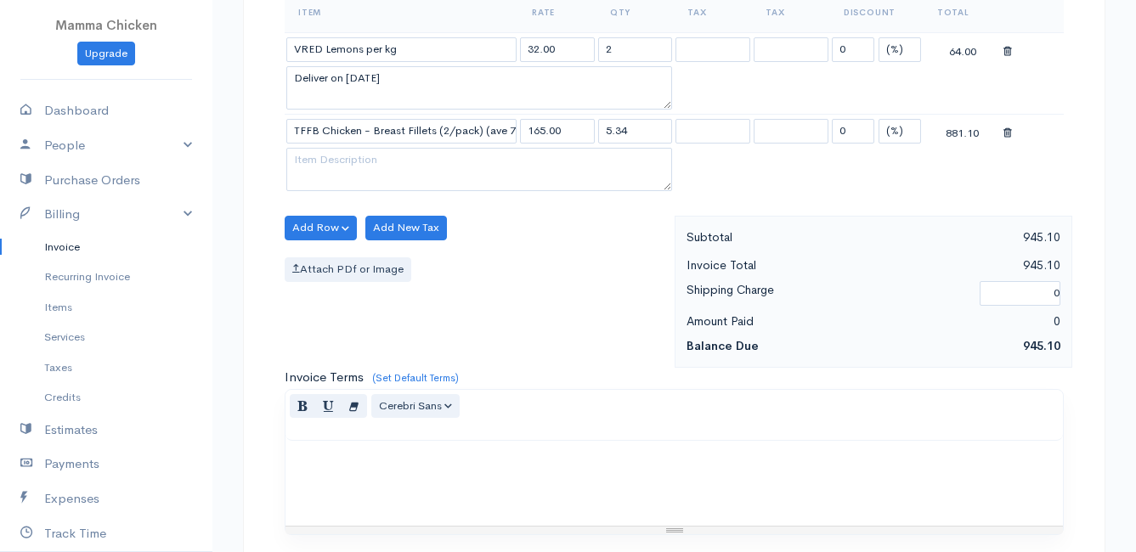
scroll to position [998, 0]
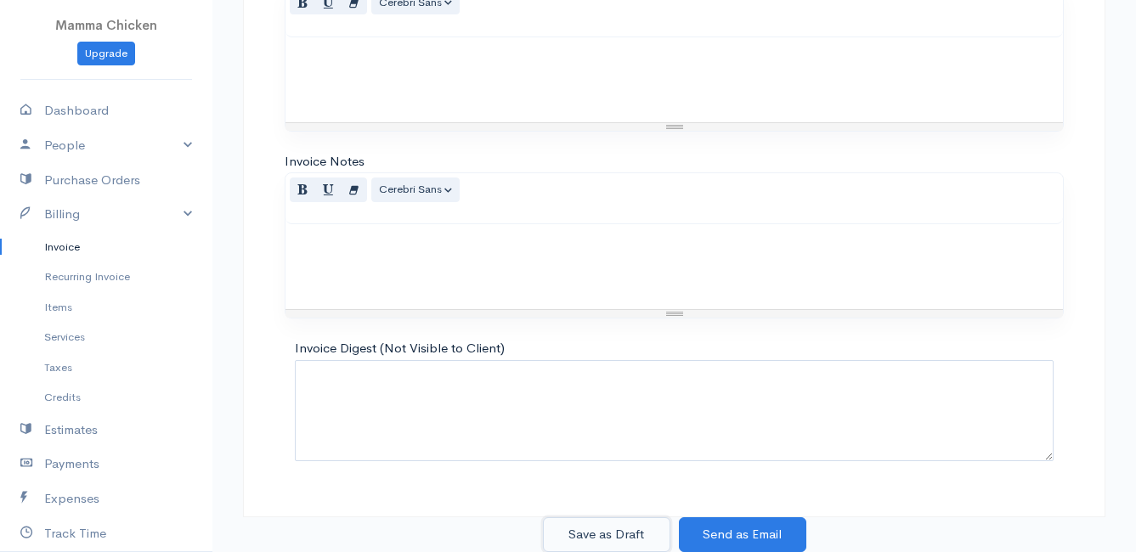
click at [619, 534] on button "Save as Draft" at bounding box center [606, 534] width 127 height 35
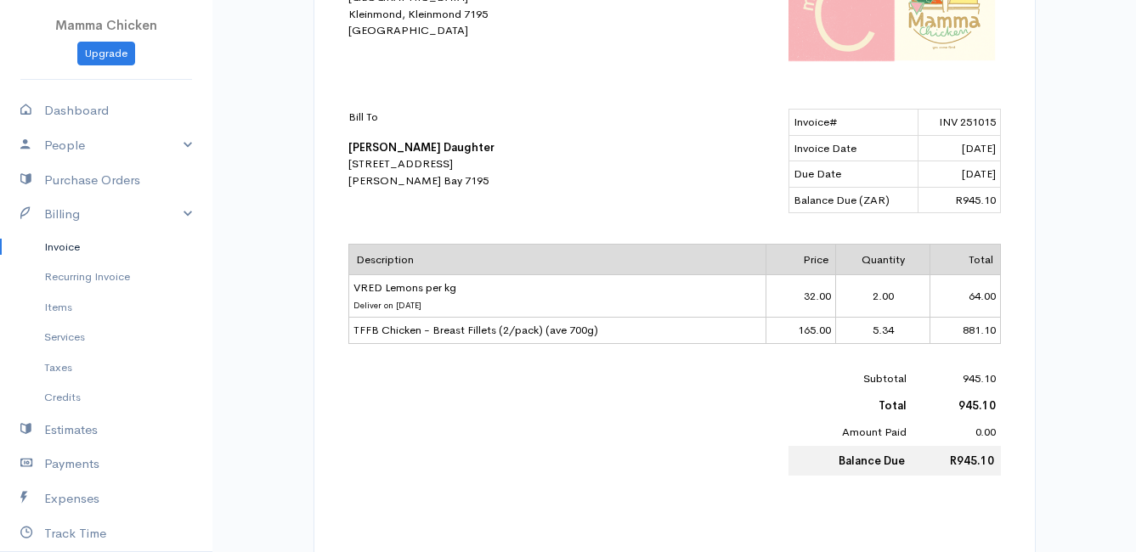
scroll to position [340, 0]
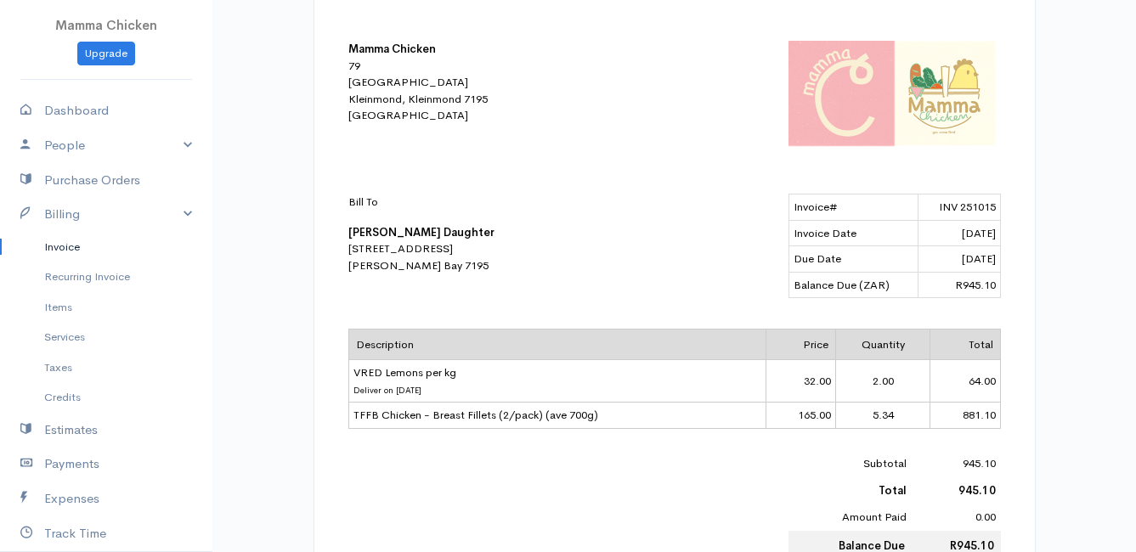
click at [72, 242] on link "Invoice" at bounding box center [106, 247] width 212 height 31
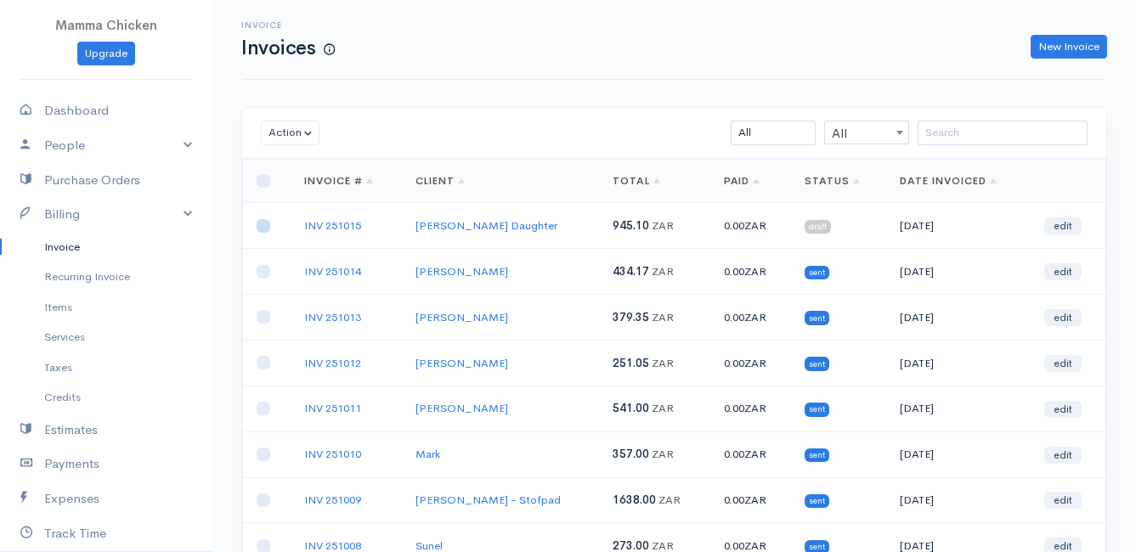
click at [267, 228] on input "checkbox" at bounding box center [264, 226] width 14 height 14
checkbox input "true"
click at [295, 132] on button "Action" at bounding box center [290, 133] width 59 height 25
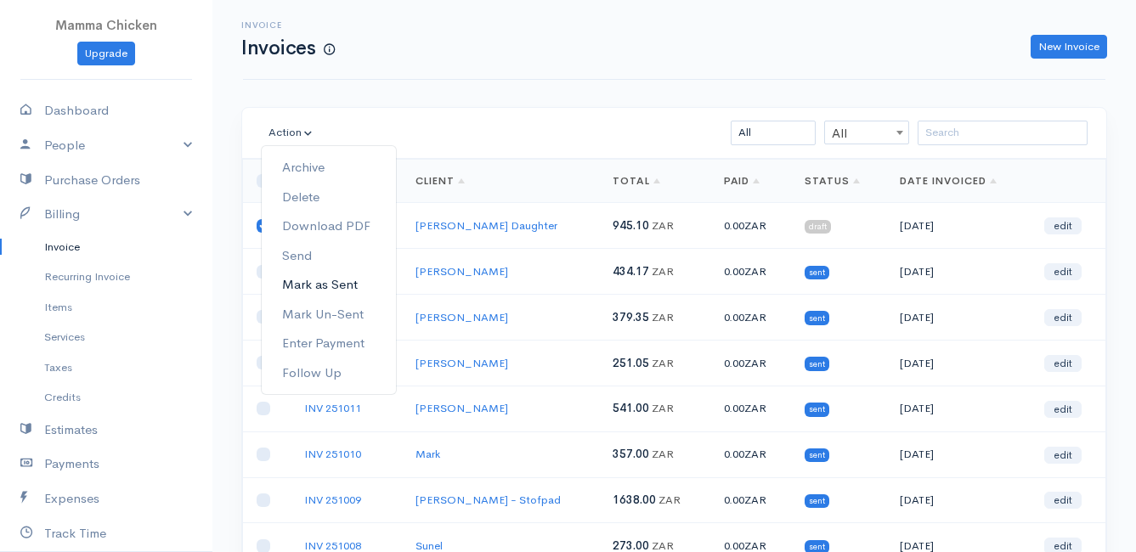
click at [336, 282] on link "Mark as Sent" at bounding box center [329, 285] width 134 height 30
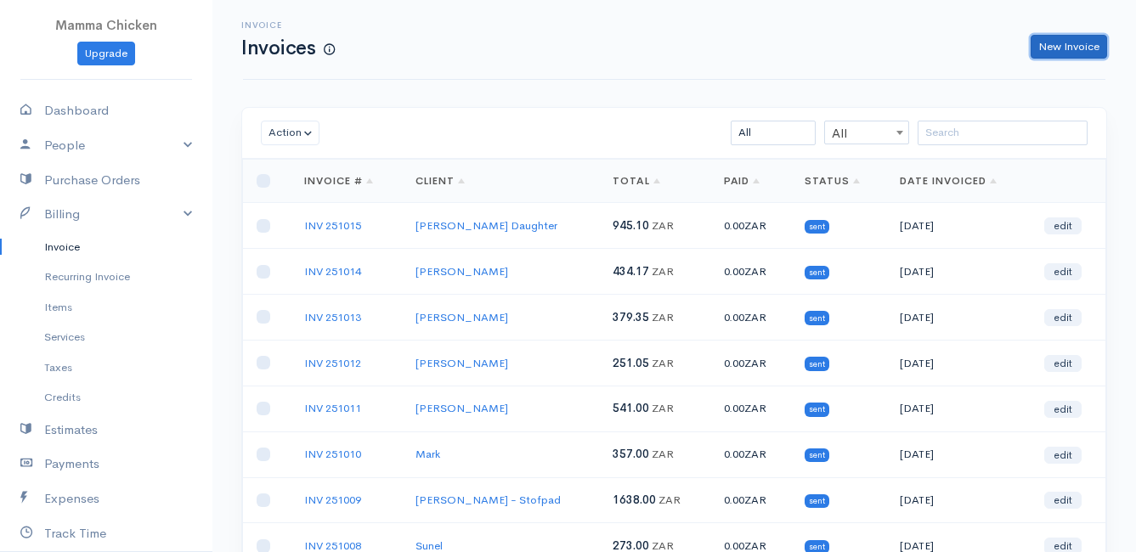
click at [1088, 42] on link "New Invoice" at bounding box center [1069, 47] width 76 height 25
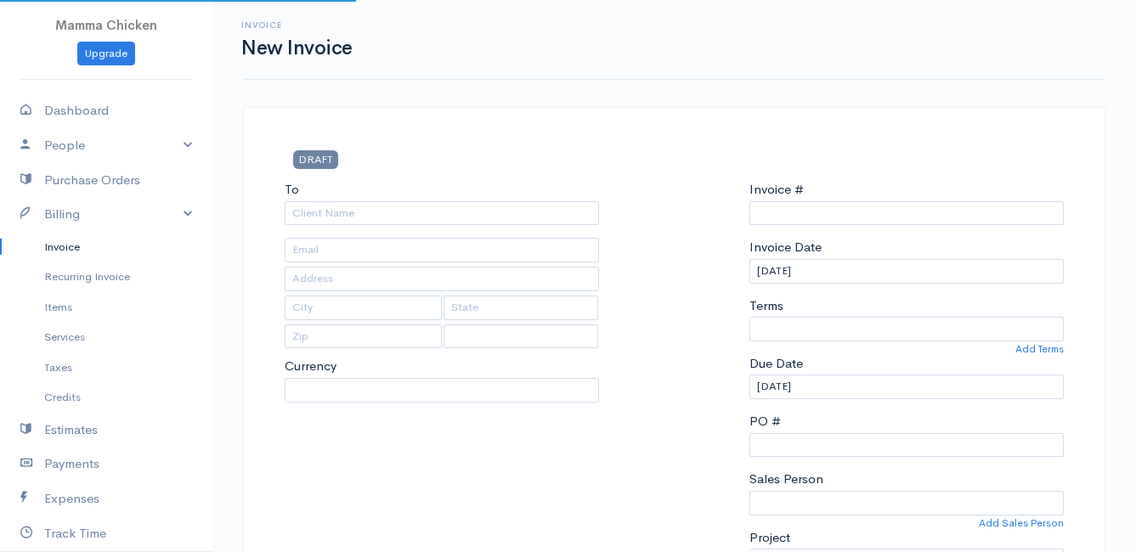
type input "INV 251016"
select select "[GEOGRAPHIC_DATA]"
select select "ZAR"
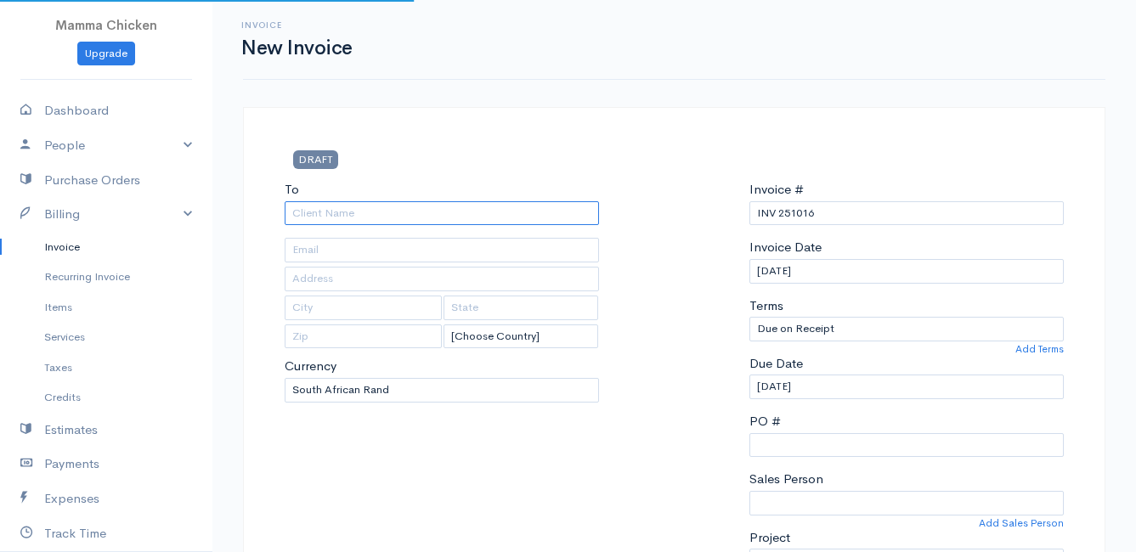
click at [469, 217] on input "To" at bounding box center [442, 213] width 314 height 25
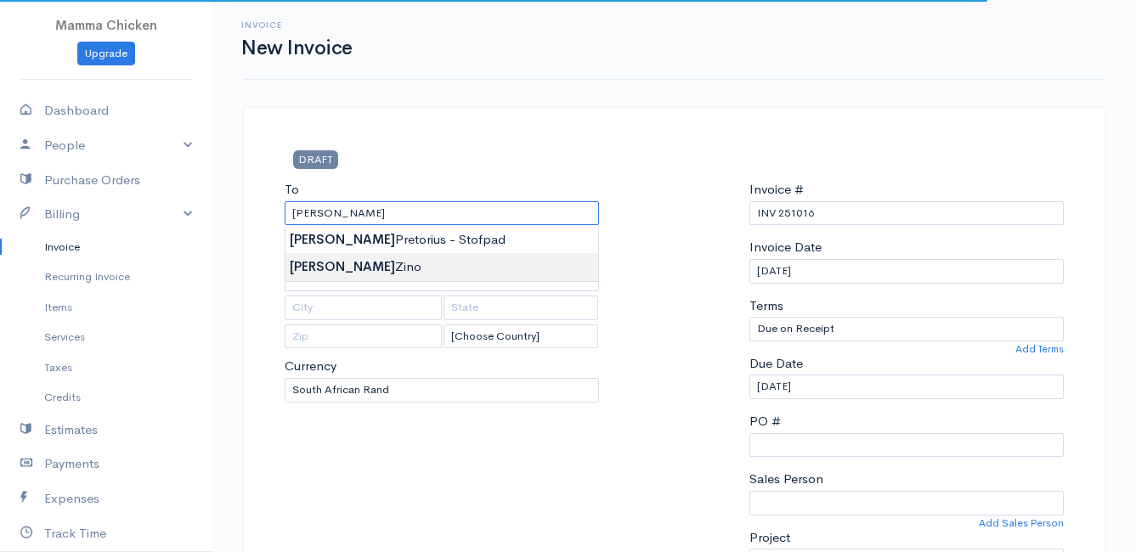
type input "[PERSON_NAME]"
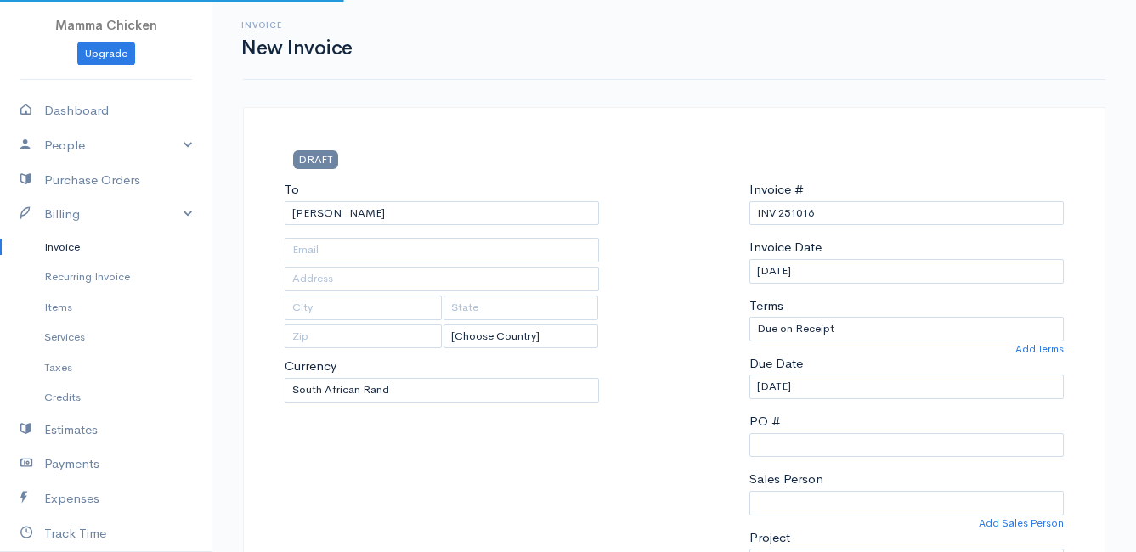
type input "[STREET_ADDRESS]"
type input "[PERSON_NAME] Bay"
type input "7195"
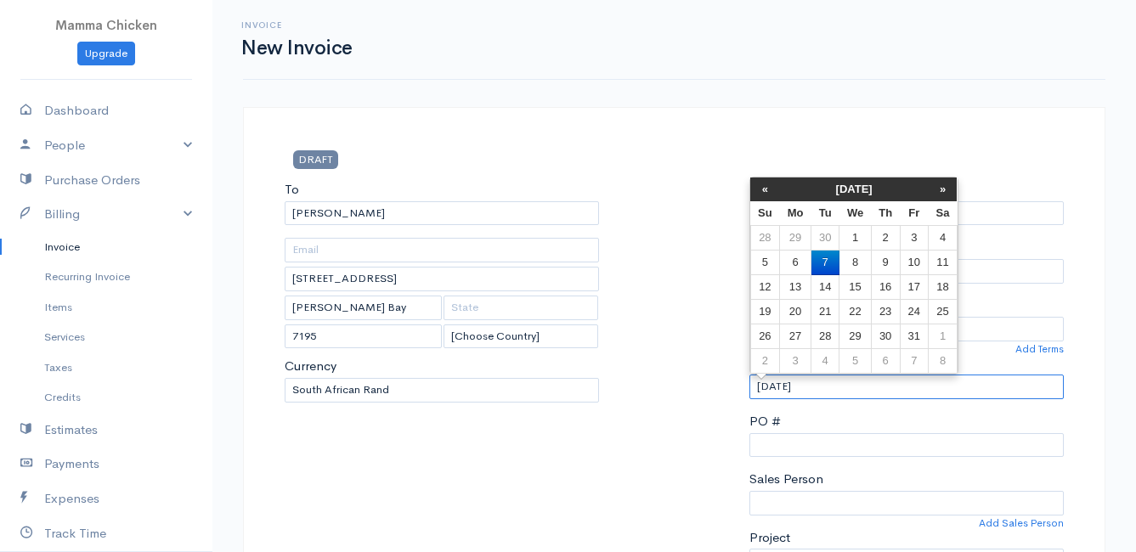
click at [876, 396] on input "[DATE]" at bounding box center [906, 387] width 314 height 25
click at [890, 262] on td "9" at bounding box center [885, 263] width 29 height 25
type input "[DATE]"
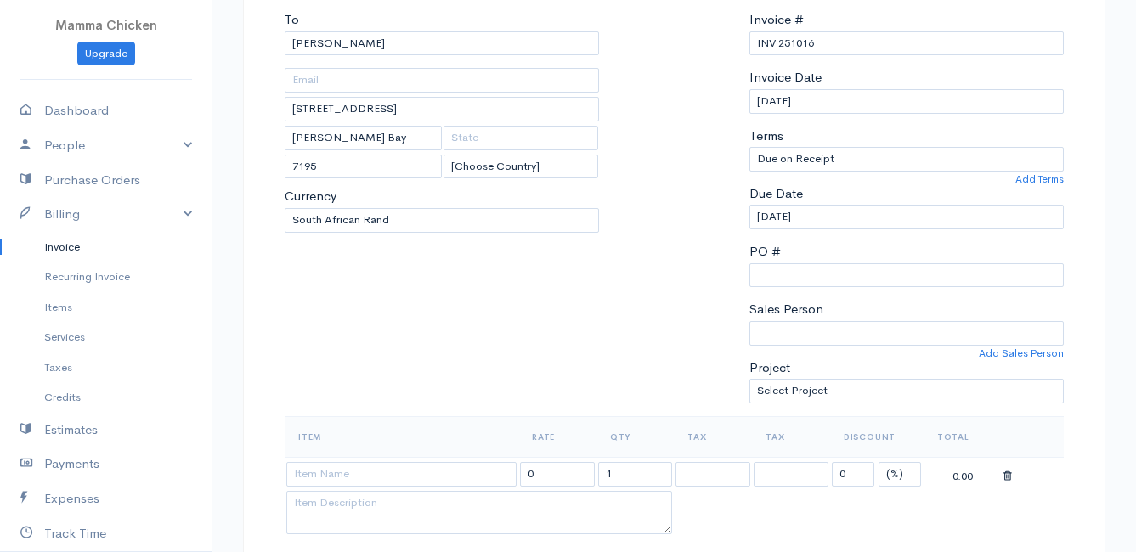
scroll to position [510, 0]
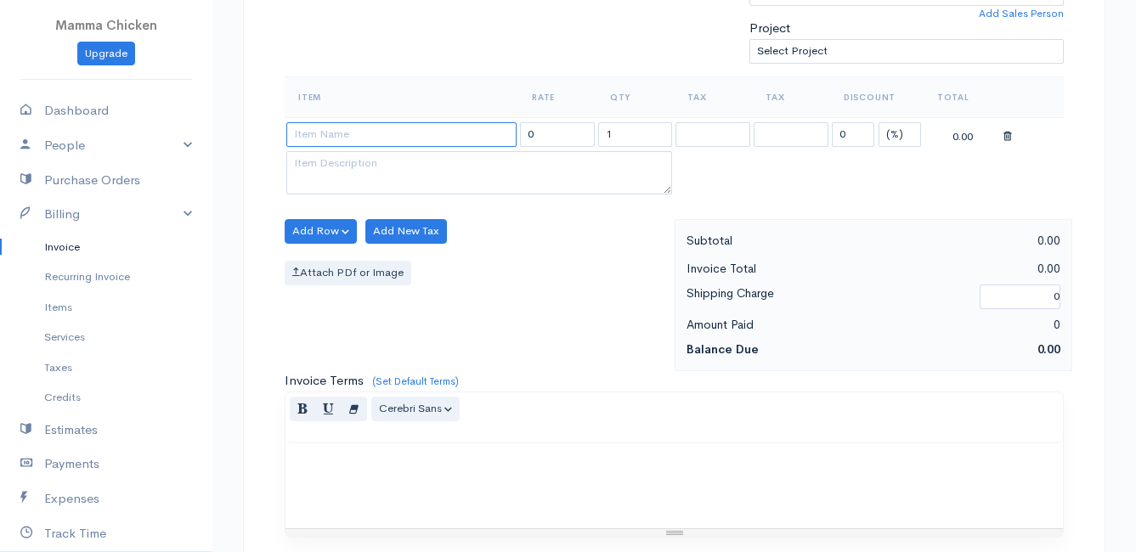
click at [347, 123] on input at bounding box center [401, 134] width 230 height 25
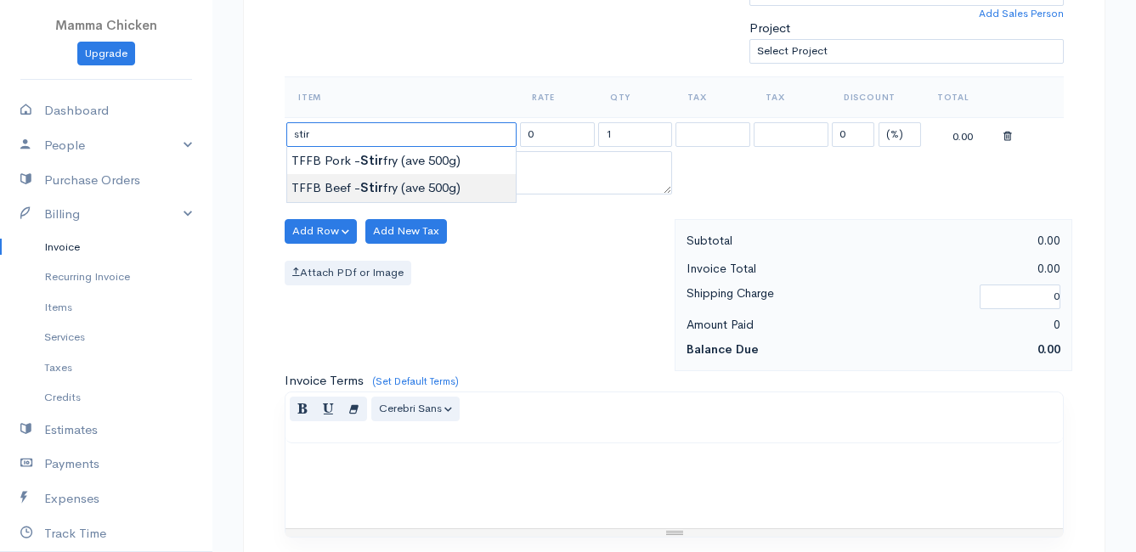
type input "TFFB Beef - Stirfry (ave 500g)"
type input "218.50"
click at [388, 194] on body "Mamma Chicken Upgrade Dashboard People Clients Vendors Staff Users Purchase Ord…" at bounding box center [568, 224] width 1136 height 1469
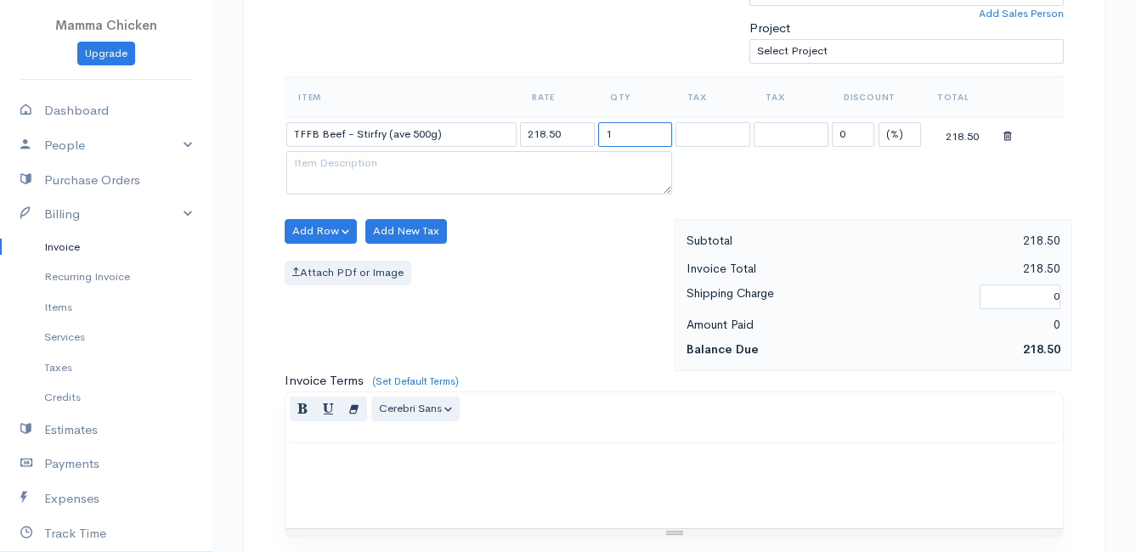
click at [632, 136] on input "1" at bounding box center [635, 134] width 75 height 25
type input "1.02"
click at [320, 230] on button "Add Row" at bounding box center [321, 231] width 72 height 25
click at [330, 259] on link "Add Item Row" at bounding box center [353, 267] width 134 height 30
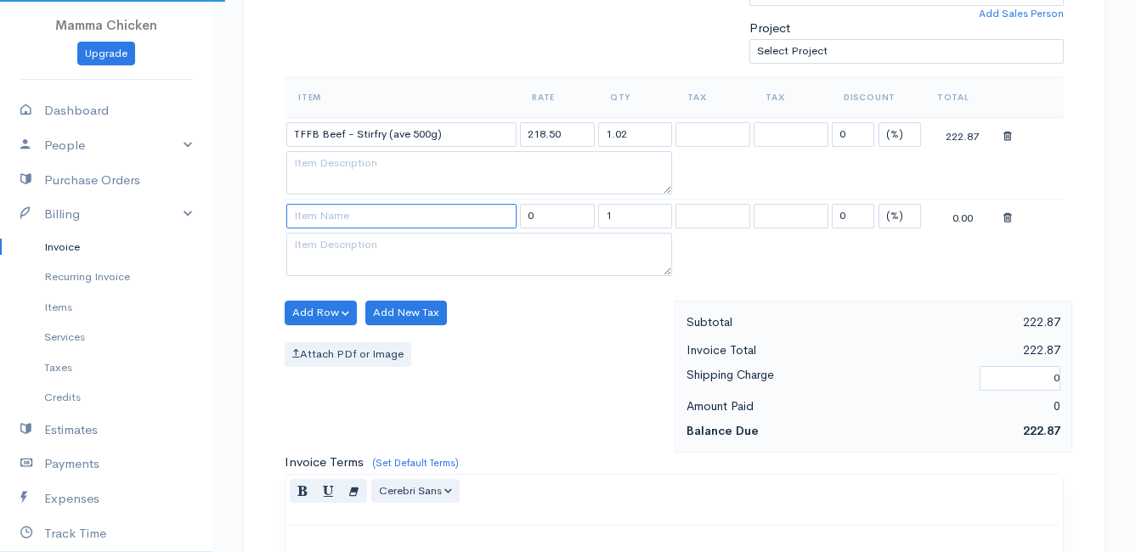
click at [322, 219] on input at bounding box center [401, 216] width 230 height 25
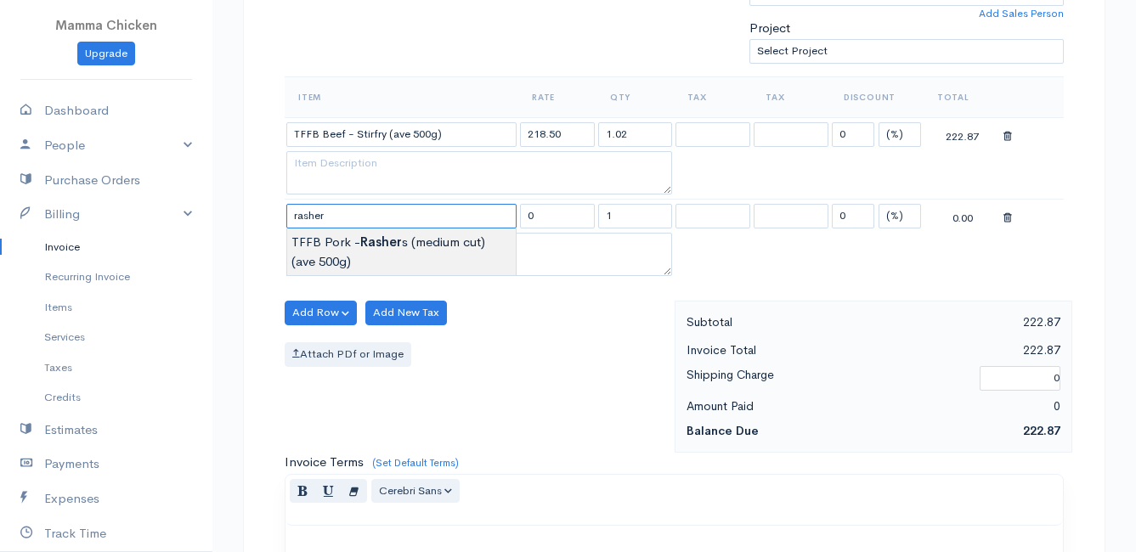
type input "TFFB Pork - Rashers (medium cut) (ave 500g)"
type input "149.50"
click at [336, 246] on body "Mamma Chicken Upgrade Dashboard People Clients Vendors Staff Users Purchase Ord…" at bounding box center [568, 265] width 1136 height 1551
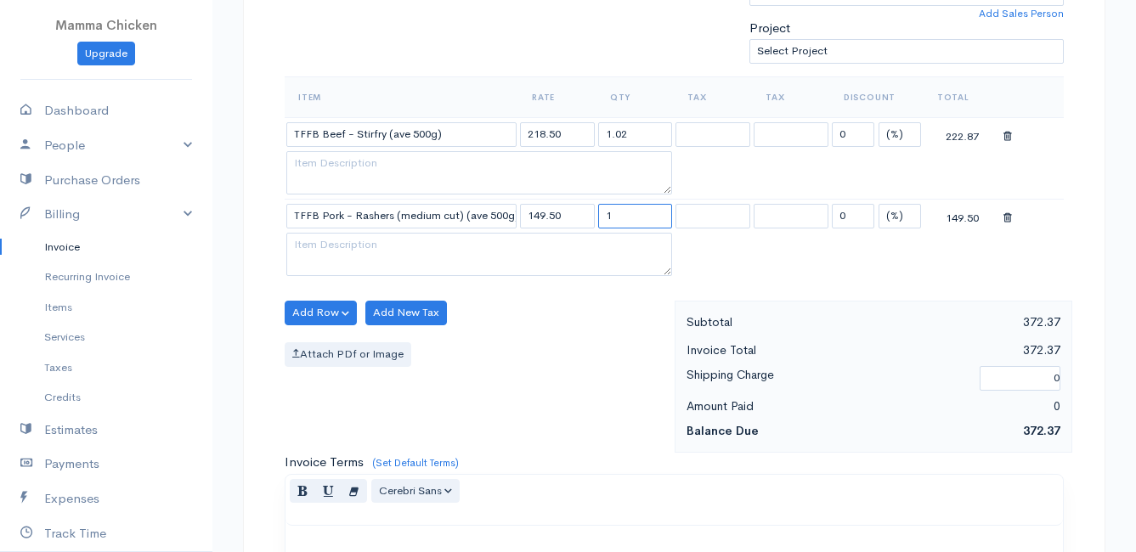
click at [648, 214] on input "1" at bounding box center [635, 216] width 75 height 25
type input "0.77"
click at [641, 353] on div "Attach PDf or Image" at bounding box center [476, 354] width 382 height 25
click at [327, 314] on button "Add Row" at bounding box center [321, 313] width 72 height 25
click at [332, 348] on link "Add Item Row" at bounding box center [353, 348] width 134 height 30
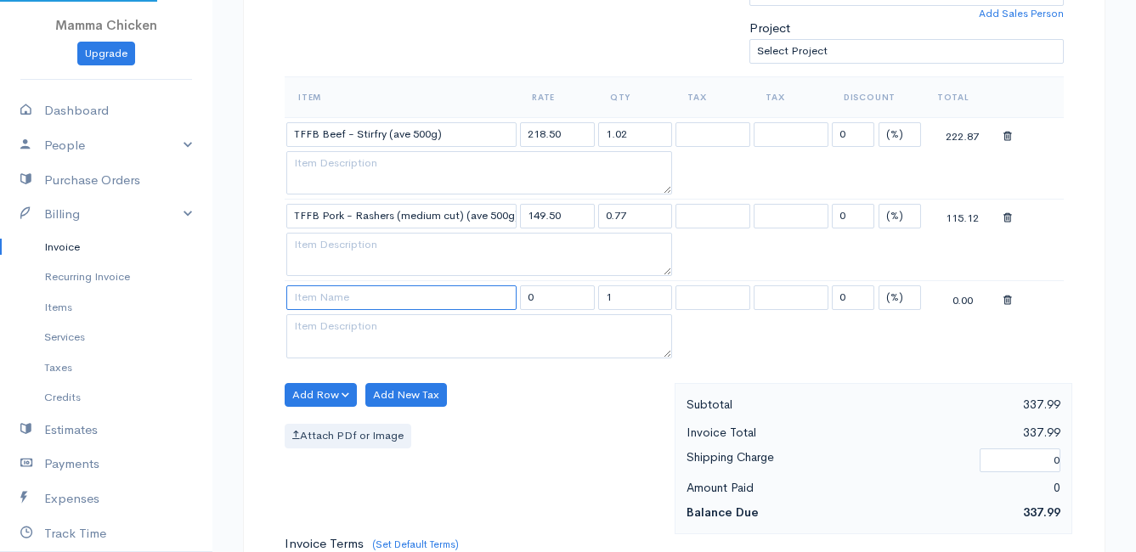
click at [323, 297] on input at bounding box center [401, 298] width 230 height 25
type input "Delivery Fee - [PERSON_NAME]"
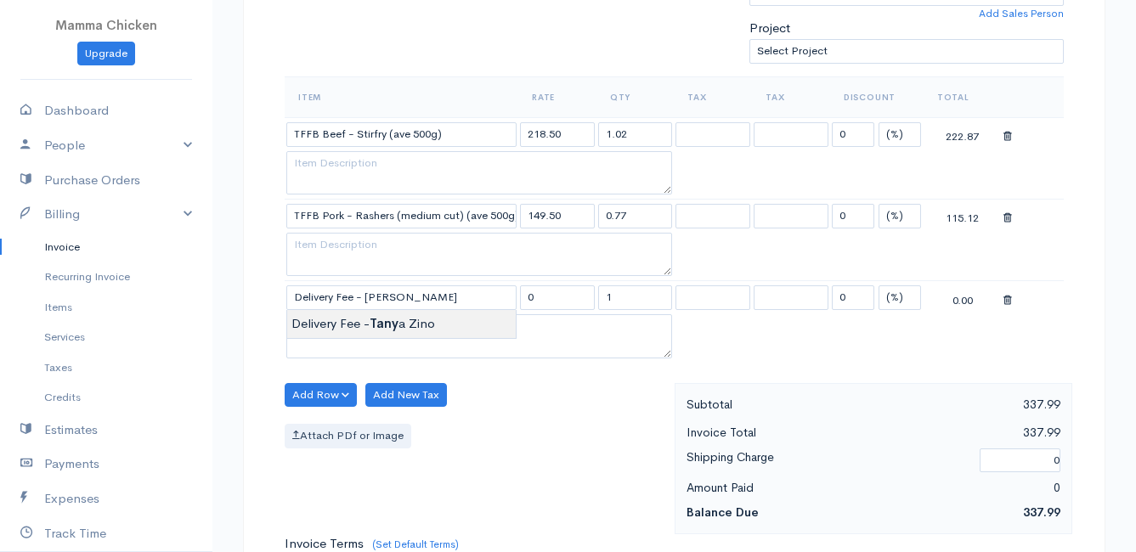
type input "25.00"
click at [337, 324] on body "Mamma Chicken Upgrade Dashboard People Clients Vendors Staff Users Purchase Ord…" at bounding box center [568, 306] width 1136 height 1632
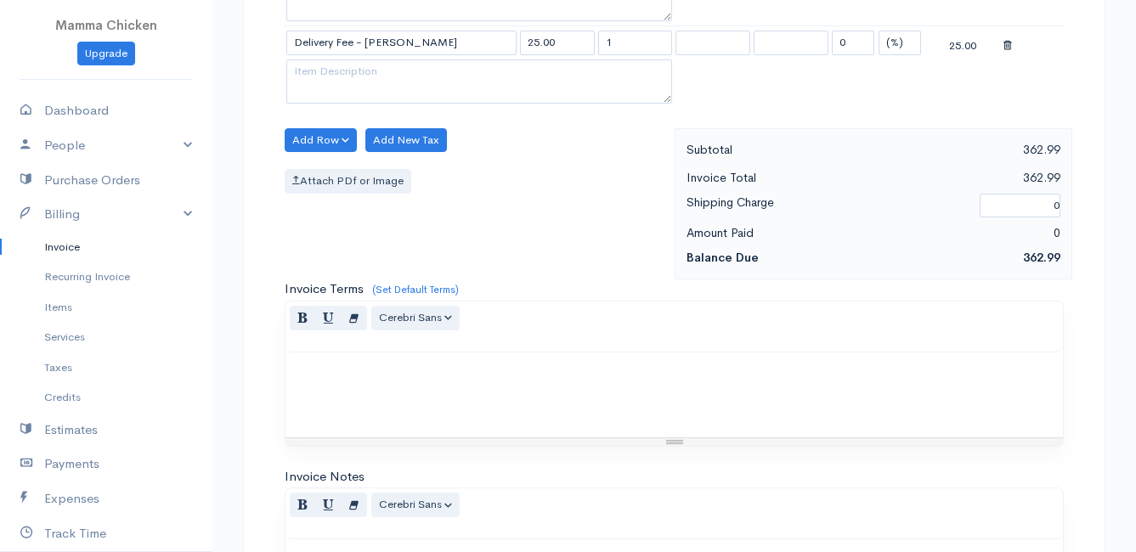
scroll to position [1080, 0]
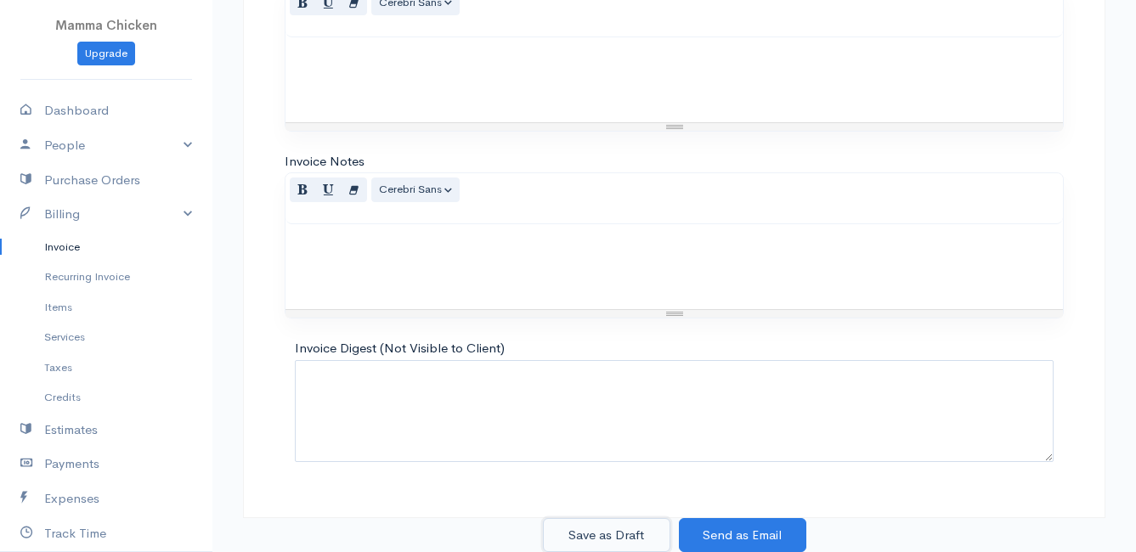
click at [631, 534] on button "Save as Draft" at bounding box center [606, 535] width 127 height 35
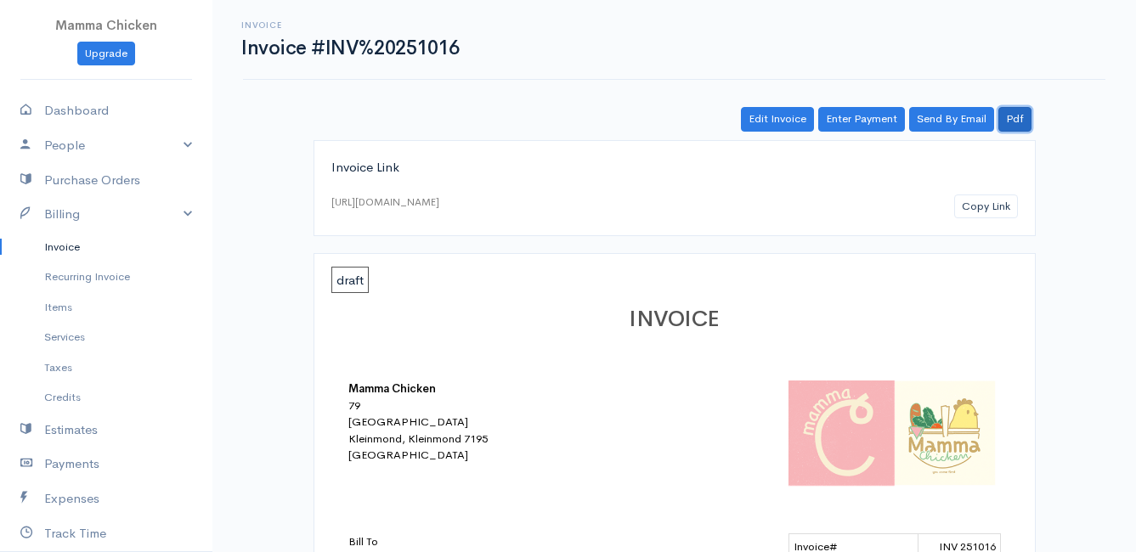
click at [1016, 118] on link "Pdf" at bounding box center [1014, 119] width 33 height 25
click at [77, 248] on link "Invoice" at bounding box center [106, 247] width 212 height 31
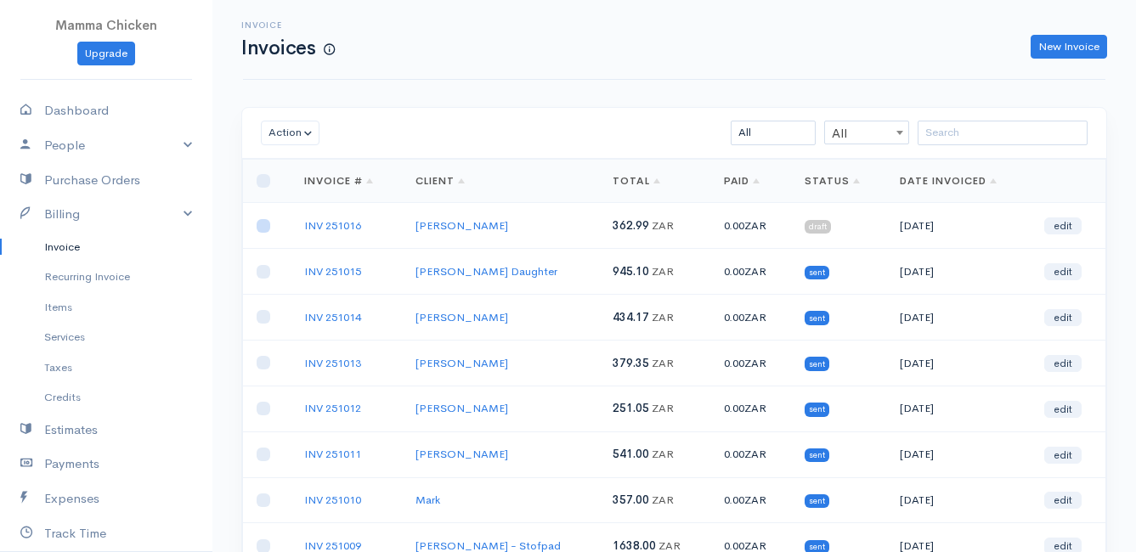
click at [269, 229] on input "checkbox" at bounding box center [264, 226] width 14 height 14
checkbox input "true"
click at [295, 135] on button "Action" at bounding box center [290, 133] width 59 height 25
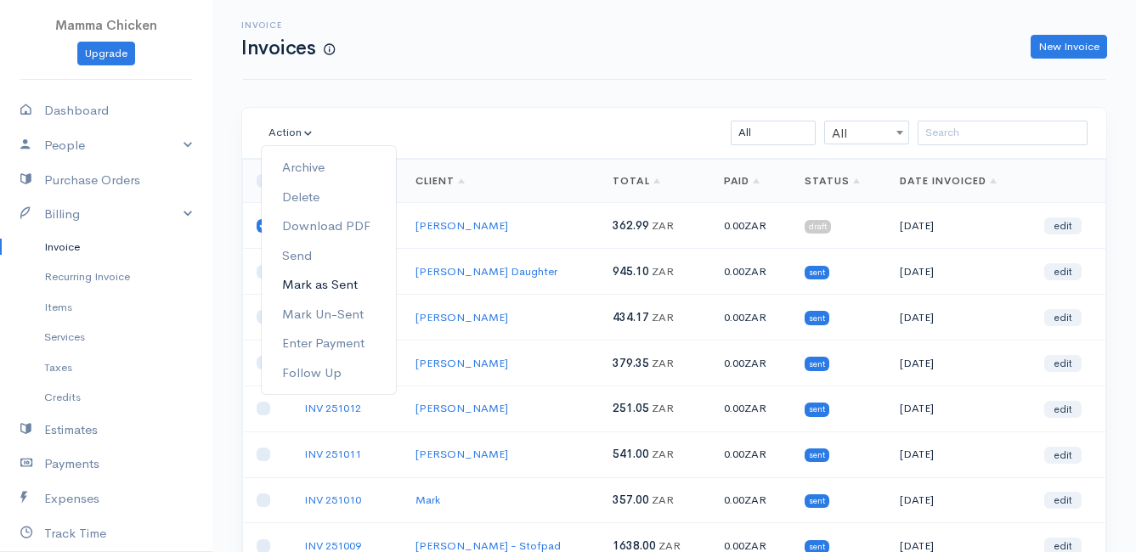
click at [357, 274] on link "Mark as Sent" at bounding box center [329, 285] width 134 height 30
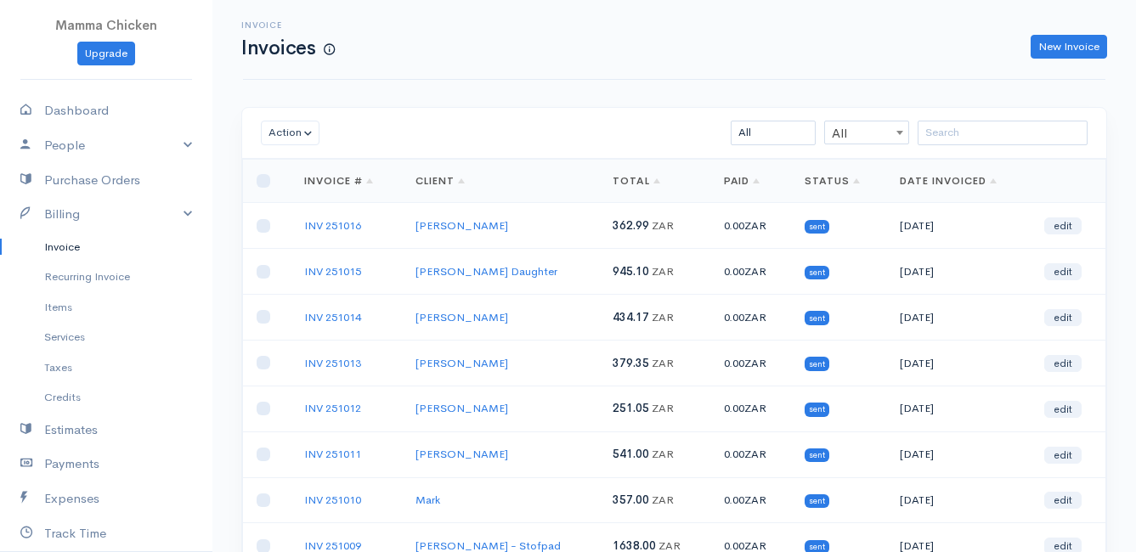
scroll to position [265, 0]
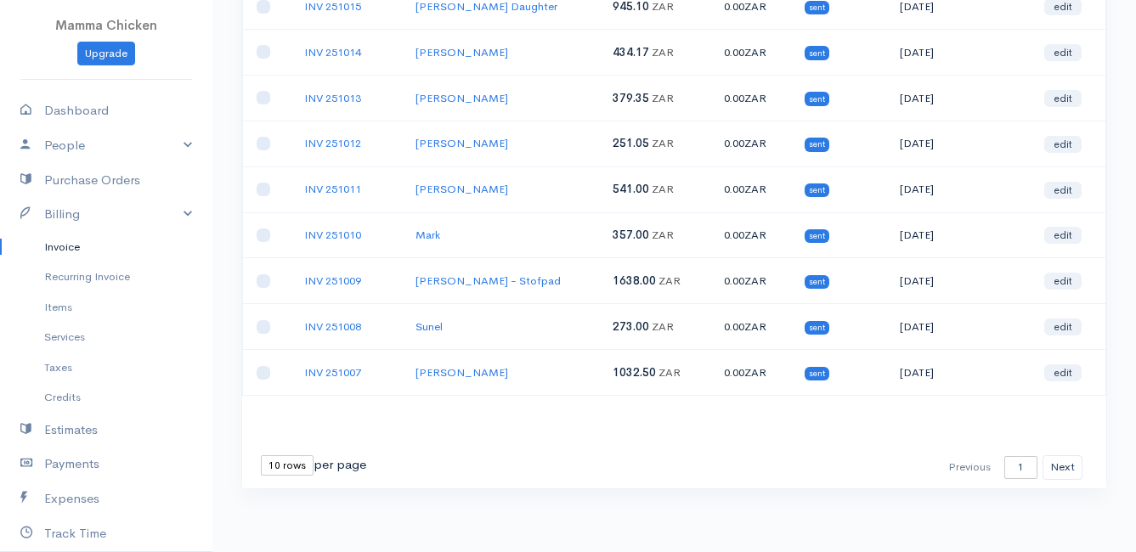
click at [281, 467] on select "10 rows 25 rows 50 rows" at bounding box center [287, 465] width 53 height 20
select select "25"
click at [261, 455] on select "10 rows 25 rows 50 rows" at bounding box center [287, 465] width 53 height 20
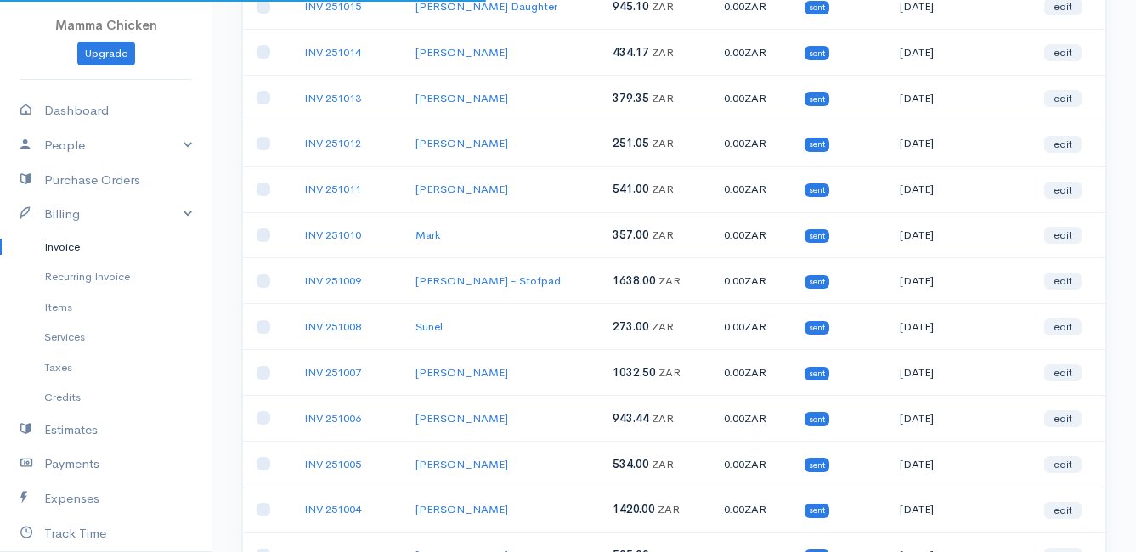
scroll to position [952, 0]
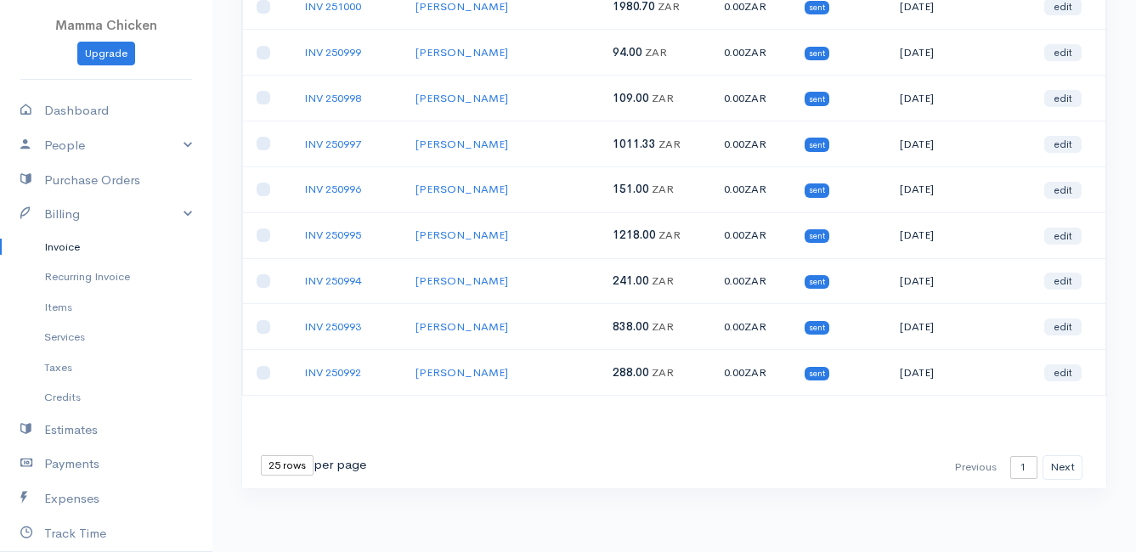
click at [297, 467] on select "10 rows 25 rows 50 rows" at bounding box center [287, 465] width 53 height 20
select select "50"
click at [261, 455] on select "10 rows 25 rows 50 rows" at bounding box center [287, 465] width 53 height 20
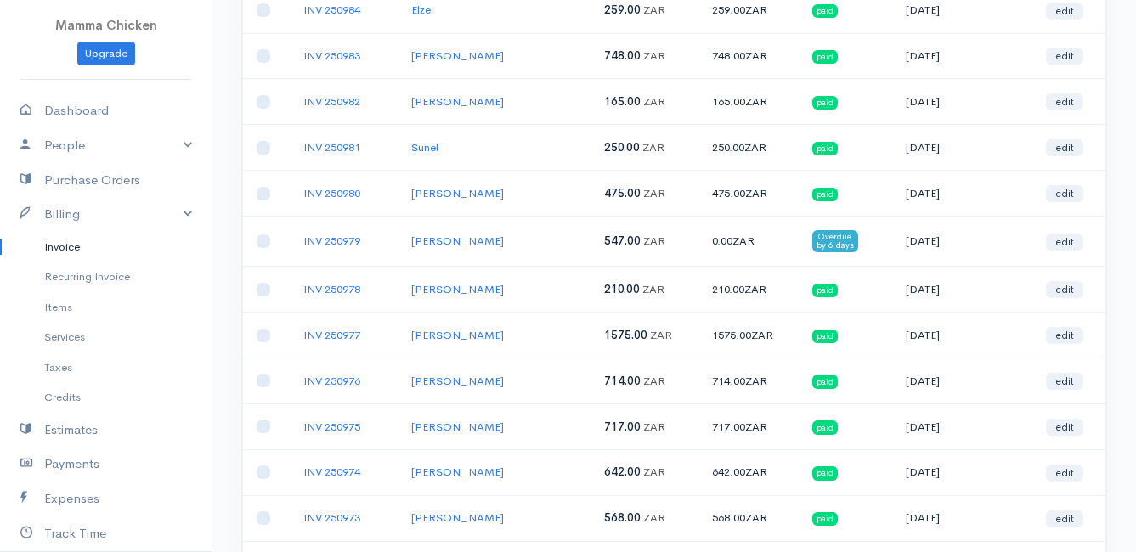
scroll to position [1600, 0]
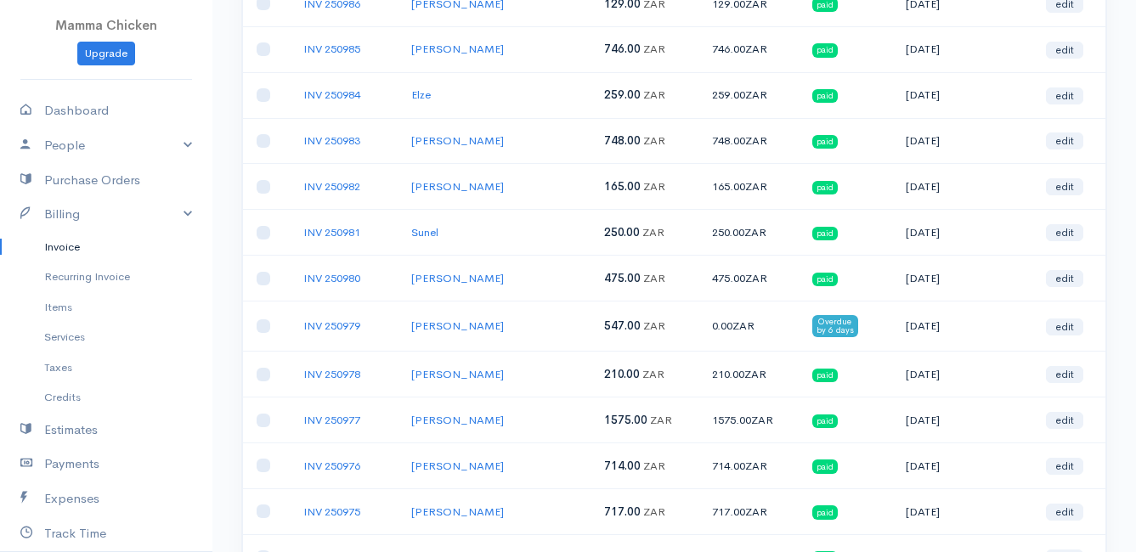
click at [336, 312] on td "INV 250979" at bounding box center [344, 327] width 109 height 50
click at [331, 321] on link "INV 250979" at bounding box center [331, 326] width 57 height 14
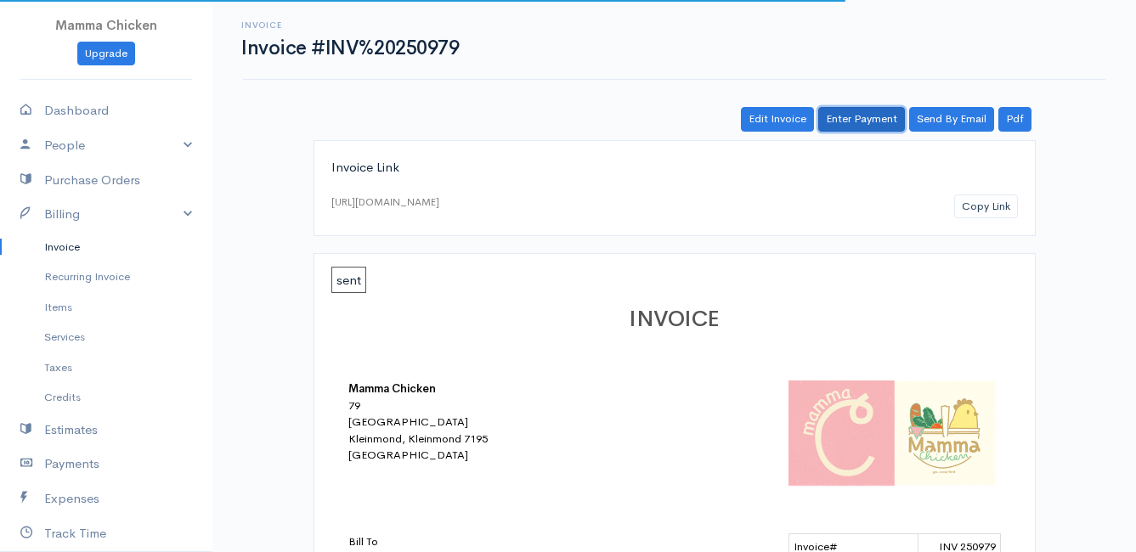
click at [877, 112] on link "Enter Payment" at bounding box center [861, 119] width 87 height 25
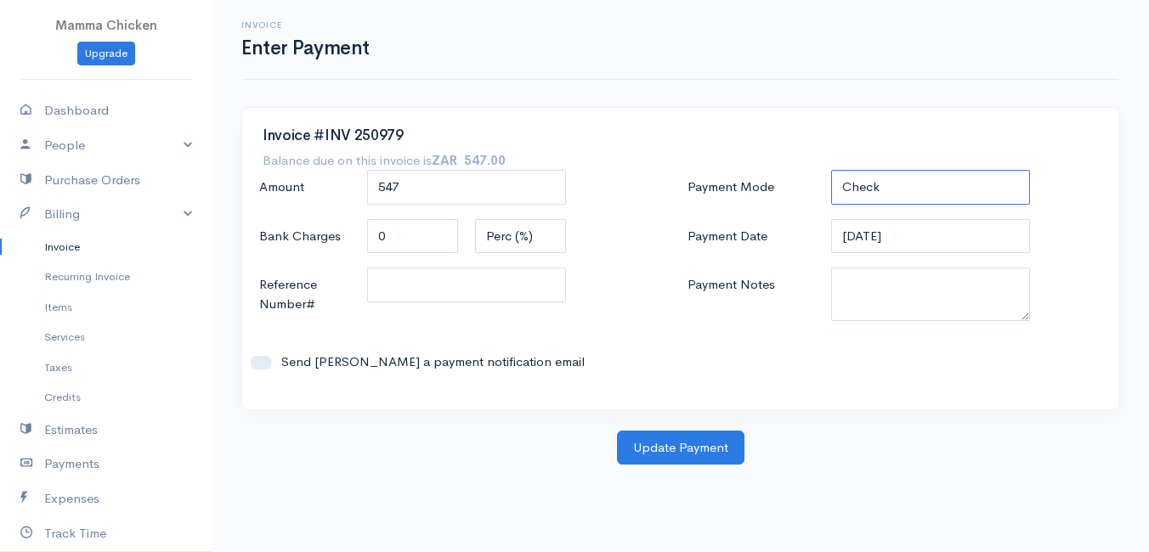
click at [920, 186] on select "Check Bank Transfer Credit Cash Debit ACH VISA MASTERCARD AMEX DISCOVER DINERS …" at bounding box center [930, 187] width 199 height 35
select select "Bank Transfer"
click at [831, 170] on select "Check Bank Transfer Credit Cash Debit ACH VISA MASTERCARD AMEX DISCOVER DINERS …" at bounding box center [930, 187] width 199 height 35
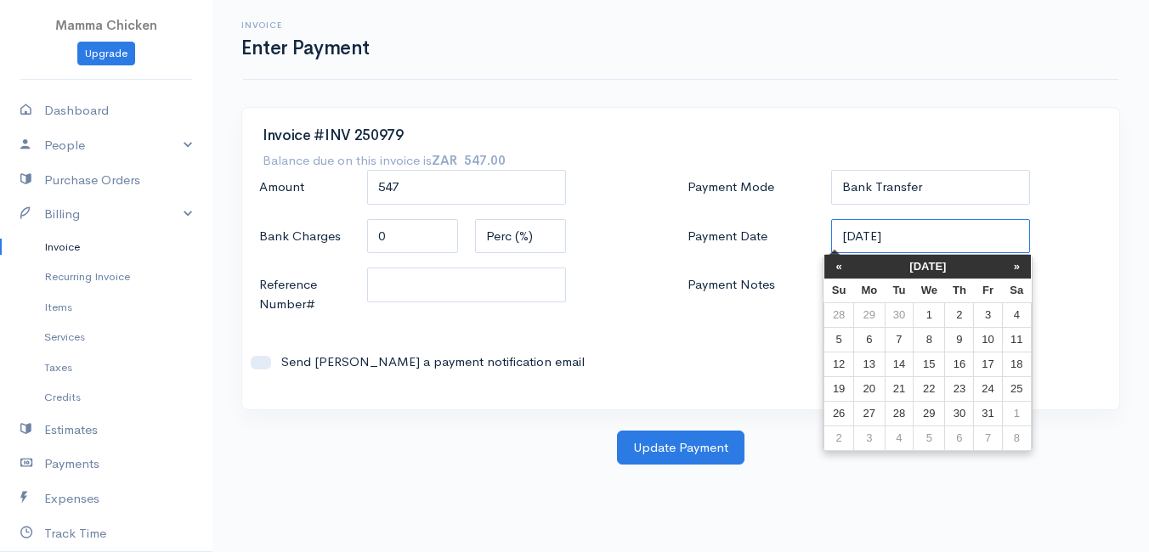
click at [927, 240] on input "[DATE]" at bounding box center [930, 236] width 199 height 35
click at [875, 340] on td "6" at bounding box center [868, 339] width 31 height 25
type input "[DATE]"
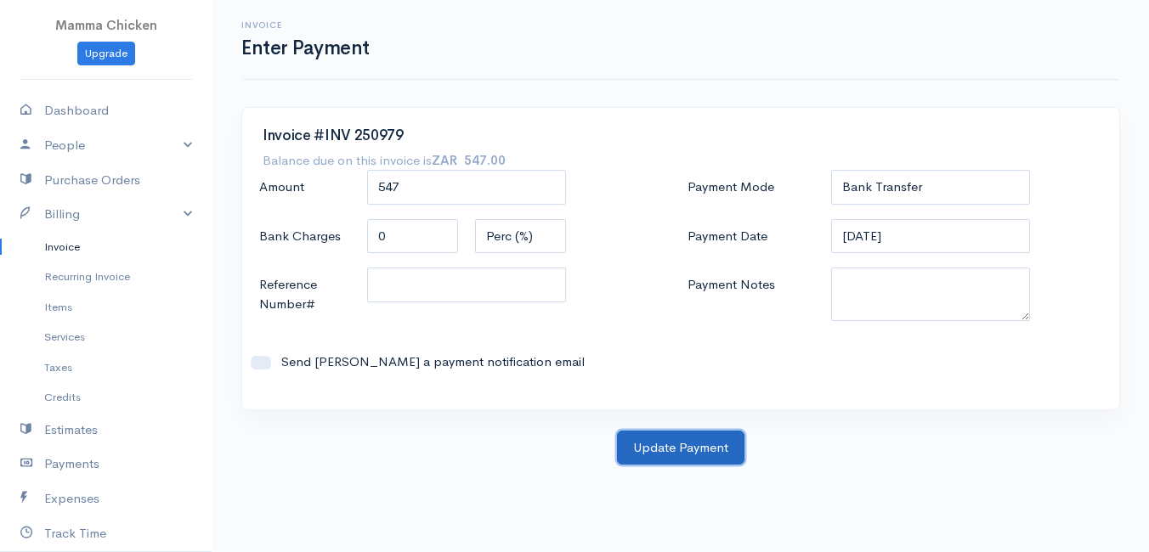
click at [704, 450] on button "Update Payment" at bounding box center [680, 448] width 127 height 35
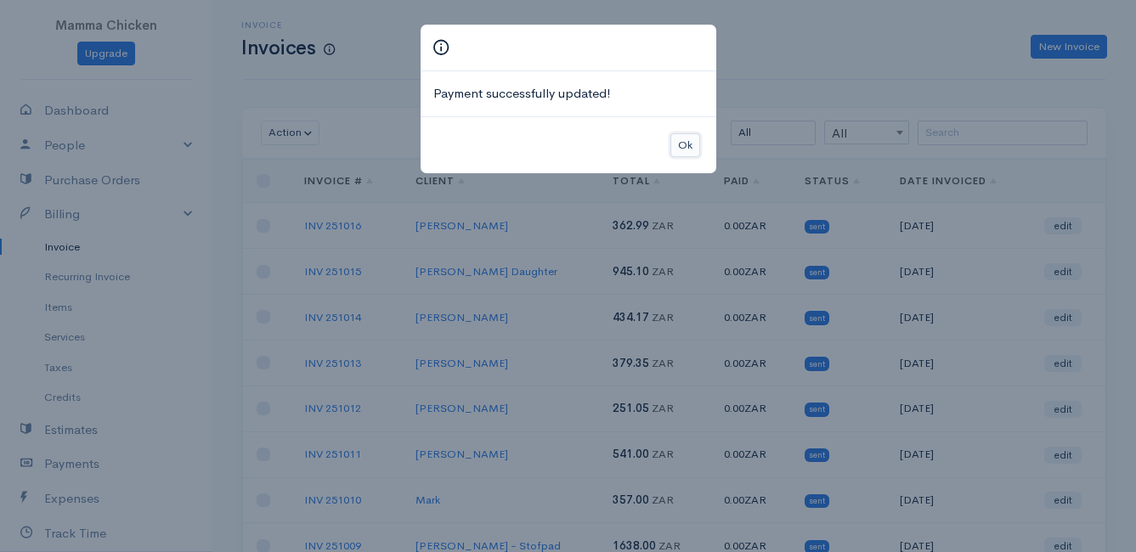
click at [694, 149] on button "Ok" at bounding box center [685, 145] width 30 height 25
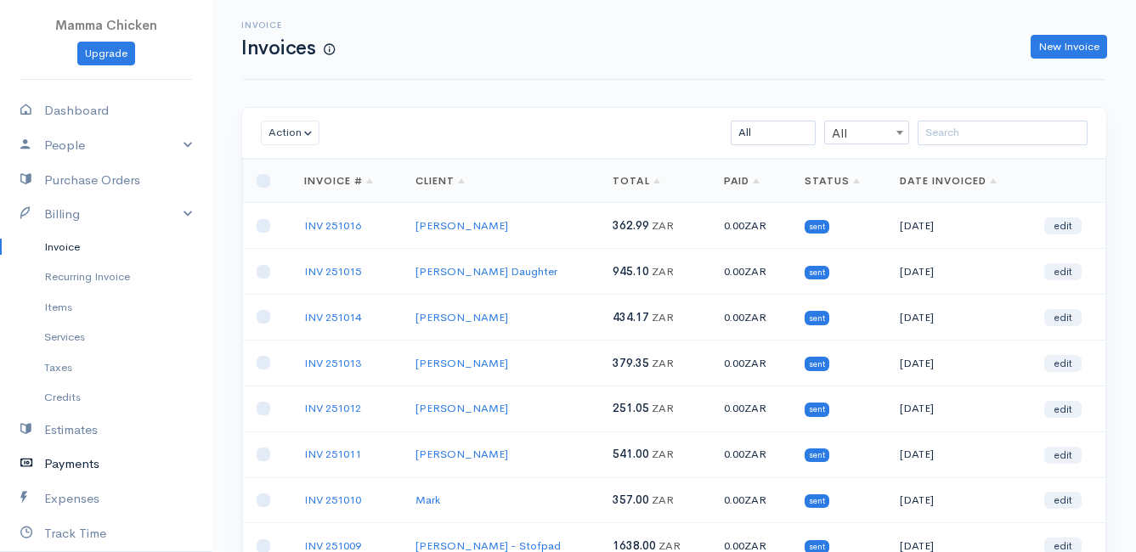
scroll to position [170, 0]
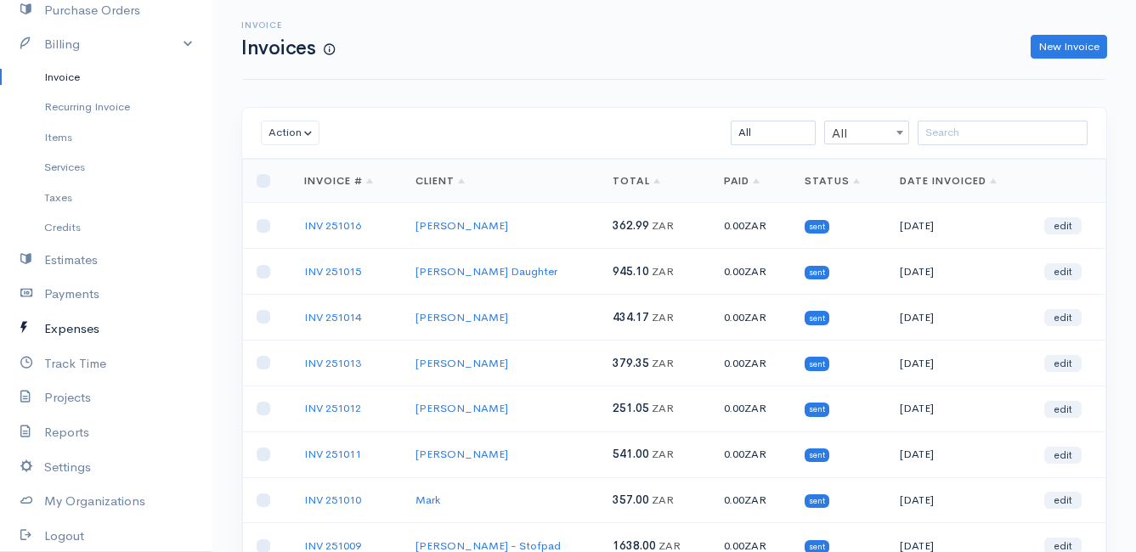
click at [84, 326] on link "Expenses" at bounding box center [106, 329] width 212 height 35
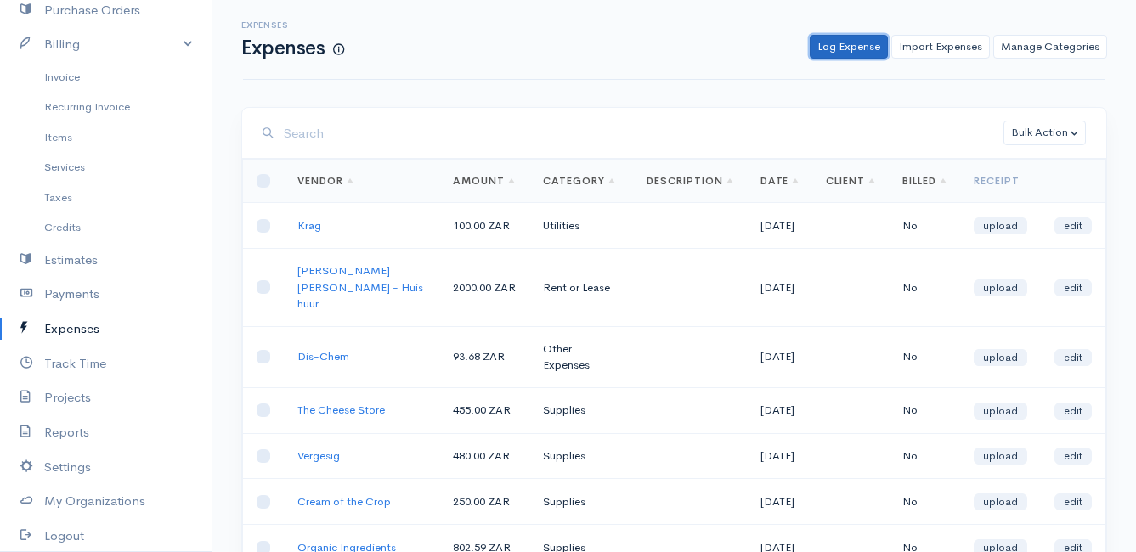
click at [847, 36] on link "Log Expense" at bounding box center [849, 47] width 78 height 25
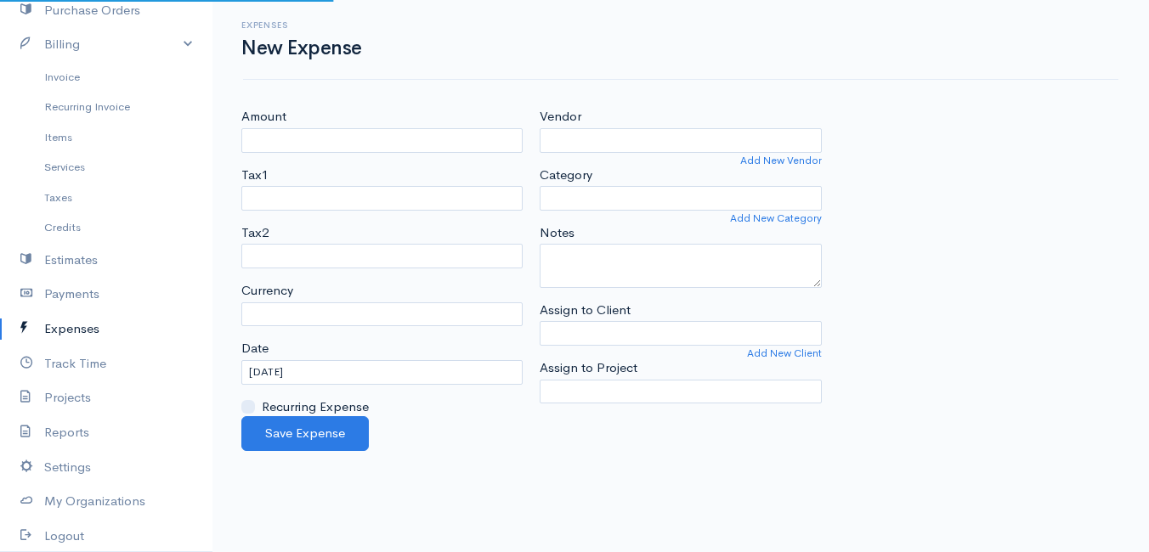
select select "ZAR"
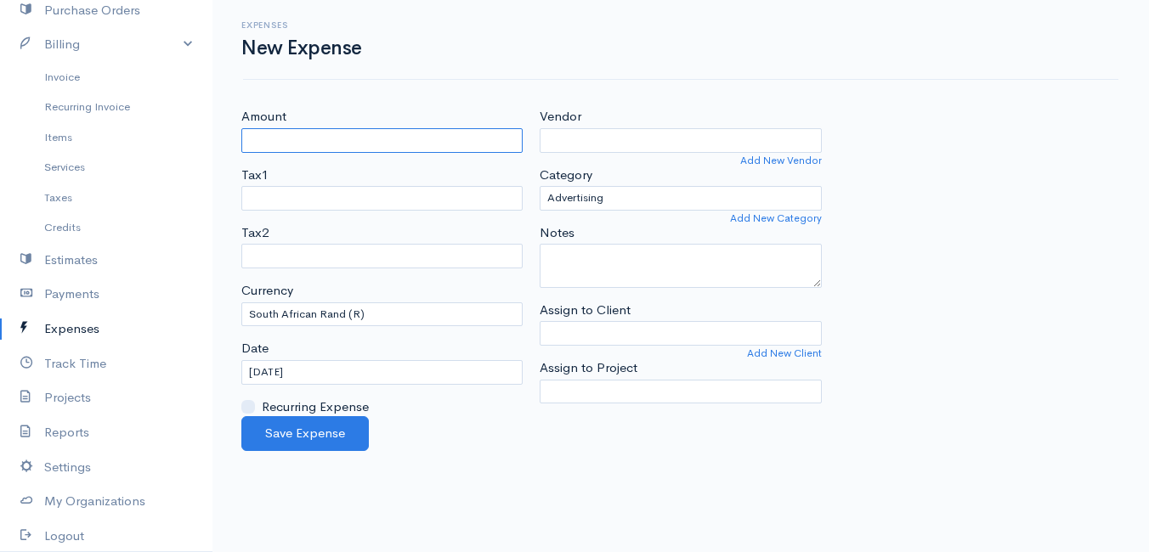
click at [367, 139] on input "Amount" at bounding box center [381, 140] width 281 height 25
type input "1689.5"
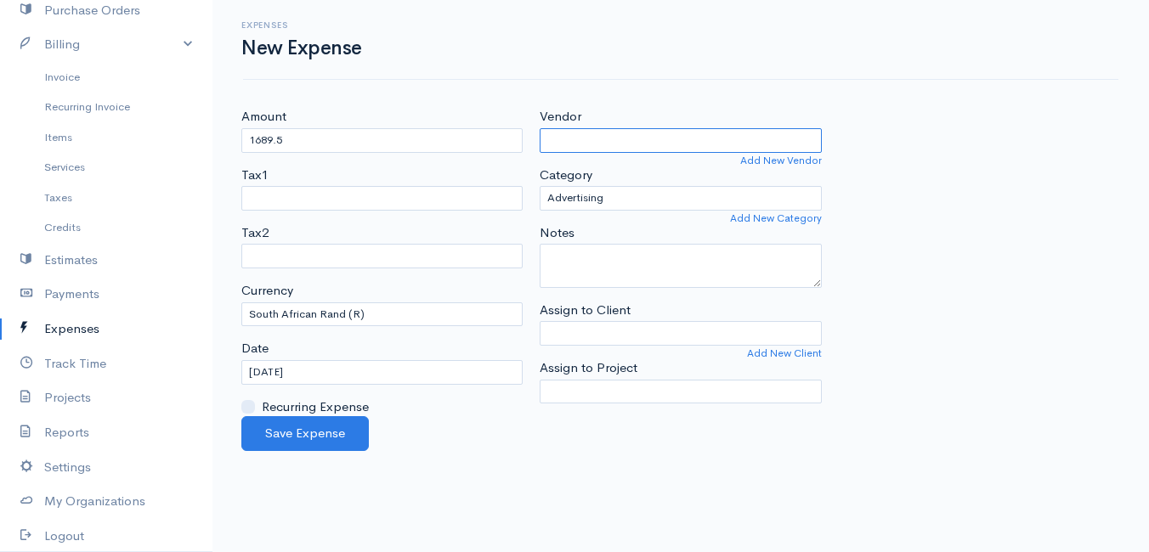
click at [598, 137] on input "Vendor" at bounding box center [680, 140] width 281 height 25
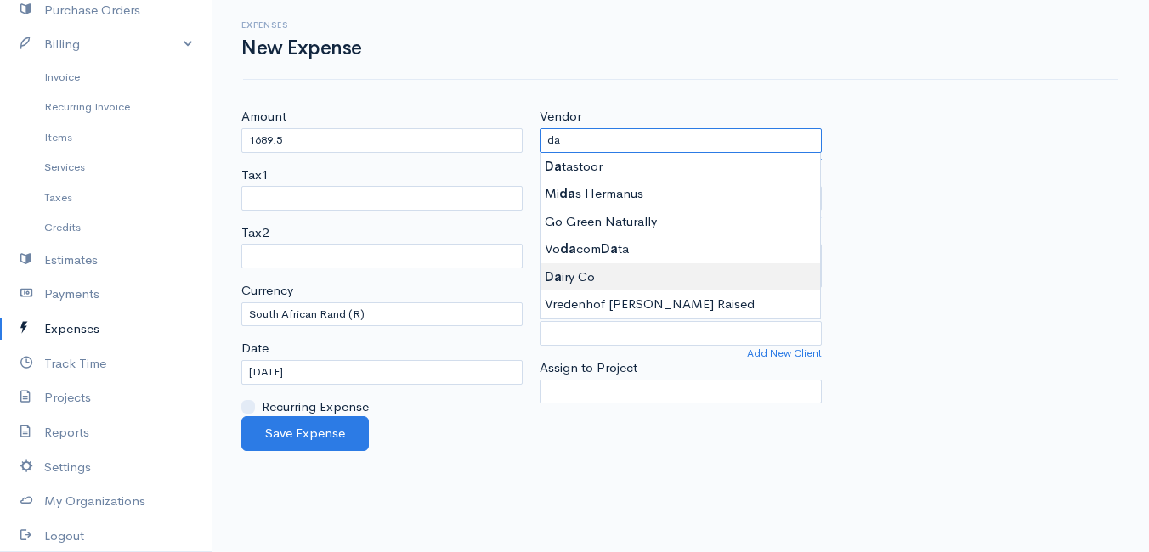
type input "Dairy Co"
click at [580, 271] on body "Mamma Chicken Upgrade Dashboard People Clients Vendors Staff Users Purchase Ord…" at bounding box center [574, 276] width 1149 height 552
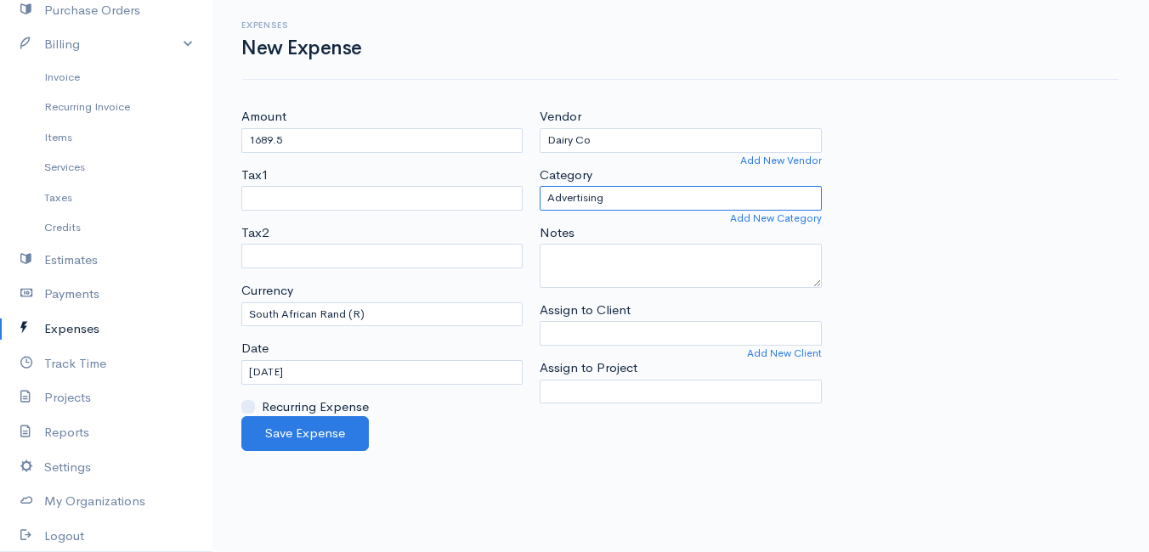
click at [626, 199] on select "Advertising Car & Truck Expenses Contractors Education Education and Training E…" at bounding box center [680, 198] width 281 height 25
select select "Supplies"
click at [540, 186] on select "Advertising Car & Truck Expenses Contractors Education Education and Training E…" at bounding box center [680, 198] width 281 height 25
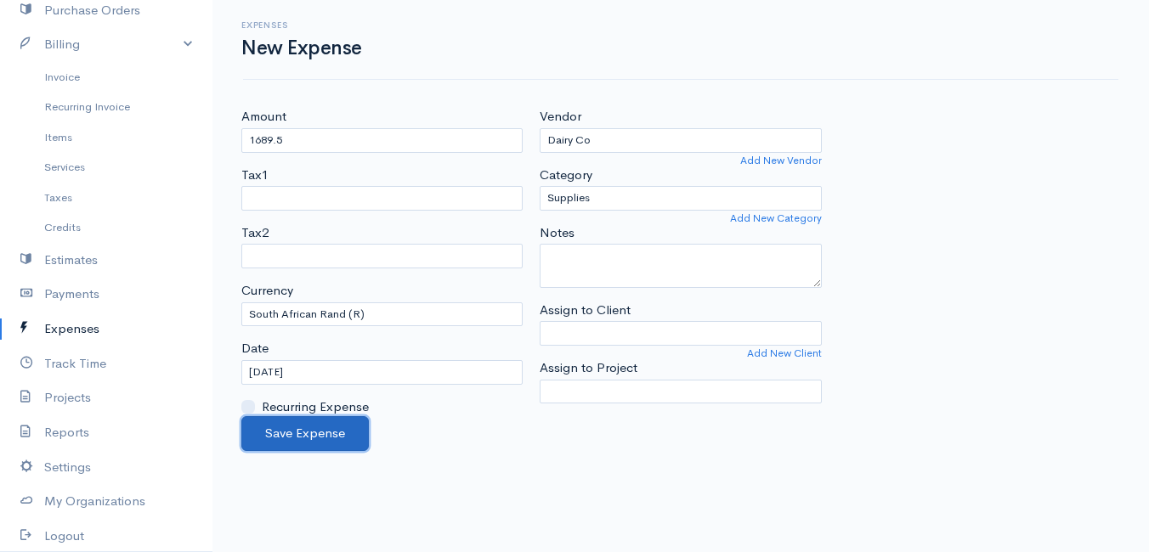
click at [298, 439] on button "Save Expense" at bounding box center [304, 433] width 127 height 35
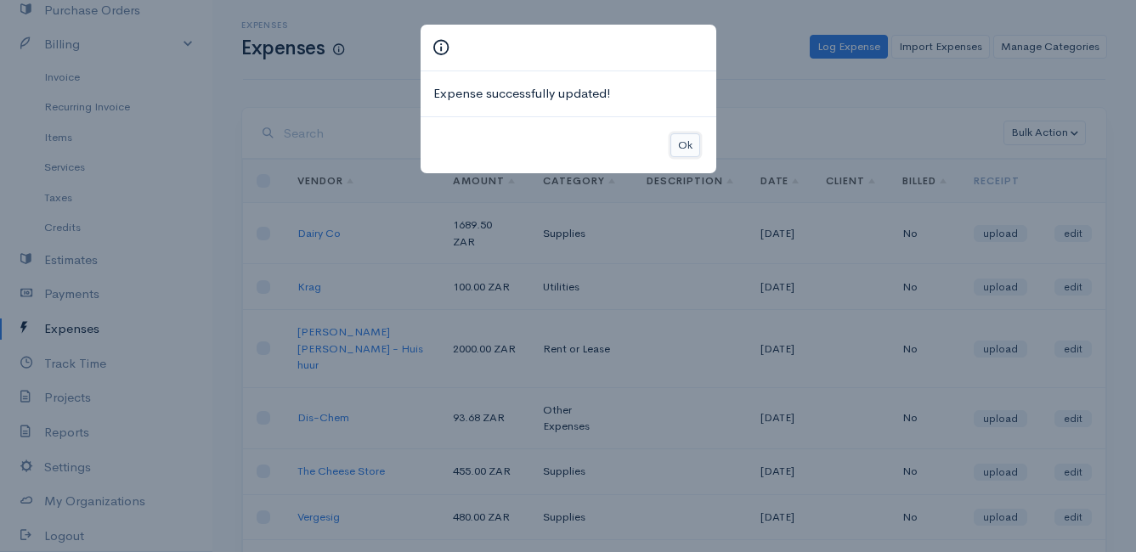
click at [689, 143] on button "Ok" at bounding box center [685, 145] width 30 height 25
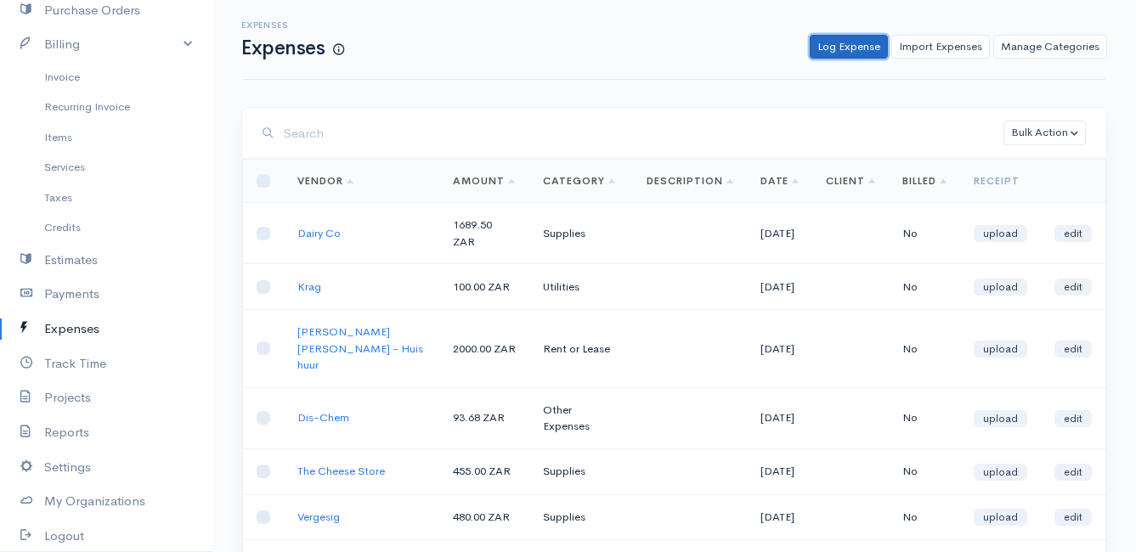
click at [851, 43] on link "Log Expense" at bounding box center [849, 47] width 78 height 25
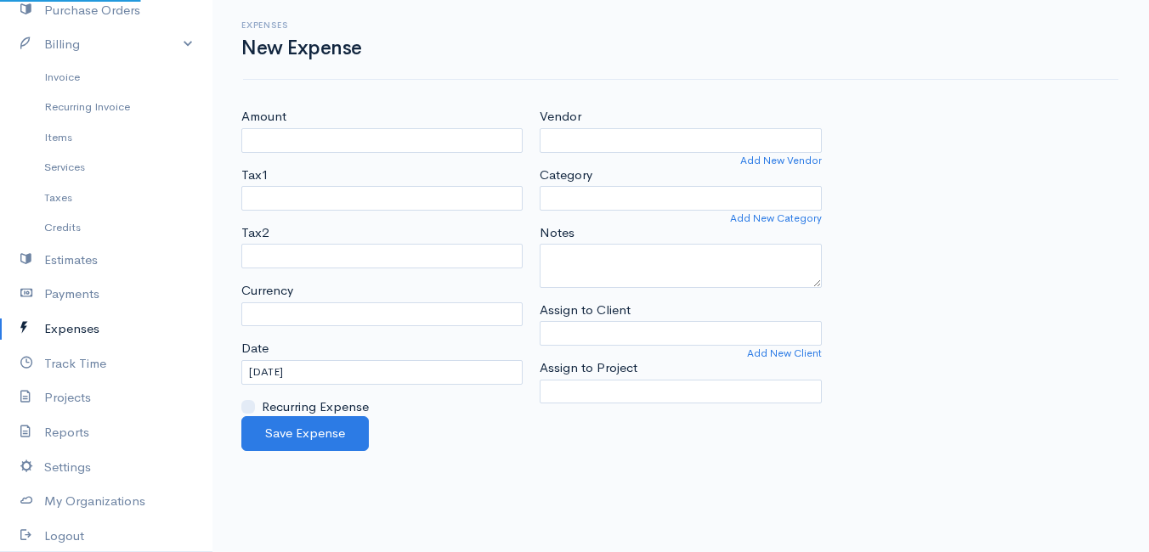
select select "ZAR"
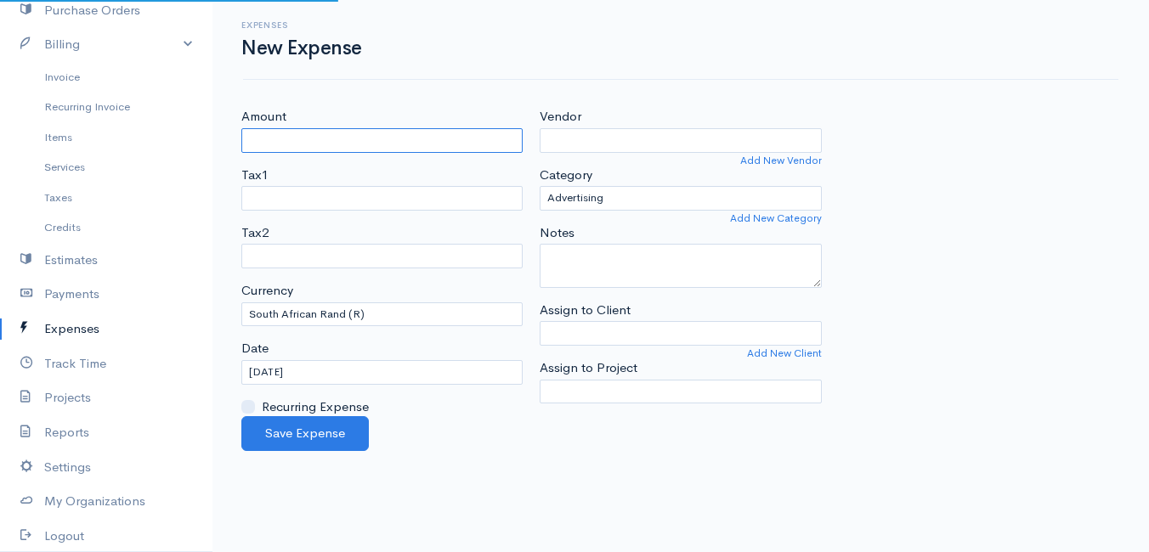
click at [400, 148] on input "Amount" at bounding box center [381, 140] width 281 height 25
type input "442.21"
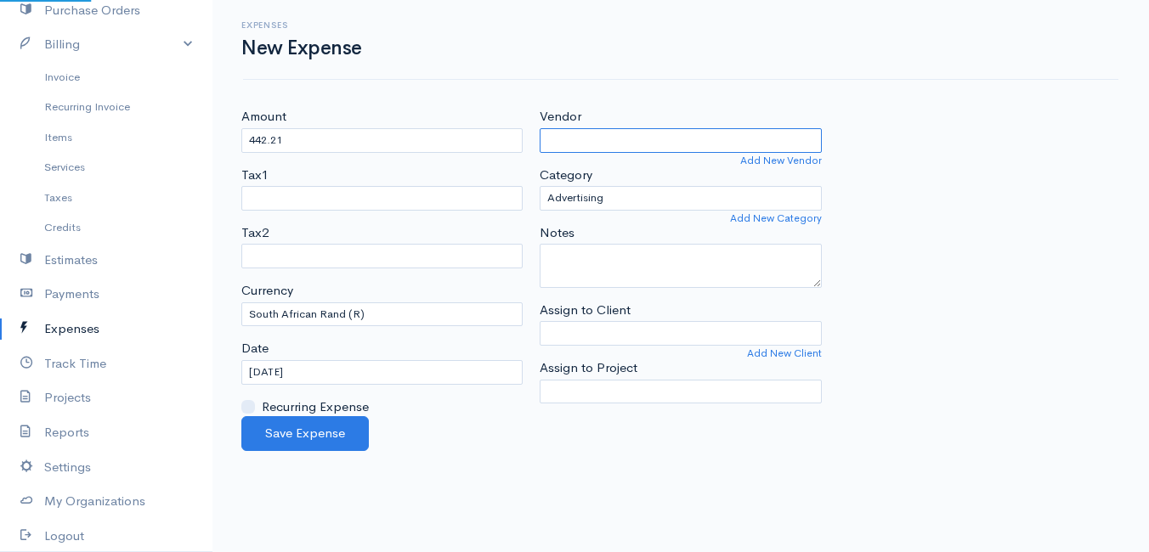
click at [574, 144] on input "Vendor" at bounding box center [680, 140] width 281 height 25
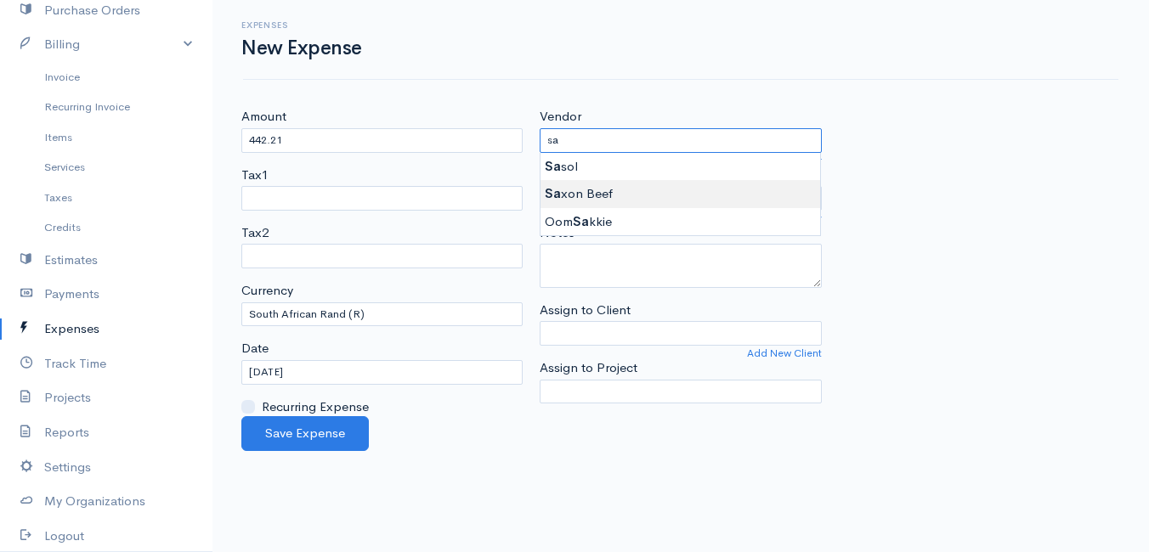
type input "Saxon Beef"
click at [616, 195] on body "Mamma Chicken Upgrade Dashboard People Clients Vendors Staff Users Purchase Ord…" at bounding box center [574, 276] width 1149 height 552
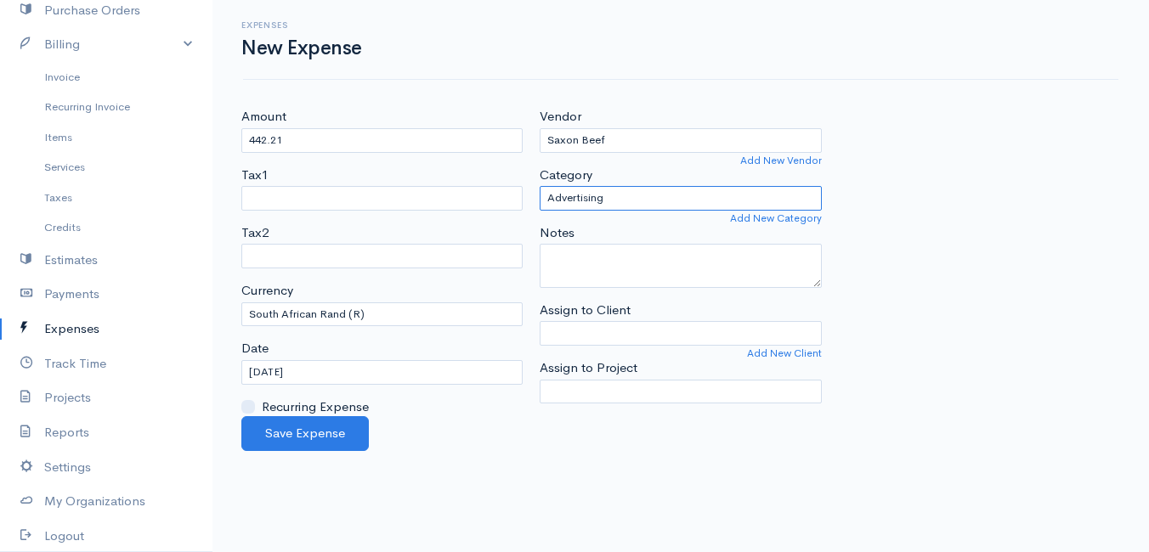
click at [617, 199] on select "Advertising Car & Truck Expenses Contractors Education Education and Training E…" at bounding box center [680, 198] width 281 height 25
select select "Supplies"
click at [540, 186] on select "Advertising Car & Truck Expenses Contractors Education Education and Training E…" at bounding box center [680, 198] width 281 height 25
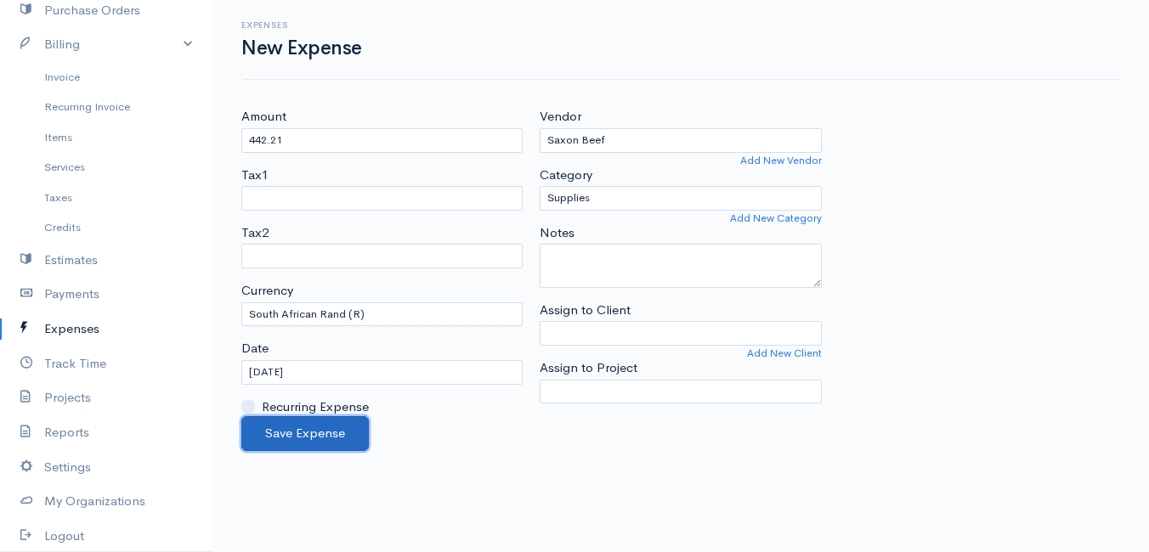
click at [308, 433] on button "Save Expense" at bounding box center [304, 433] width 127 height 35
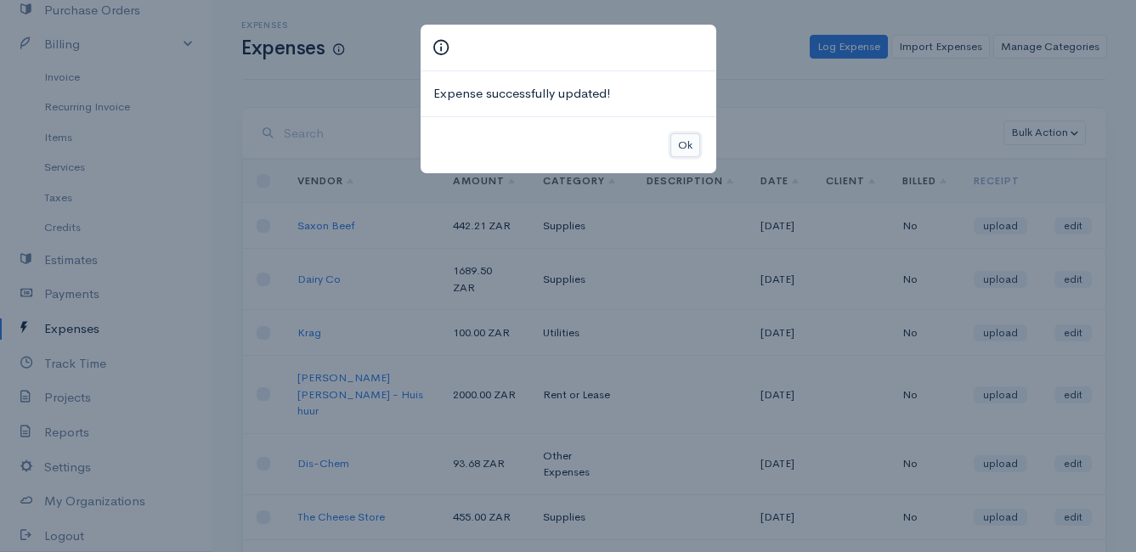
click at [693, 139] on button "Ok" at bounding box center [685, 145] width 30 height 25
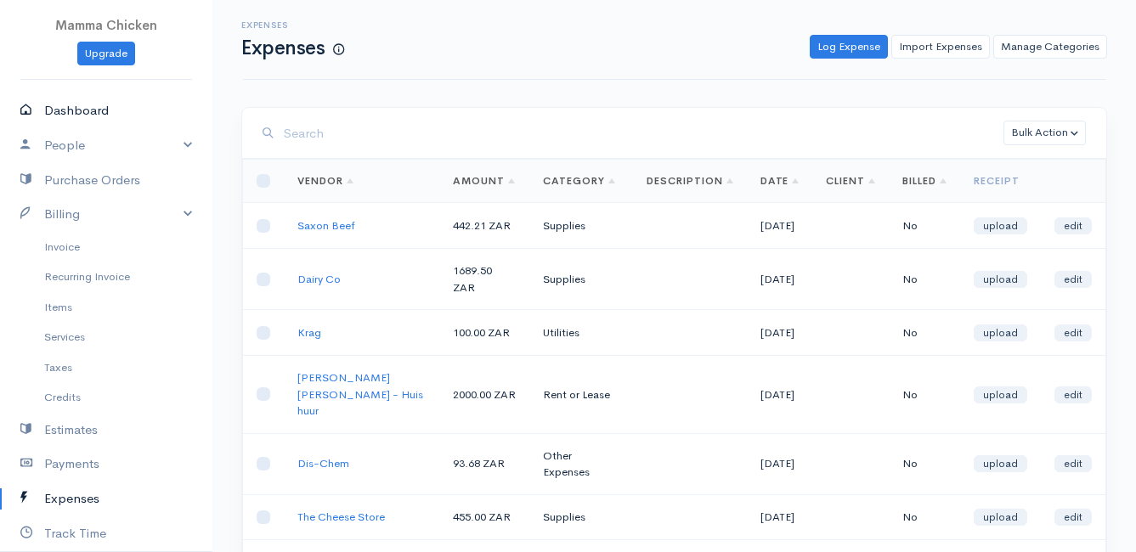
click at [91, 113] on link "Dashboard" at bounding box center [106, 110] width 212 height 35
select select "thistoyear"
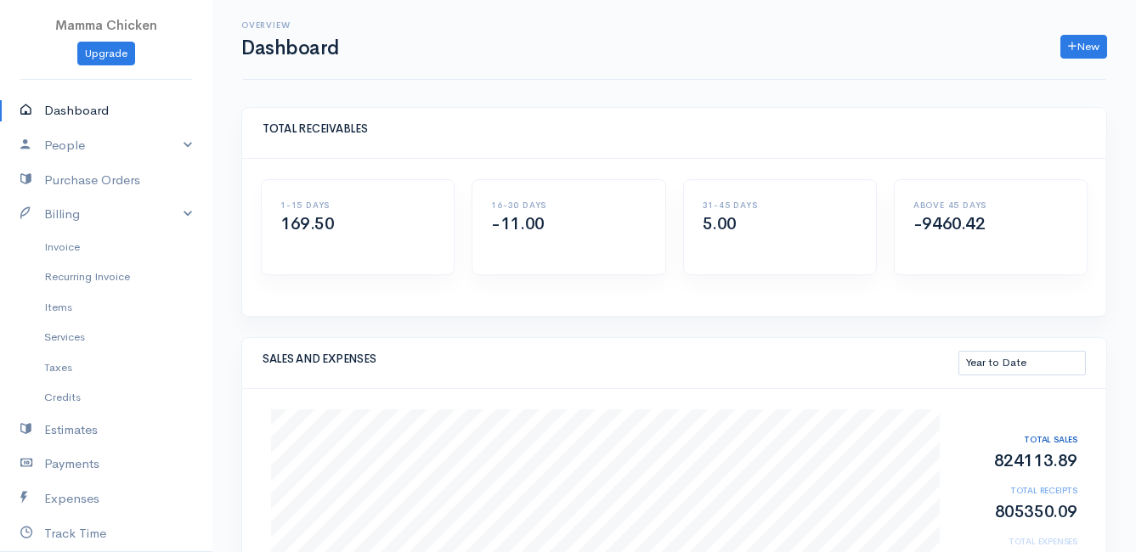
scroll to position [170, 0]
